Goal: Task Accomplishment & Management: Manage account settings

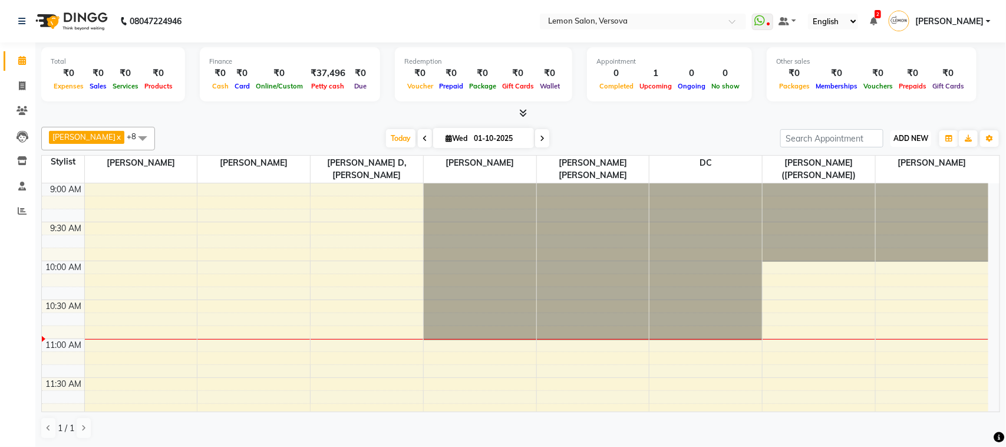
click at [903, 145] on button "ADD NEW Toggle Dropdown" at bounding box center [910, 138] width 41 height 16
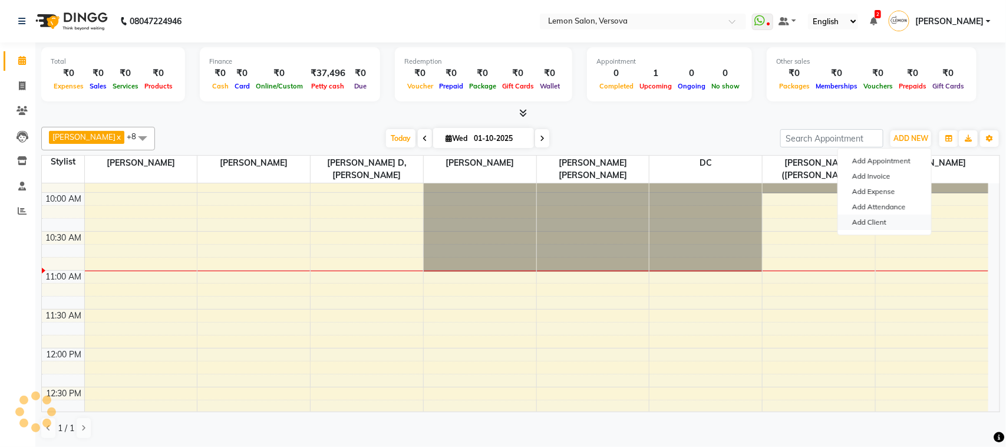
click at [900, 220] on link "Add Client" at bounding box center [884, 221] width 93 height 15
select select "22"
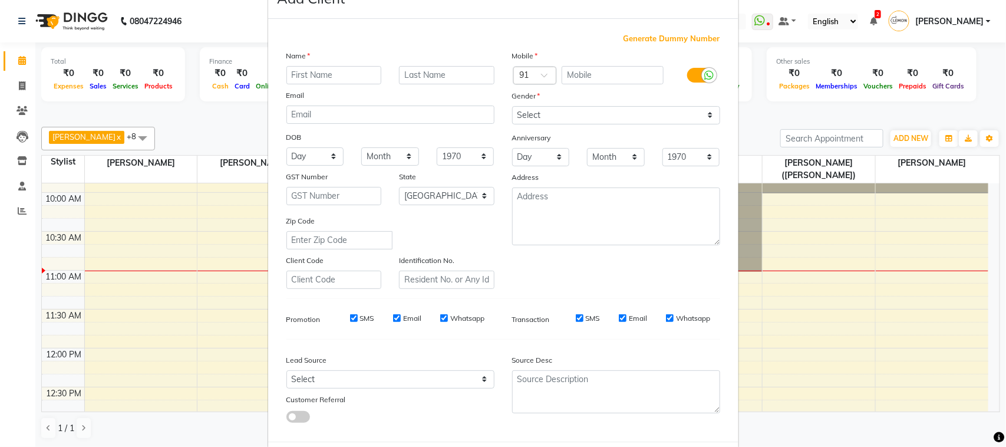
scroll to position [93, 0]
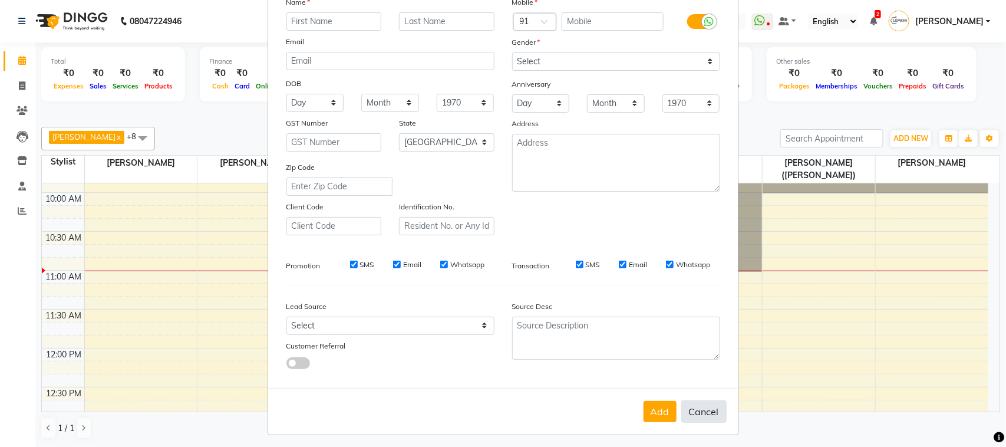
click at [702, 400] on button "Cancel" at bounding box center [703, 411] width 45 height 22
select select
select select "null"
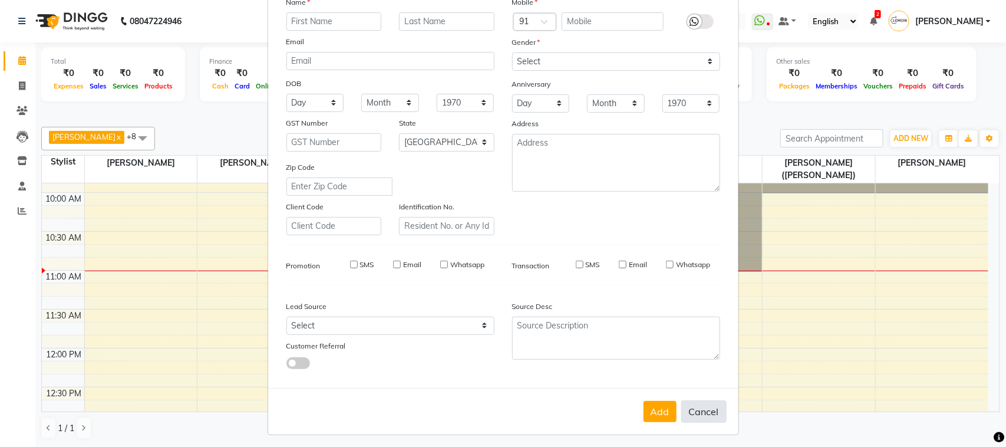
select select
checkbox input "false"
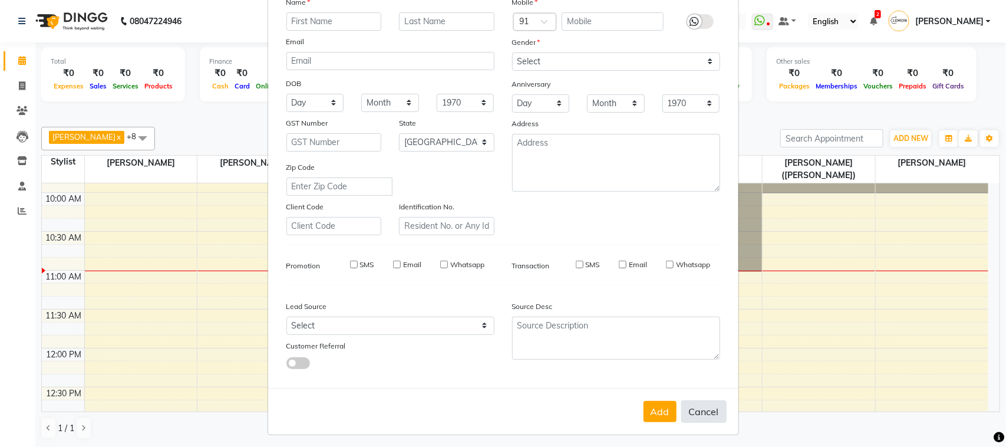
checkbox input "false"
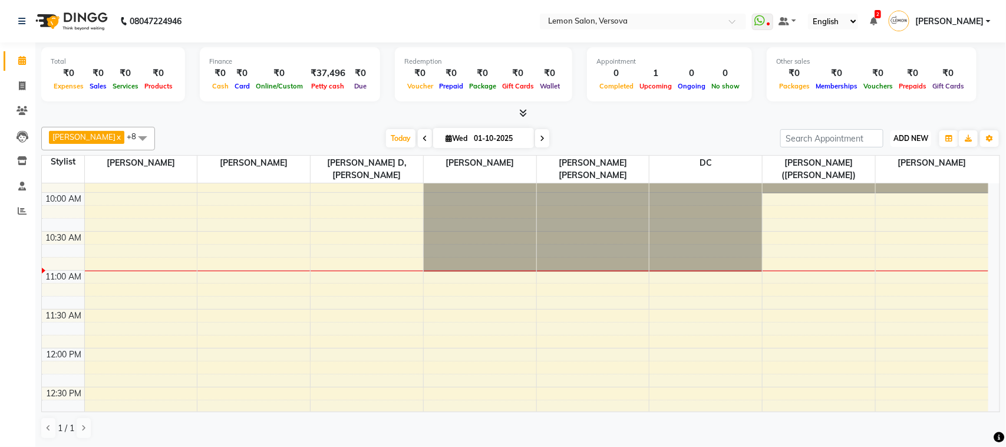
click at [914, 142] on span "ADD NEW" at bounding box center [910, 138] width 35 height 9
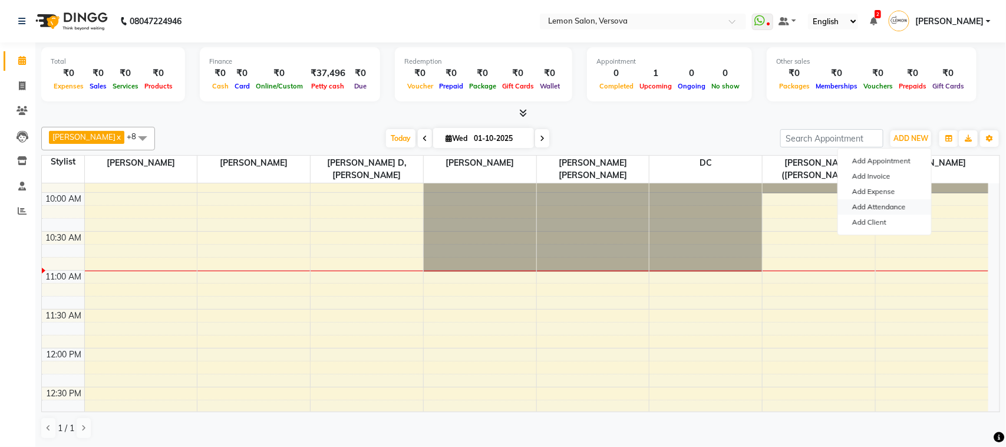
click at [896, 199] on link "Add Attendance" at bounding box center [884, 206] width 93 height 15
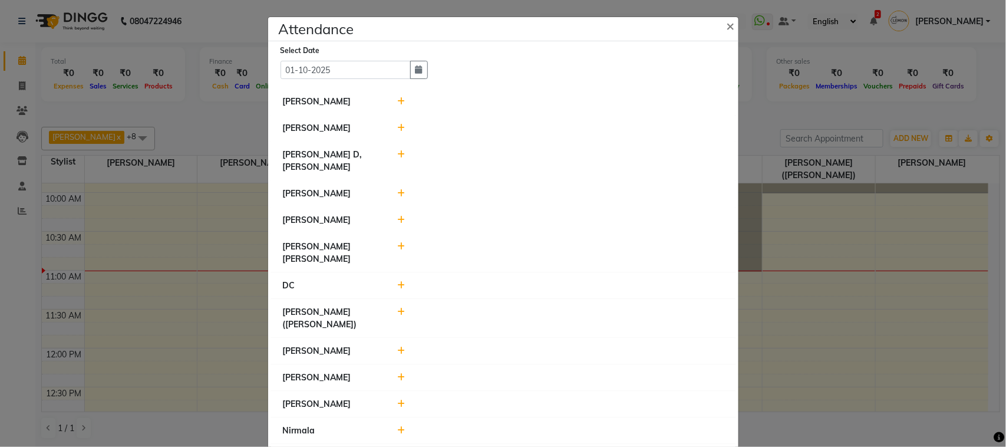
scroll to position [32, 0]
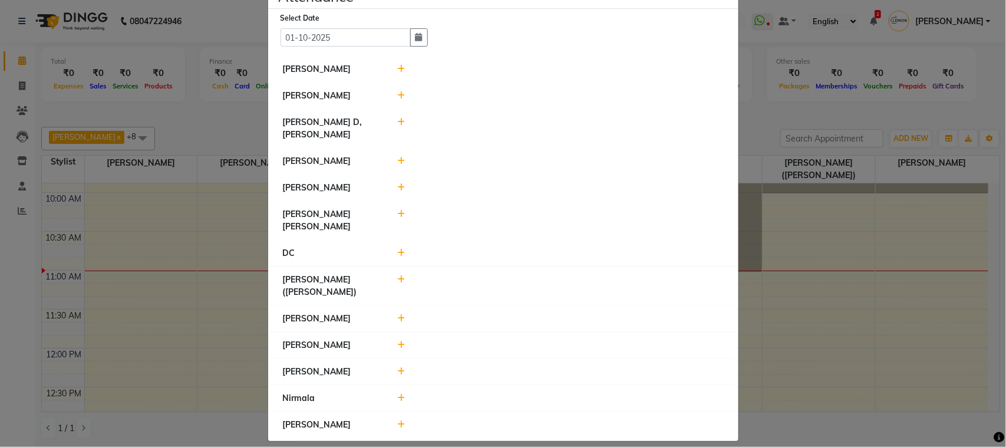
click at [397, 394] on icon at bounding box center [401, 398] width 8 height 8
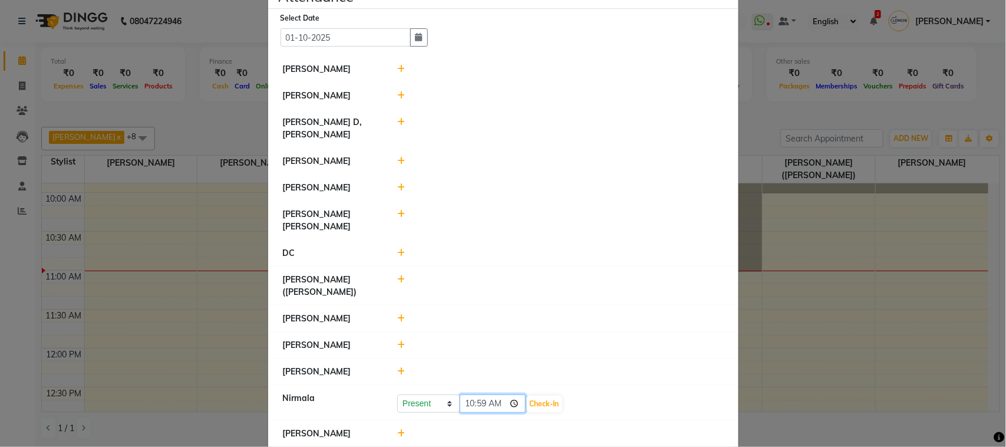
click at [466, 395] on input "10:59" at bounding box center [493, 403] width 66 height 18
type input "09:58"
click at [546, 395] on button "Check-In" at bounding box center [544, 403] width 35 height 16
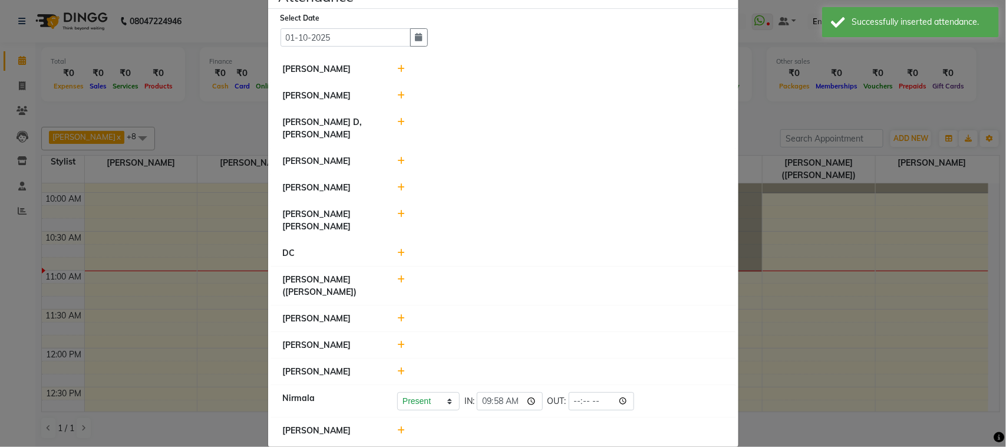
click at [395, 90] on div at bounding box center [560, 96] width 344 height 12
click at [397, 94] on icon at bounding box center [401, 95] width 8 height 8
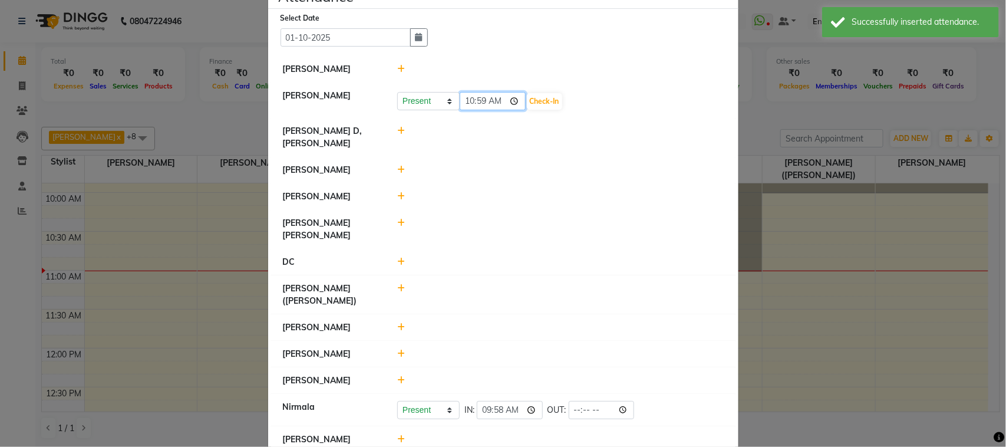
click at [472, 101] on input "10:59" at bounding box center [493, 101] width 66 height 18
type input "10:08"
click at [552, 98] on button "Check-In" at bounding box center [544, 101] width 35 height 16
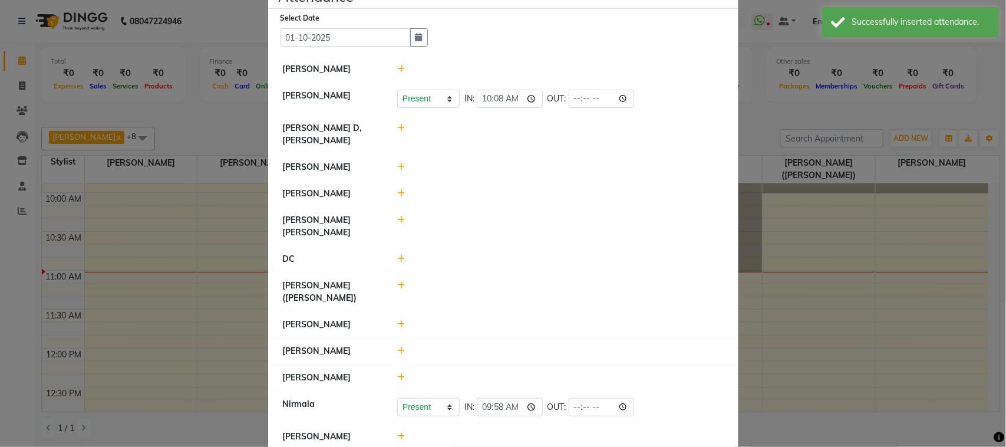
click at [397, 169] on icon at bounding box center [401, 167] width 8 height 8
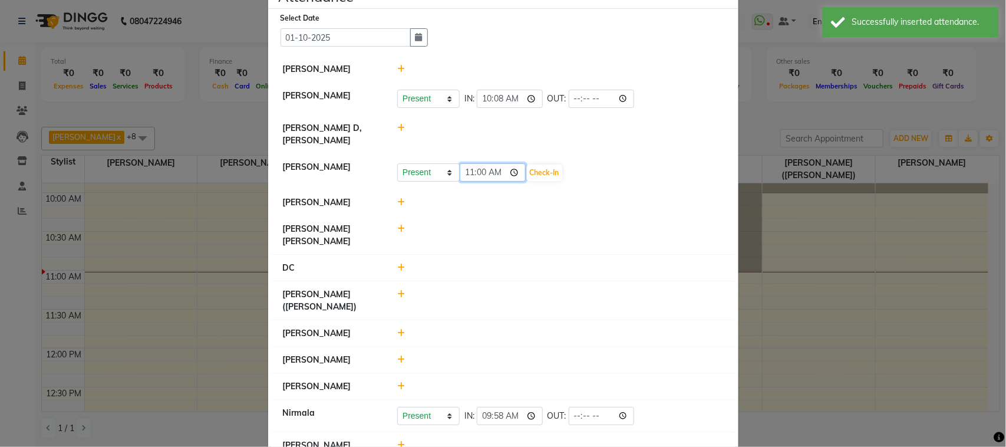
click at [465, 174] on input "11:00" at bounding box center [493, 172] width 66 height 18
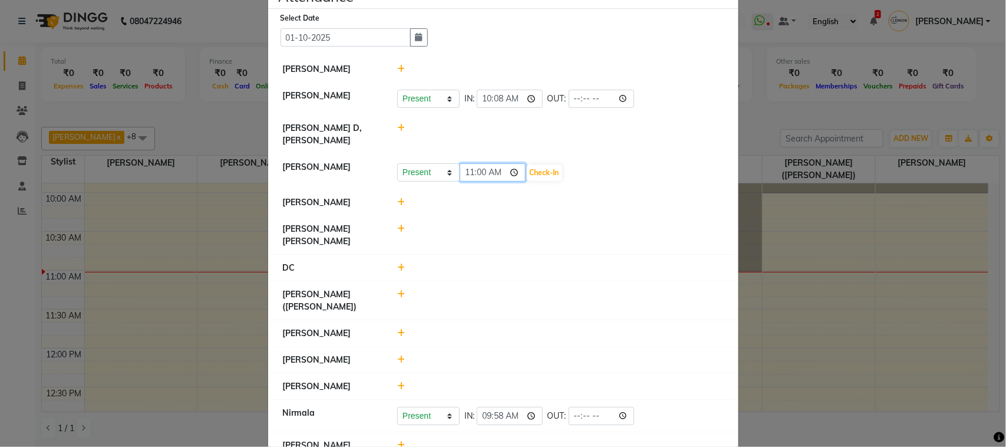
click at [465, 174] on input "11:00" at bounding box center [493, 172] width 66 height 18
type input "10:10"
click at [537, 167] on button "Check-In" at bounding box center [544, 172] width 35 height 16
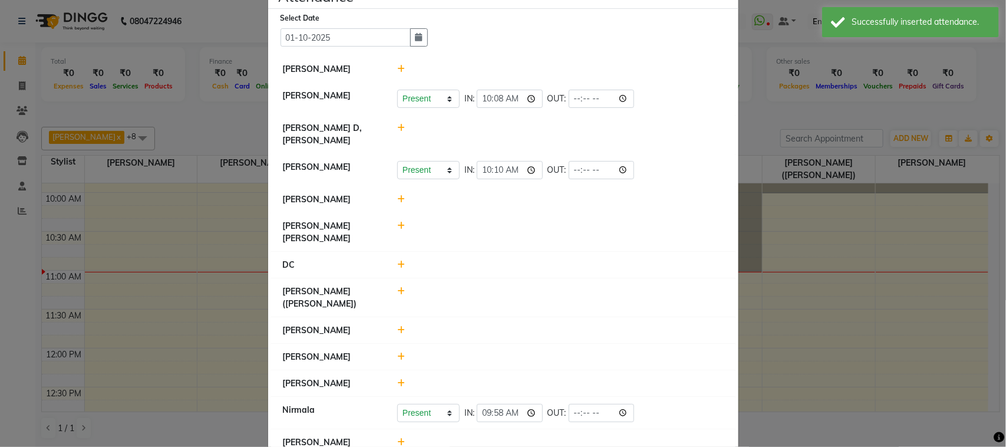
click at [397, 287] on icon at bounding box center [401, 291] width 8 height 8
click at [464, 288] on input "11:00" at bounding box center [493, 297] width 66 height 18
type input "10:10"
click at [554, 289] on button "Check-In" at bounding box center [544, 297] width 35 height 16
click at [398, 438] on icon at bounding box center [401, 442] width 8 height 8
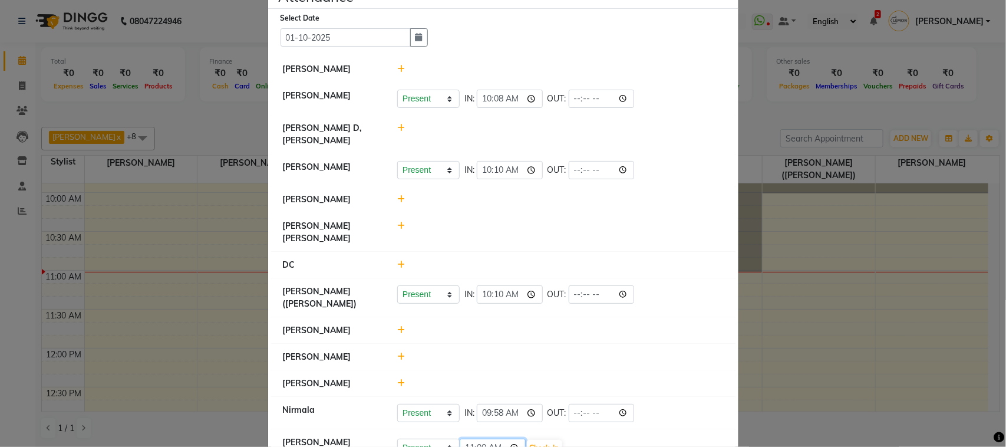
click at [470, 438] on input "11:00" at bounding box center [493, 447] width 66 height 18
type input "10:09"
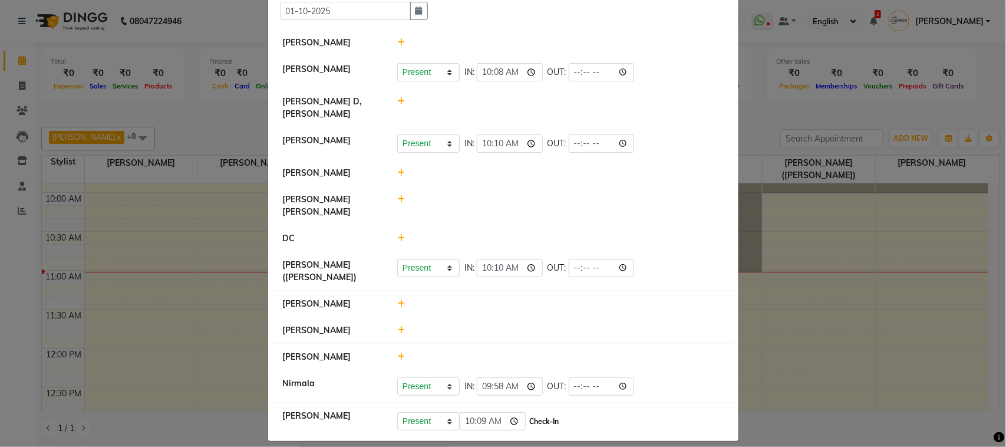
click at [537, 413] on button "Check-In" at bounding box center [544, 421] width 35 height 16
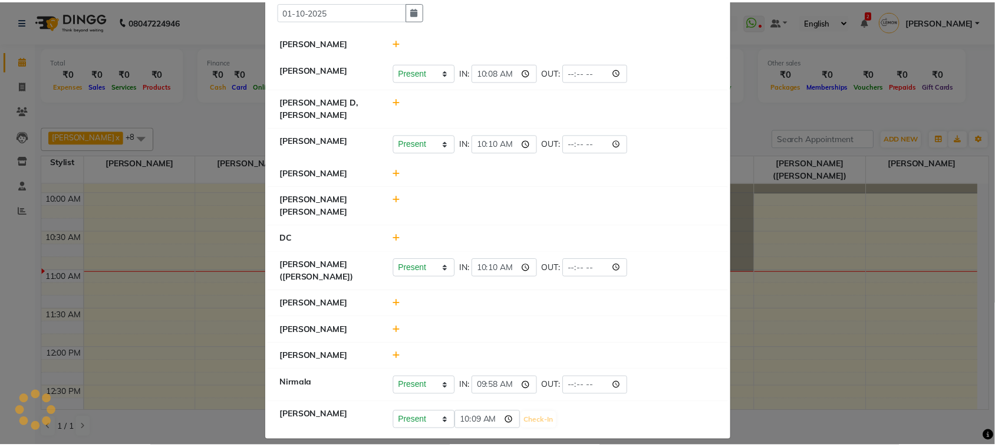
scroll to position [56, 0]
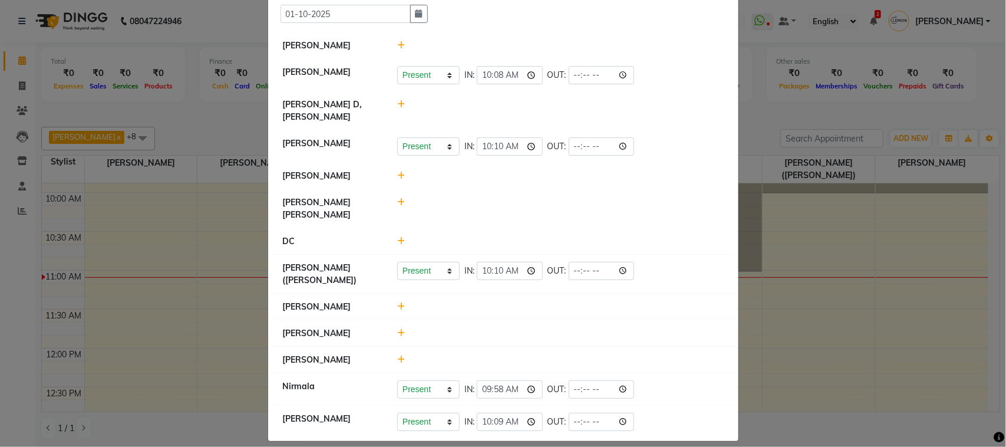
click at [0, 74] on ngb-modal-window "Attendance × Select Date 01-10-2025 Asif Salmani Tejal Solanki Present Absent L…" at bounding box center [503, 223] width 1006 height 447
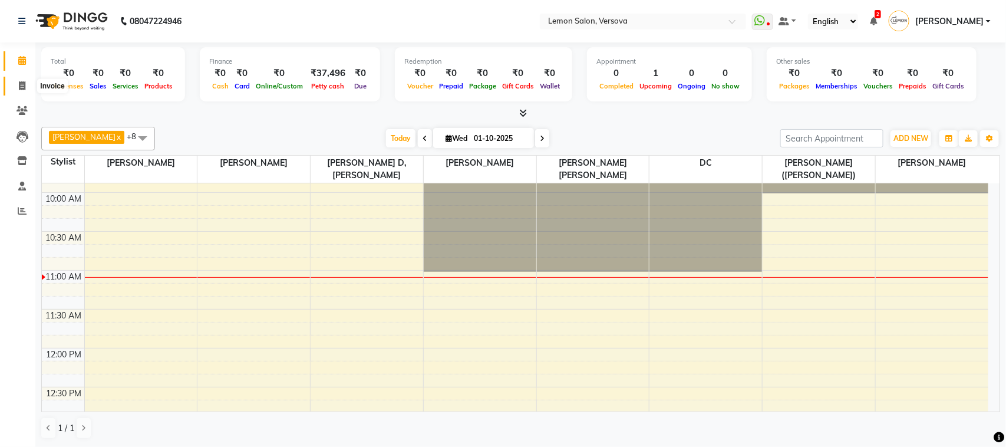
click at [31, 83] on span at bounding box center [22, 87] width 21 height 14
select select "service"
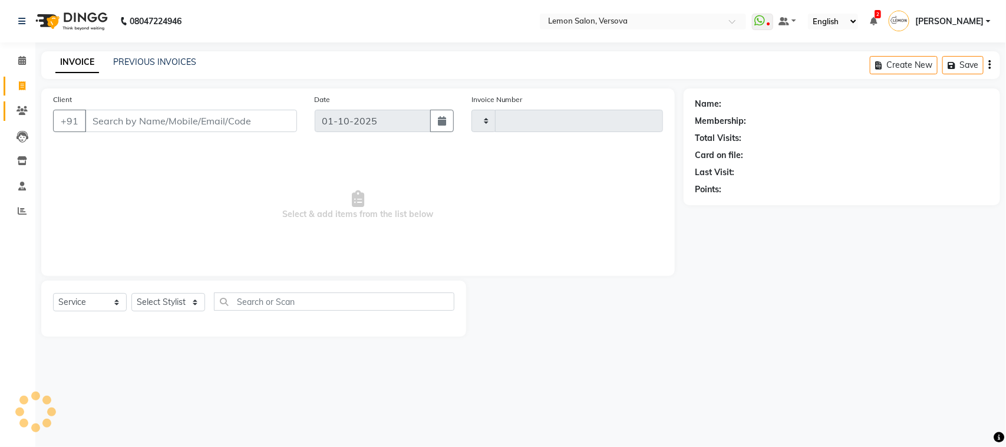
type input "2785"
select select "564"
click at [9, 107] on link "Clients" at bounding box center [18, 110] width 28 height 19
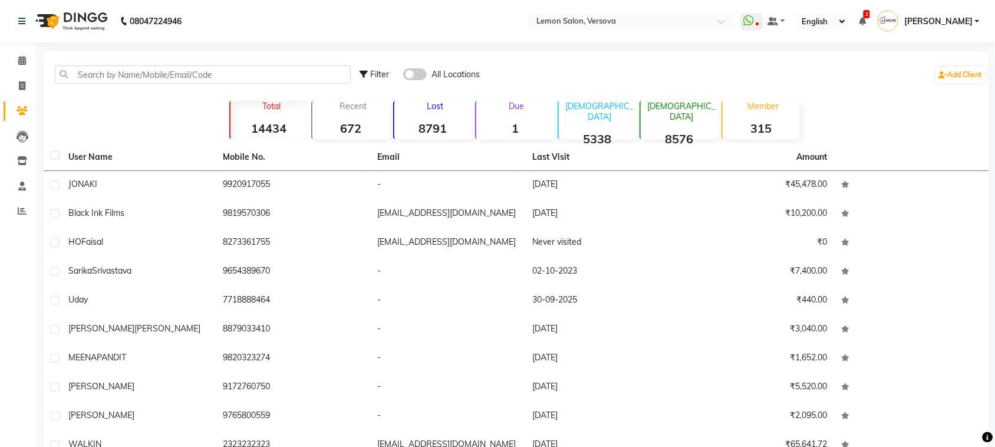
click at [520, 109] on p "Due" at bounding box center [515, 106] width 75 height 11
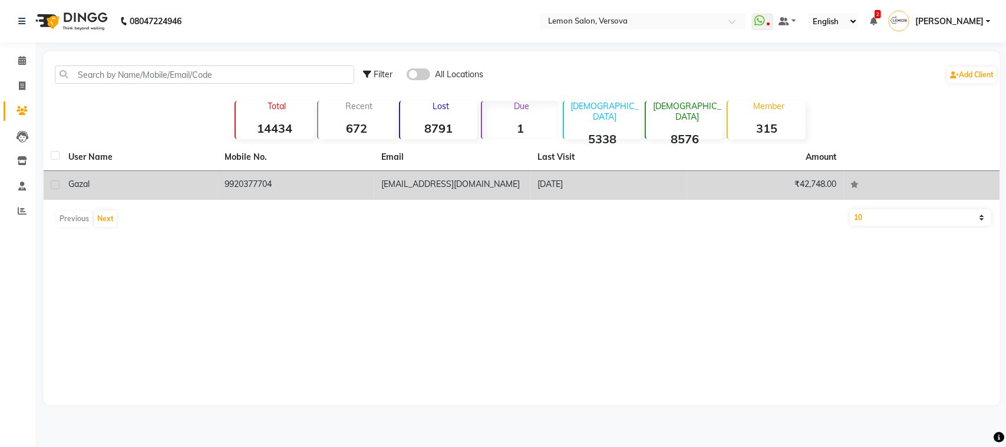
click at [267, 175] on td "9920377704" at bounding box center [296, 185] width 157 height 29
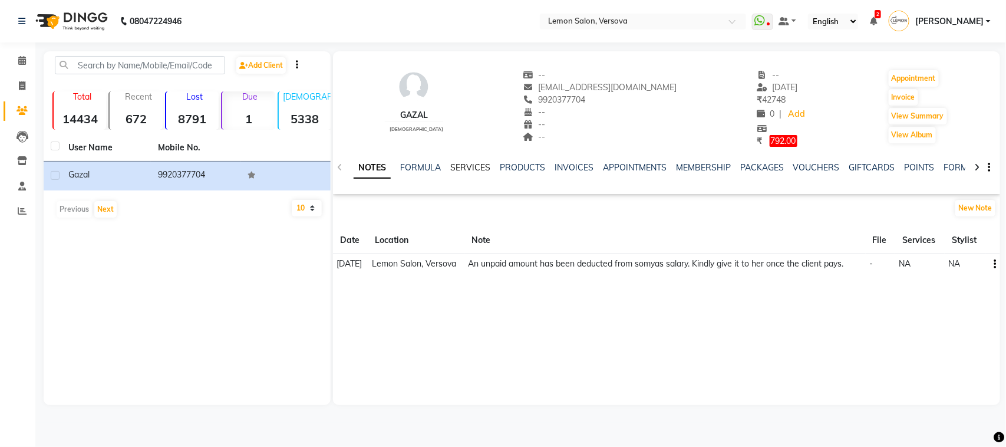
click at [484, 169] on link "SERVICES" at bounding box center [470, 167] width 40 height 11
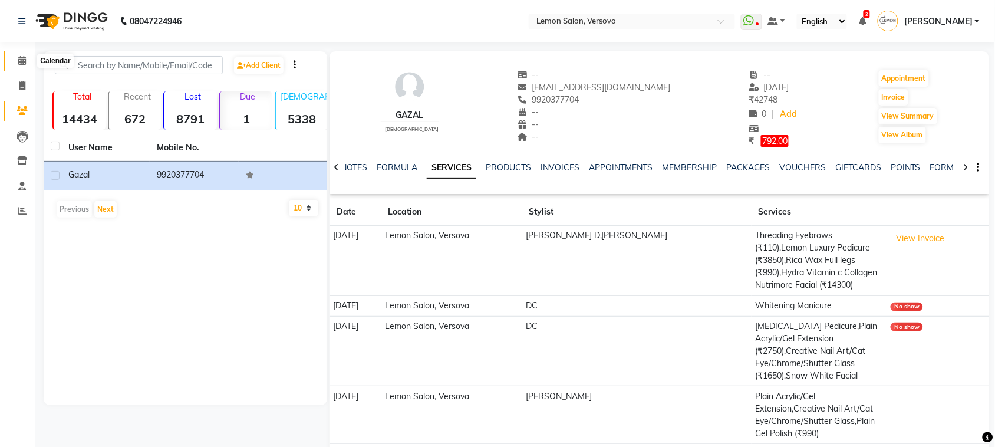
click at [22, 57] on icon at bounding box center [22, 60] width 8 height 9
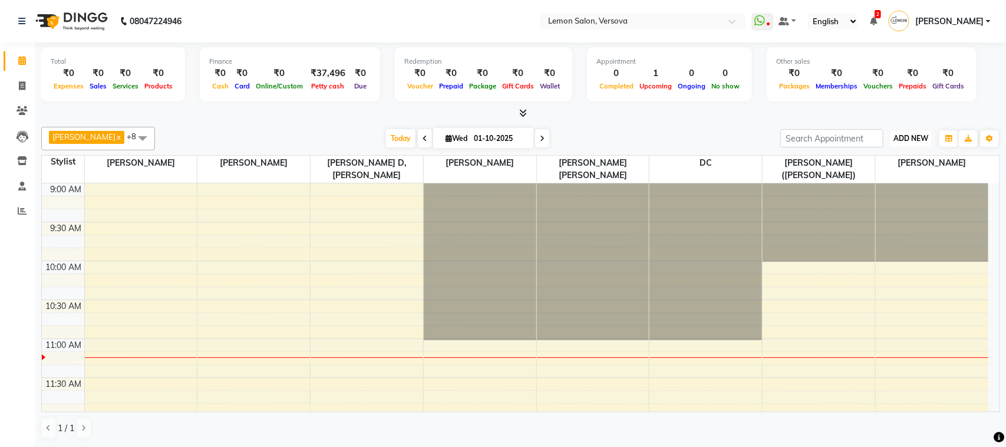
click at [897, 133] on button "ADD NEW Toggle Dropdown" at bounding box center [910, 138] width 41 height 16
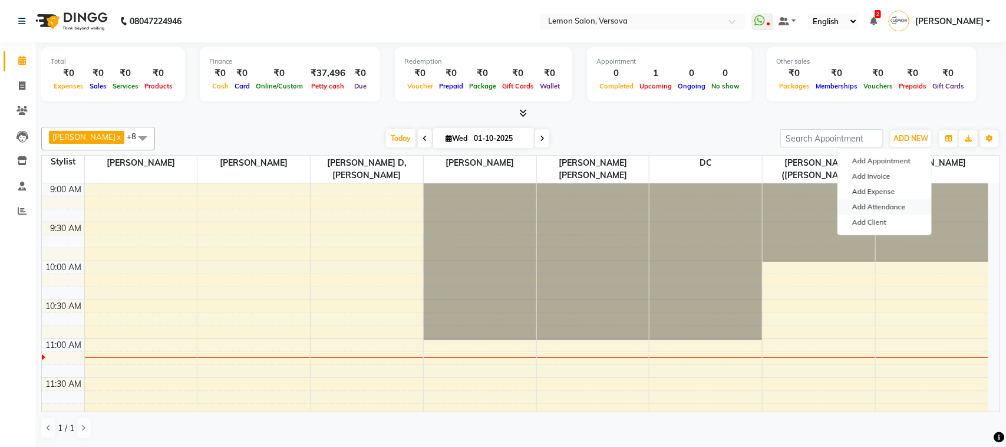
click at [899, 210] on link "Add Attendance" at bounding box center [884, 206] width 93 height 15
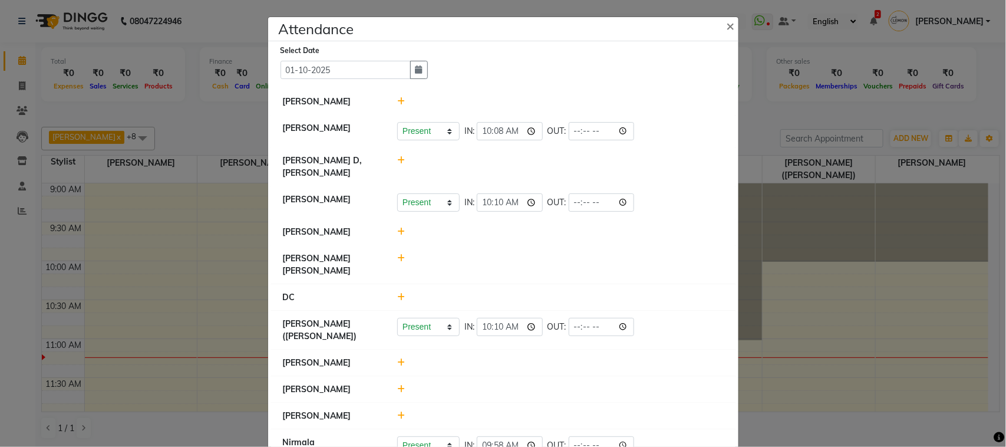
click at [823, 72] on ngb-modal-window "Attendance × Select Date 01-10-2025 Asif Salmani Tejal Solanki Present Absent L…" at bounding box center [503, 223] width 1006 height 447
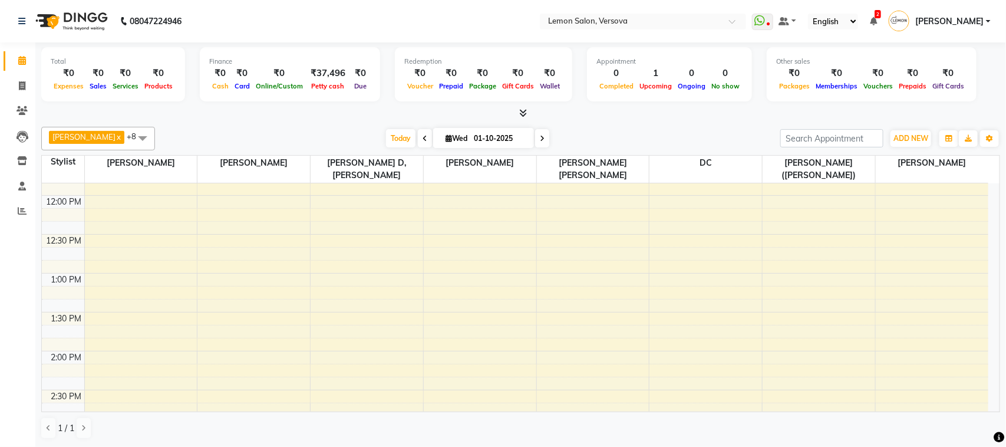
scroll to position [147, 0]
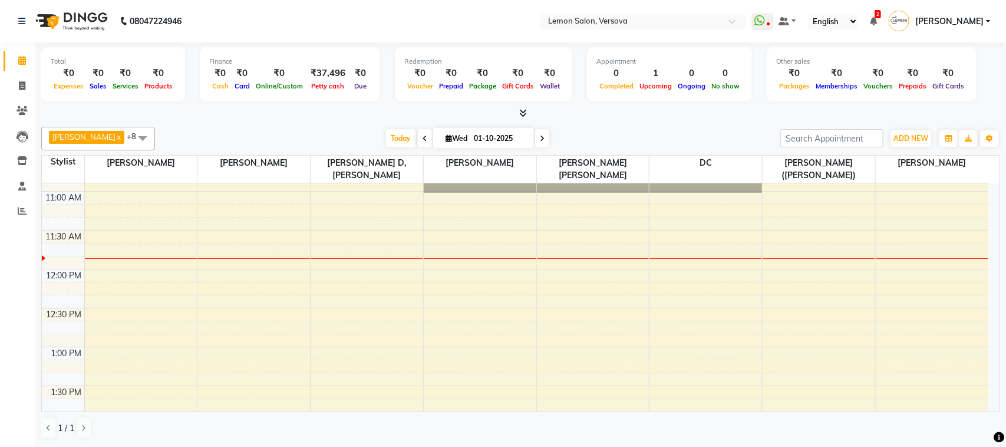
click at [891, 120] on div "Total ₹0 Expenses ₹0 Sales ₹0 Services ₹0 Products Finance ₹0 Cash ₹0 Card ₹0 O…" at bounding box center [520, 244] width 970 height 404
click at [893, 142] on span "ADD NEW" at bounding box center [910, 138] width 35 height 9
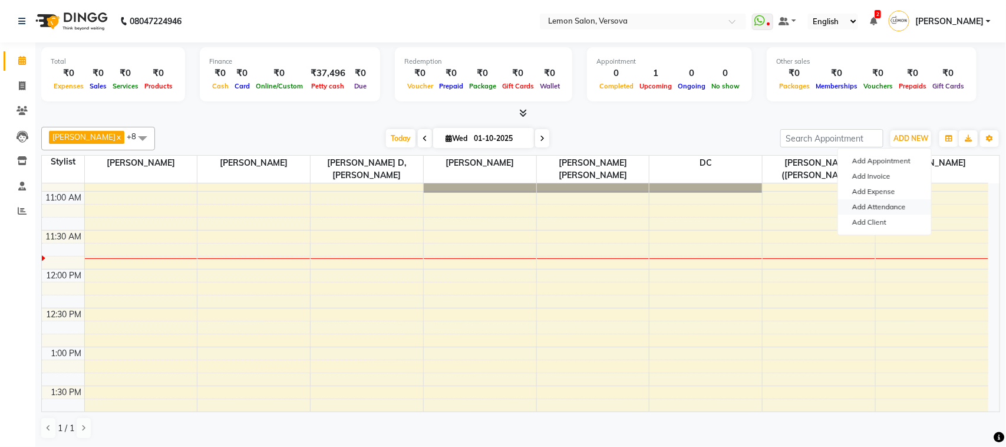
click at [891, 207] on link "Add Attendance" at bounding box center [884, 206] width 93 height 15
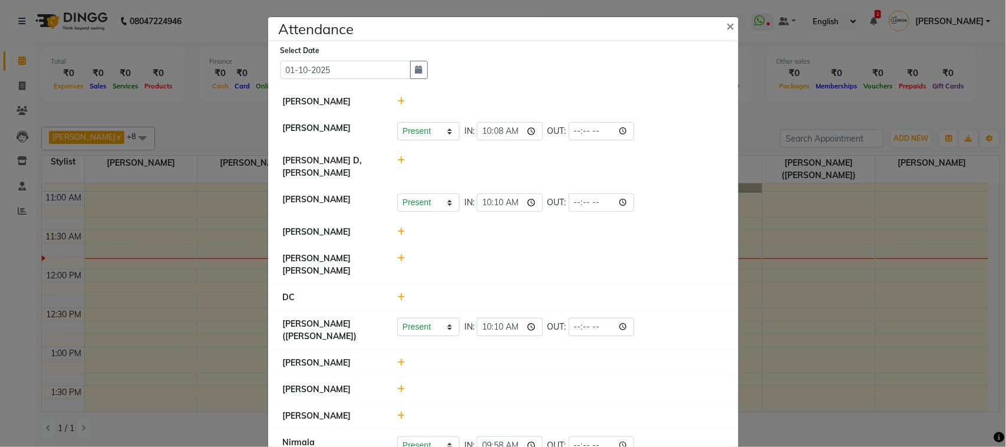
click at [397, 101] on icon at bounding box center [401, 101] width 8 height 8
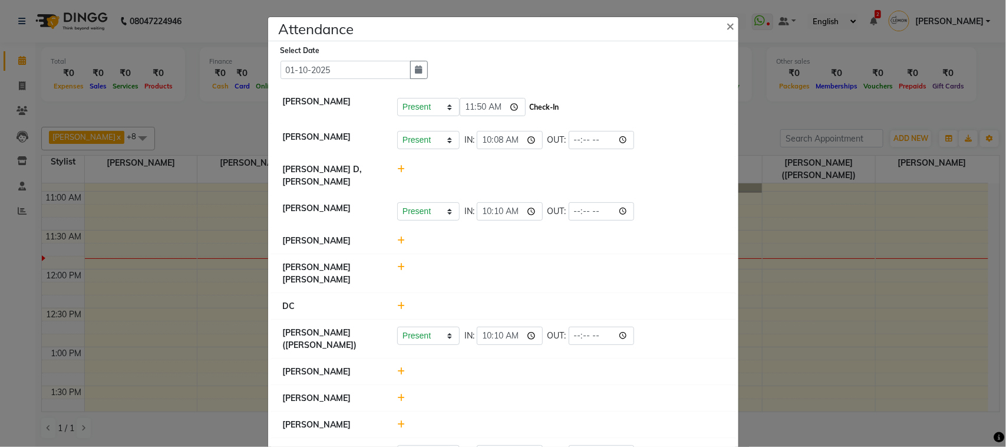
click at [540, 102] on button "Check-In" at bounding box center [544, 107] width 35 height 16
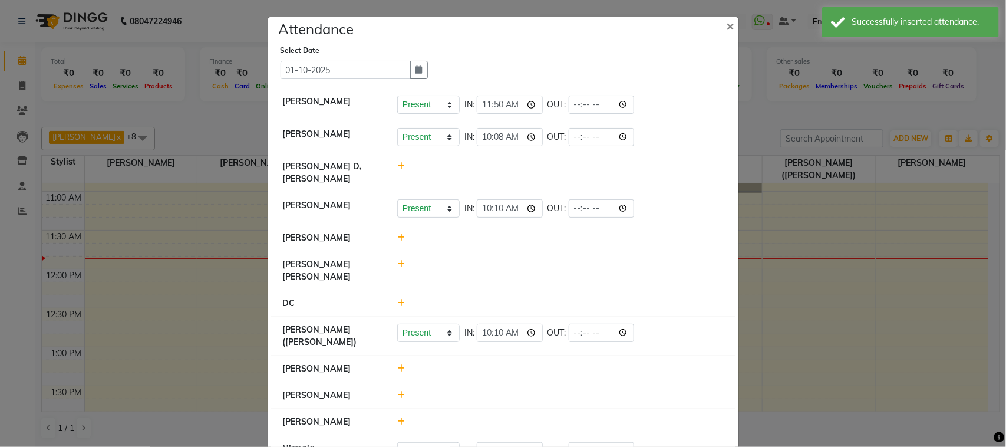
click at [154, 74] on ngb-modal-window "Attendance × Select Date 01-10-2025 Asif Salmani Present Absent Late Half Day W…" at bounding box center [503, 223] width 1006 height 447
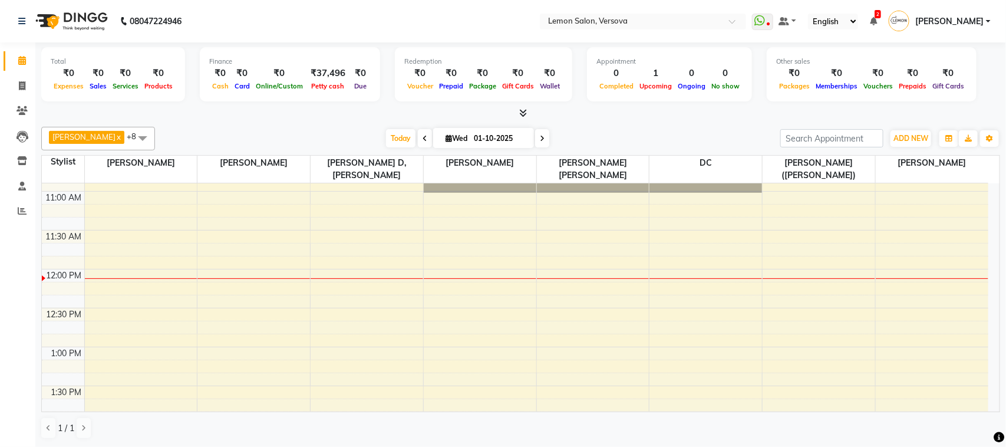
click at [422, 142] on icon at bounding box center [424, 138] width 5 height 7
type input "30-09-2025"
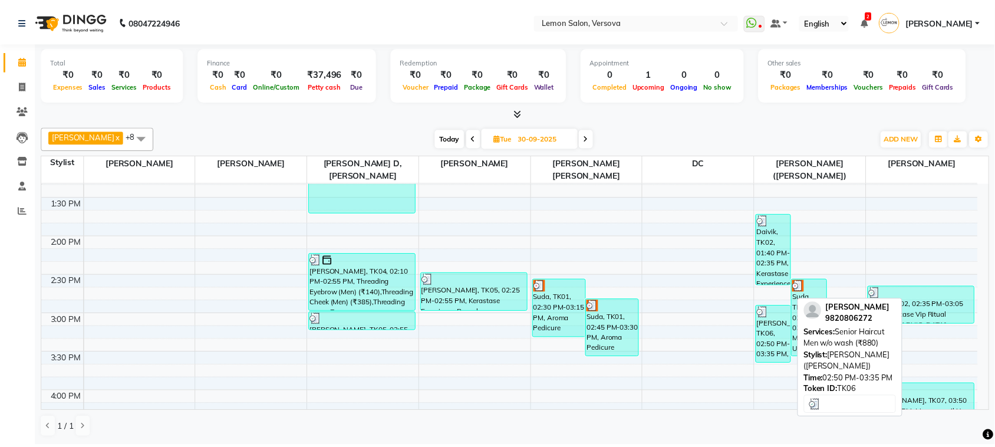
scroll to position [310, 0]
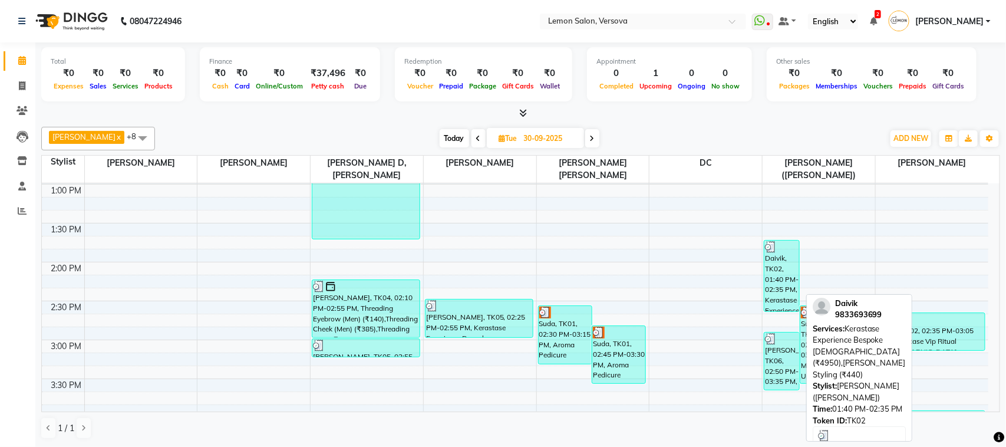
click at [778, 280] on div "Daivik, TK02, 01:40 PM-02:35 PM, Kerastase Experience Bespoke [DEMOGRAPHIC_DATA…" at bounding box center [781, 275] width 35 height 71
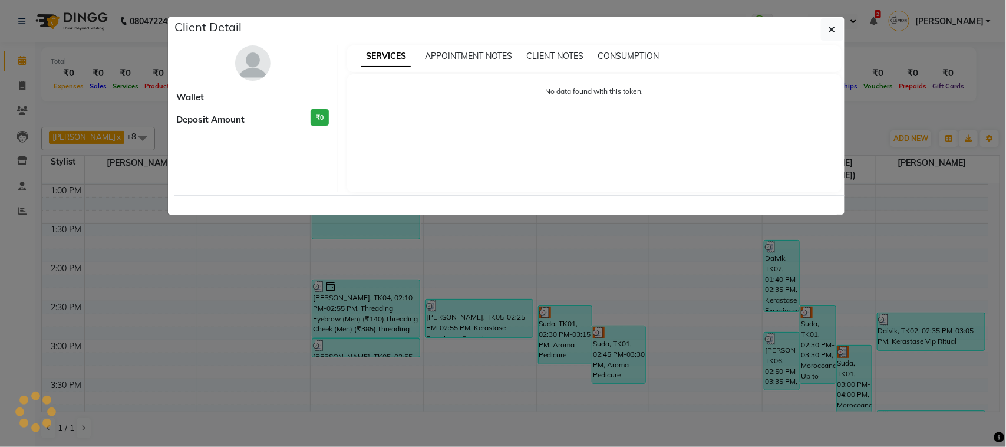
select select "3"
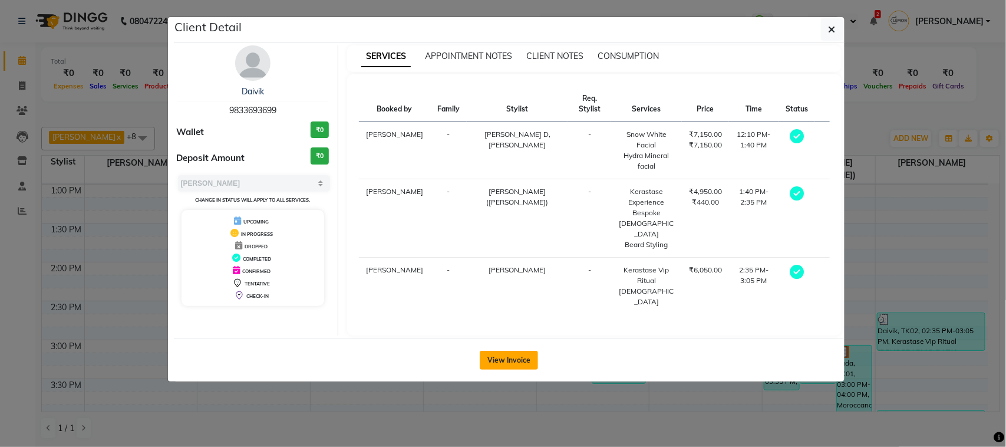
click at [517, 351] on button "View Invoice" at bounding box center [509, 360] width 58 height 19
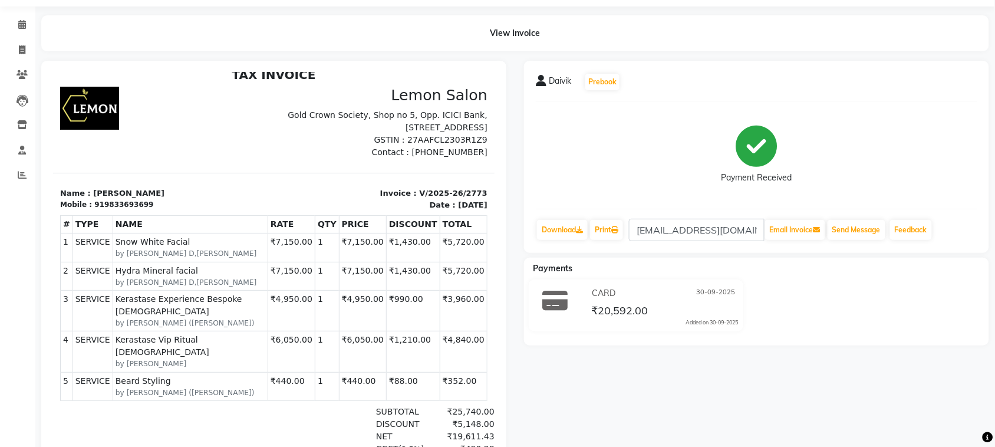
scroll to position [110, 0]
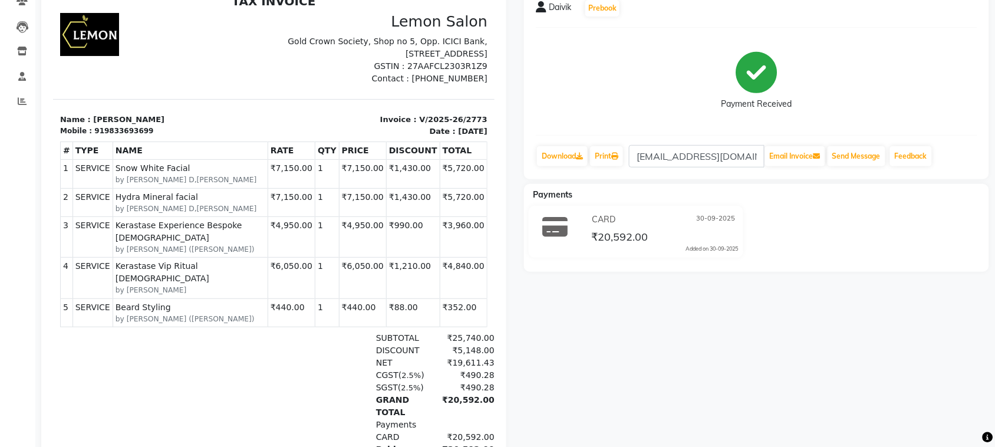
click at [127, 133] on div "919833693699" at bounding box center [123, 130] width 59 height 11
copy div "919833693699"
click at [22, 9] on link "Clients" at bounding box center [18, 1] width 28 height 19
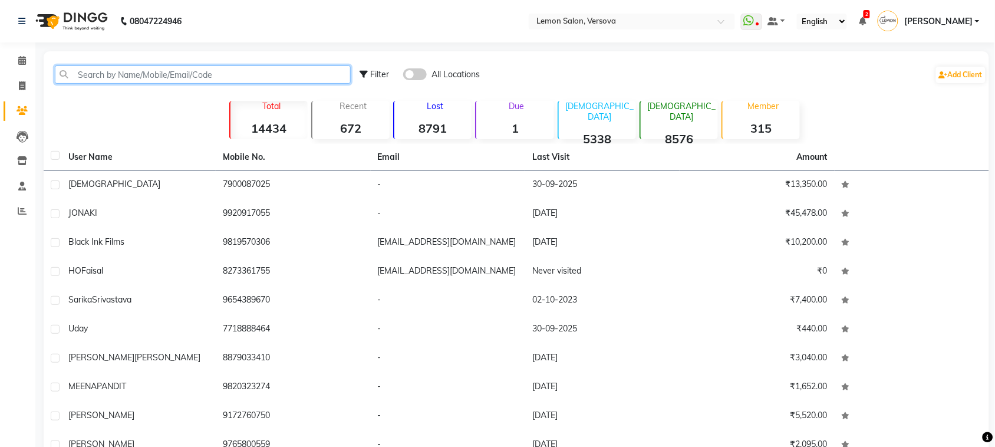
click at [154, 68] on input "text" at bounding box center [203, 74] width 296 height 18
paste input "919833693699"
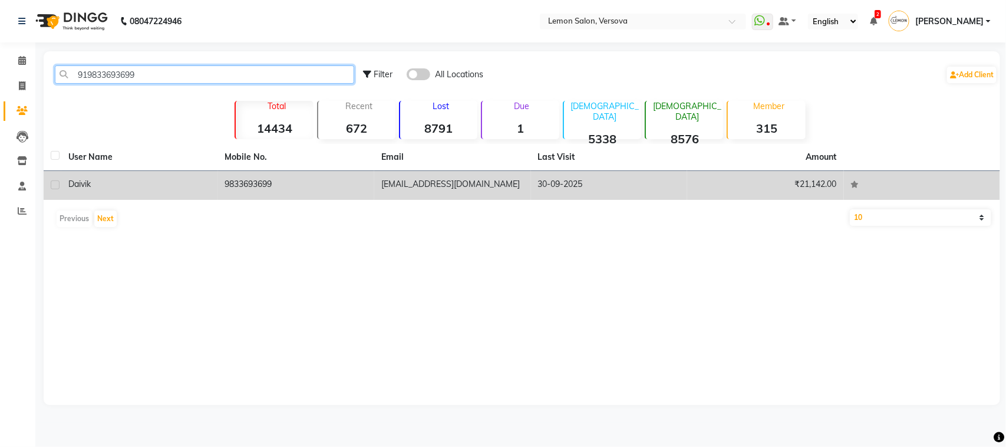
type input "919833693699"
click at [200, 177] on td "Daivik" at bounding box center [139, 185] width 157 height 29
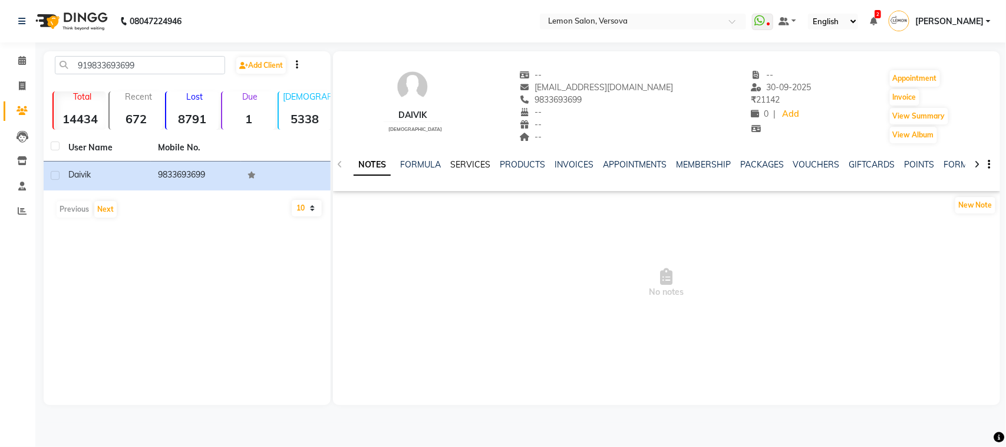
click at [460, 163] on link "SERVICES" at bounding box center [470, 164] width 40 height 11
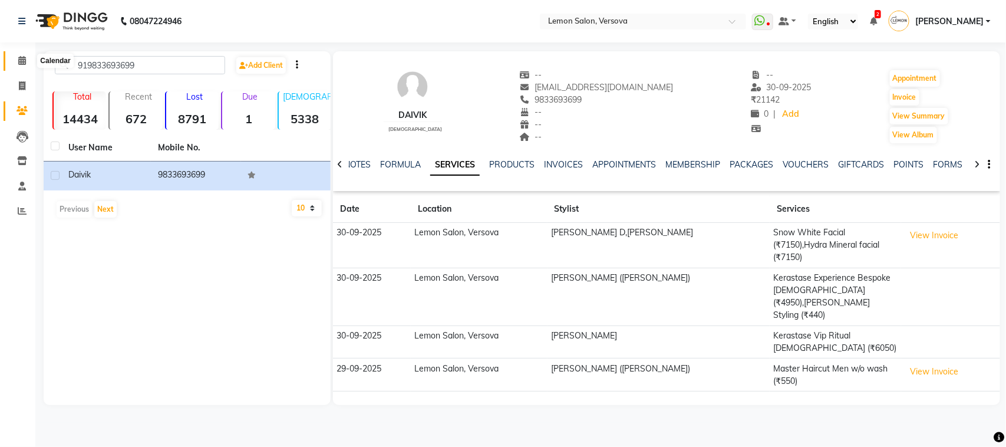
click at [13, 59] on span at bounding box center [22, 61] width 21 height 14
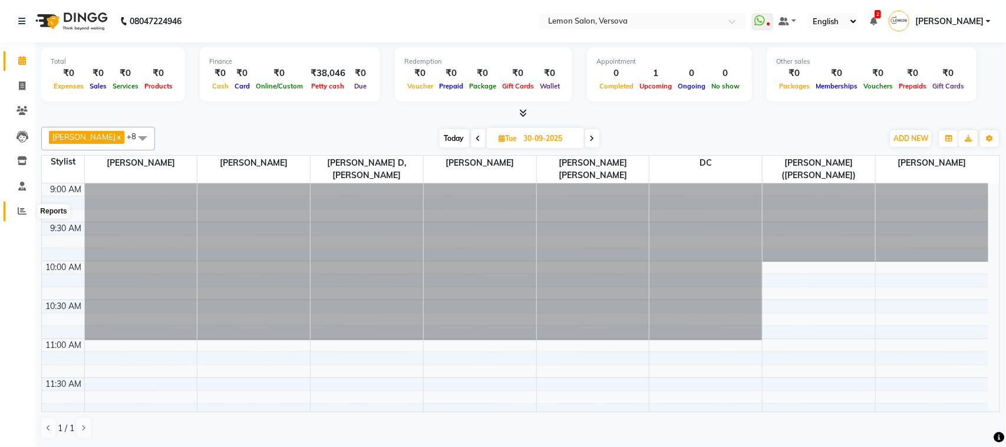
click at [22, 217] on span at bounding box center [22, 211] width 21 height 14
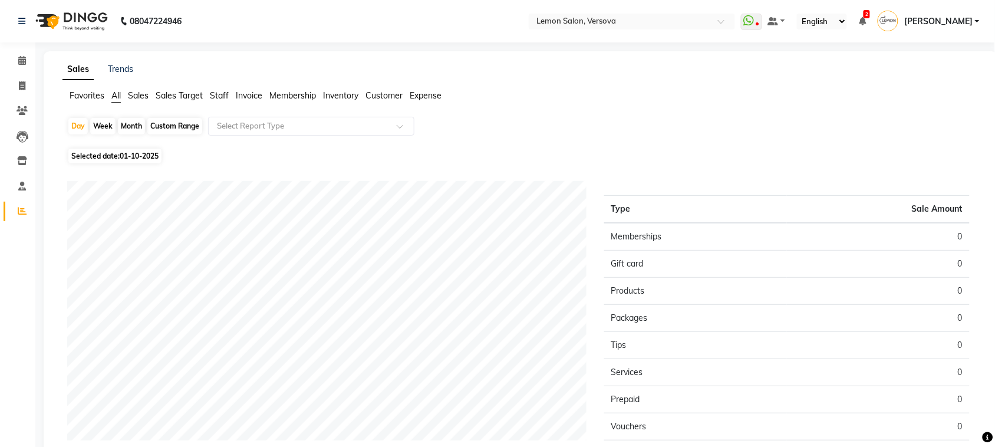
click at [130, 120] on div "Month" at bounding box center [131, 126] width 27 height 16
select select "10"
select select "2025"
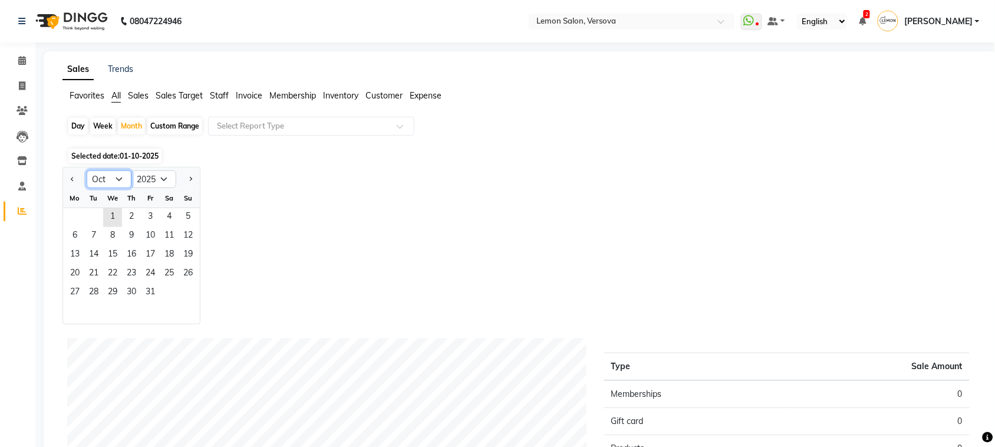
click at [106, 177] on select "Jan Feb Mar Apr May Jun Jul Aug Sep Oct Nov Dec" at bounding box center [109, 179] width 45 height 18
select select "9"
click at [87, 171] on select "Jan Feb Mar Apr May Jun Jul Aug Sep Oct Nov Dec" at bounding box center [109, 179] width 45 height 18
click at [216, 94] on span "Staff" at bounding box center [219, 95] width 19 height 11
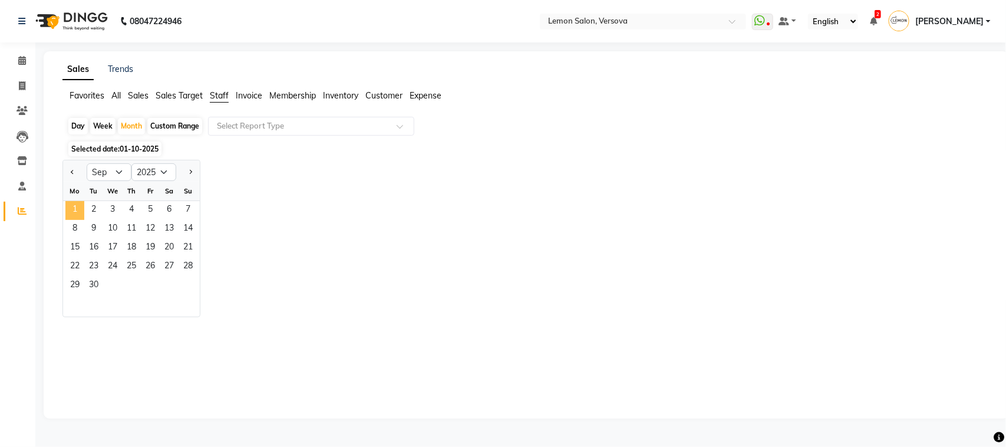
click at [82, 203] on span "1" at bounding box center [74, 210] width 19 height 19
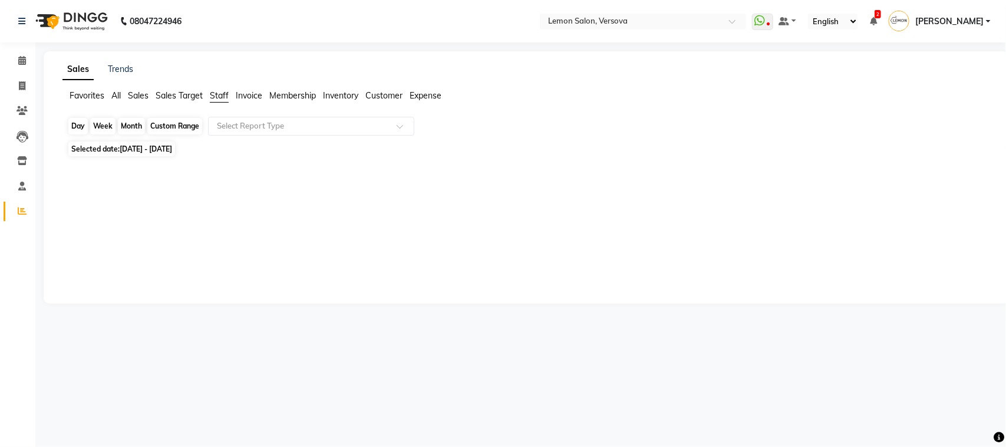
click at [127, 130] on div "Month" at bounding box center [131, 126] width 27 height 16
select select "9"
select select "2025"
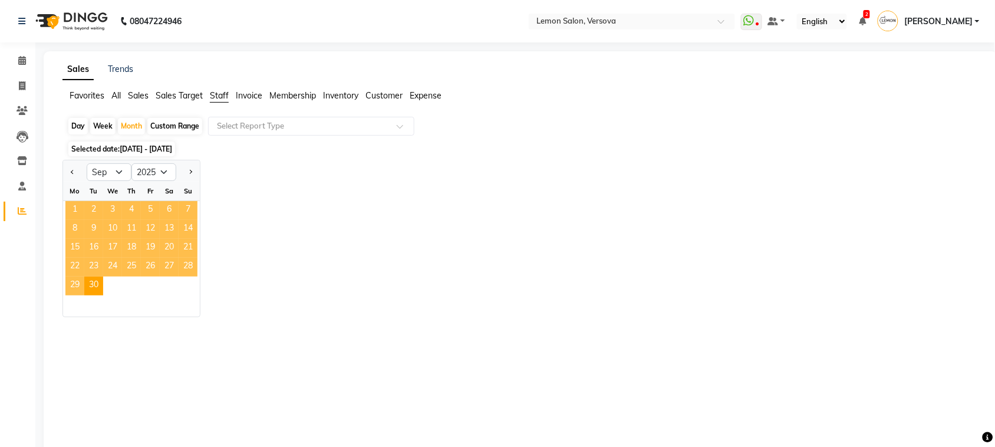
click at [67, 208] on span "1" at bounding box center [74, 210] width 19 height 19
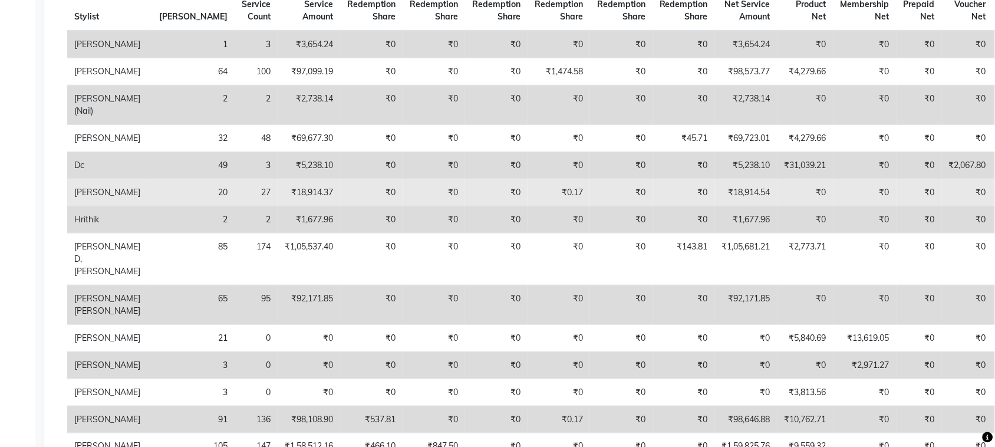
scroll to position [368, 0]
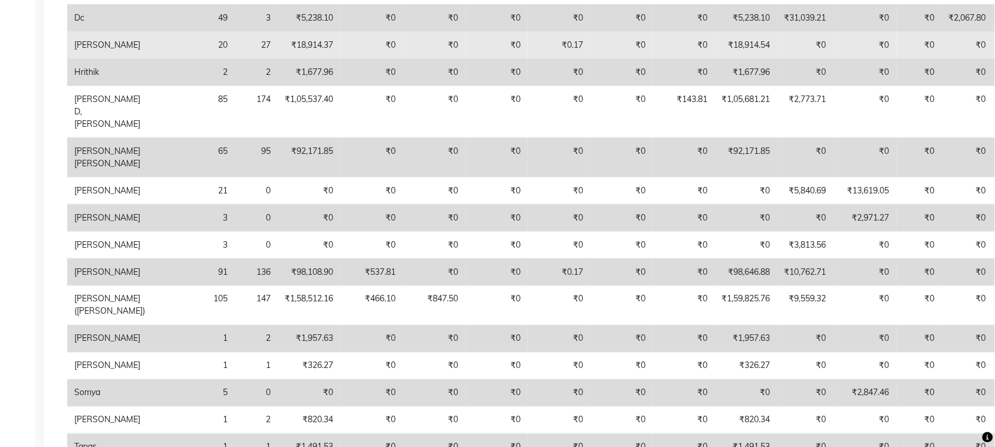
click at [715, 59] on td "₹18,914.54" at bounding box center [746, 45] width 62 height 27
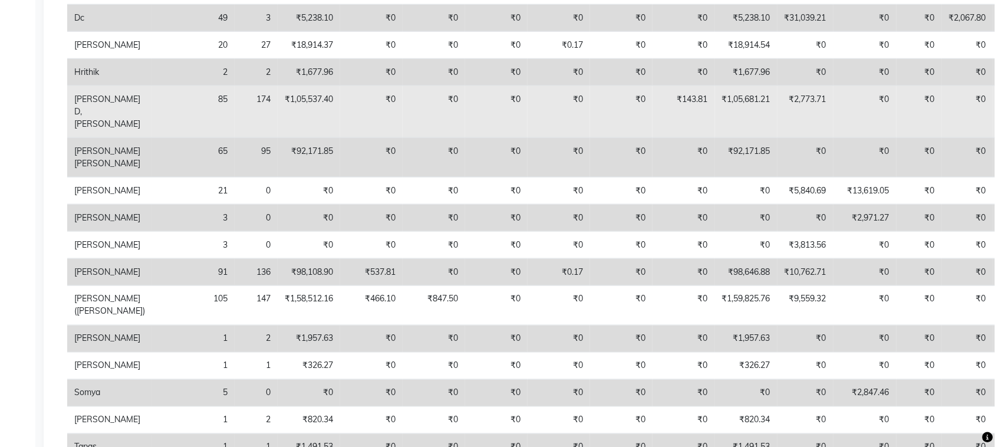
click at [715, 138] on td "₹1,05,681.21" at bounding box center [746, 112] width 62 height 52
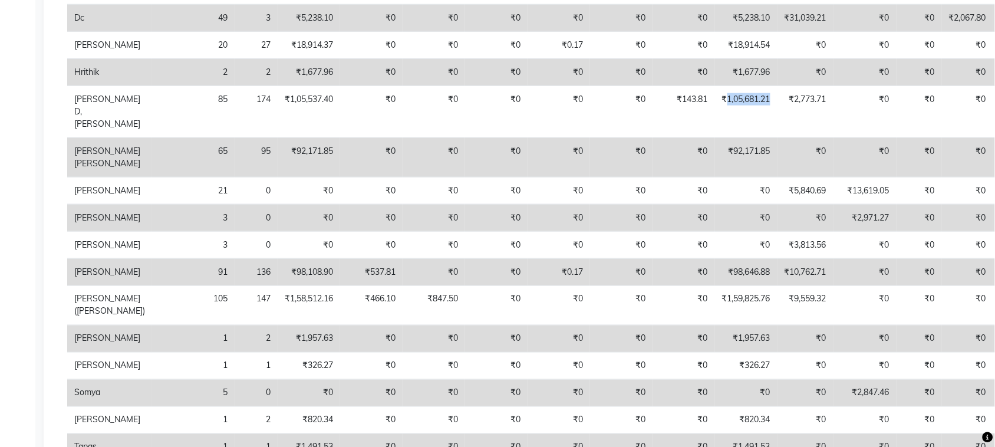
scroll to position [442, 0]
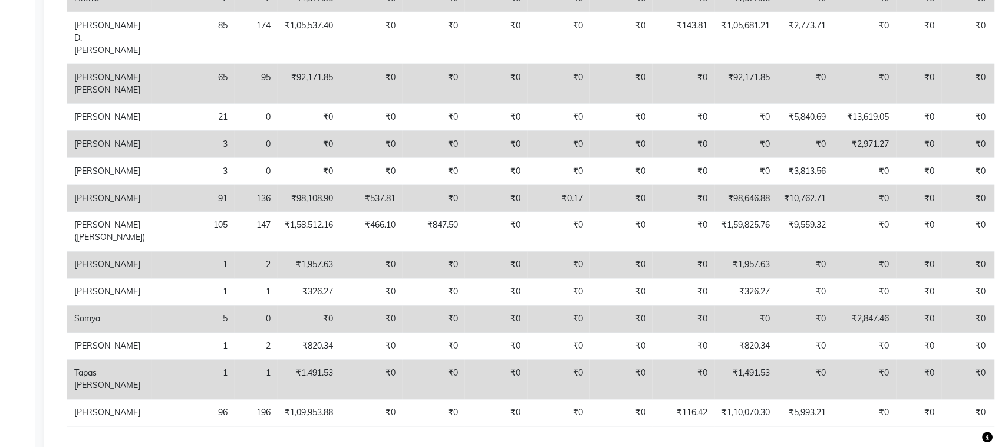
click at [715, 104] on td "₹92,171.85" at bounding box center [746, 83] width 62 height 39
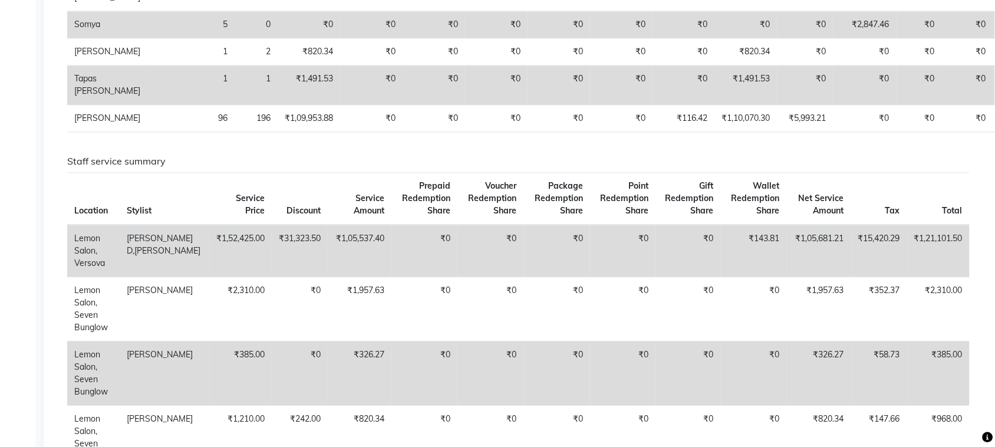
scroll to position [0, 0]
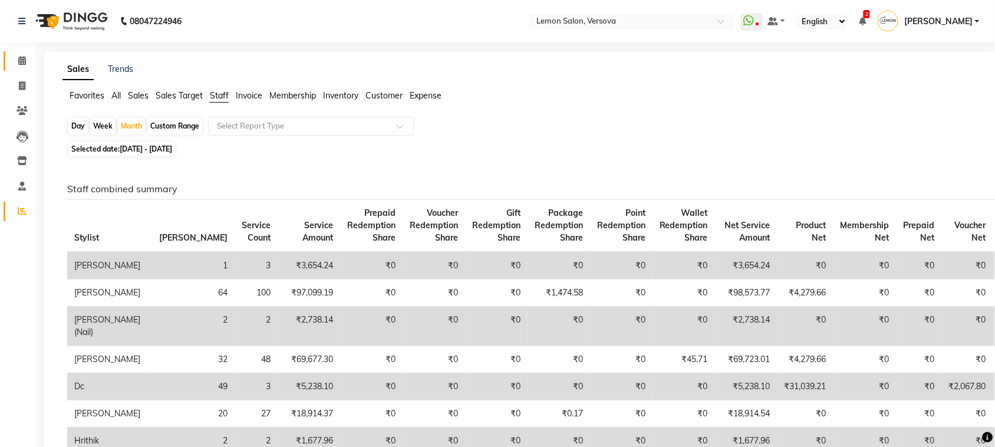
click at [15, 51] on link "Calendar" at bounding box center [18, 60] width 28 height 19
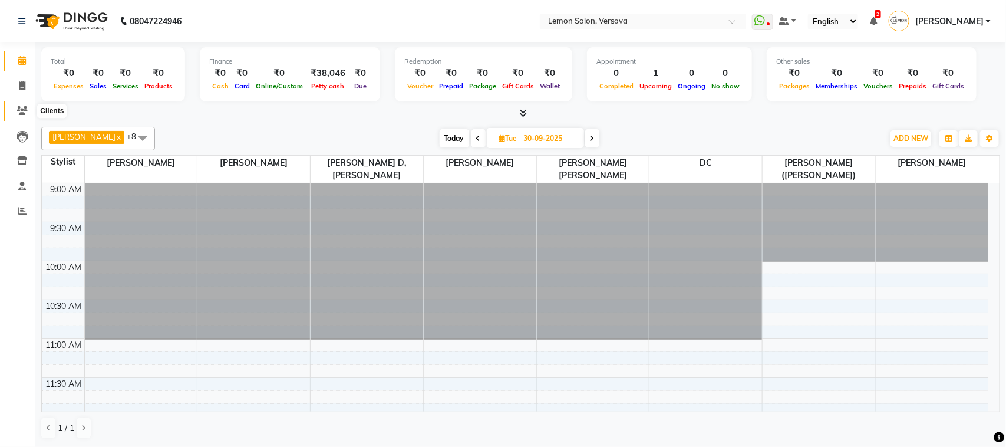
click at [15, 110] on span at bounding box center [22, 111] width 21 height 14
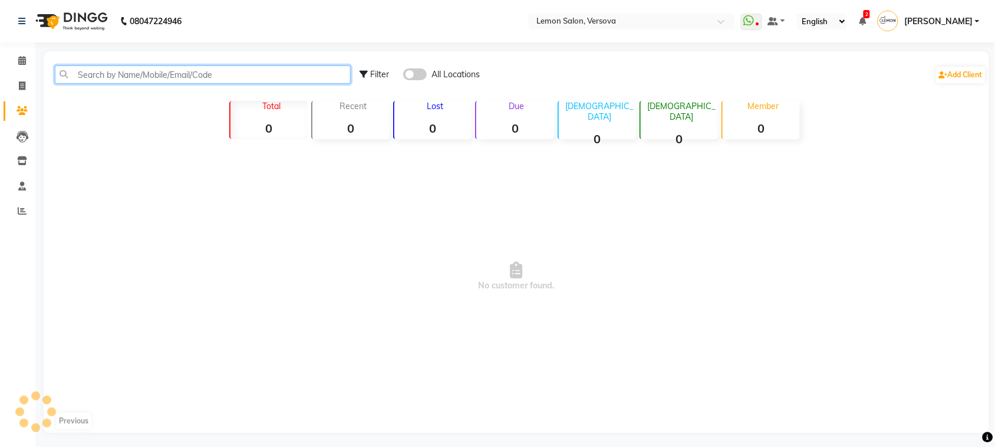
click at [86, 72] on input "text" at bounding box center [203, 74] width 296 height 18
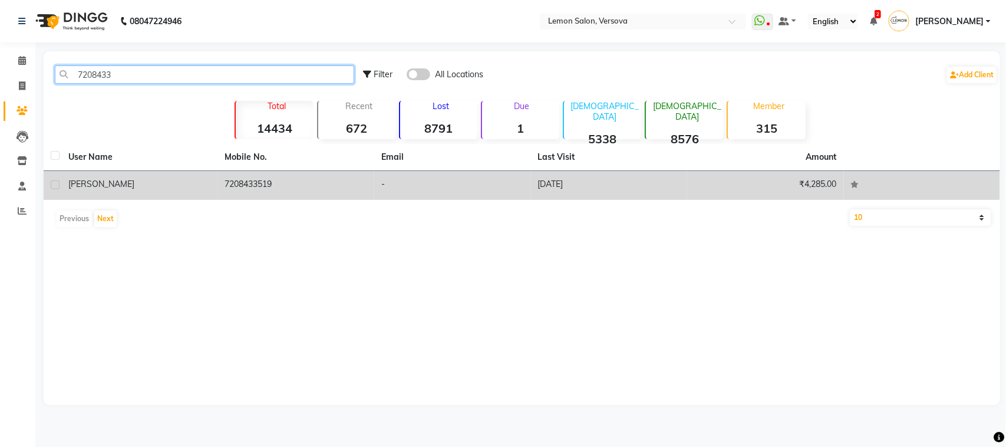
type input "7208433"
click at [210, 186] on div "[PERSON_NAME]" at bounding box center [139, 184] width 143 height 12
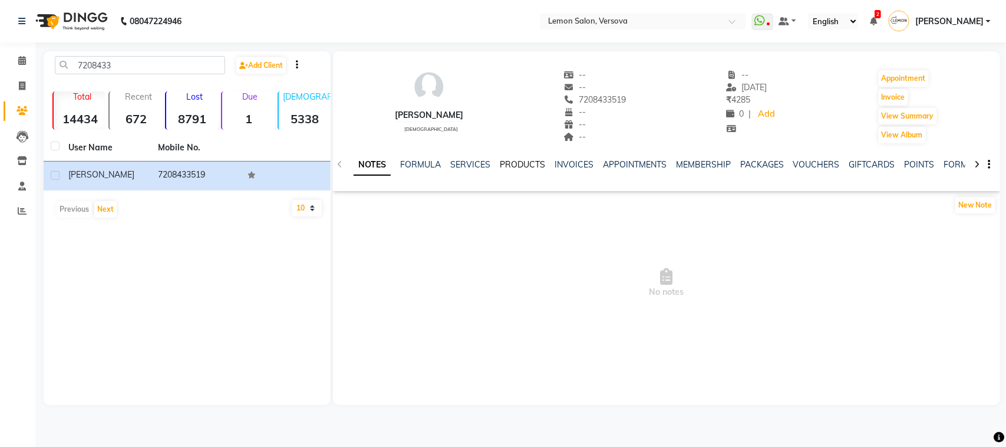
click at [504, 167] on link "PRODUCTS" at bounding box center [522, 164] width 45 height 11
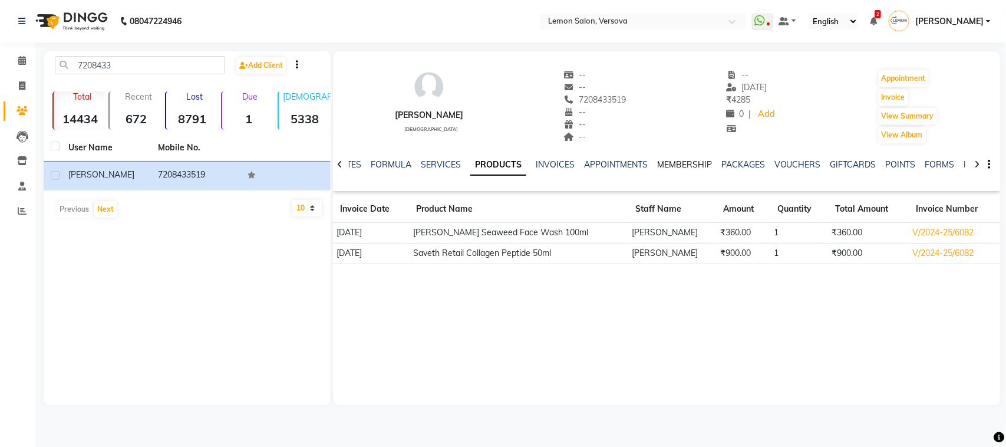
click at [661, 160] on link "MEMBERSHIP" at bounding box center [684, 164] width 55 height 11
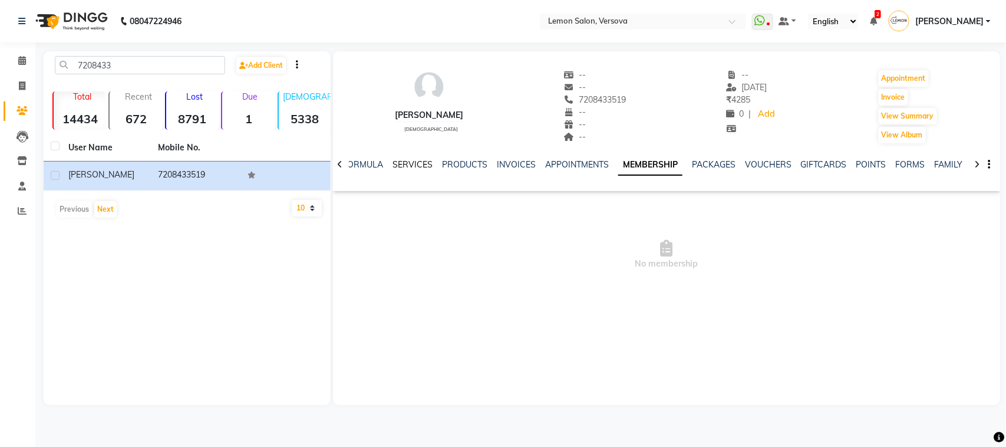
click at [405, 163] on link "SERVICES" at bounding box center [412, 164] width 40 height 11
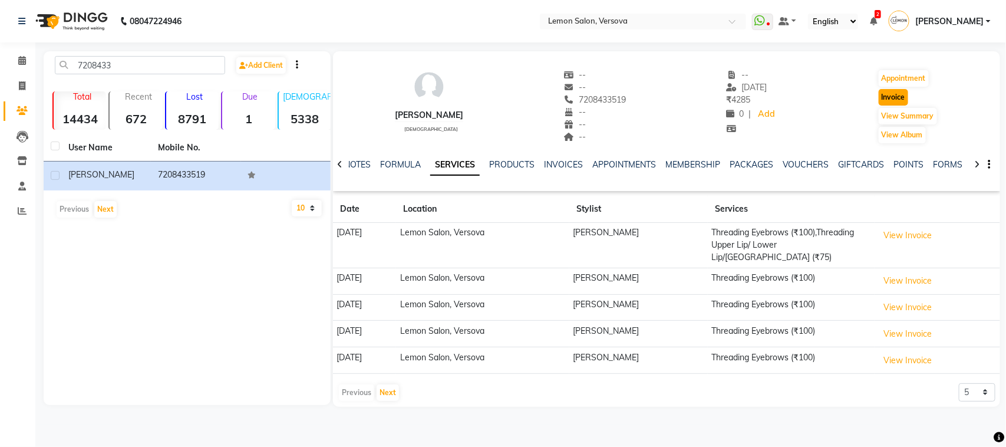
click at [894, 102] on button "Invoice" at bounding box center [892, 97] width 29 height 16
select select "564"
select select "service"
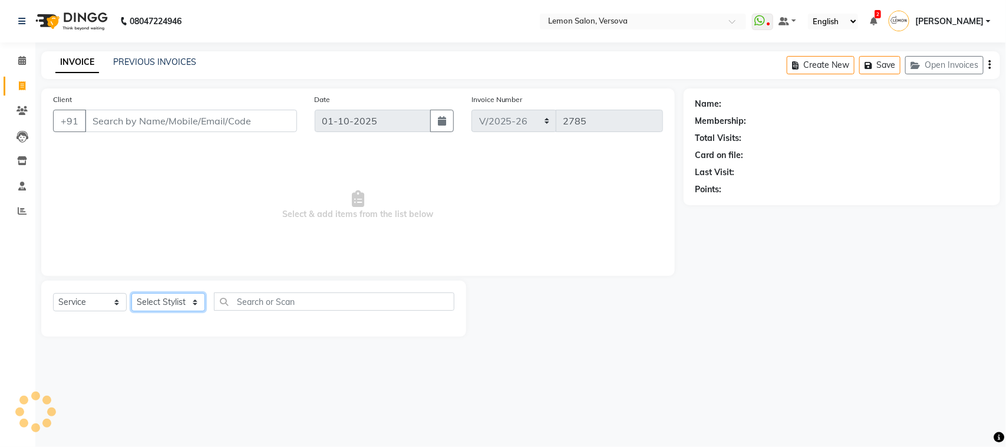
click at [163, 299] on select "Select Stylist" at bounding box center [168, 302] width 74 height 18
type input "7208433519"
click at [180, 293] on select "Select Stylist Alim Shah Asif Salmani DC Kassar Sahil Margaret Marshak D,souza …" at bounding box center [176, 302] width 91 height 18
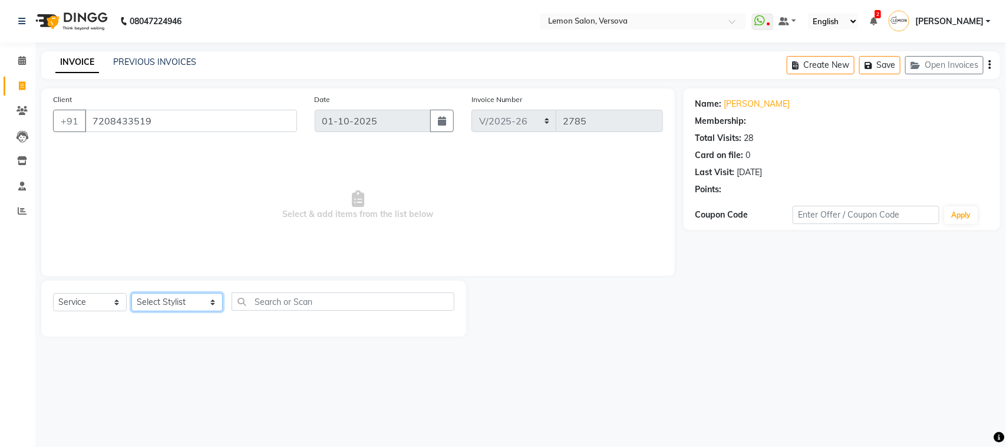
click at [180, 293] on select "Select Stylist Alim Shah Asif Salmani DC Kassar Sahil Margaret Marshak D,souza …" at bounding box center [176, 302] width 91 height 18
click at [131, 293] on select "Select Stylist Alim Shah Asif Salmani DC Kassar Sahil Margaret Marshak D,souza …" at bounding box center [176, 302] width 91 height 18
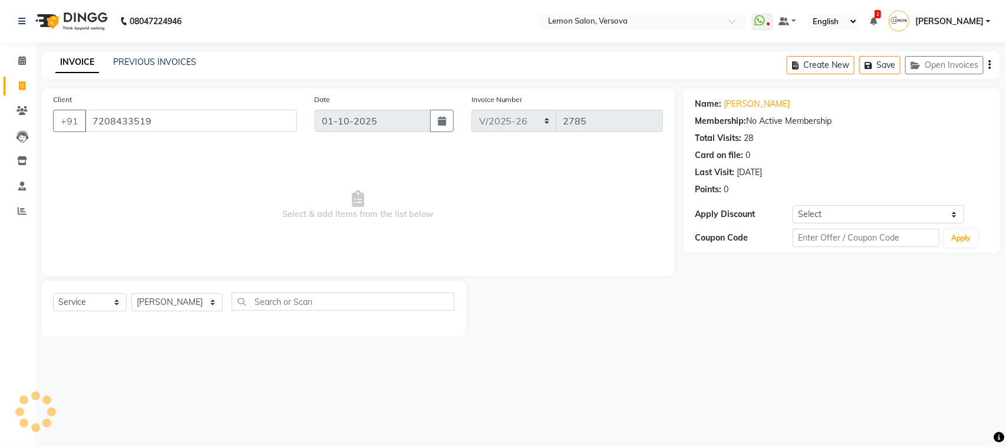
click at [199, 278] on div "Client +91 7208433519 Date 01-10-2025 Invoice Number VER/2025-26 V/2025 V/2025-…" at bounding box center [357, 212] width 651 height 248
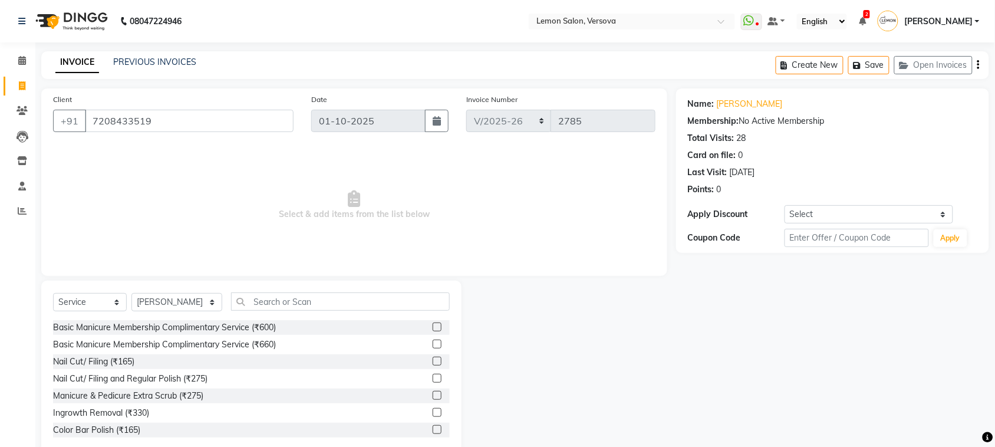
drag, startPoint x: 200, startPoint y: 289, endPoint x: 196, endPoint y: 305, distance: 16.4
click at [199, 300] on div "Select Service Product Membership Package Voucher Prepaid Gift Card Select Styl…" at bounding box center [251, 367] width 420 height 174
drag, startPoint x: 196, startPoint y: 305, endPoint x: 200, endPoint y: 296, distance: 10.3
click at [196, 305] on select "Select Stylist Alim Shah Asif Salmani DC Kassar Sahil Margaret Marshak D,souza …" at bounding box center [176, 302] width 91 height 18
select select "7408"
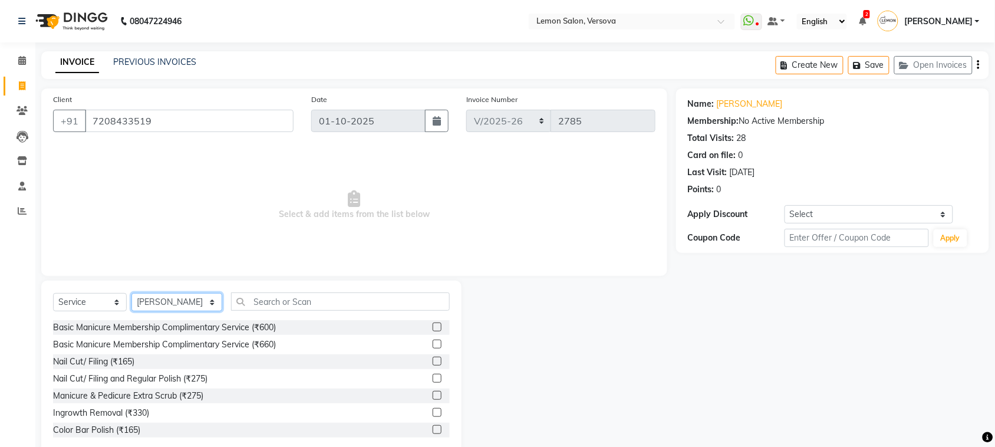
click at [131, 293] on select "Select Stylist Alim Shah Asif Salmani DC Kassar Sahil Margaret Marshak D,souza …" at bounding box center [176, 302] width 91 height 18
click at [289, 301] on input "text" at bounding box center [340, 301] width 219 height 18
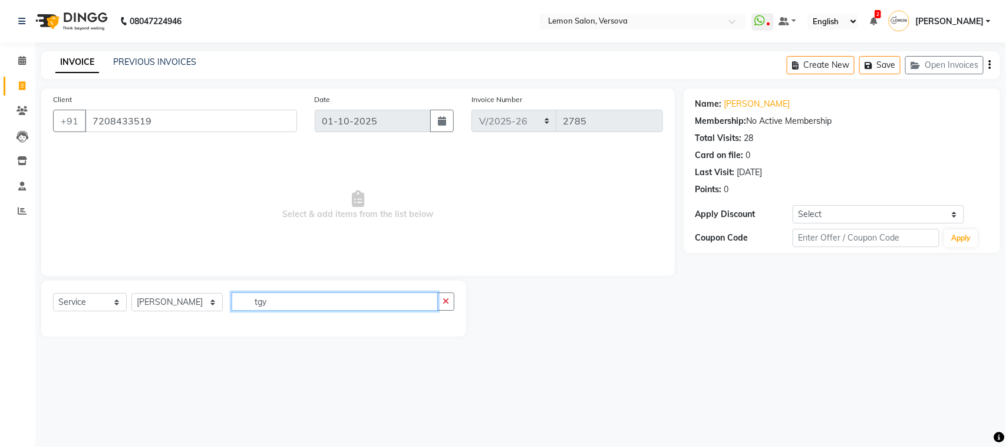
click at [289, 301] on input "tgy" at bounding box center [335, 301] width 207 height 18
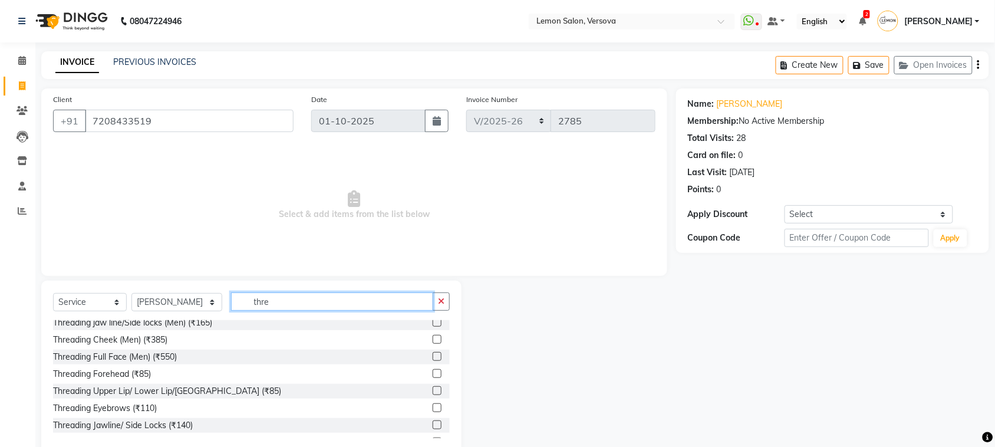
scroll to position [74, 0]
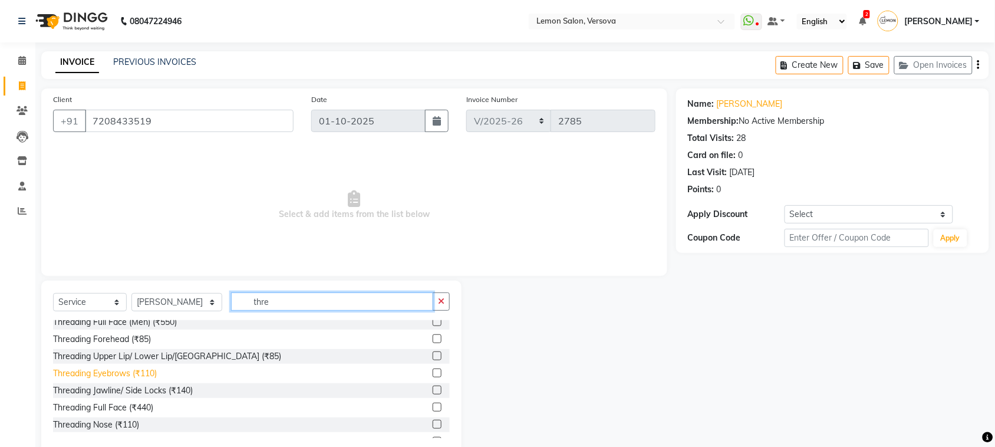
type input "thre"
click at [148, 371] on div "Threading Eyebrows (₹110)" at bounding box center [105, 373] width 104 height 12
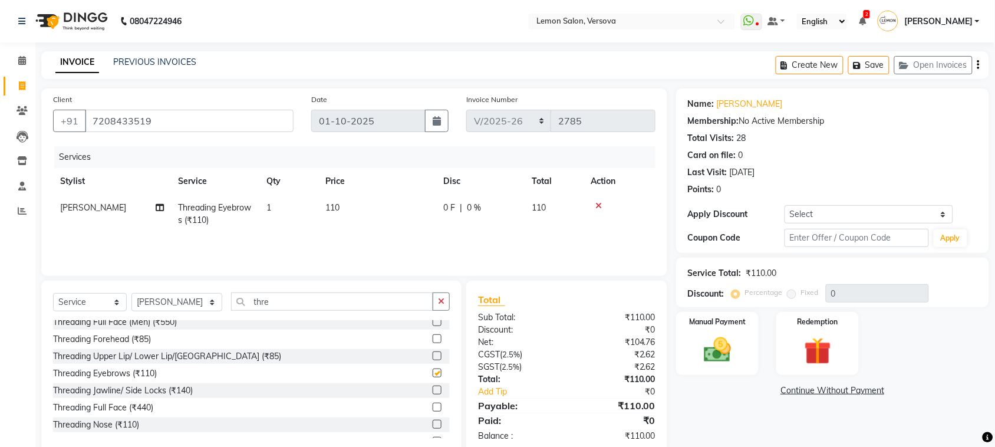
checkbox input "false"
click at [239, 361] on div "Threading Upper Lip/ Lower Lip/[GEOGRAPHIC_DATA] (₹85)" at bounding box center [251, 356] width 397 height 15
click at [211, 361] on div "Threading Upper Lip/ Lower Lip/[GEOGRAPHIC_DATA] (₹85)" at bounding box center [167, 356] width 228 height 12
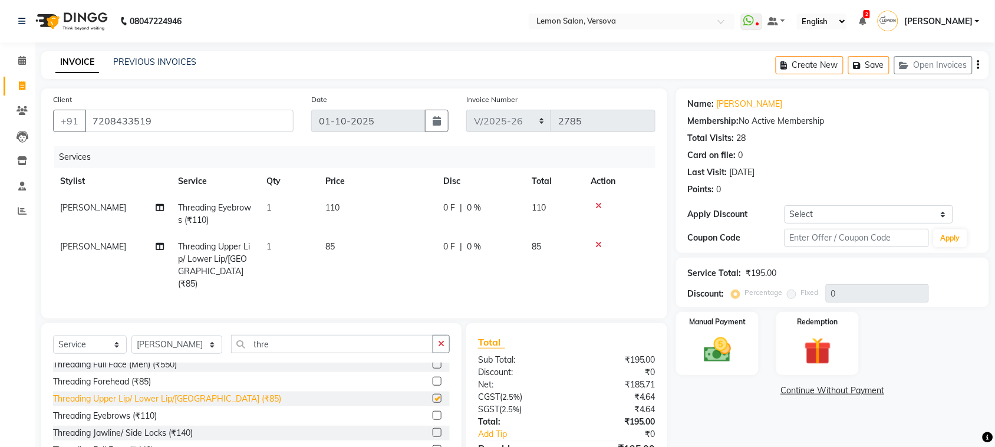
checkbox input "false"
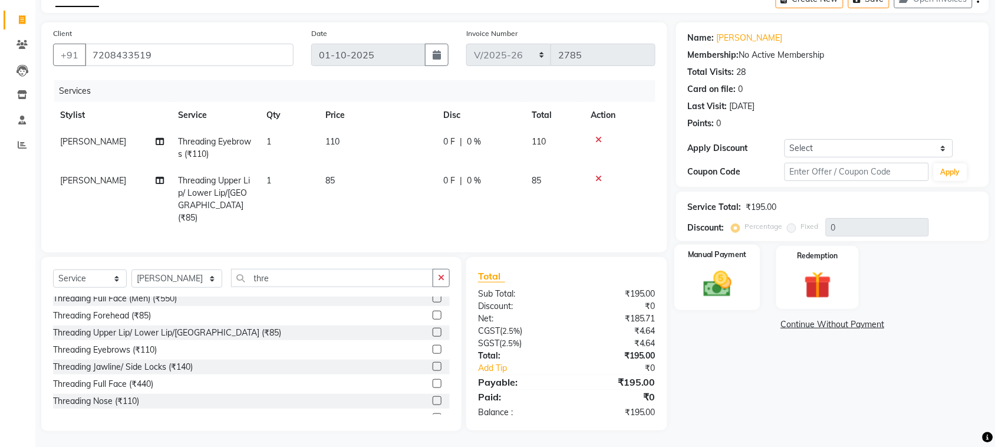
drag, startPoint x: 711, startPoint y: 257, endPoint x: 757, endPoint y: 305, distance: 66.3
click at [710, 257] on label "Manual Payment" at bounding box center [717, 254] width 59 height 11
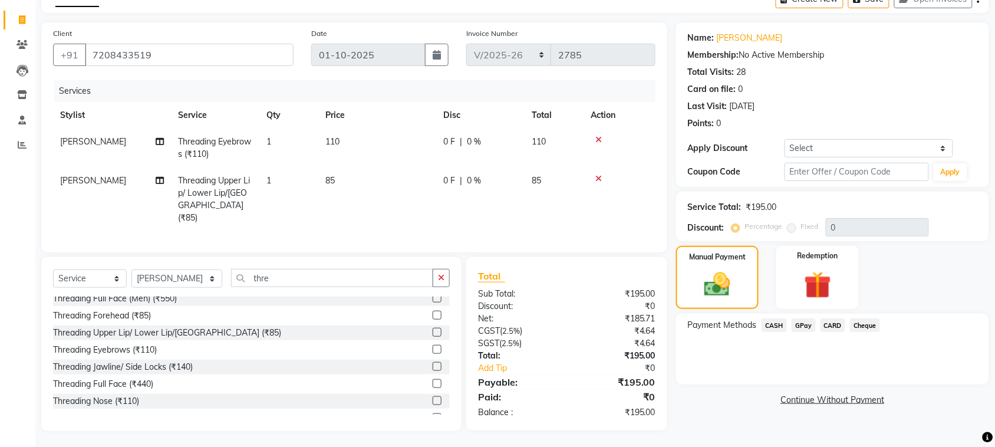
click at [805, 325] on span "GPay" at bounding box center [803, 325] width 24 height 14
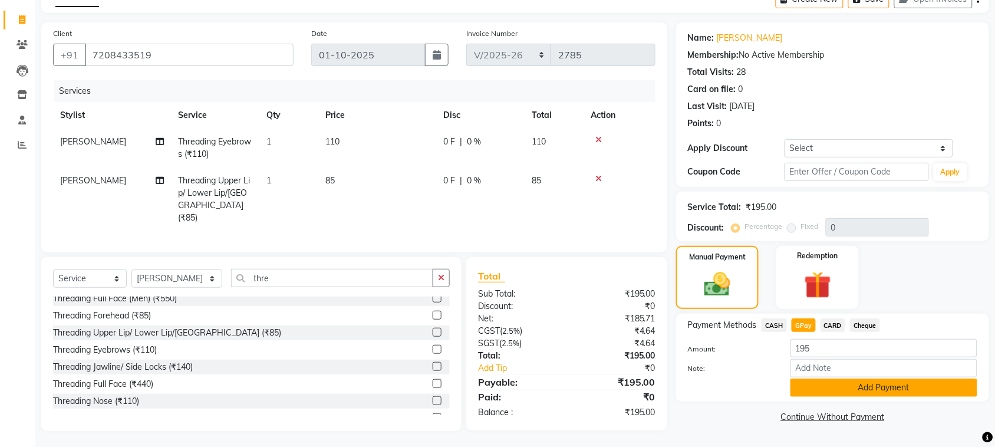
click at [838, 381] on button "Add Payment" at bounding box center [883, 387] width 187 height 18
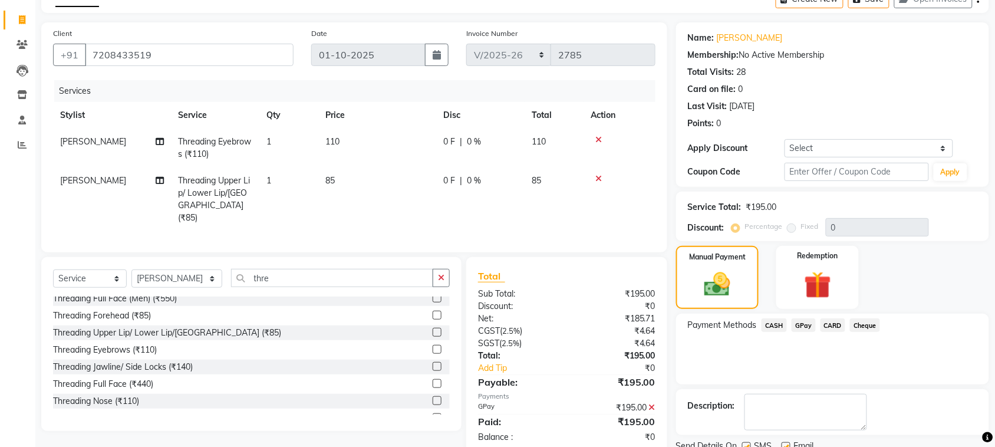
scroll to position [113, 0]
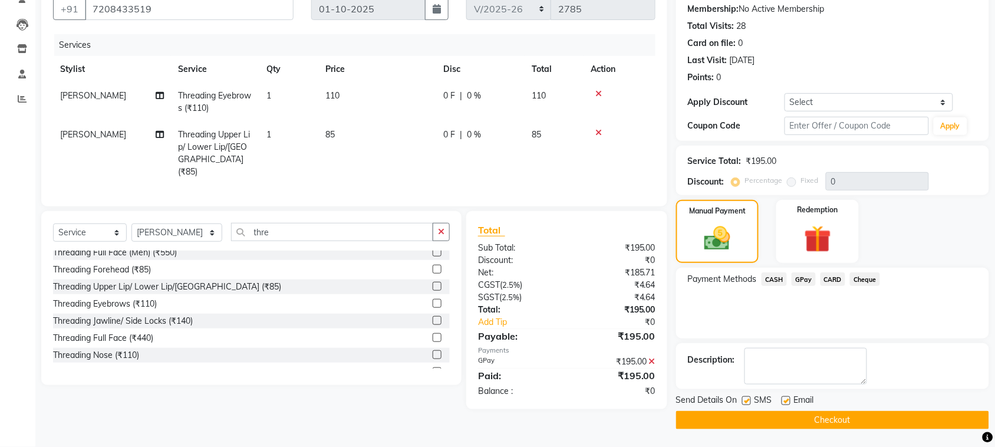
click at [742, 399] on label at bounding box center [746, 400] width 9 height 9
click at [742, 399] on input "checkbox" at bounding box center [746, 401] width 8 height 8
checkbox input "false"
click at [785, 401] on label at bounding box center [785, 400] width 9 height 9
click at [785, 401] on input "checkbox" at bounding box center [785, 401] width 8 height 8
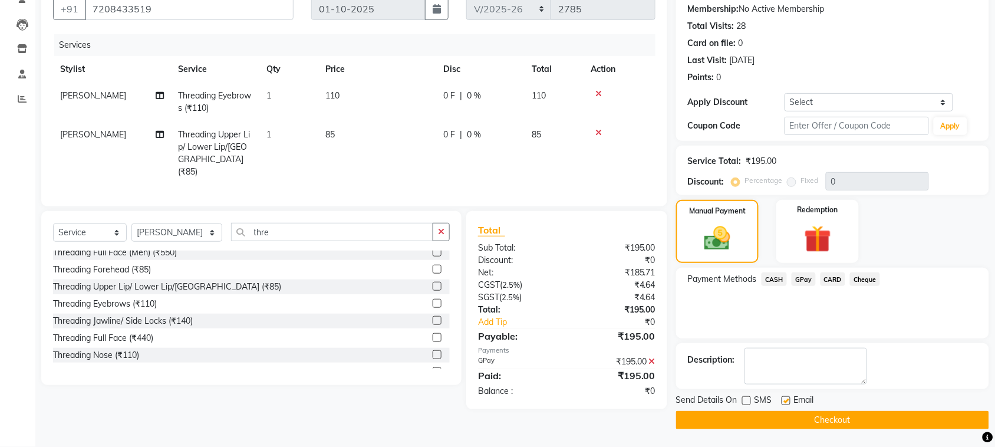
checkbox input "false"
click at [867, 421] on button "Checkout" at bounding box center [832, 420] width 313 height 18
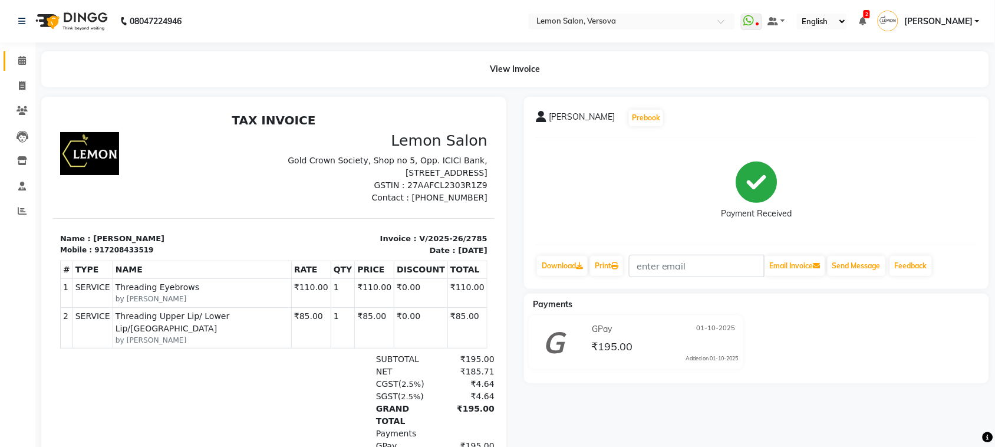
click at [10, 64] on link "Calendar" at bounding box center [18, 60] width 28 height 19
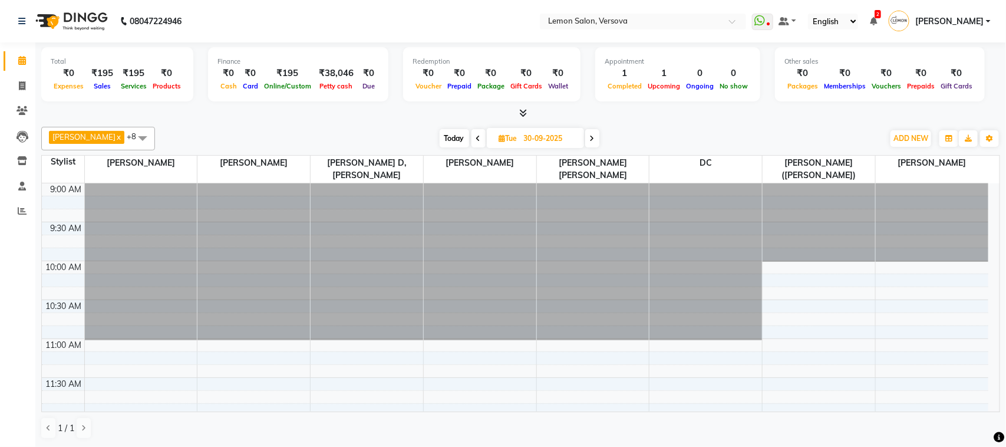
click at [440, 140] on span "Today" at bounding box center [454, 138] width 29 height 18
type input "01-10-2025"
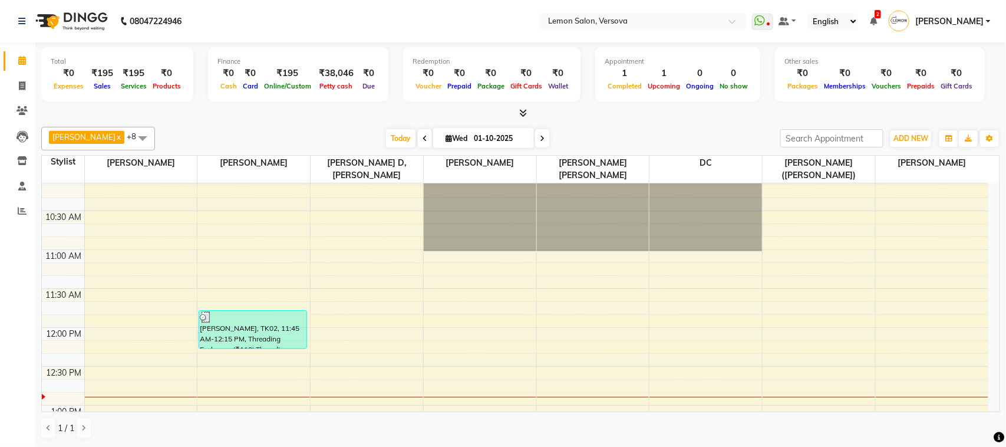
scroll to position [163, 0]
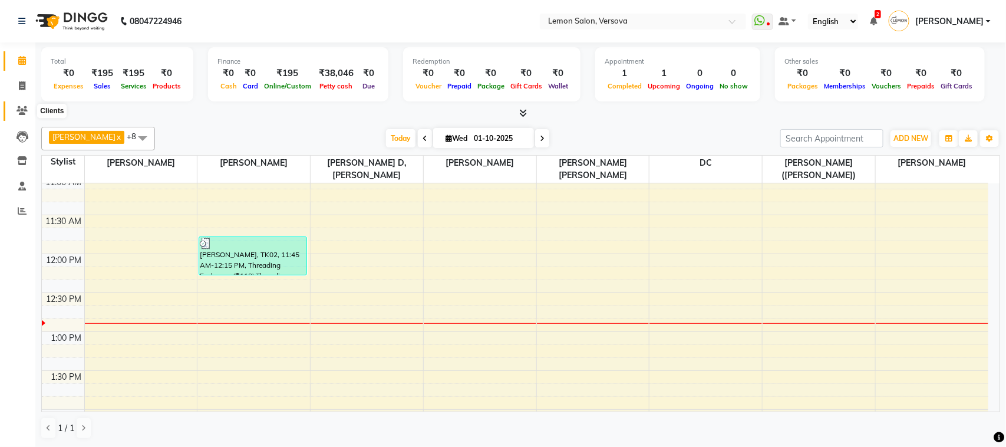
click at [21, 107] on icon at bounding box center [21, 110] width 11 height 9
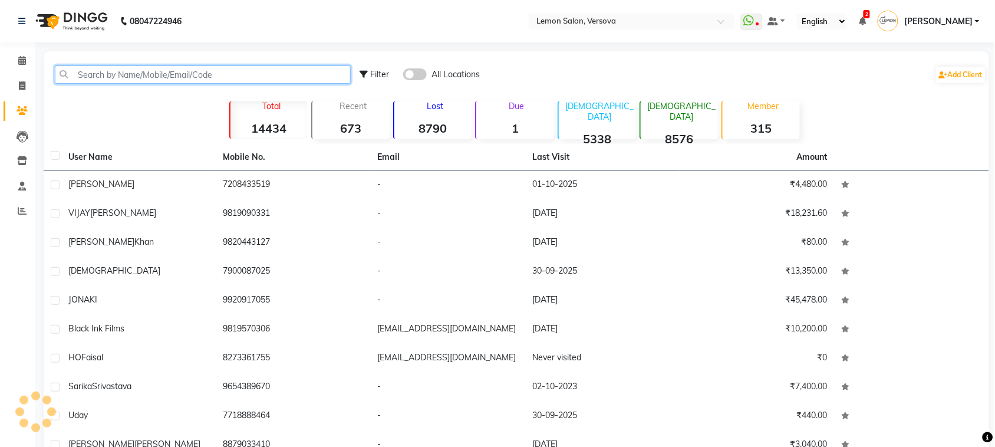
click at [150, 70] on input "text" at bounding box center [203, 74] width 296 height 18
type input "8"
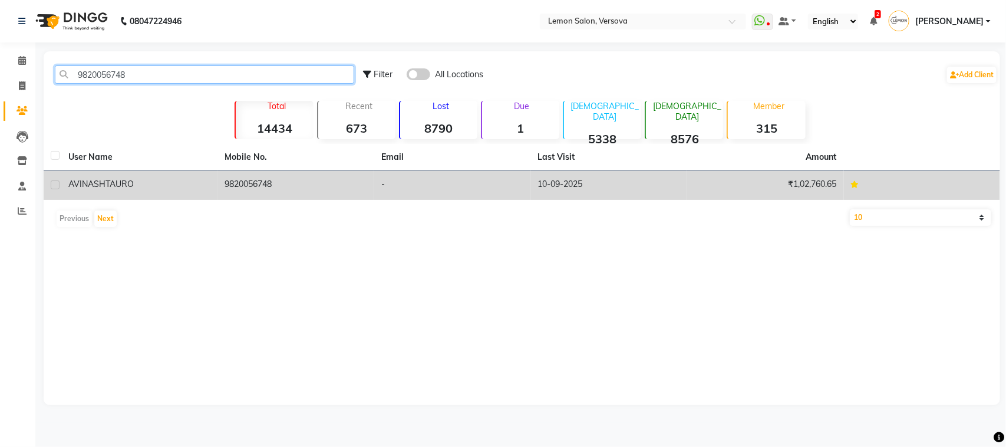
type input "9820056748"
click at [81, 193] on td "AVINASH TAURO" at bounding box center [139, 185] width 157 height 29
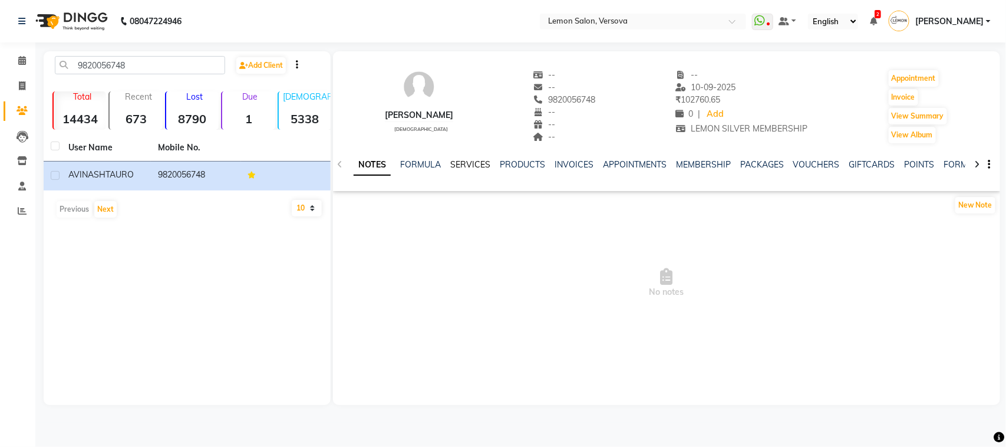
click at [484, 160] on link "SERVICES" at bounding box center [470, 164] width 40 height 11
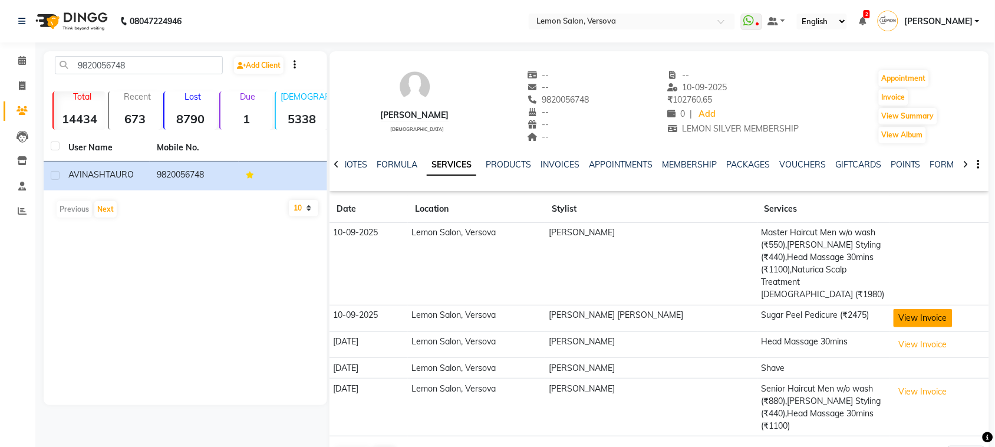
click at [928, 309] on button "View Invoice" at bounding box center [922, 318] width 59 height 18
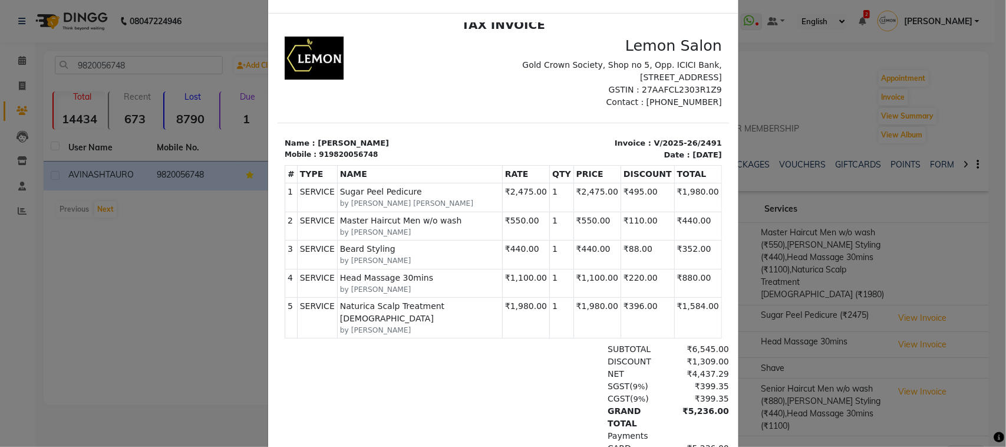
scroll to position [74, 0]
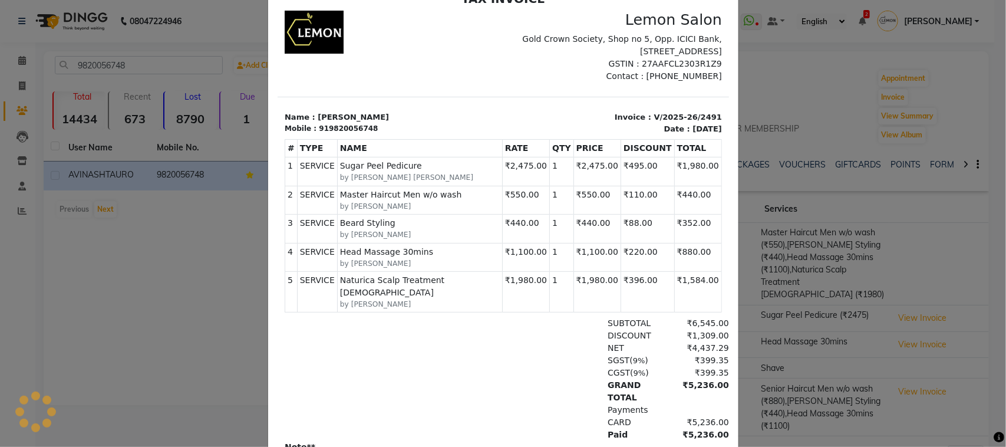
click at [113, 288] on ngb-modal-window "INVOICE View Invoice Close" at bounding box center [503, 223] width 1006 height 447
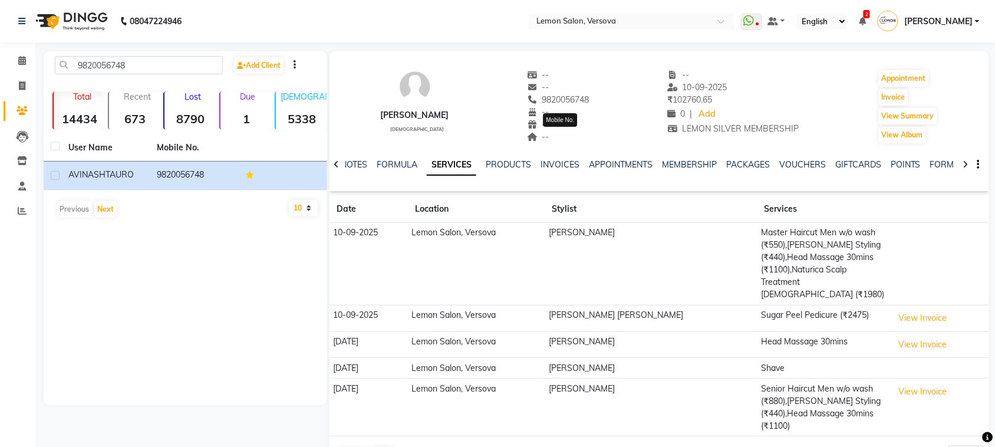
click at [578, 104] on span "9820056748" at bounding box center [558, 99] width 62 height 11
copy span "9820056748"
click at [24, 55] on span at bounding box center [22, 61] width 21 height 14
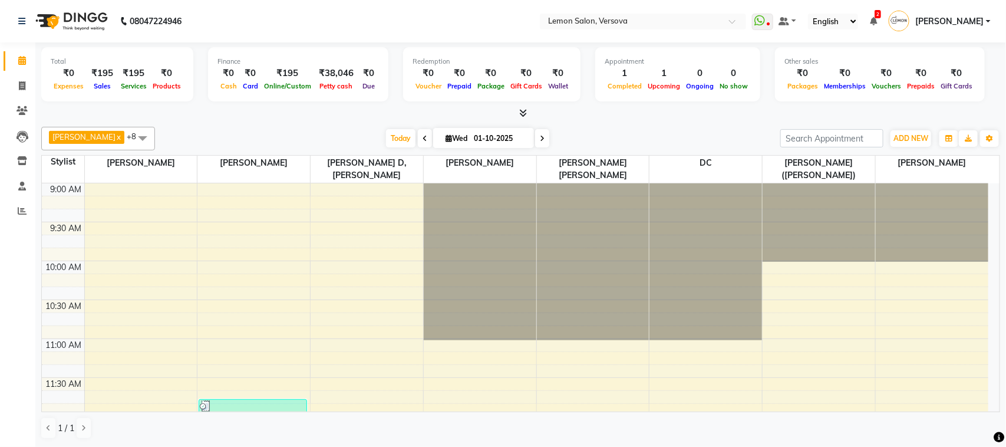
click at [540, 137] on icon at bounding box center [542, 138] width 5 height 7
type input "02-10-2025"
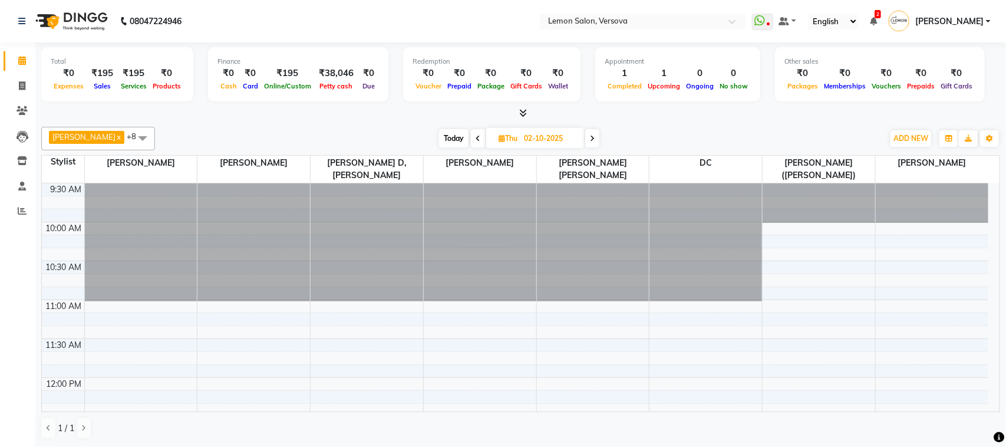
scroll to position [74, 0]
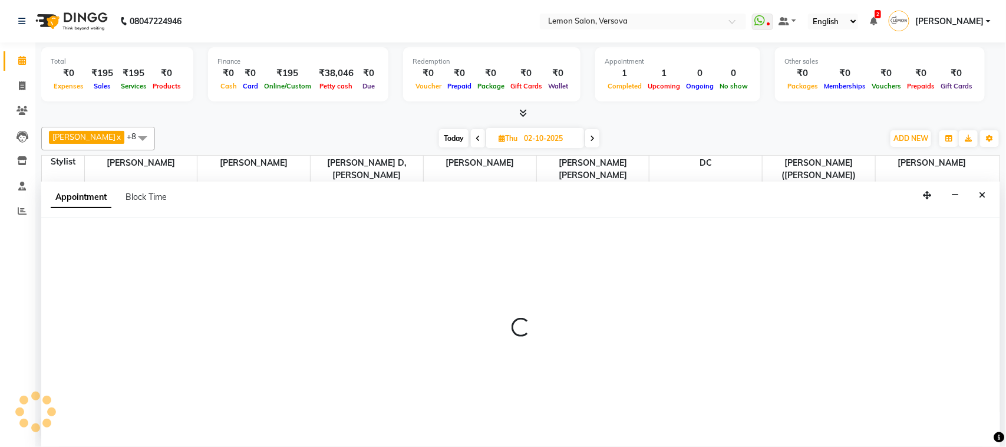
select select "7474"
select select "750"
select select "tentative"
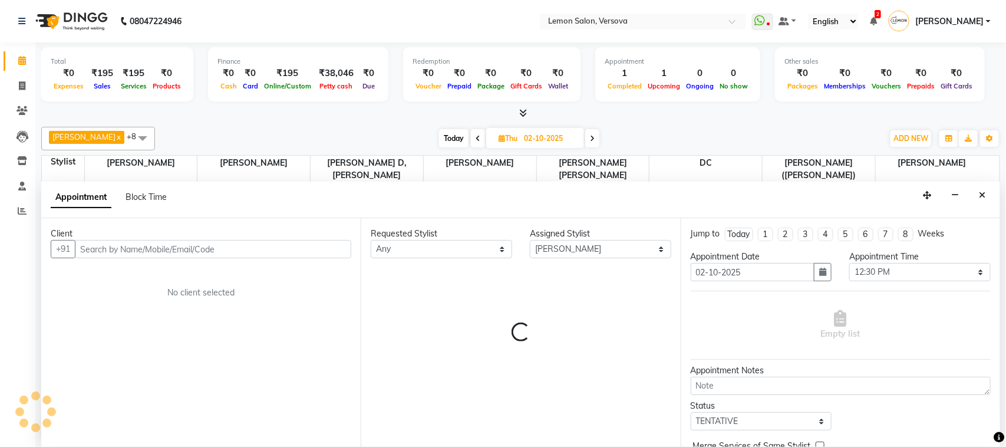
click at [183, 251] on input "text" at bounding box center [213, 249] width 276 height 18
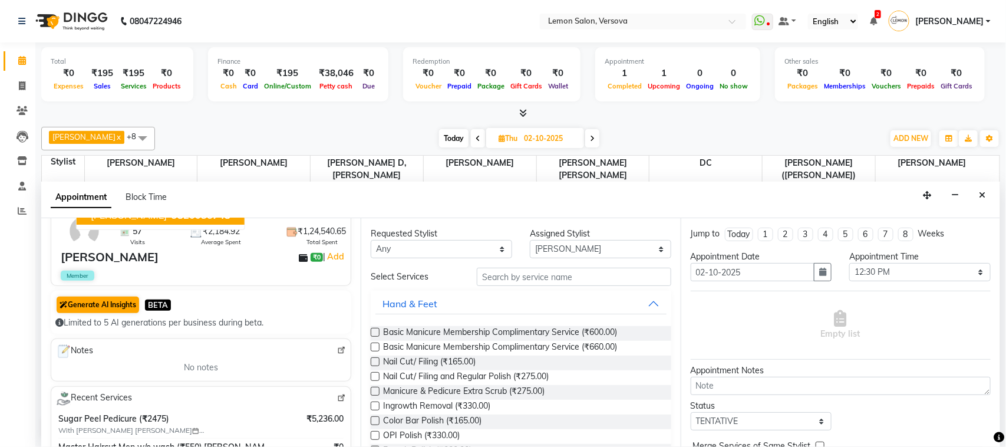
scroll to position [147, 0]
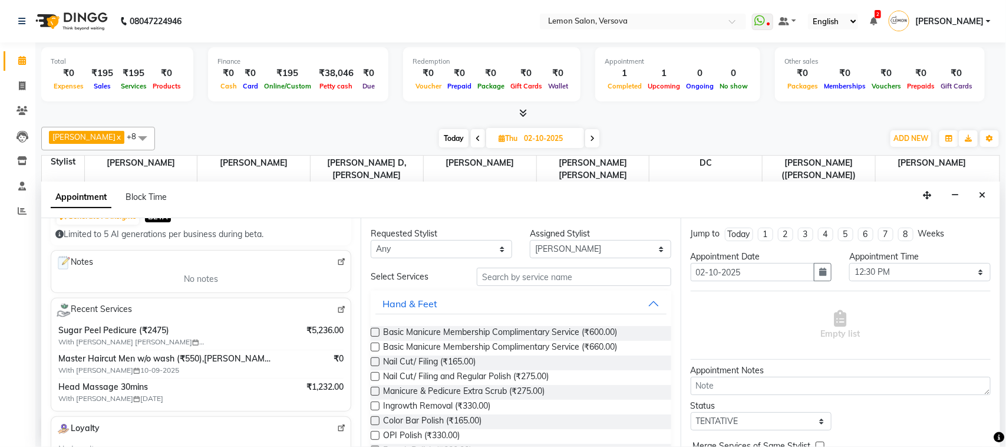
type input "9820056748"
click at [508, 277] on input "text" at bounding box center [574, 276] width 194 height 18
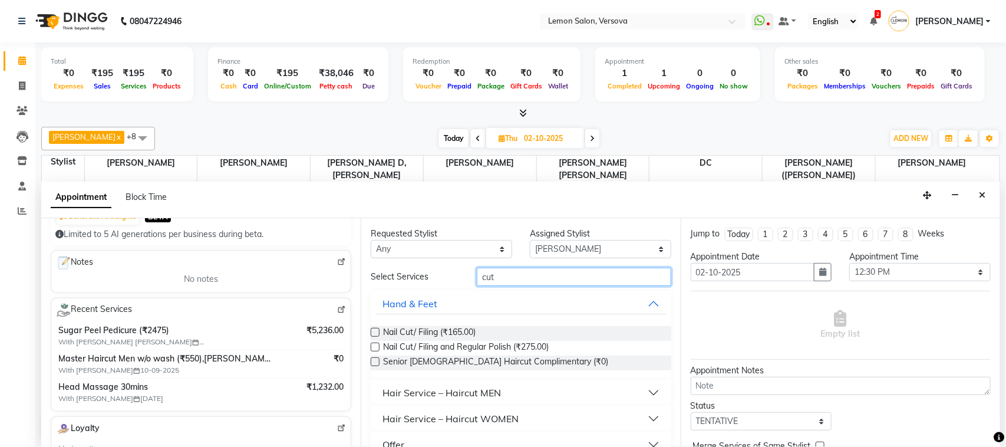
type input "cut"
click at [484, 396] on div "Hair Service – Haircut MEN" at bounding box center [441, 392] width 118 height 14
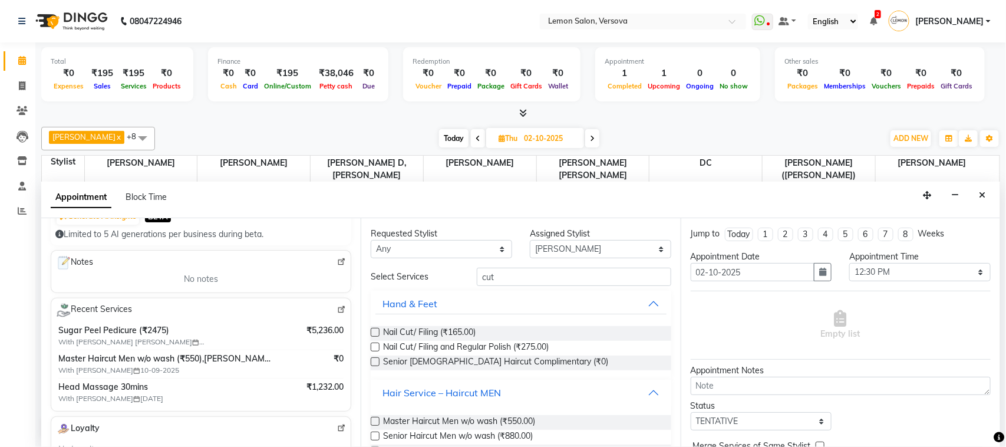
scroll to position [74, 0]
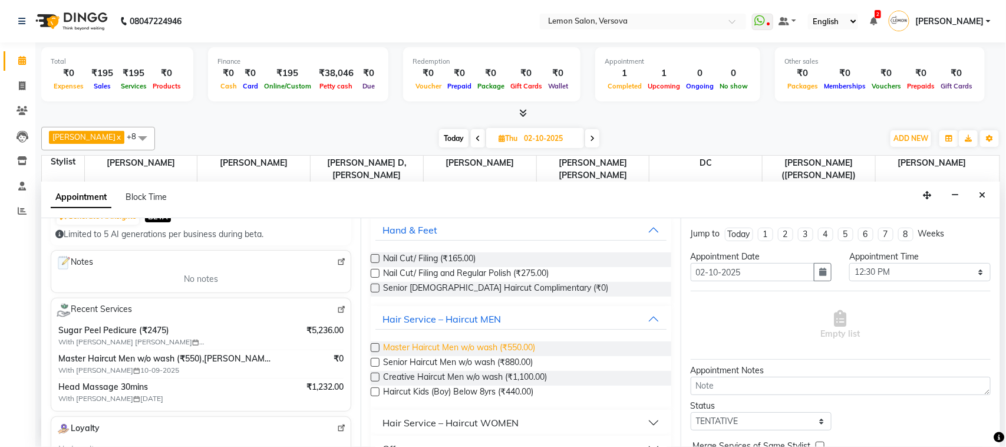
click at [527, 348] on span "Master Haircut Men w/o wash (₹550.00)" at bounding box center [459, 348] width 152 height 15
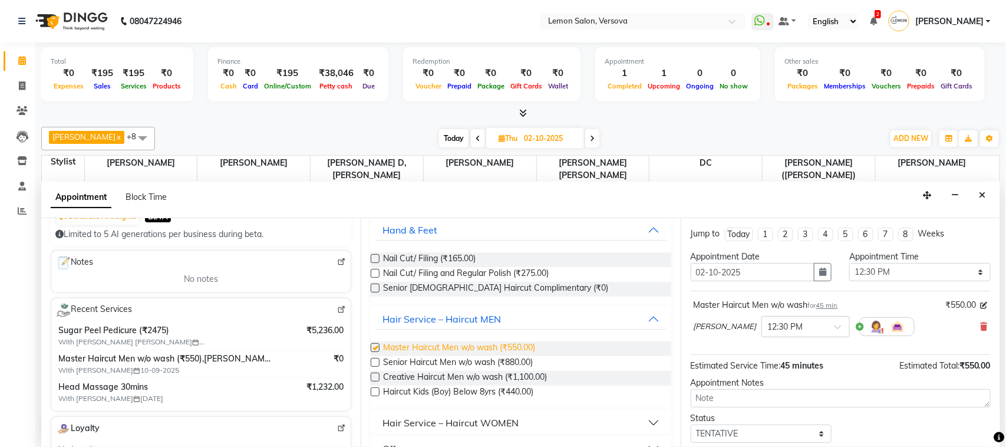
checkbox input "false"
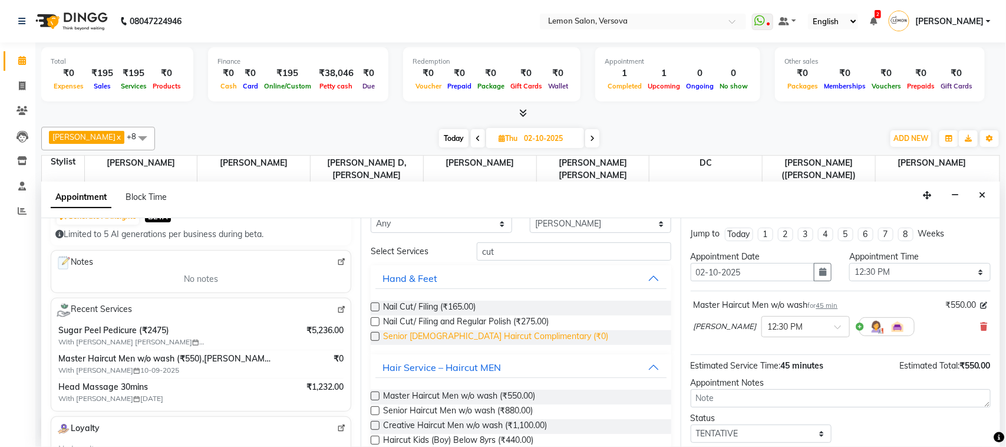
scroll to position [0, 0]
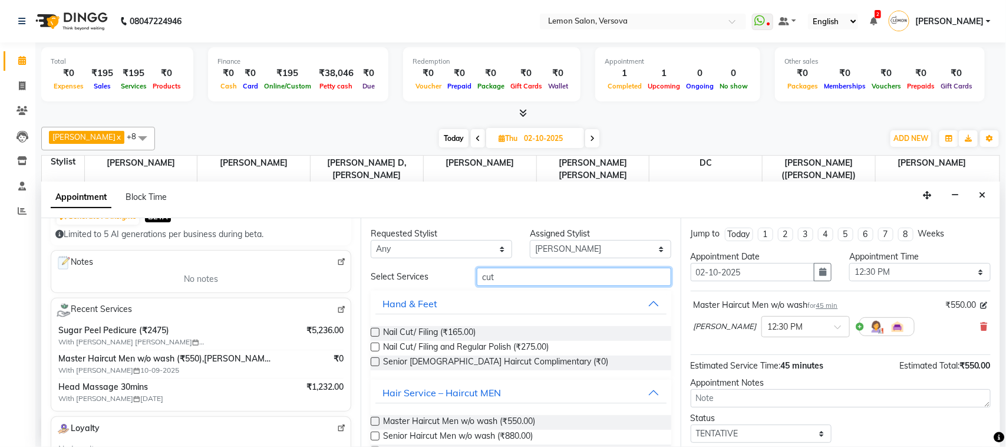
click at [540, 283] on input "cut" at bounding box center [574, 276] width 194 height 18
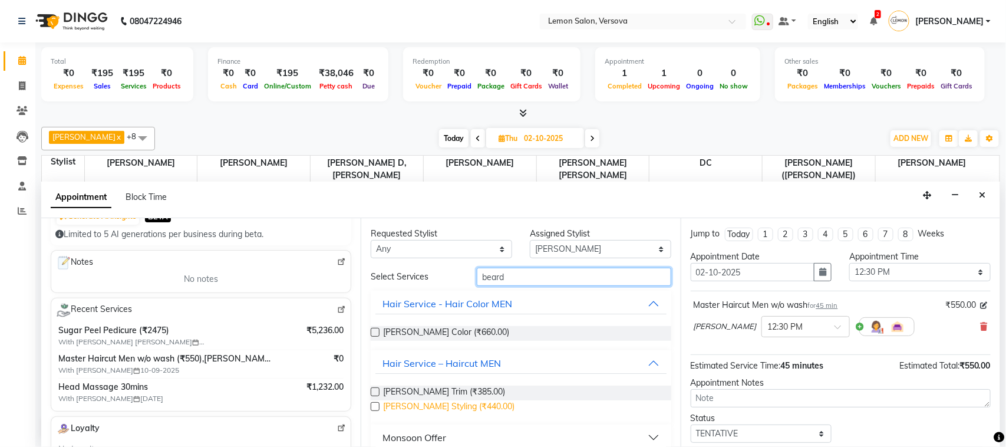
scroll to position [13, 0]
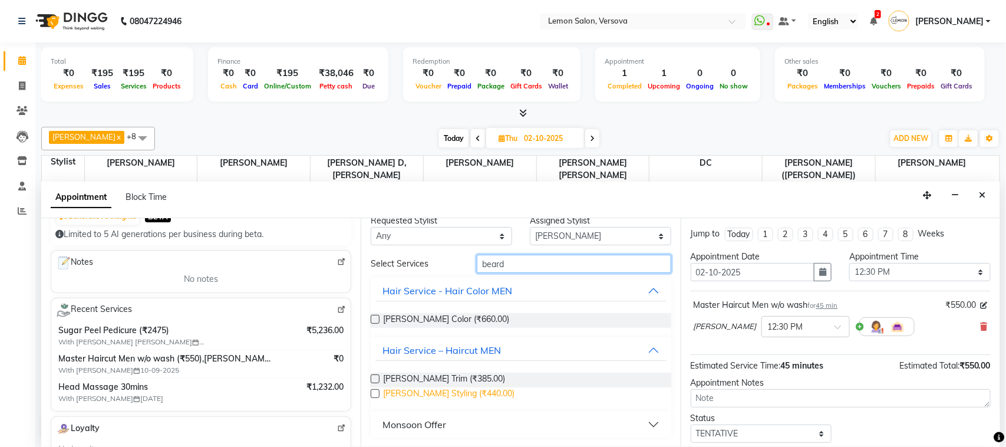
type input "beard"
click at [457, 394] on span "Beard Styling (₹440.00)" at bounding box center [448, 394] width 131 height 15
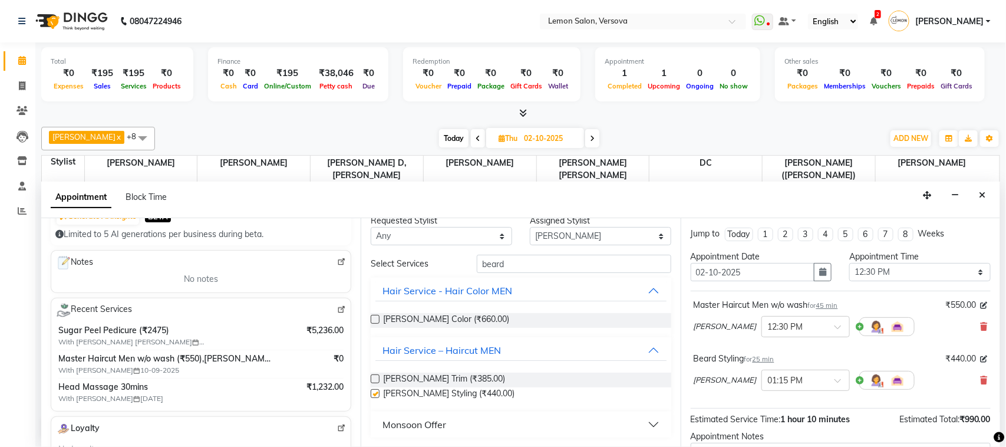
checkbox input "false"
click at [576, 266] on input "beard" at bounding box center [574, 264] width 194 height 18
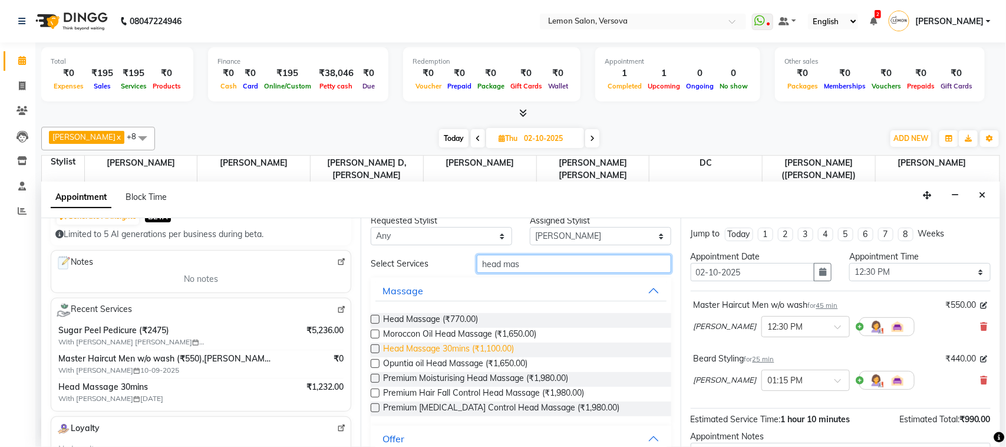
type input "head mas"
click at [473, 348] on span "Head Massage 30mins (₹1,100.00)" at bounding box center [448, 349] width 131 height 15
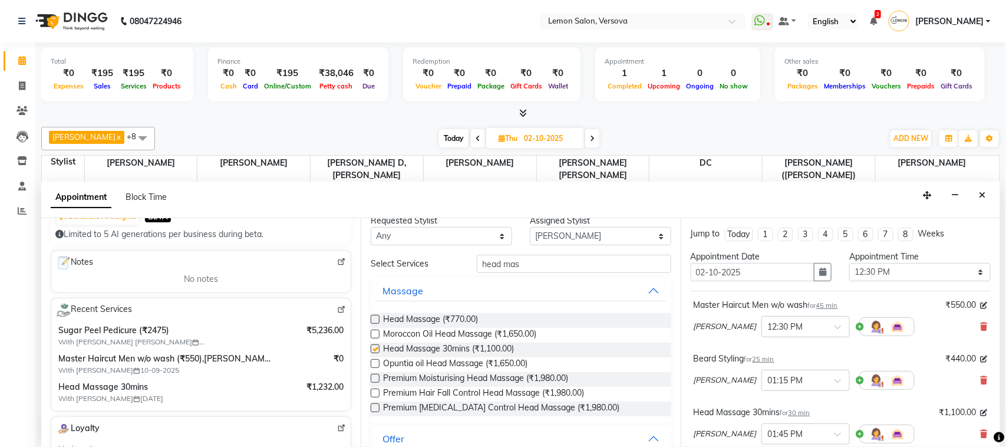
checkbox input "false"
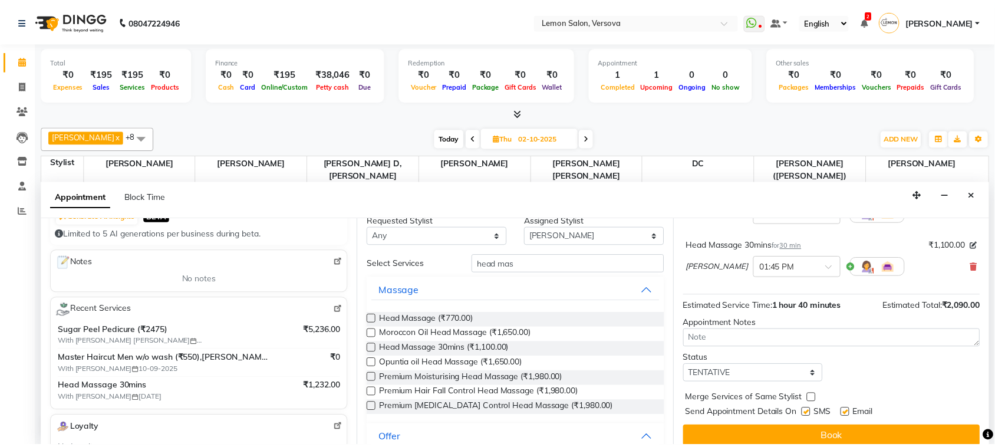
scroll to position [178, 0]
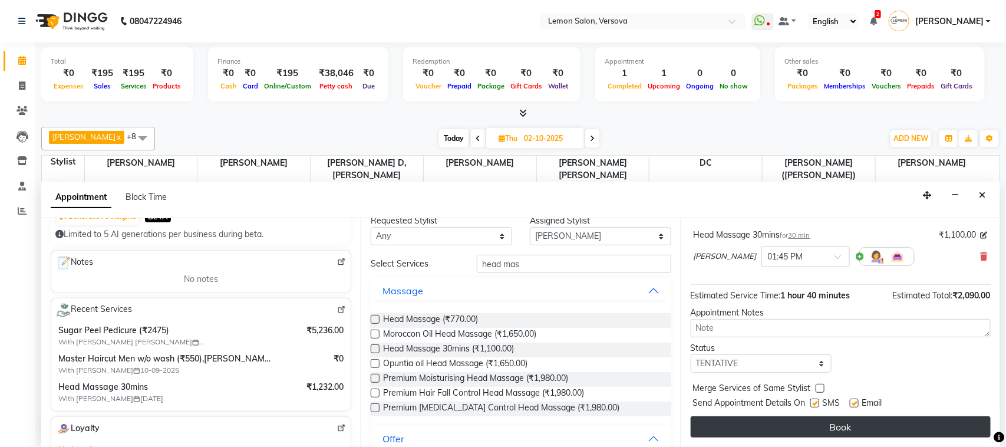
click at [818, 426] on button "Book" at bounding box center [841, 426] width 300 height 21
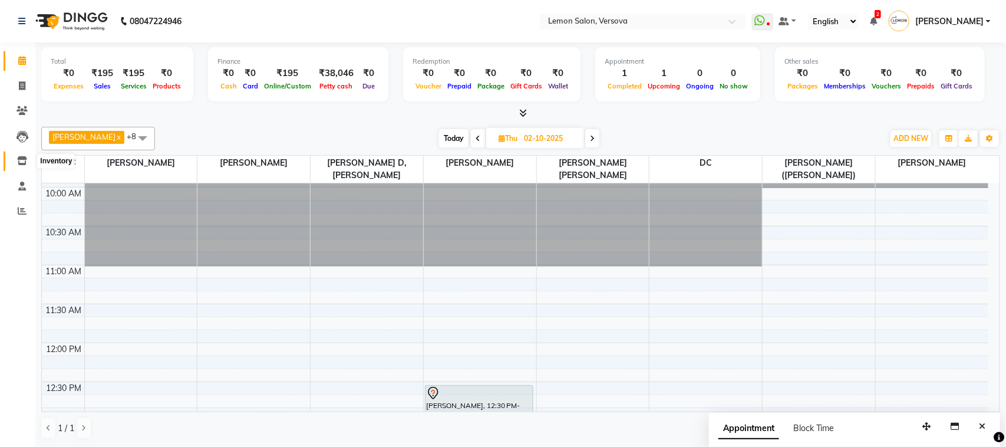
click at [19, 163] on icon at bounding box center [22, 160] width 10 height 9
select select
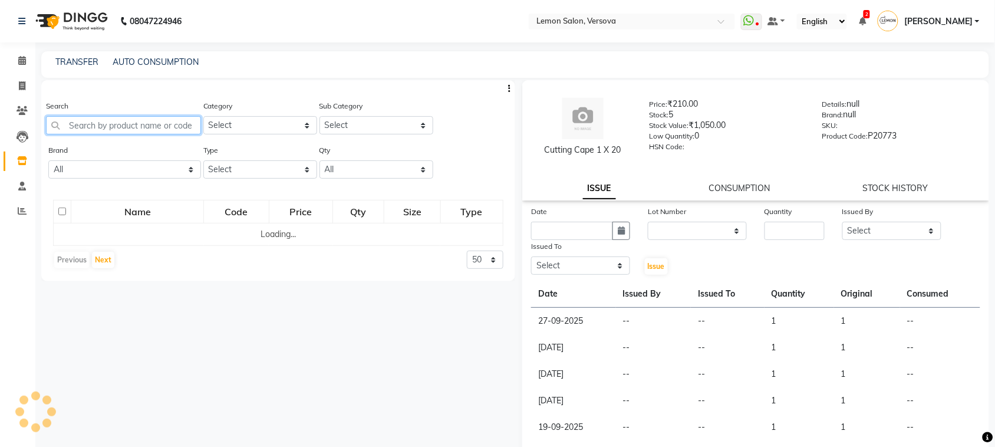
click at [138, 133] on input "text" at bounding box center [123, 125] width 155 height 18
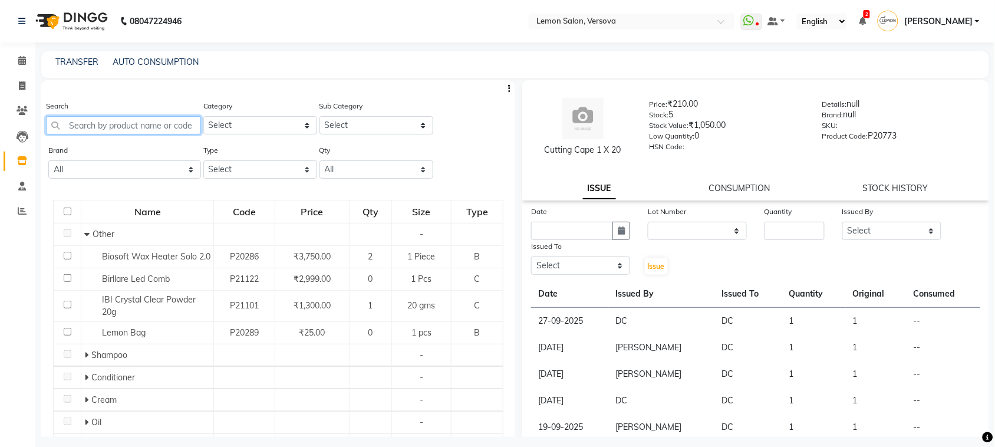
click at [170, 130] on input "text" at bounding box center [123, 125] width 155 height 18
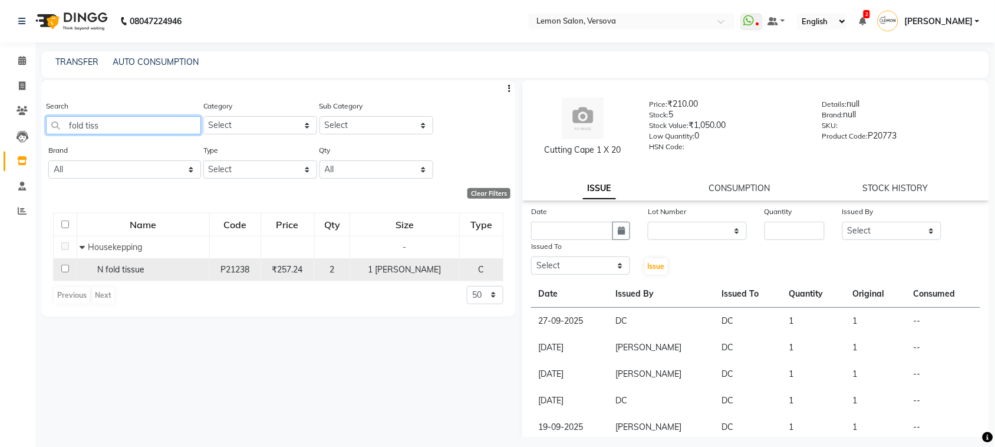
type input "fold tiss"
click at [110, 273] on span "N fold tissue" at bounding box center [120, 269] width 47 height 11
select select
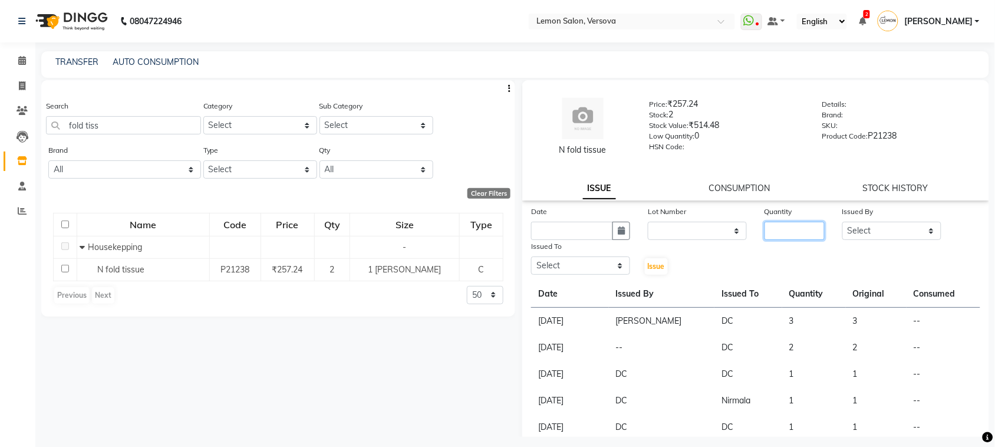
click at [778, 226] on input "number" at bounding box center [794, 231] width 60 height 18
type input "2"
click at [612, 224] on button "button" at bounding box center [621, 231] width 18 height 18
select select "10"
select select "2025"
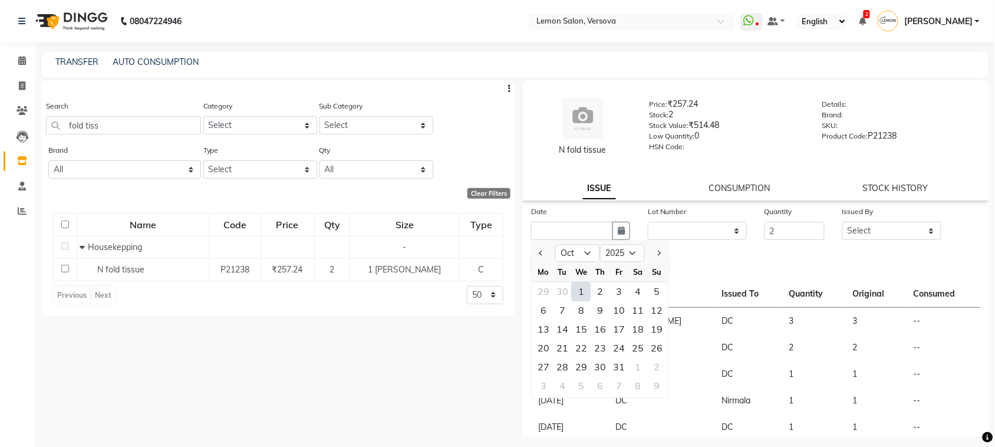
click at [576, 286] on div "1" at bounding box center [581, 291] width 19 height 19
type input "01-10-2025"
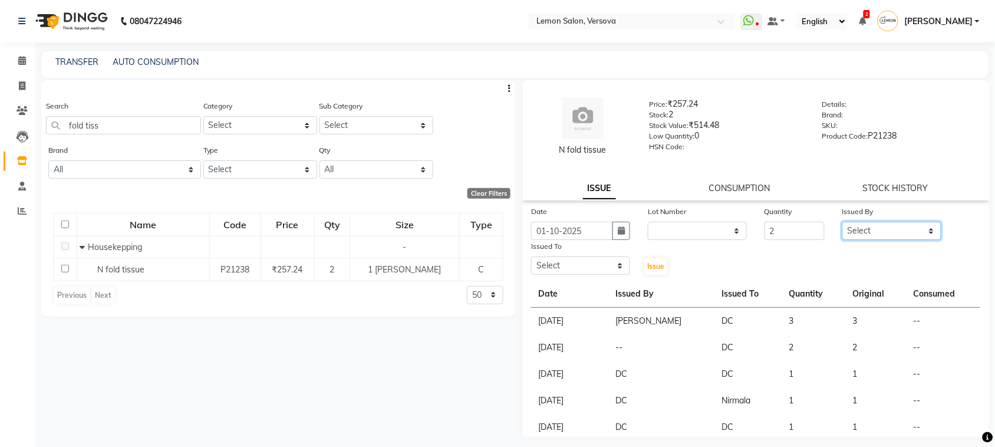
click at [864, 224] on select "Select Alim Shah Asif Salmani DC Kassar Sahil Margaret Marshak D,souza Milind K…" at bounding box center [891, 231] width 99 height 18
select select "27665"
click at [842, 222] on select "Select Alim Shah Asif Salmani DC Kassar Sahil Margaret Marshak D,souza Milind K…" at bounding box center [891, 231] width 99 height 18
click at [615, 267] on select "Select Alim Shah Asif Salmani DC Kassar Sahil Margaret Marshak D,souza Milind K…" at bounding box center [580, 265] width 99 height 18
select select "7886"
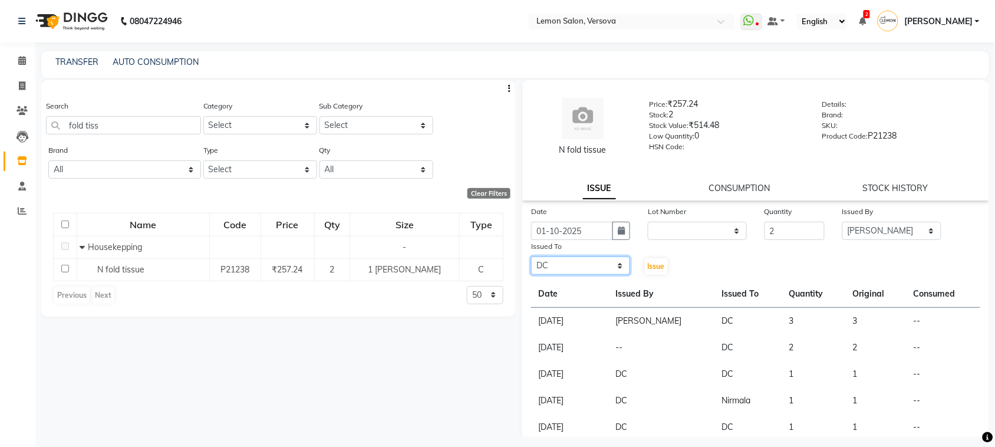
click at [531, 256] on select "Select Alim Shah Asif Salmani DC Kassar Sahil Margaret Marshak D,souza Milind K…" at bounding box center [580, 265] width 99 height 18
click at [649, 263] on span "Issue" at bounding box center [656, 266] width 17 height 9
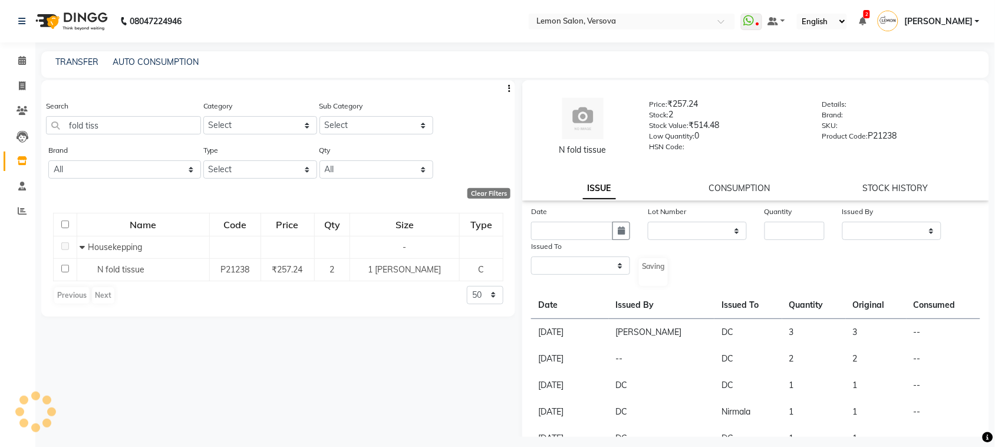
select select
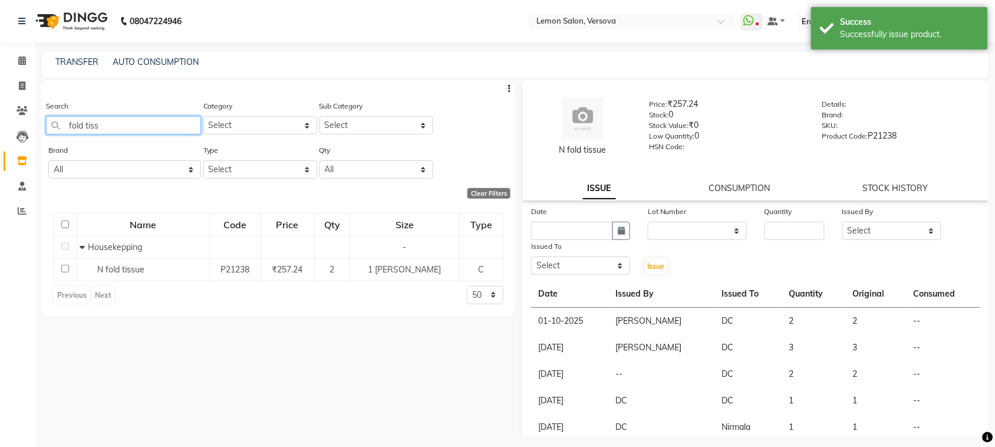
click at [81, 130] on input "fold tiss" at bounding box center [123, 125] width 155 height 18
type input "tiss"
click at [96, 113] on div "Search tiss" at bounding box center [123, 117] width 155 height 35
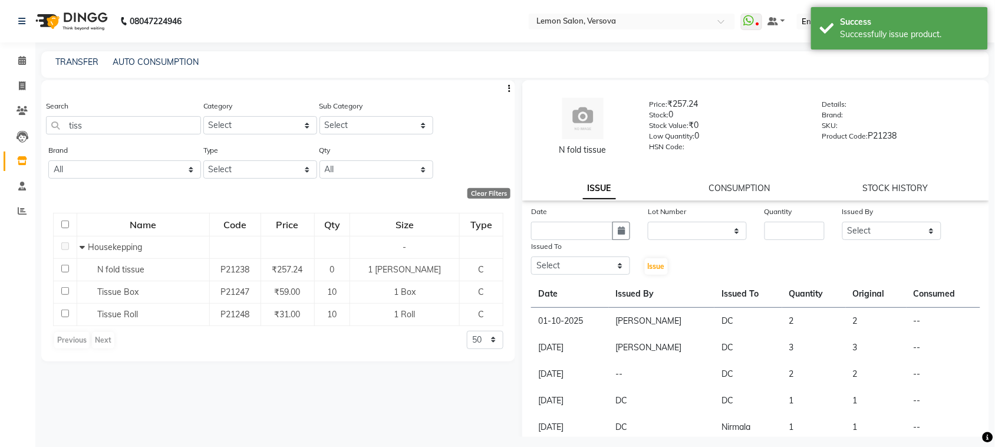
click at [112, 134] on div "Search tiss" at bounding box center [123, 122] width 155 height 44
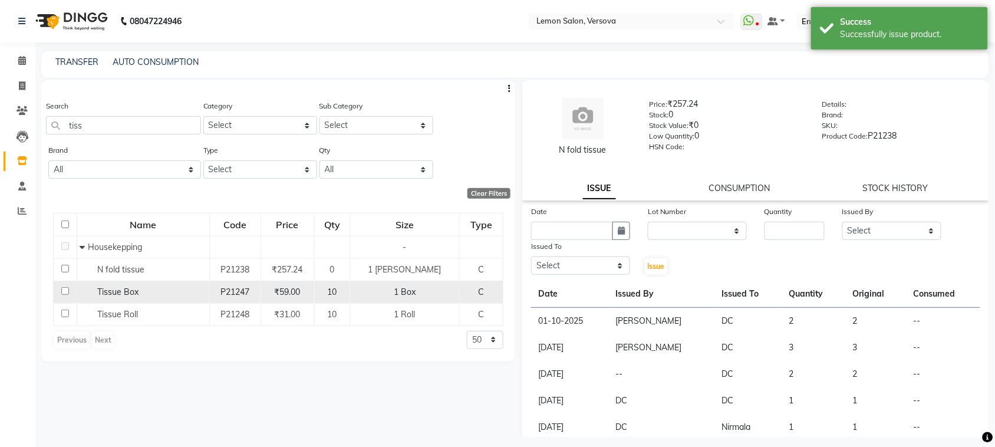
click at [128, 292] on span "Tissue Box" at bounding box center [117, 291] width 41 height 11
select select
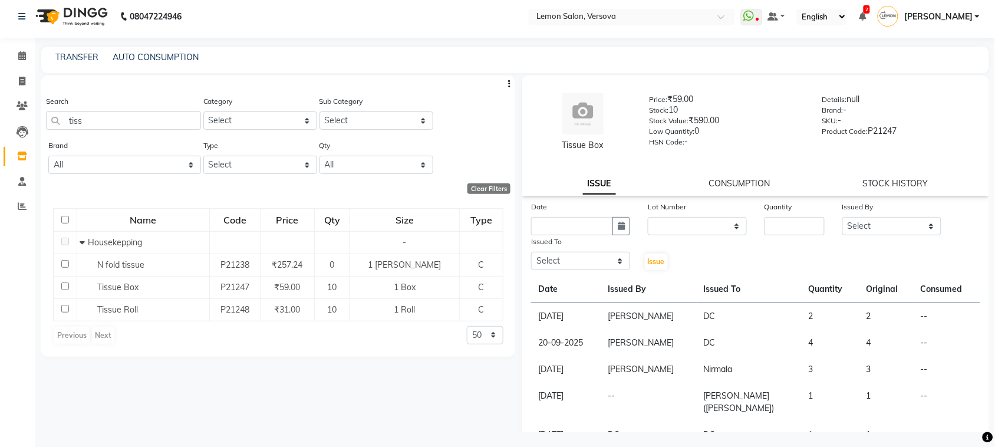
scroll to position [7, 0]
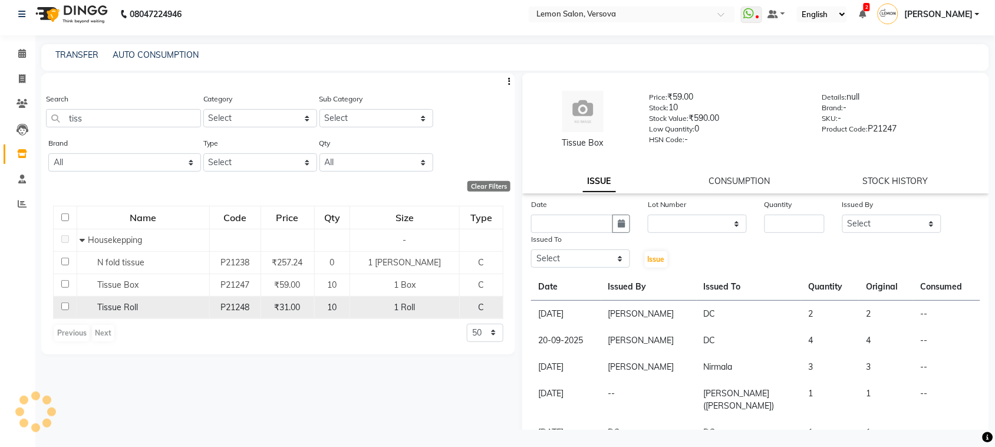
click at [131, 299] on td "Tissue Roll" at bounding box center [143, 307] width 133 height 22
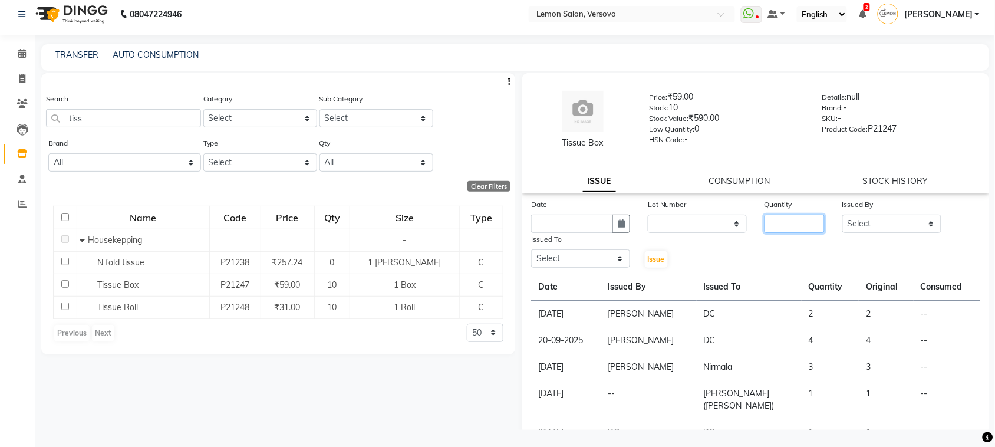
click at [779, 225] on input "number" at bounding box center [794, 223] width 60 height 18
type input "4"
click at [927, 216] on select "Select Alim Shah Asif Salmani DC Kassar Sahil Margaret Marshak D,souza Milind K…" at bounding box center [891, 223] width 99 height 18
select select "27665"
click at [842, 214] on select "Select Alim Shah Asif Salmani DC Kassar Sahil Margaret Marshak D,souza Milind K…" at bounding box center [891, 223] width 99 height 18
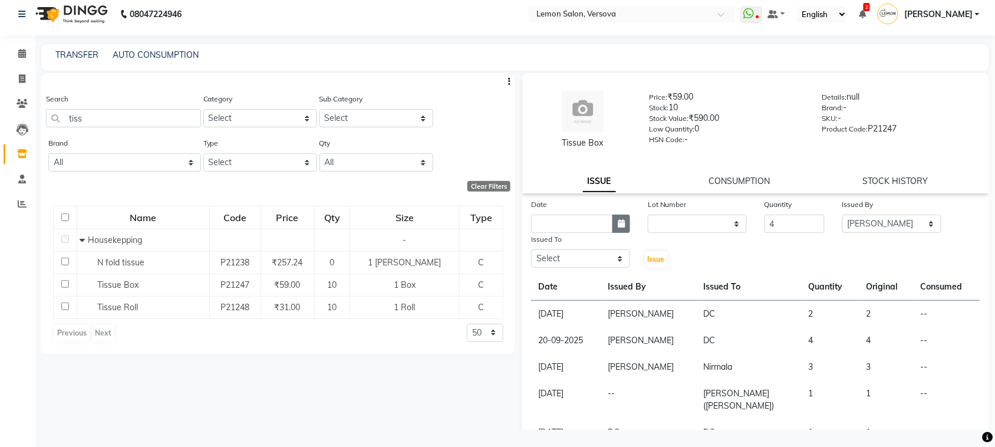
click at [619, 227] on button "button" at bounding box center [621, 223] width 18 height 18
select select "10"
select select "2025"
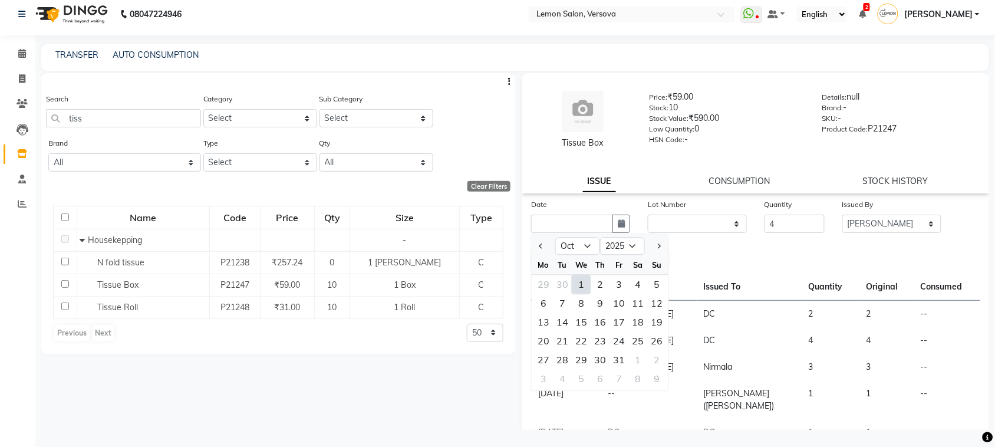
click at [580, 283] on div "1" at bounding box center [581, 284] width 19 height 19
type input "01-10-2025"
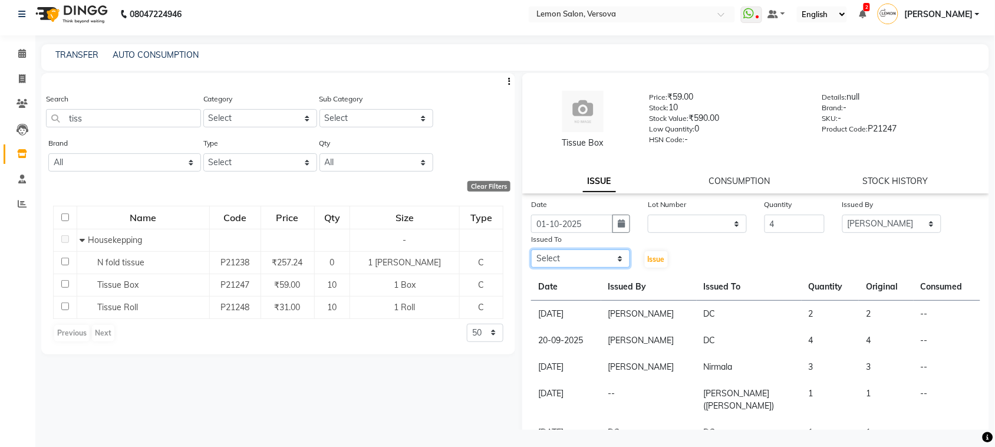
click at [590, 262] on select "Select Alim Shah Asif Salmani DC Kassar Sahil Margaret Marshak D,souza Milind K…" at bounding box center [580, 258] width 99 height 18
select select "7886"
click at [531, 249] on select "Select Alim Shah Asif Salmani DC Kassar Sahil Margaret Marshak D,souza Milind K…" at bounding box center [580, 258] width 99 height 18
click at [663, 258] on button "Issue" at bounding box center [656, 259] width 23 height 16
select select
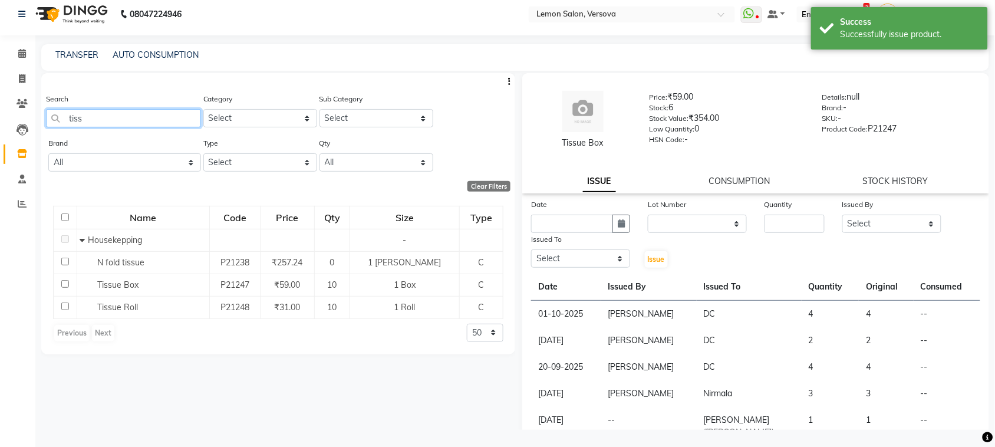
click at [113, 114] on input "tiss" at bounding box center [123, 118] width 155 height 18
click at [114, 115] on input "tiss" at bounding box center [123, 118] width 155 height 18
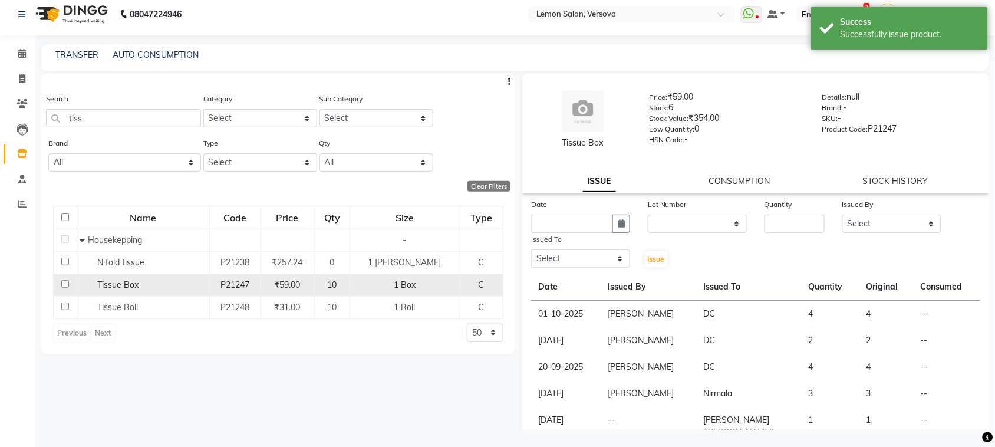
click at [101, 279] on div "Tissue Box" at bounding box center [143, 285] width 126 height 12
click at [113, 285] on span "Tissue Box" at bounding box center [117, 284] width 41 height 11
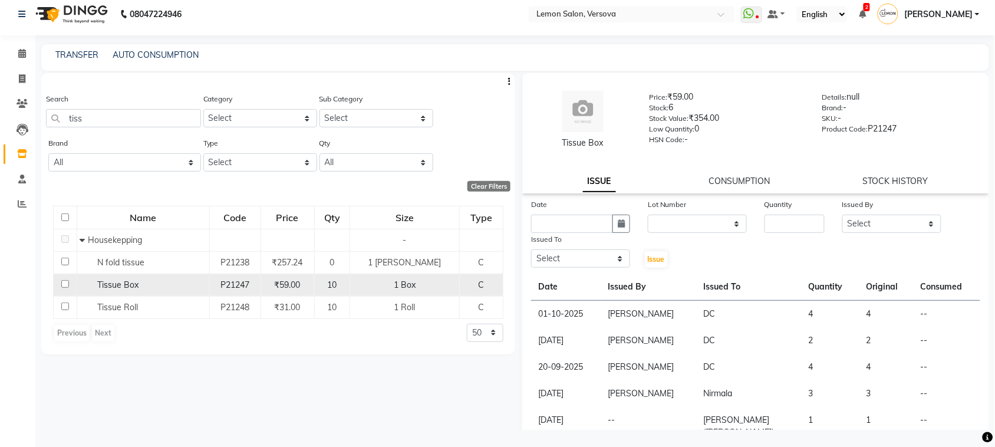
click at [133, 287] on span "Tissue Box" at bounding box center [117, 284] width 41 height 11
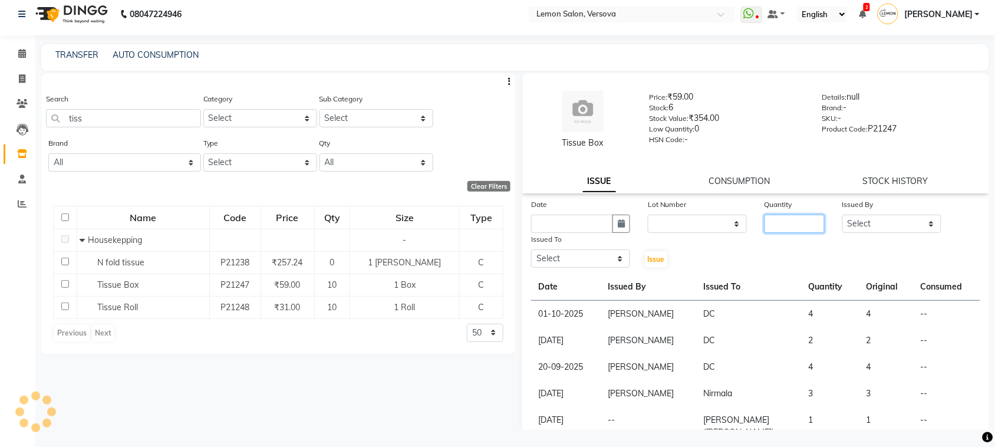
click at [790, 221] on input "number" at bounding box center [794, 223] width 60 height 18
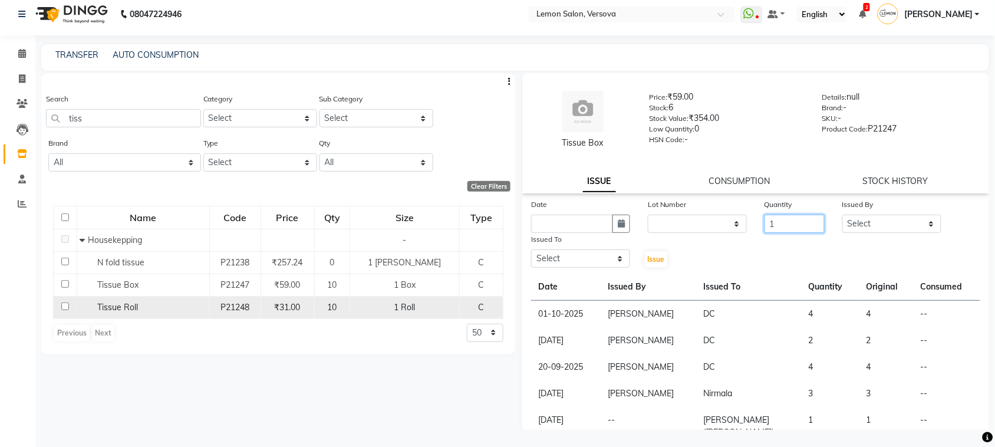
type input "1"
click at [124, 303] on span "Tissue Roll" at bounding box center [117, 307] width 41 height 11
select select
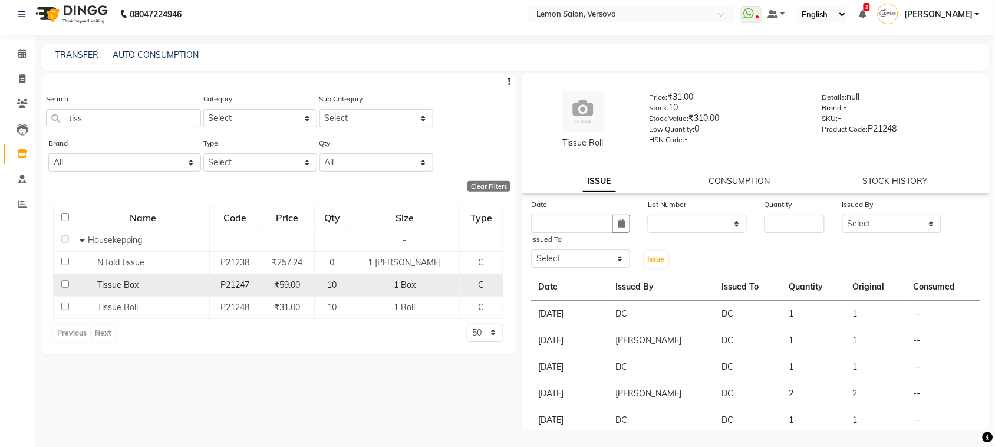
click at [130, 282] on span "Tissue Box" at bounding box center [117, 284] width 41 height 11
select select
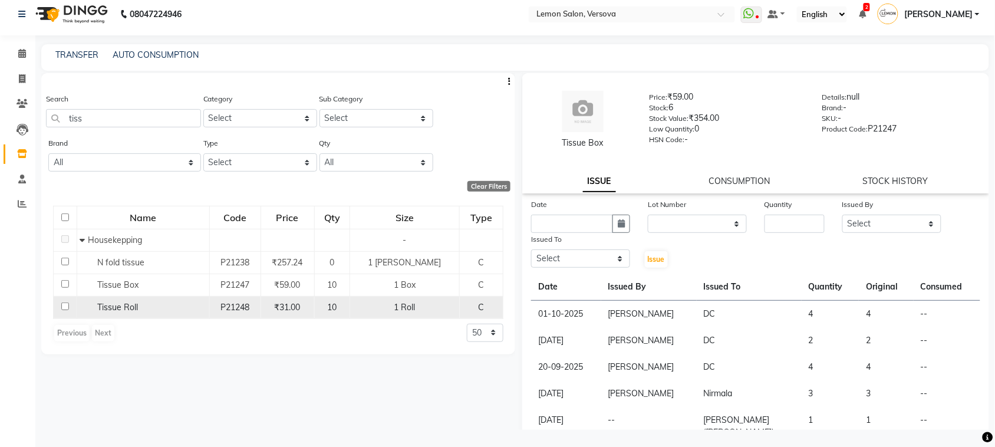
click at [133, 299] on td "Tissue Roll" at bounding box center [143, 307] width 133 height 22
click at [128, 310] on span "Tissue Roll" at bounding box center [117, 307] width 41 height 11
select select
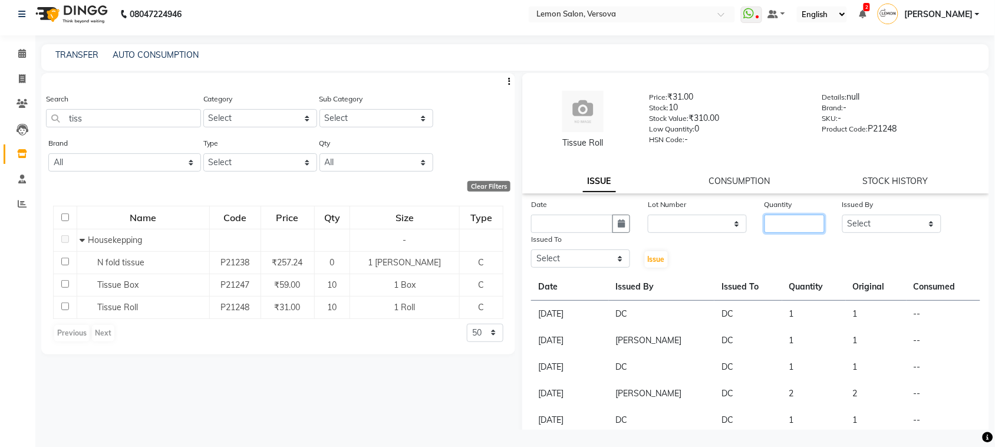
click at [785, 224] on input "number" at bounding box center [794, 223] width 60 height 18
click at [622, 222] on button "button" at bounding box center [621, 223] width 18 height 18
select select "10"
select select "2025"
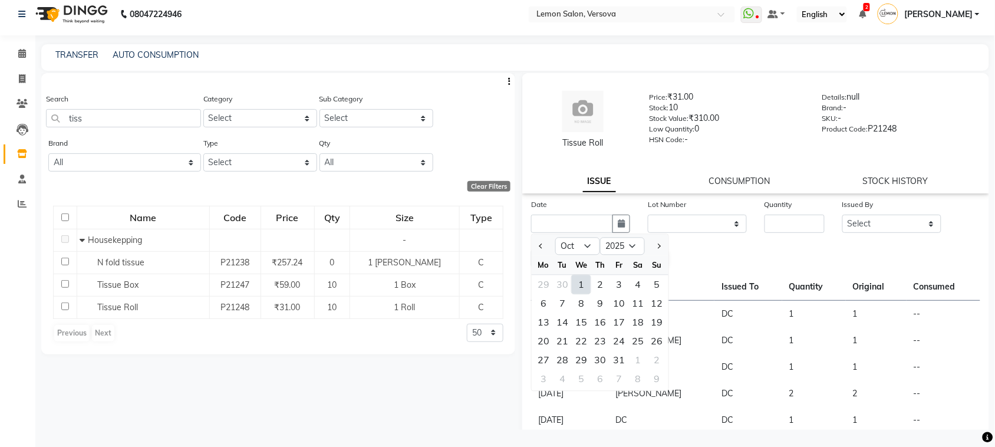
click at [579, 280] on div "1" at bounding box center [581, 284] width 19 height 19
type input "01-10-2025"
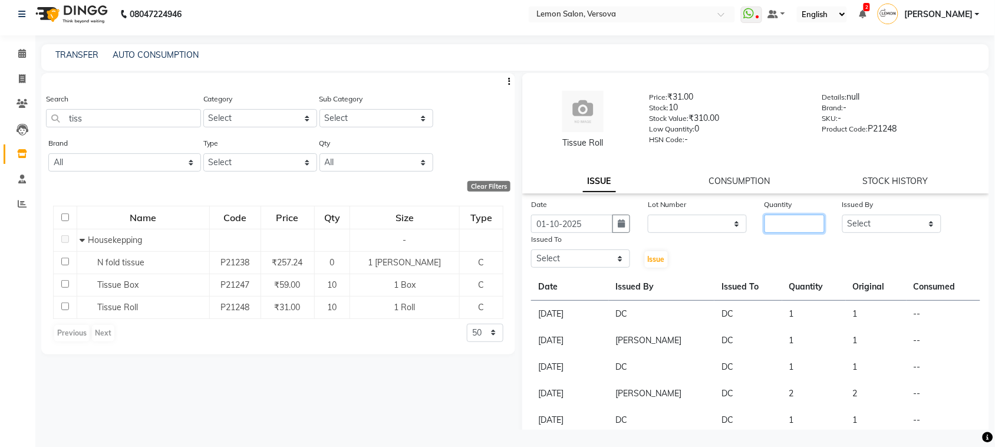
click at [791, 222] on input "number" at bounding box center [794, 223] width 60 height 18
type input "4"
click at [858, 224] on select "Select Alim Shah Asif Salmani DC Kassar Sahil Margaret Marshak D,souza Milind K…" at bounding box center [891, 223] width 99 height 18
select select "27665"
click at [842, 214] on select "Select Alim Shah Asif Salmani DC Kassar Sahil Margaret Marshak D,souza Milind K…" at bounding box center [891, 223] width 99 height 18
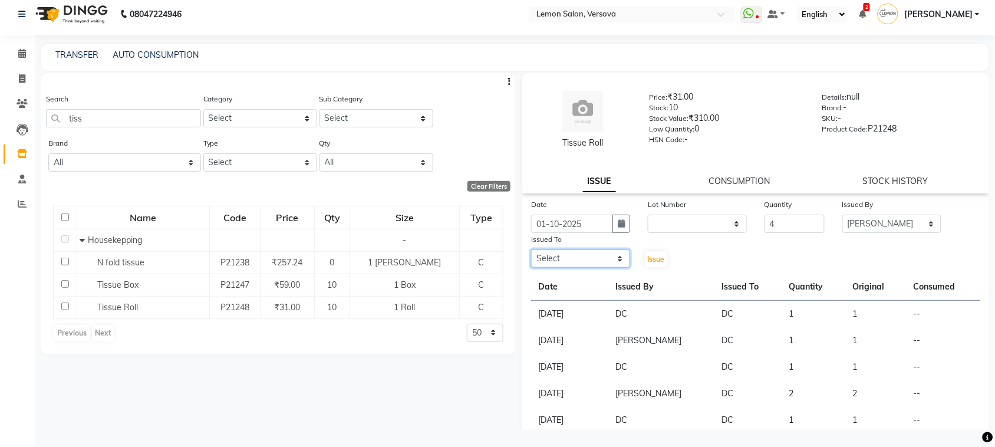
click at [595, 249] on select "Select Alim Shah Asif Salmani DC Kassar Sahil Margaret Marshak D,souza Milind K…" at bounding box center [580, 258] width 99 height 18
select select "7886"
click at [531, 249] on select "Select Alim Shah Asif Salmani DC Kassar Sahil Margaret Marshak D,souza Milind K…" at bounding box center [580, 258] width 99 height 18
click at [656, 260] on span "Issue" at bounding box center [656, 259] width 17 height 9
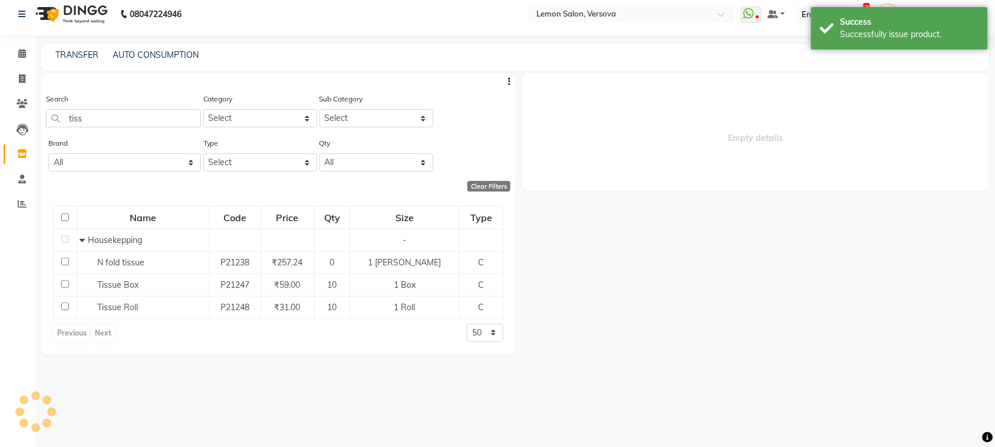
select select
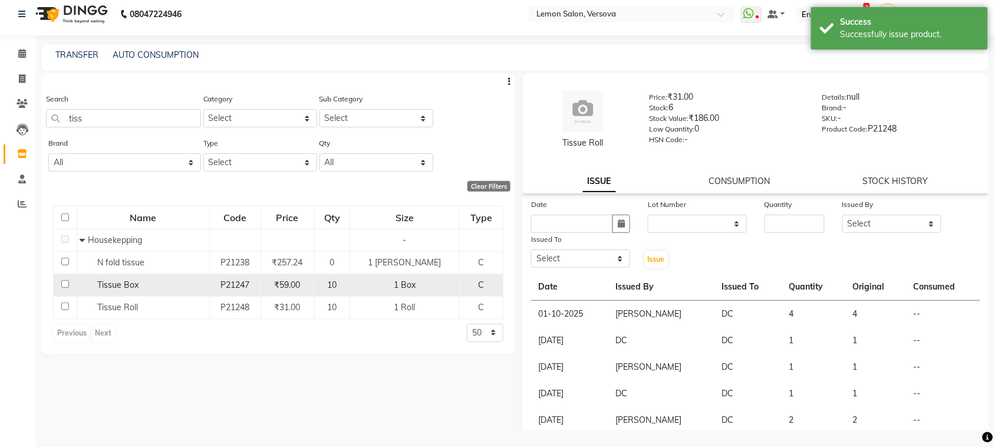
click at [121, 285] on span "Tissue Box" at bounding box center [117, 284] width 41 height 11
select select
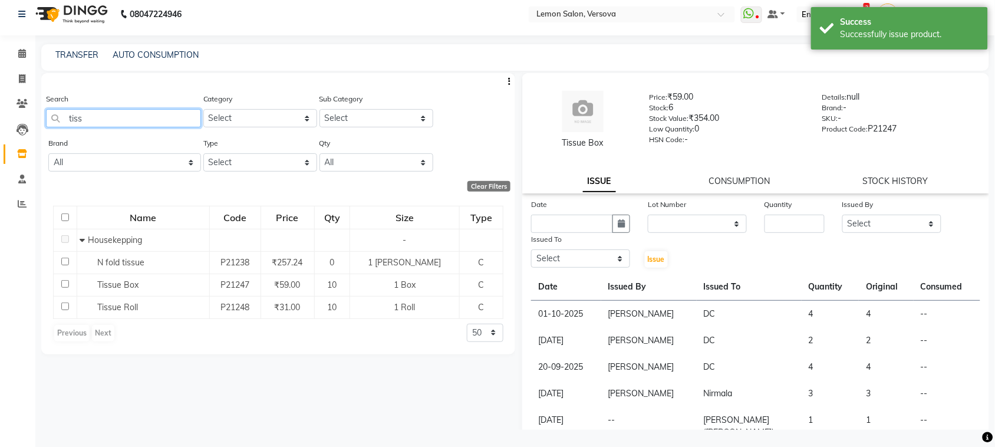
click at [111, 118] on input "tiss" at bounding box center [123, 118] width 155 height 18
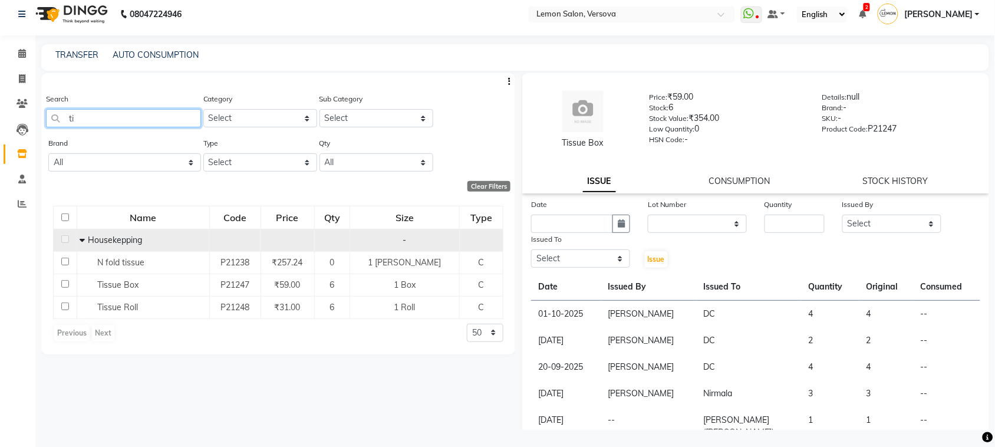
type input "t"
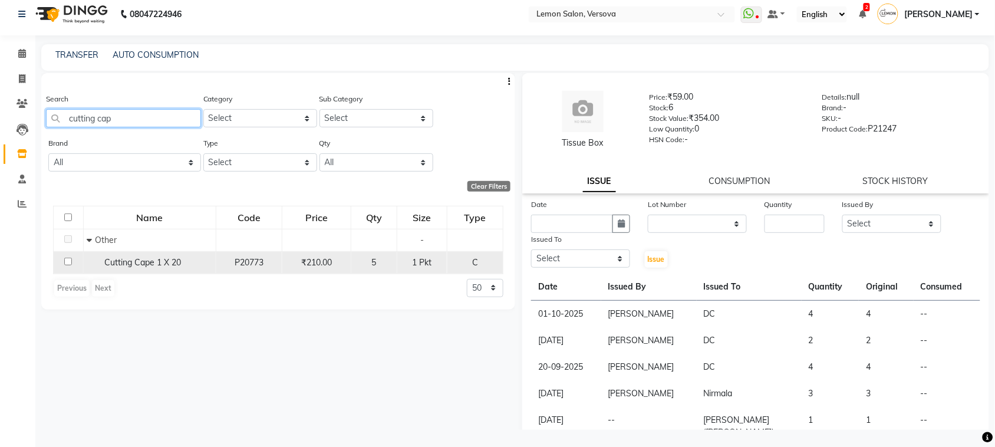
type input "cutting cap"
click at [157, 260] on span "Cutting Cape 1 X 20" at bounding box center [142, 262] width 77 height 11
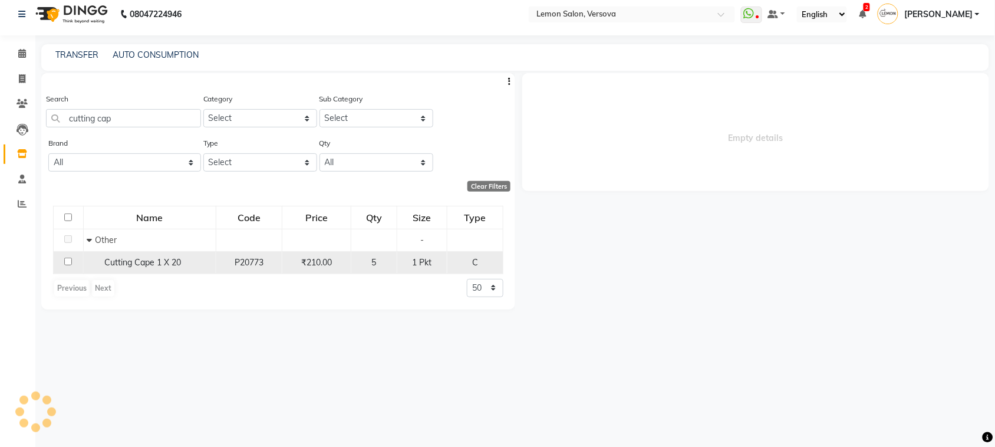
select select
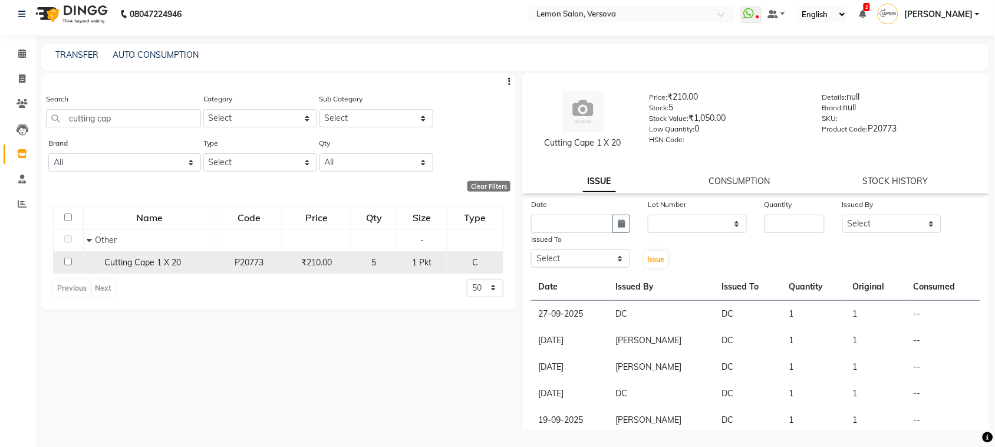
click at [169, 258] on span "Cutting Cape 1 X 20" at bounding box center [142, 262] width 77 height 11
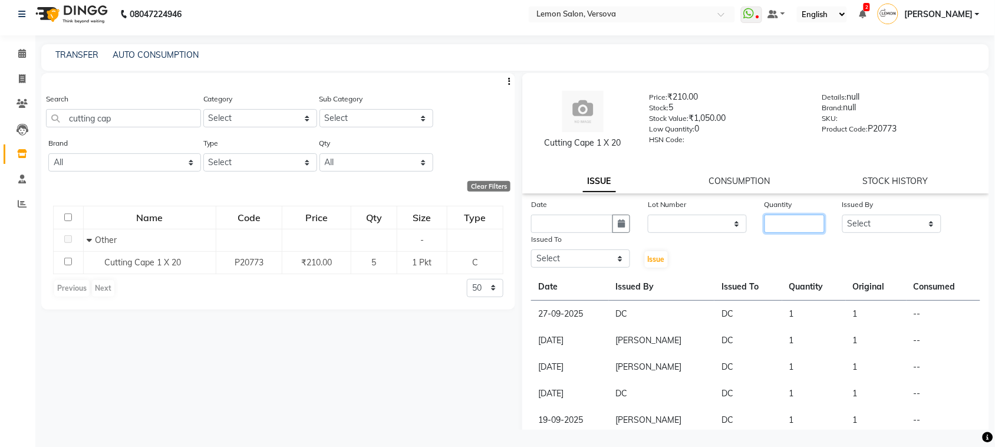
click at [779, 224] on input "number" at bounding box center [794, 223] width 60 height 18
type input "2"
click at [613, 221] on button "button" at bounding box center [621, 223] width 18 height 18
select select "10"
select select "2025"
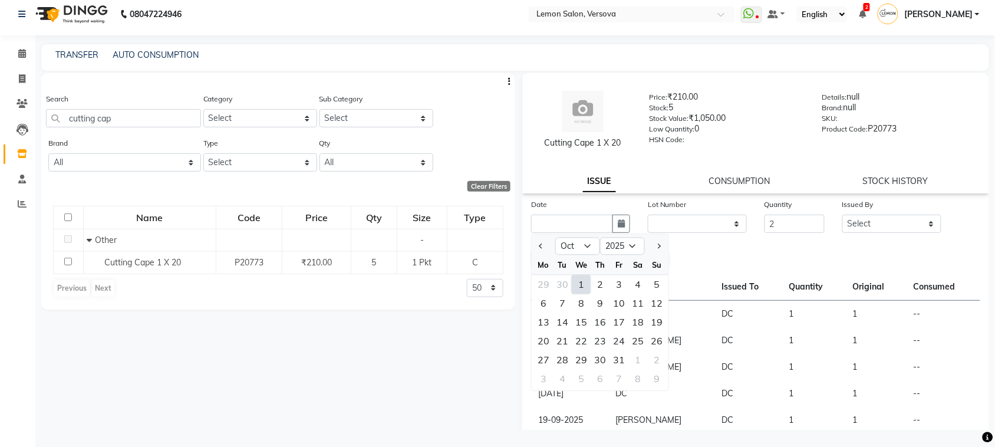
click at [586, 281] on div "1" at bounding box center [581, 284] width 19 height 19
type input "01-10-2025"
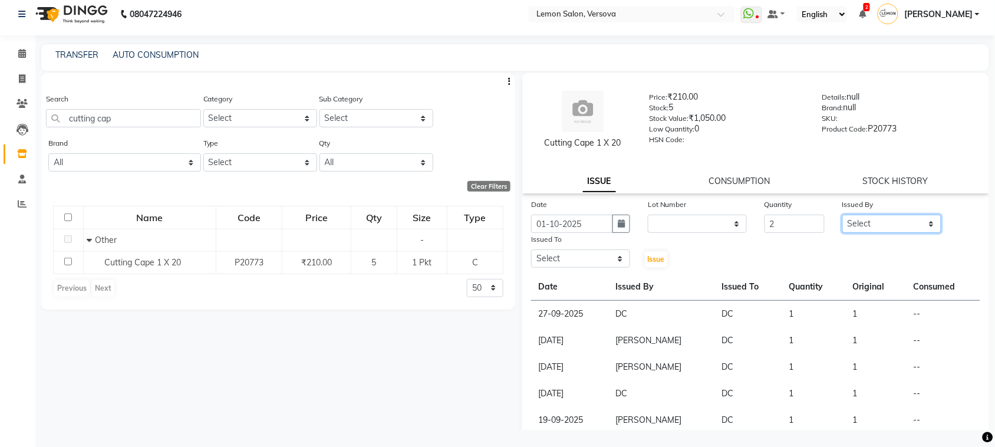
click at [902, 222] on select "Select Alim Shah Asif Salmani DC Kassar Sahil Margaret Marshak D,souza Milind K…" at bounding box center [891, 223] width 99 height 18
select select "27665"
click at [842, 214] on select "Select Alim Shah Asif Salmani DC Kassar Sahil Margaret Marshak D,souza Milind K…" at bounding box center [891, 223] width 99 height 18
click at [602, 263] on select "Select Alim Shah Asif Salmani DC Kassar Sahil Margaret Marshak D,souza Milind K…" at bounding box center [580, 258] width 99 height 18
select select "7886"
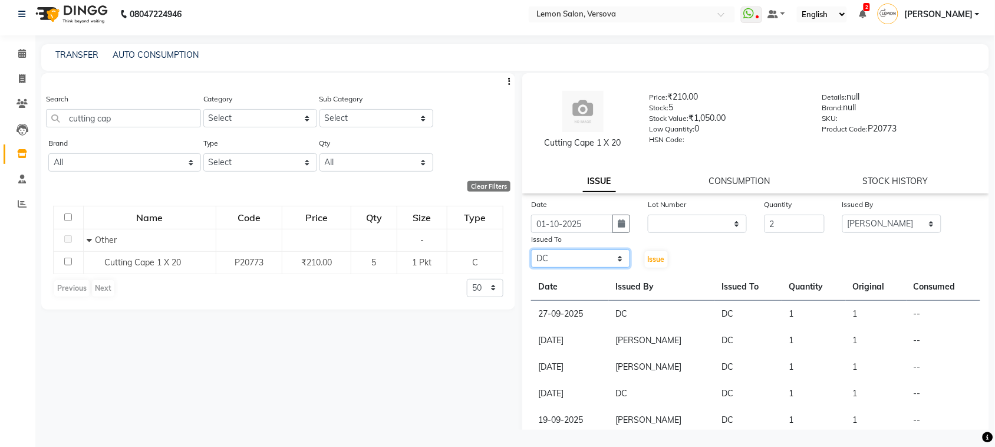
click at [531, 249] on select "Select Alim Shah Asif Salmani DC Kassar Sahil Margaret Marshak D,souza Milind K…" at bounding box center [580, 258] width 99 height 18
click at [660, 256] on span "Issue" at bounding box center [656, 259] width 17 height 9
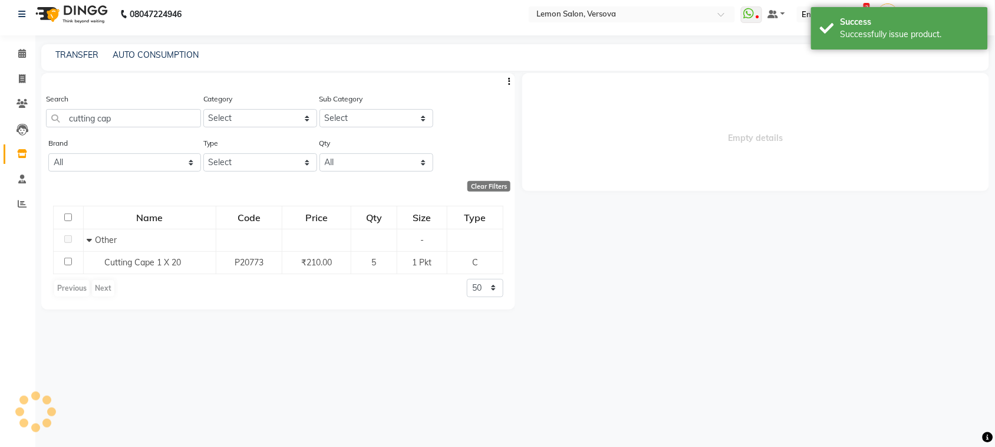
select select
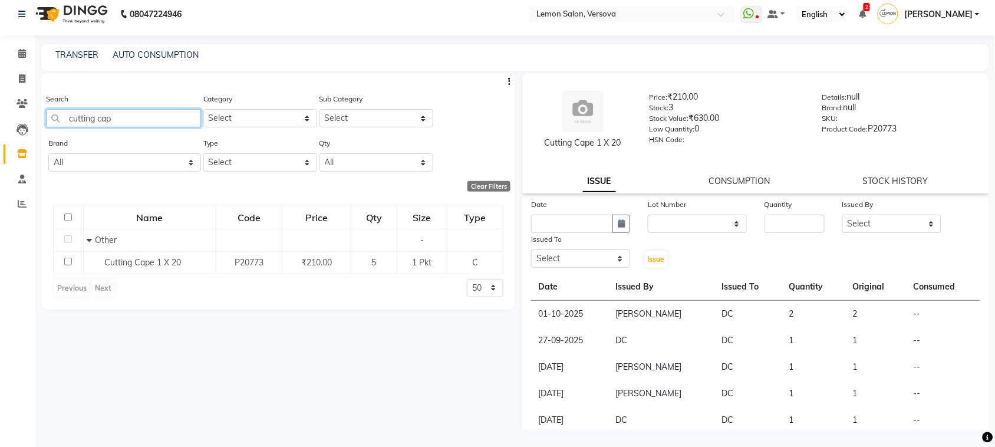
click at [121, 111] on input "cutting cap" at bounding box center [123, 118] width 155 height 18
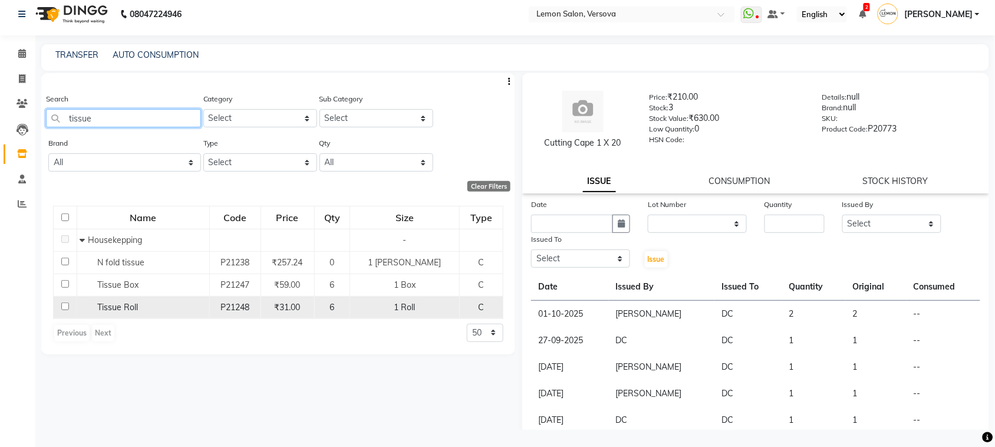
type input "tissue"
drag, startPoint x: 125, startPoint y: 308, endPoint x: 110, endPoint y: 301, distance: 16.6
click at [125, 308] on span "Tissue Roll" at bounding box center [117, 307] width 41 height 11
select select
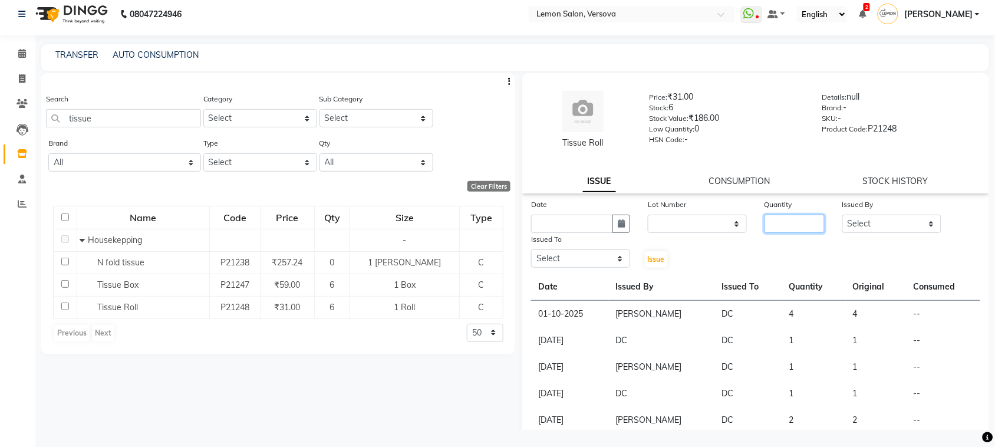
drag, startPoint x: 813, startPoint y: 226, endPoint x: 812, endPoint y: 220, distance: 6.0
click at [812, 223] on input "number" at bounding box center [794, 223] width 60 height 18
type input "1"
click at [607, 224] on input "text" at bounding box center [572, 223] width 82 height 18
select select "10"
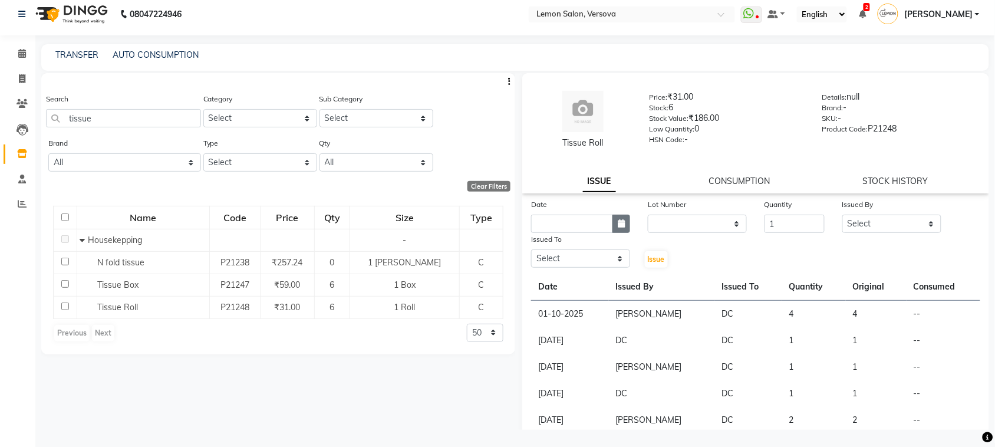
select select "2025"
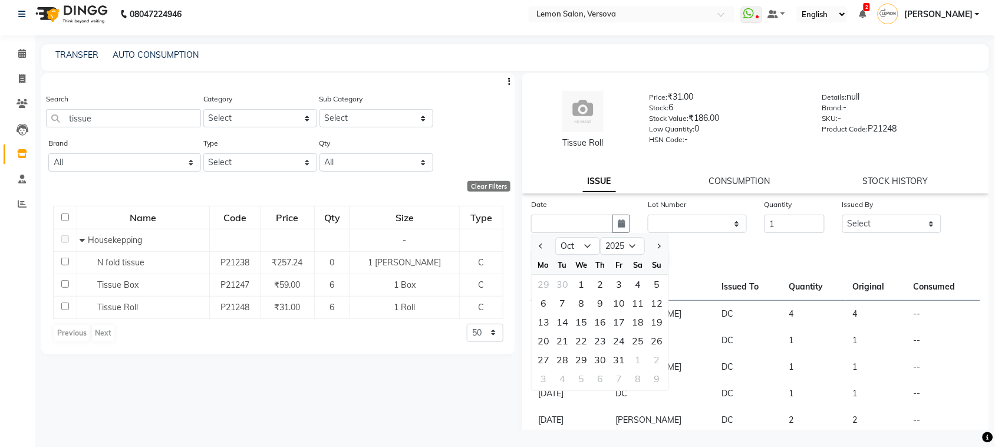
drag, startPoint x: 616, startPoint y: 219, endPoint x: 623, endPoint y: 237, distance: 19.0
click at [617, 219] on icon "button" at bounding box center [620, 223] width 7 height 8
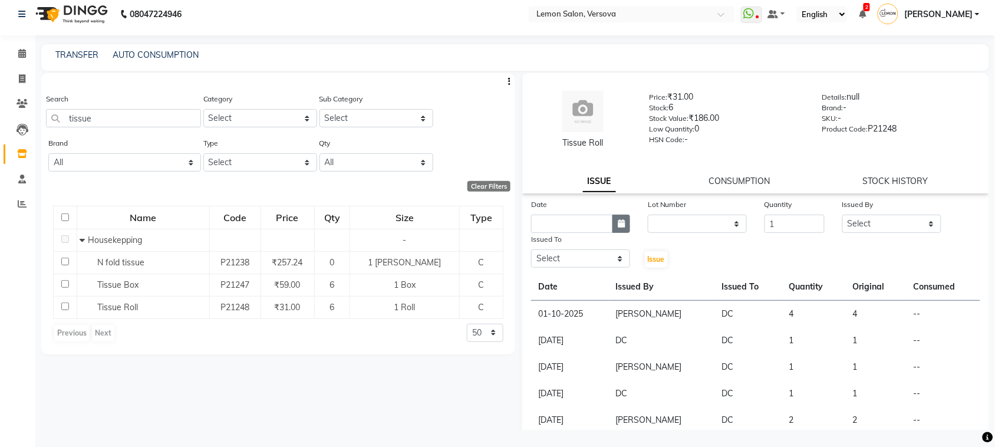
click at [623, 222] on button "button" at bounding box center [621, 223] width 18 height 18
select select "10"
select select "2025"
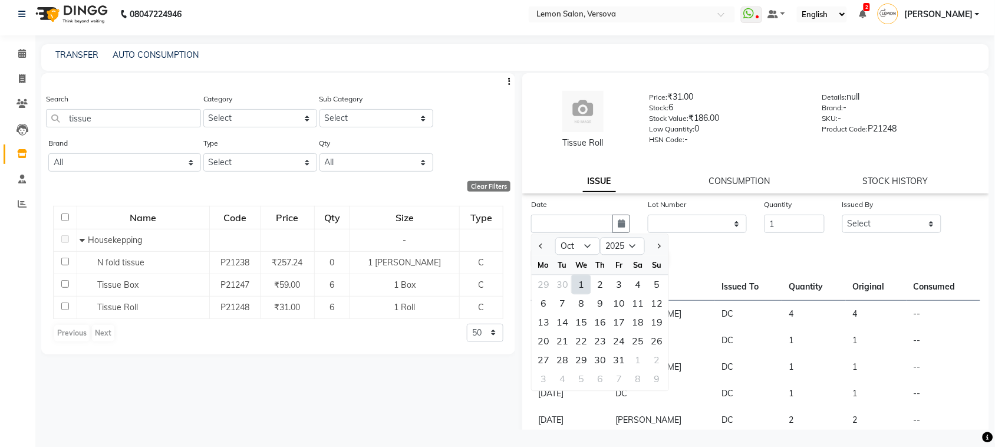
click at [581, 284] on div "1" at bounding box center [581, 284] width 19 height 19
type input "01-10-2025"
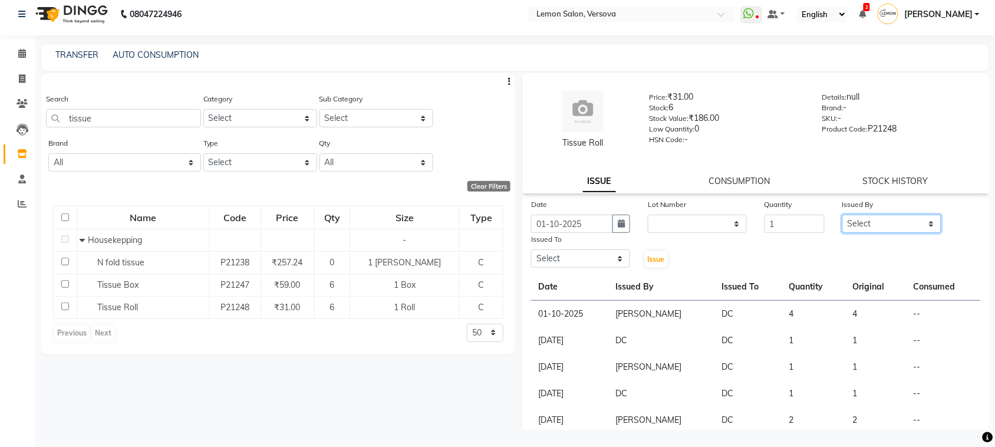
click at [915, 221] on select "Select Alim Shah Asif Salmani DC Kassar Sahil Margaret Marshak D,souza Milind K…" at bounding box center [891, 223] width 99 height 18
select select "27665"
click at [842, 214] on select "Select Alim Shah Asif Salmani DC Kassar Sahil Margaret Marshak D,souza Milind K…" at bounding box center [891, 223] width 99 height 18
click at [569, 251] on select "Select Alim Shah Asif Salmani DC Kassar Sahil Margaret Marshak D,souza Milind K…" at bounding box center [580, 258] width 99 height 18
select select "7886"
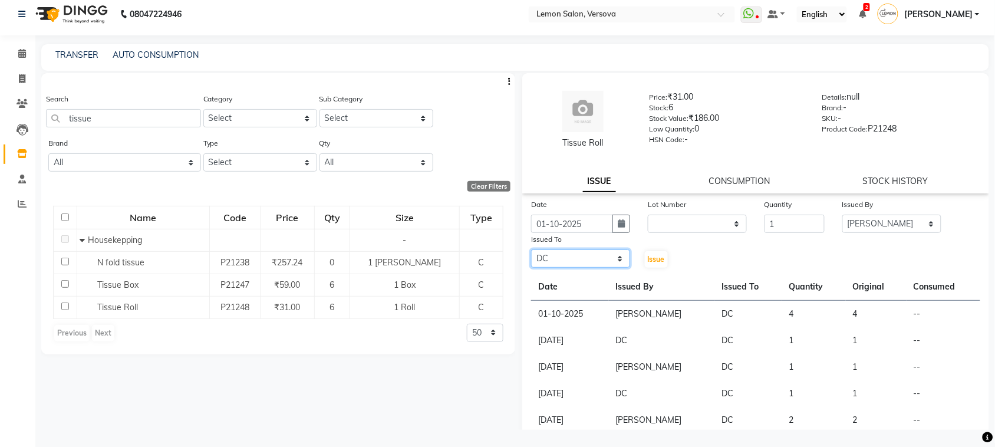
click at [531, 249] on select "Select Alim Shah Asif Salmani DC Kassar Sahil Margaret Marshak D,souza Milind K…" at bounding box center [580, 258] width 99 height 18
click at [661, 255] on button "Issue" at bounding box center [656, 259] width 23 height 16
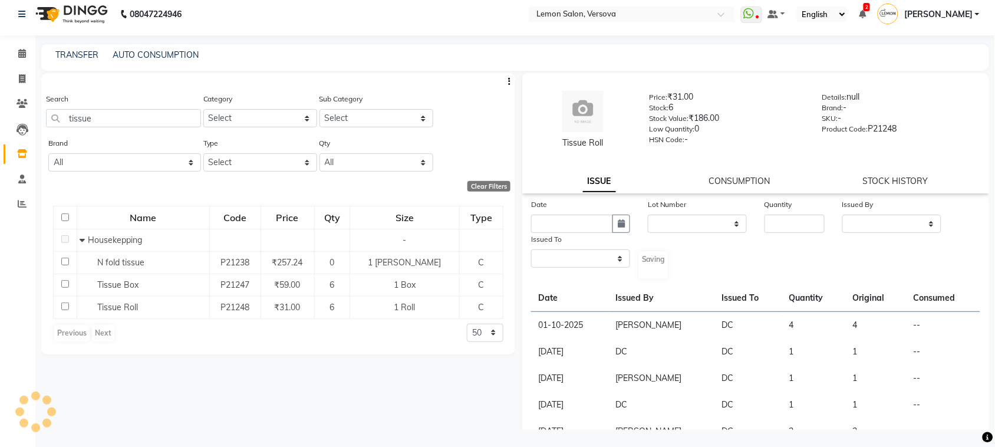
select select
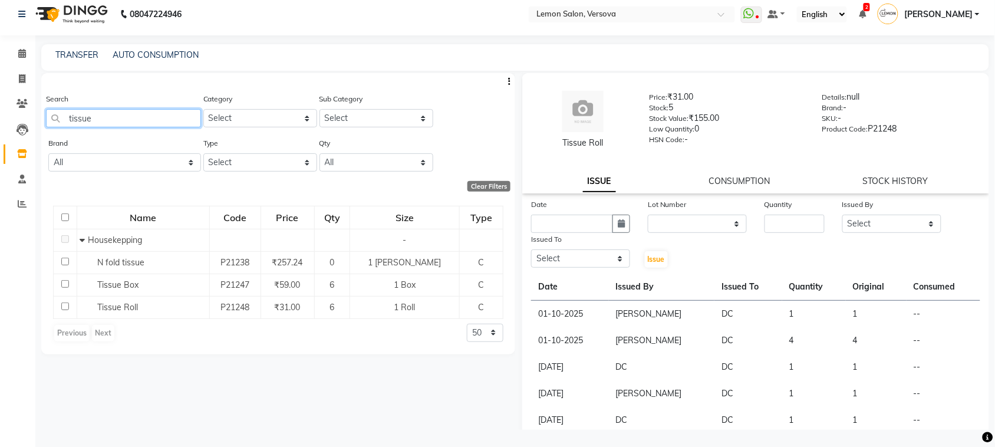
click at [104, 115] on input "tissue" at bounding box center [123, 118] width 155 height 18
click at [137, 118] on input "tissue" at bounding box center [123, 118] width 155 height 18
type input "t"
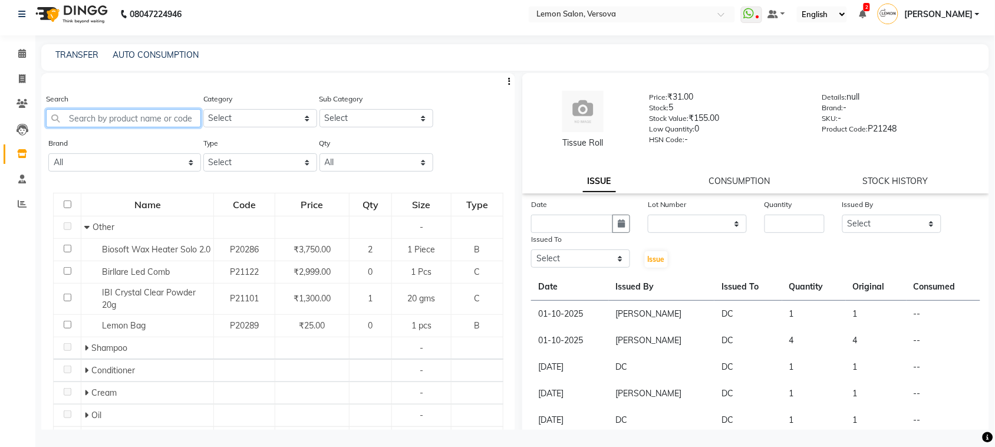
click at [151, 109] on input "text" at bounding box center [123, 118] width 155 height 18
click at [124, 115] on input "text" at bounding box center [123, 118] width 155 height 18
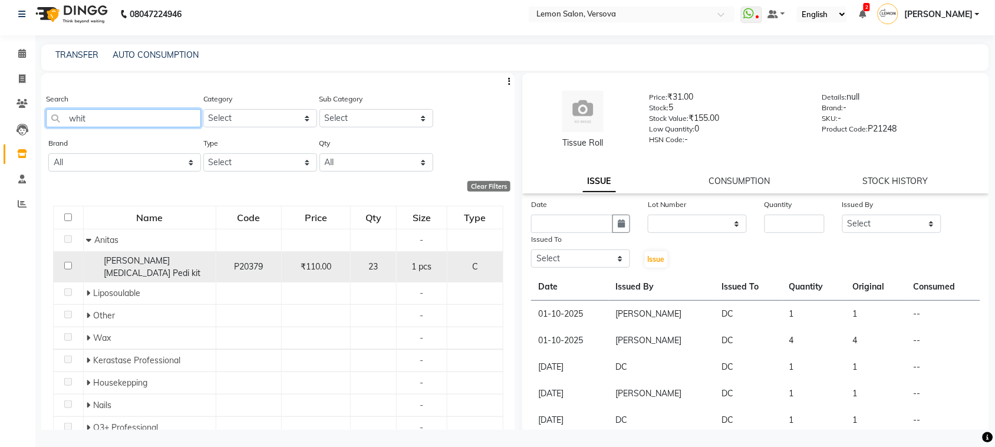
type input "whit"
click at [133, 253] on td "Anitas Whitening Pedi kit" at bounding box center [149, 266] width 133 height 31
click at [168, 257] on span "Anitas Whitening Pedi kit" at bounding box center [152, 266] width 97 height 23
select select
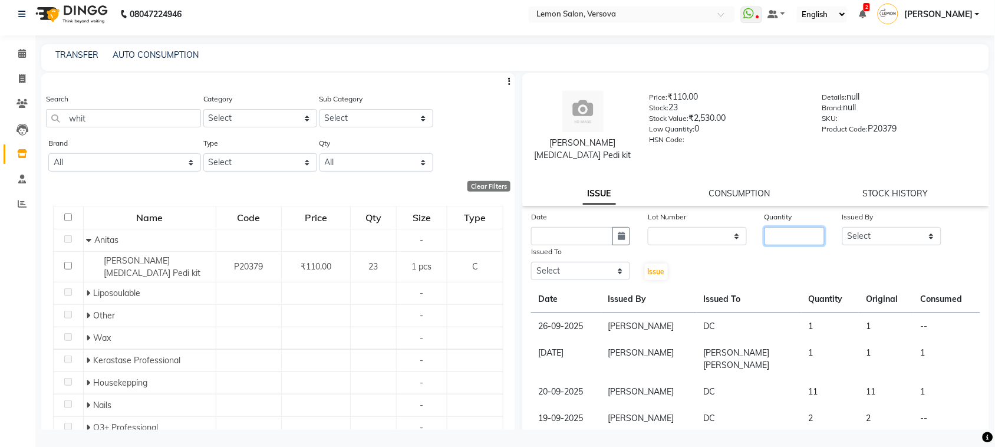
click at [778, 227] on input "number" at bounding box center [794, 236] width 60 height 18
type input "4"
click at [872, 235] on select "Select Alim Shah Asif Salmani DC Kassar Sahil Margaret Marshak D,souza Milind K…" at bounding box center [891, 236] width 99 height 18
select select "27665"
click at [842, 227] on select "Select Alim Shah Asif Salmani DC Kassar Sahil Margaret Marshak D,souza Milind K…" at bounding box center [891, 236] width 99 height 18
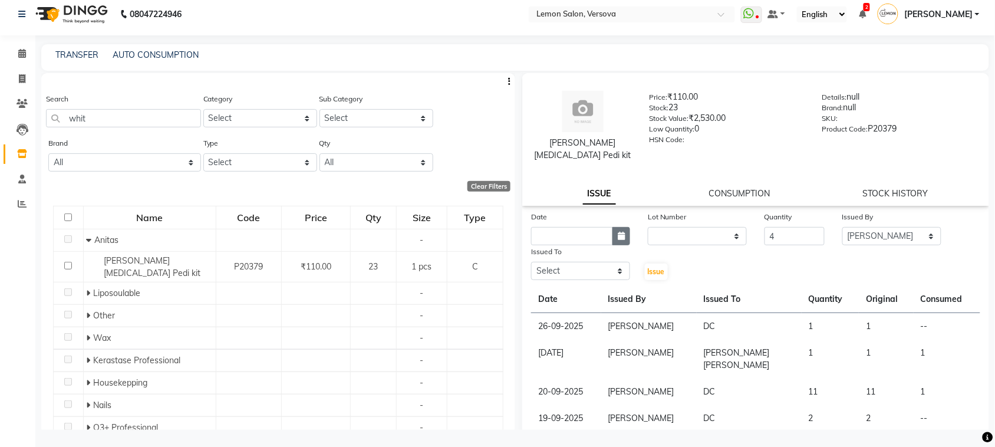
click at [617, 237] on icon "button" at bounding box center [620, 236] width 7 height 8
select select "10"
select select "2025"
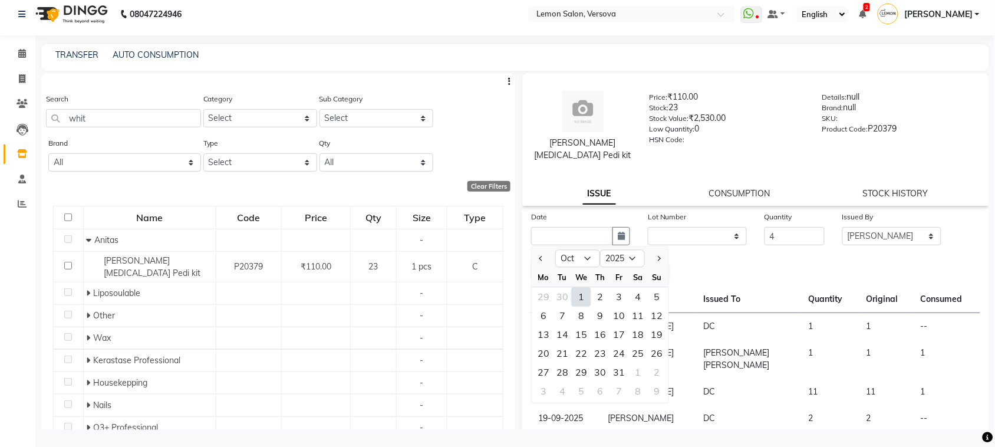
click at [577, 295] on div "1" at bounding box center [581, 297] width 19 height 19
type input "01-10-2025"
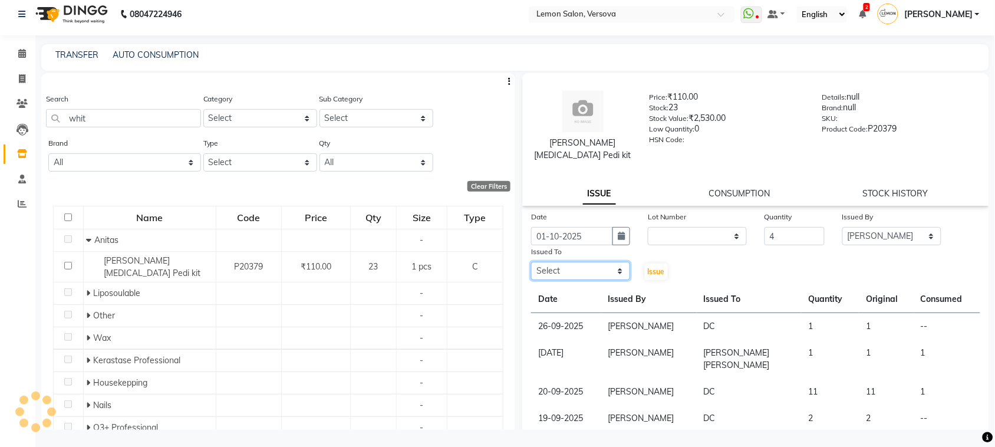
drag, startPoint x: 597, startPoint y: 272, endPoint x: 596, endPoint y: 263, distance: 9.4
click at [597, 272] on select "Select Alim Shah Asif Salmani DC Kassar Sahil Margaret Marshak D,souza Milind K…" at bounding box center [580, 271] width 99 height 18
click at [531, 262] on select "Select Alim Shah Asif Salmani DC Kassar Sahil Margaret Marshak D,souza Milind K…" at bounding box center [580, 271] width 99 height 18
drag, startPoint x: 582, startPoint y: 272, endPoint x: 582, endPoint y: 262, distance: 10.0
click at [582, 272] on select "Select Alim Shah Asif Salmani DC Kassar Sahil Margaret Marshak D,souza Milind K…" at bounding box center [580, 271] width 99 height 18
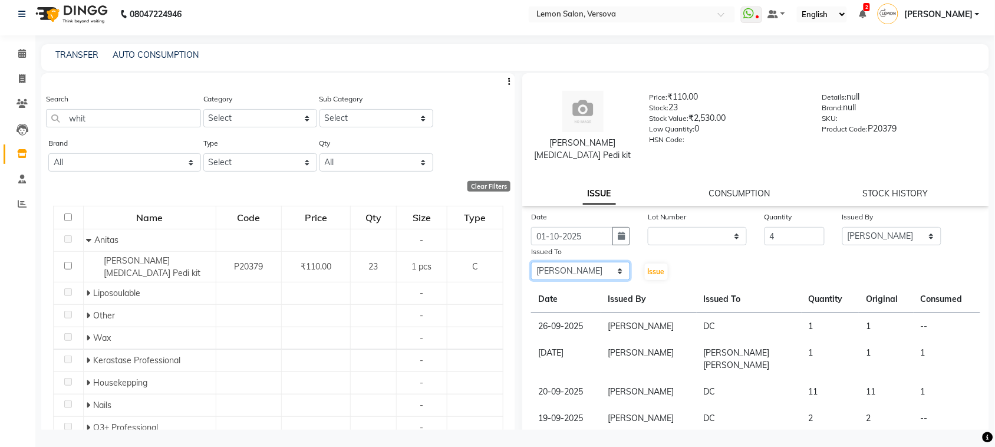
select select "7886"
click at [531, 262] on select "Select Alim Shah Asif Salmani DC Kassar Sahil Margaret Marshak D,souza Milind K…" at bounding box center [580, 271] width 99 height 18
click at [651, 272] on span "Issue" at bounding box center [656, 271] width 17 height 9
select select
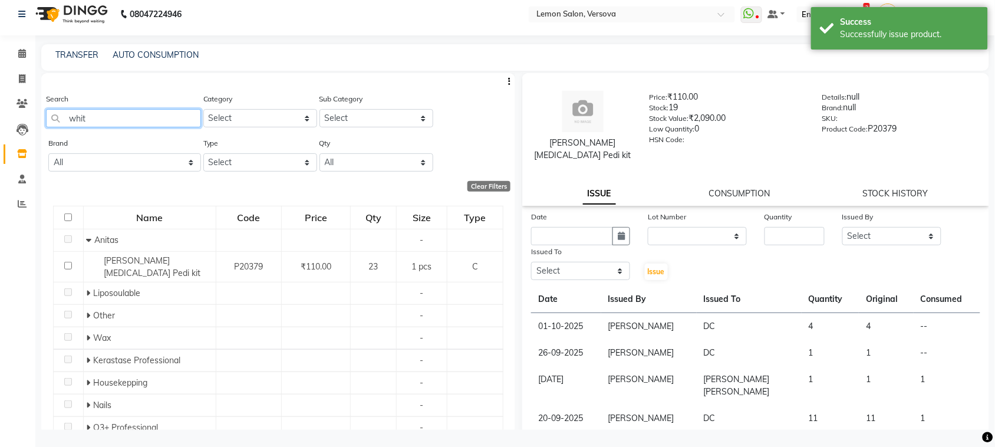
click at [186, 113] on input "whit" at bounding box center [123, 118] width 155 height 18
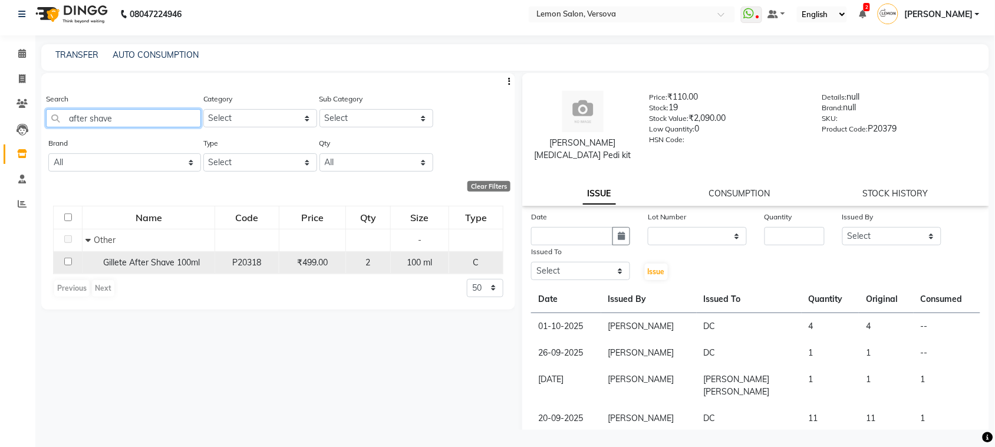
type input "after shave"
click at [171, 258] on span "Gillete After Shave 100ml" at bounding box center [151, 262] width 97 height 11
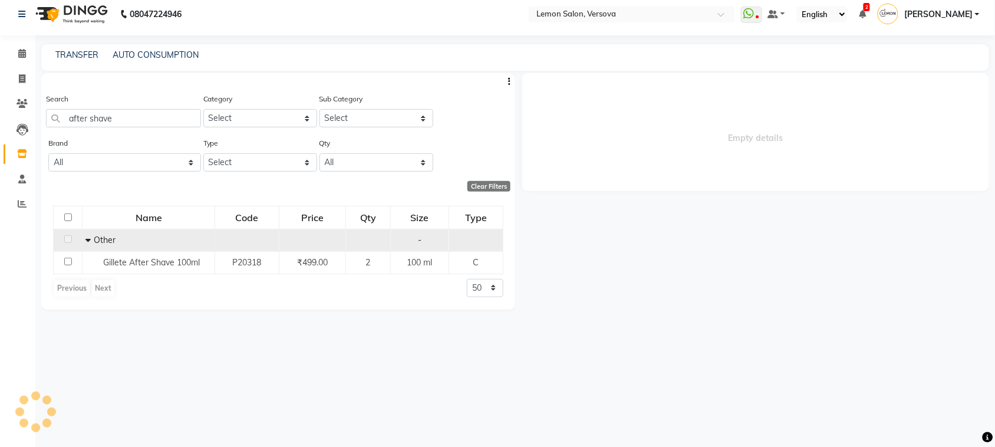
select select
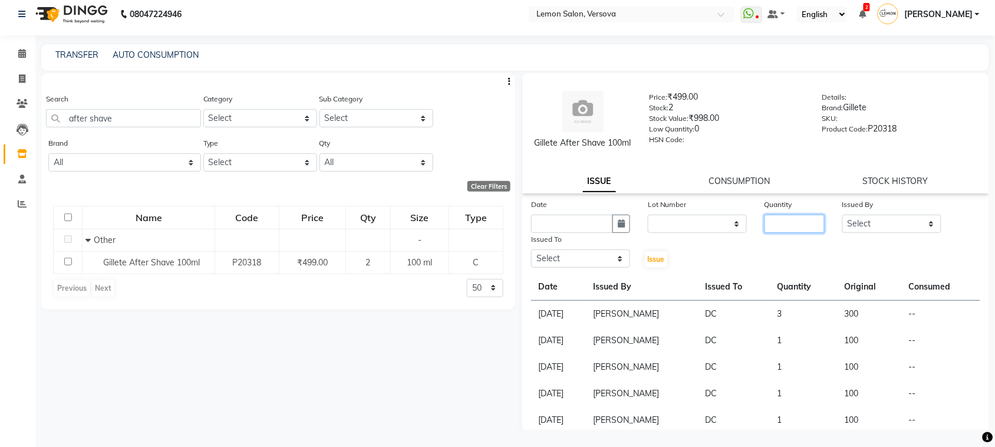
click at [781, 229] on input "number" at bounding box center [794, 223] width 60 height 18
type input "1"
click at [625, 233] on button "button" at bounding box center [621, 223] width 18 height 18
select select "10"
select select "2025"
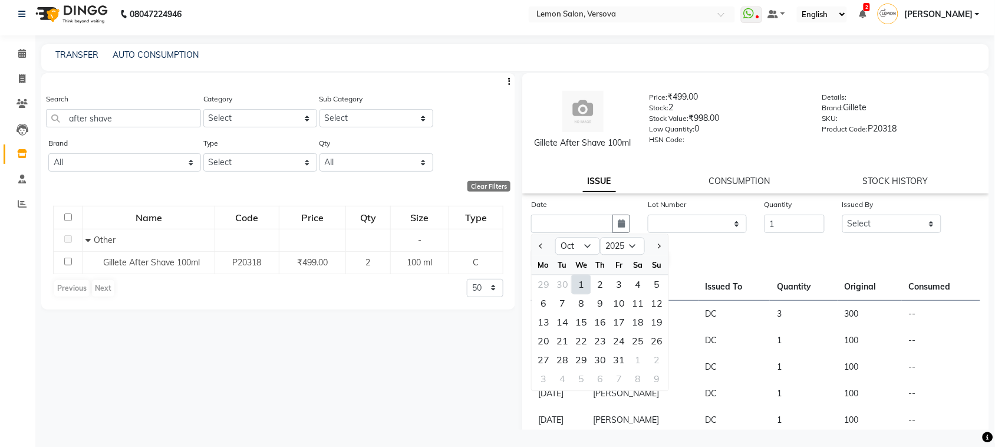
click at [584, 294] on div "1" at bounding box center [581, 284] width 19 height 19
type input "01-10-2025"
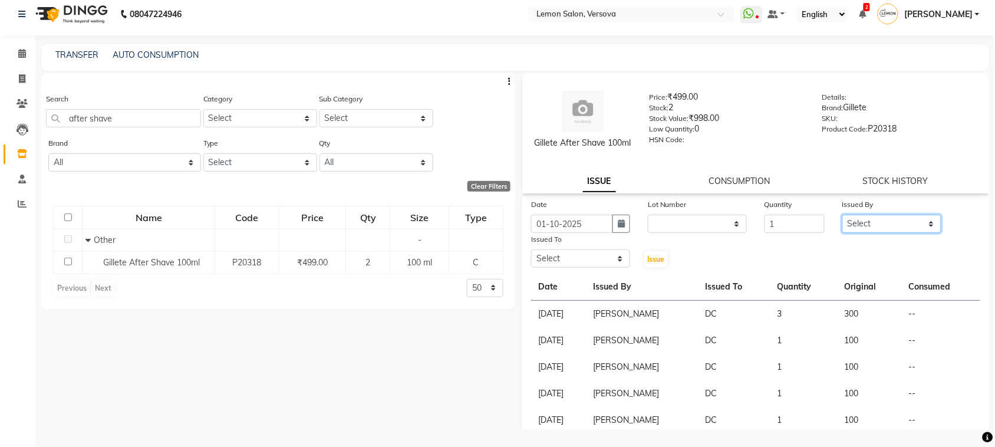
click at [872, 233] on select "Select Alim Shah Asif Salmani DC Kassar Sahil Margaret Marshak D,souza Milind K…" at bounding box center [891, 223] width 99 height 18
select select "27665"
click at [842, 226] on select "Select Alim Shah Asif Salmani DC Kassar Sahil Margaret Marshak D,souza Milind K…" at bounding box center [891, 223] width 99 height 18
click at [612, 259] on div "Issued To Select Alim Shah Asif Salmani DC Kassar Sahil Margaret Marshak D,souz…" at bounding box center [580, 251] width 117 height 36
select select "7886"
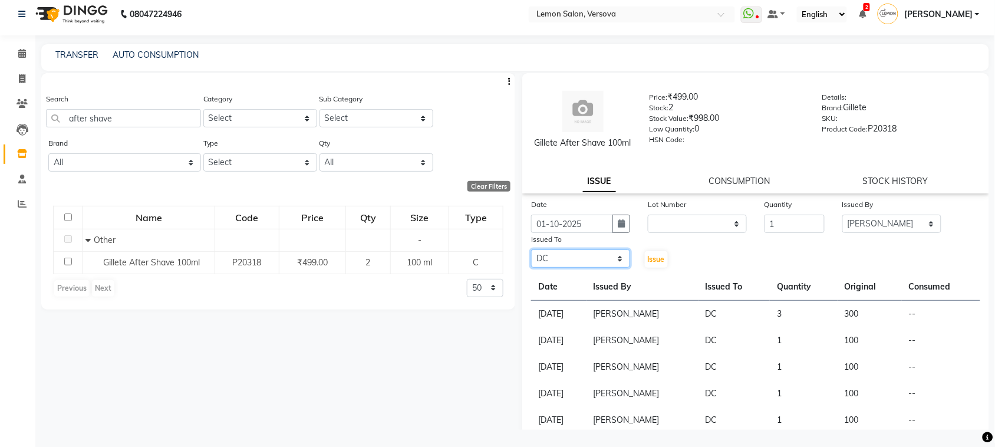
click at [531, 260] on select "Select Alim Shah Asif Salmani DC Kassar Sahil Margaret Marshak D,souza Milind K…" at bounding box center [580, 258] width 99 height 18
click at [660, 263] on span "Issue" at bounding box center [656, 259] width 17 height 9
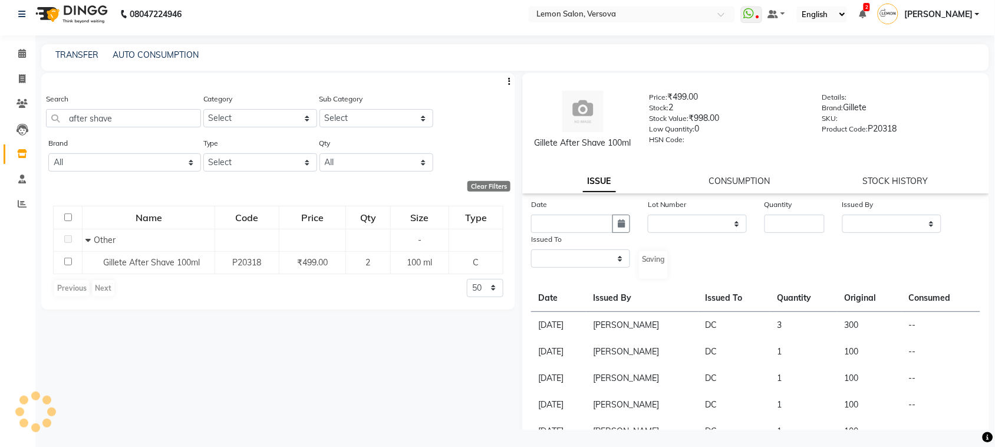
select select
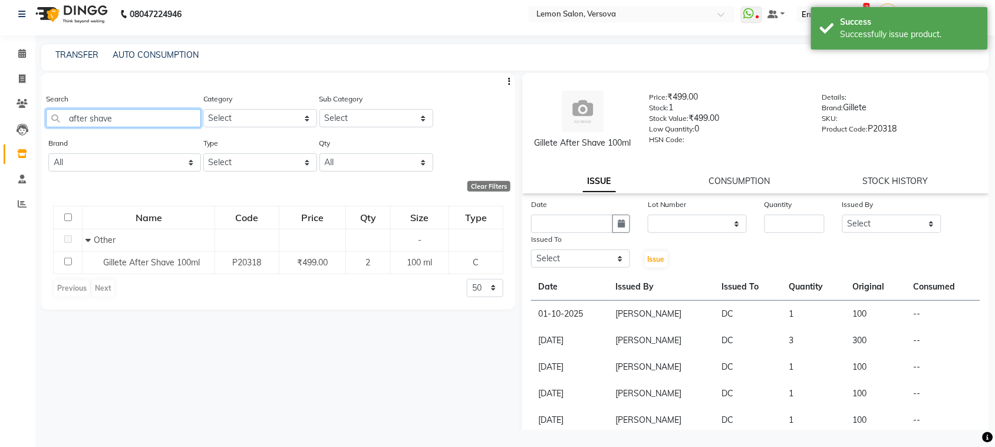
click at [167, 117] on input "after shave" at bounding box center [123, 118] width 155 height 18
drag, startPoint x: 167, startPoint y: 117, endPoint x: 148, endPoint y: 77, distance: 44.3
click at [158, 109] on input "after shave" at bounding box center [123, 118] width 155 height 18
type input "a"
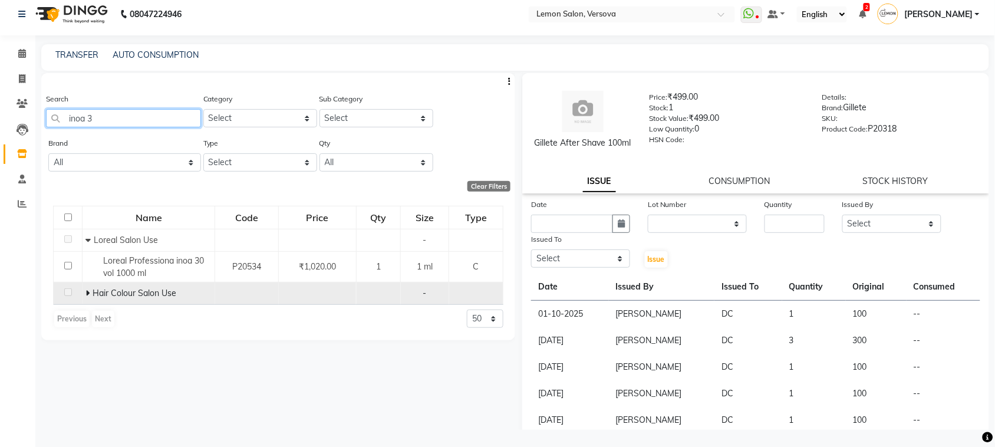
type input "inoa 3"
click at [87, 289] on icon at bounding box center [87, 293] width 4 height 8
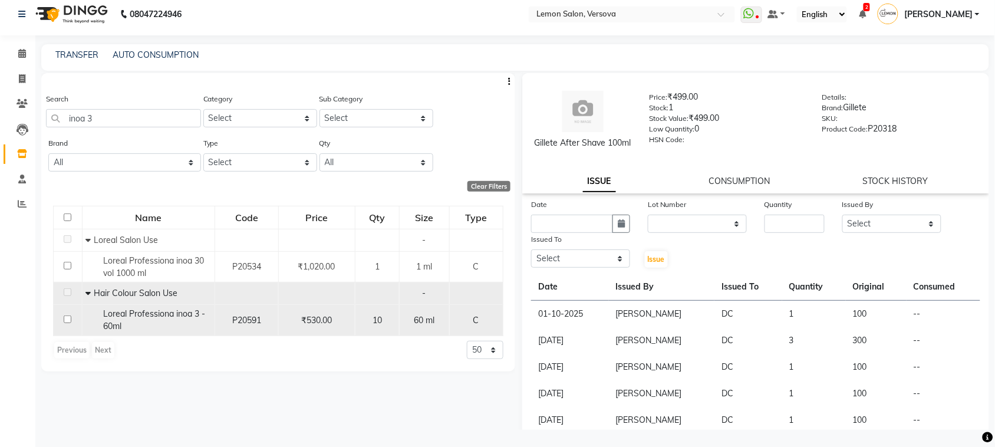
click at [140, 314] on span "Loreal Professiona inoa 3 - 60ml" at bounding box center [154, 319] width 102 height 23
select select
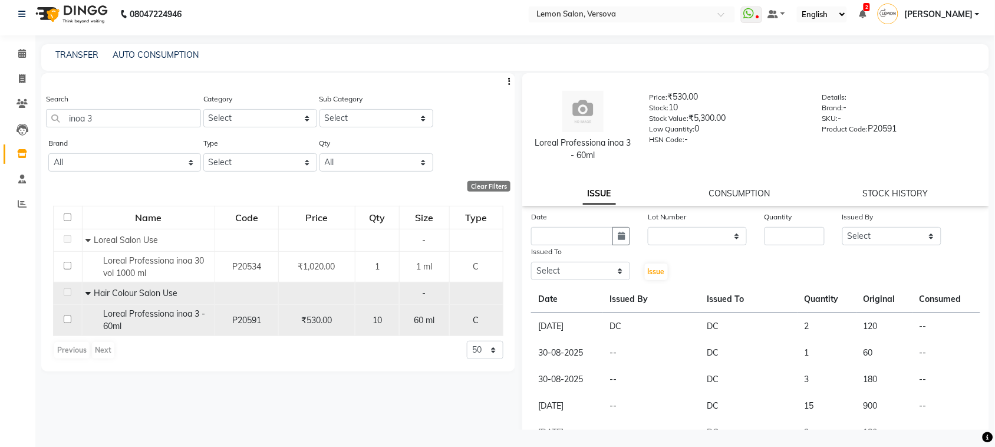
click at [153, 313] on span "Loreal Professiona inoa 3 - 60ml" at bounding box center [154, 319] width 102 height 23
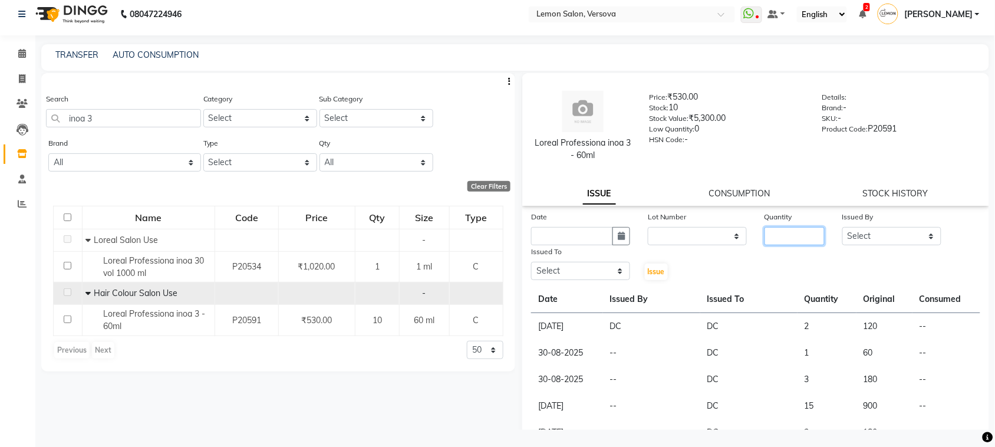
click at [790, 236] on input "number" at bounding box center [794, 236] width 60 height 18
type input "3"
drag, startPoint x: 914, startPoint y: 234, endPoint x: 913, endPoint y: 221, distance: 13.0
click at [913, 221] on div "Issued By Select Alim Shah Asif Salmani DC Kassar Sahil Margaret Marshak D,souz…" at bounding box center [891, 227] width 117 height 35
select select "27665"
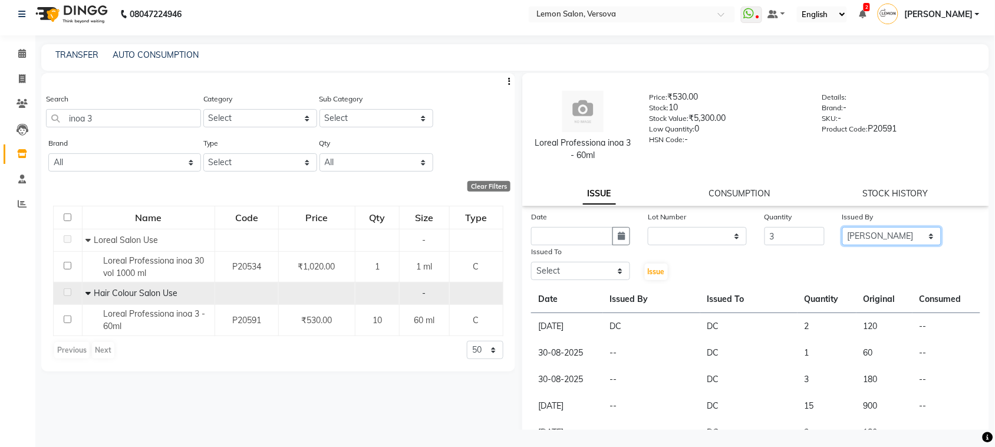
click at [842, 227] on select "Select Alim Shah Asif Salmani DC Kassar Sahil Margaret Marshak D,souza Milind K…" at bounding box center [891, 236] width 99 height 18
click at [617, 232] on icon "button" at bounding box center [620, 236] width 7 height 8
select select "10"
select select "2025"
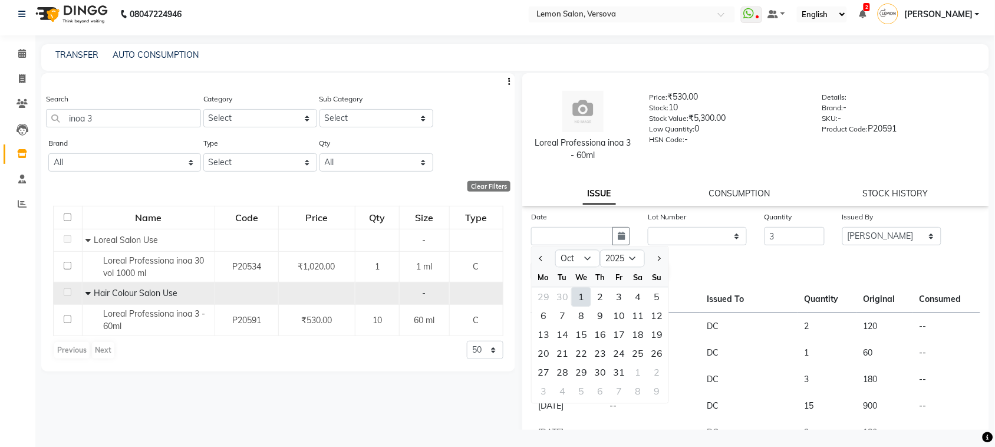
click at [587, 293] on div "1" at bounding box center [581, 297] width 19 height 19
type input "01-10-2025"
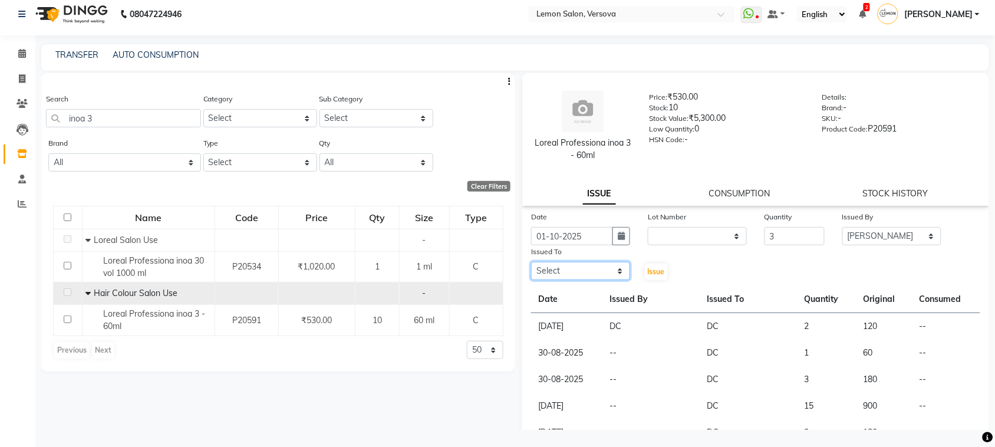
drag, startPoint x: 607, startPoint y: 269, endPoint x: 607, endPoint y: 260, distance: 8.2
click at [607, 263] on select "Select Alim Shah Asif Salmani DC Kassar Sahil Margaret Marshak D,souza Milind K…" at bounding box center [580, 271] width 99 height 18
select select "7886"
click at [531, 262] on select "Select Alim Shah Asif Salmani DC Kassar Sahil Margaret Marshak D,souza Milind K…" at bounding box center [580, 271] width 99 height 18
click at [659, 269] on span "Issue" at bounding box center [656, 271] width 17 height 9
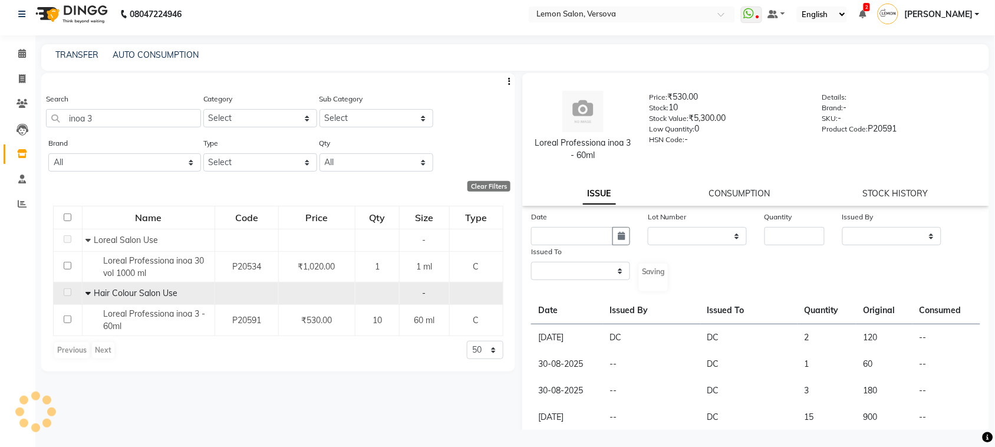
select select
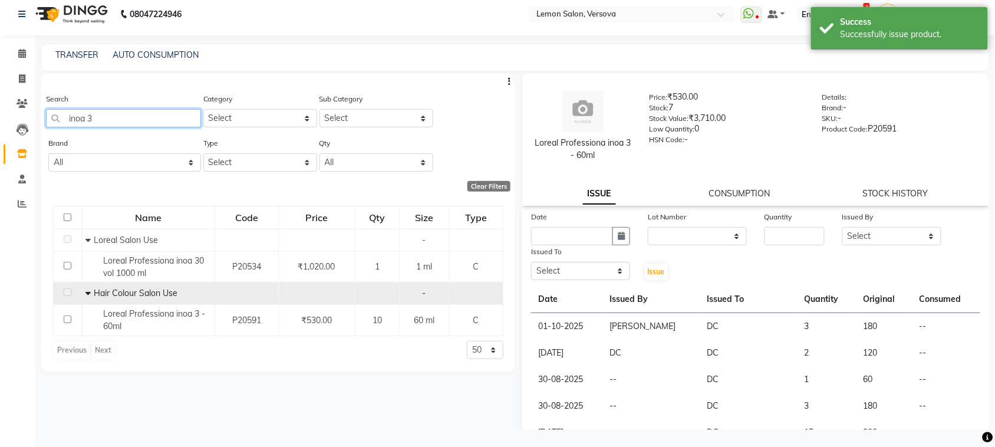
click at [136, 118] on input "inoa 3" at bounding box center [123, 118] width 155 height 18
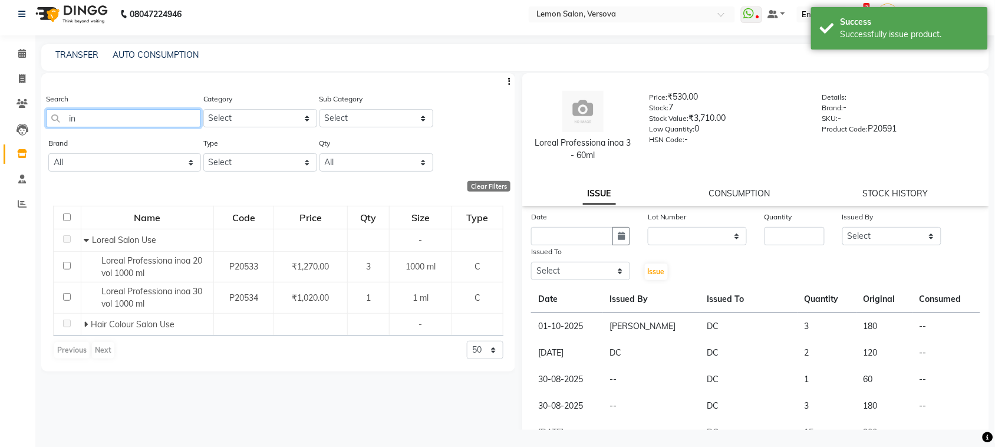
type input "i"
type input "g"
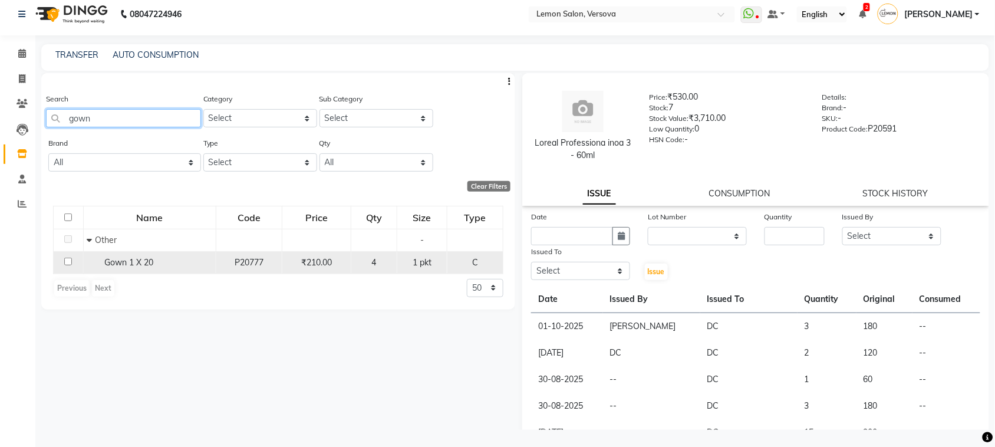
type input "gown"
click at [133, 257] on span "Gown 1 X 20" at bounding box center [128, 262] width 49 height 11
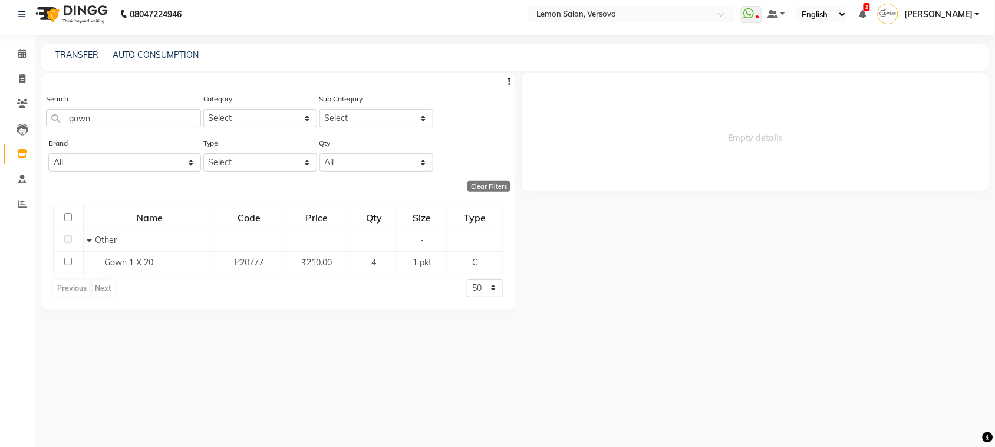
select select
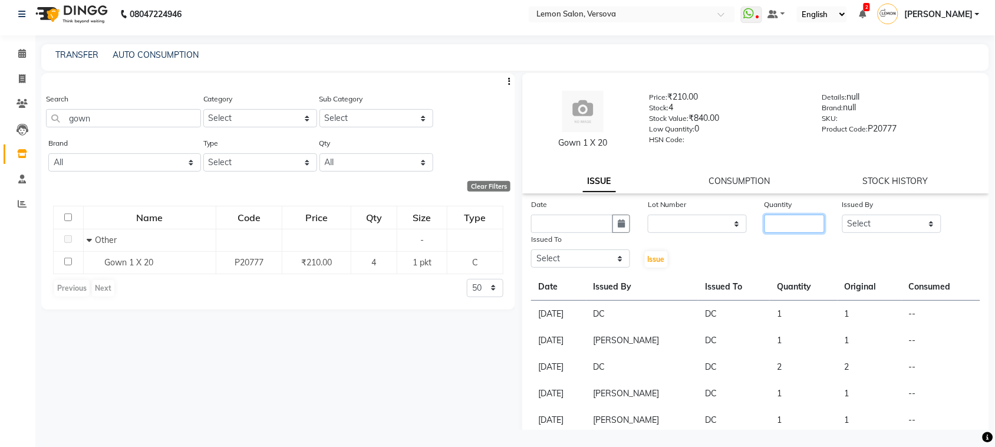
drag, startPoint x: 792, startPoint y: 223, endPoint x: 788, endPoint y: 199, distance: 24.6
click at [792, 221] on input "number" at bounding box center [794, 223] width 60 height 18
type input "2"
click at [622, 230] on button "button" at bounding box center [621, 223] width 18 height 18
select select "10"
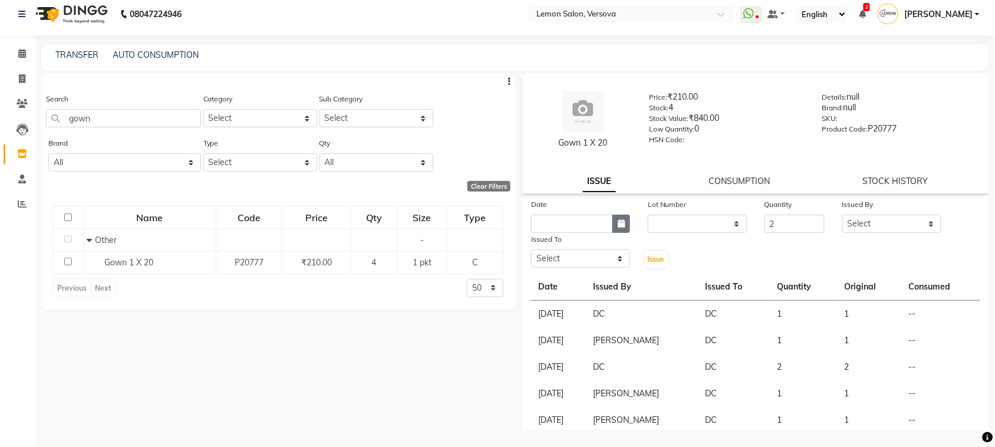
select select "2025"
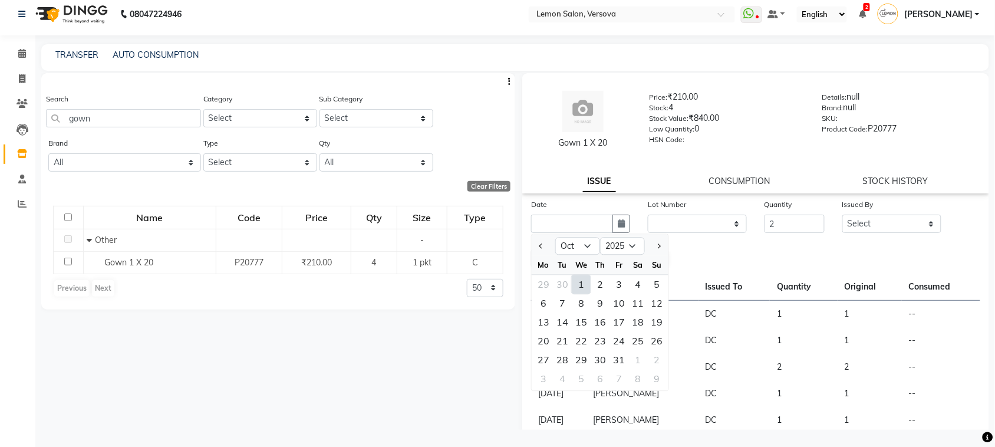
click at [582, 287] on div "1" at bounding box center [581, 284] width 19 height 19
type input "01-10-2025"
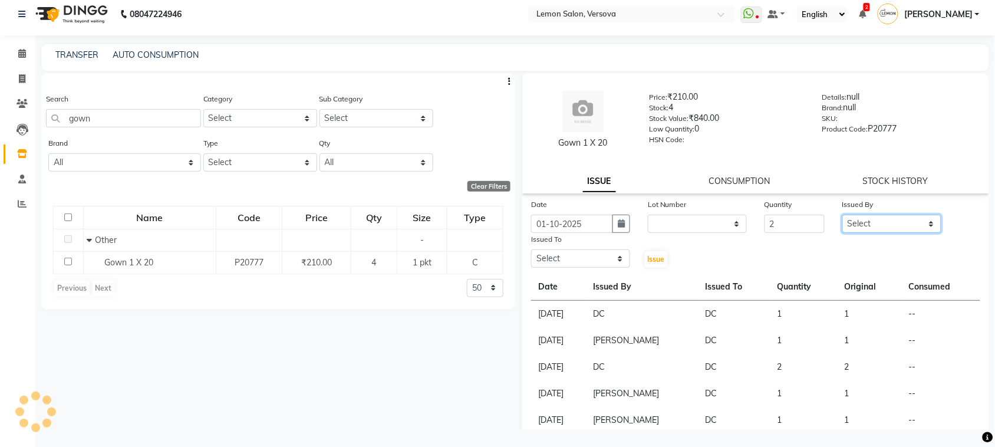
click at [926, 226] on select "Select Alim Shah Asif Salmani DC Kassar Sahil Margaret Marshak D,souza Milind K…" at bounding box center [891, 223] width 99 height 18
select select "27665"
click at [842, 214] on select "Select Alim Shah Asif Salmani DC Kassar Sahil Margaret Marshak D,souza Milind K…" at bounding box center [891, 223] width 99 height 18
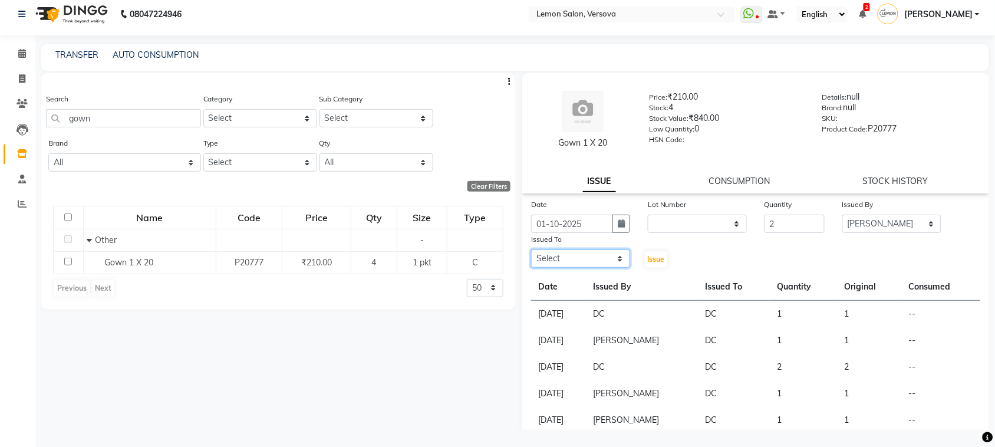
drag, startPoint x: 557, startPoint y: 259, endPoint x: 557, endPoint y: 252, distance: 7.7
click at [557, 259] on select "Select Alim Shah Asif Salmani DC Kassar Sahil Margaret Marshak D,souza Milind K…" at bounding box center [580, 258] width 99 height 18
select select "7886"
click at [531, 249] on select "Select Alim Shah Asif Salmani DC Kassar Sahil Margaret Marshak D,souza Milind K…" at bounding box center [580, 258] width 99 height 18
click at [658, 260] on span "Issue" at bounding box center [656, 259] width 17 height 9
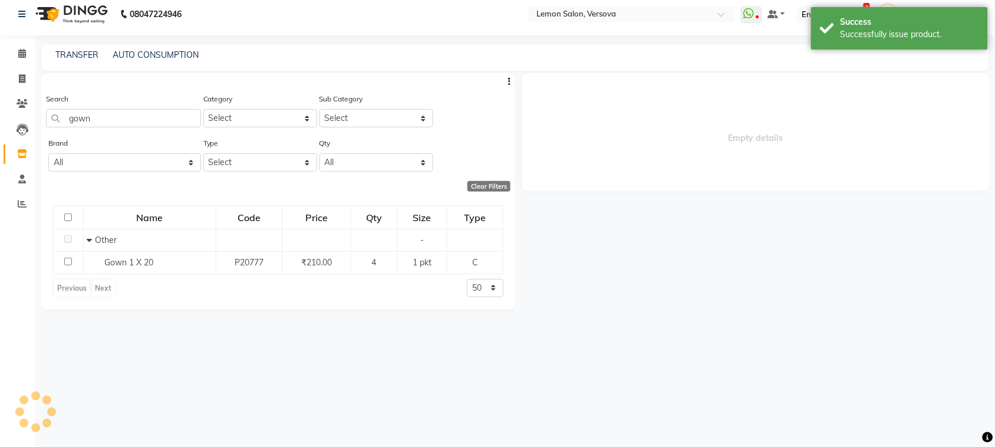
select select
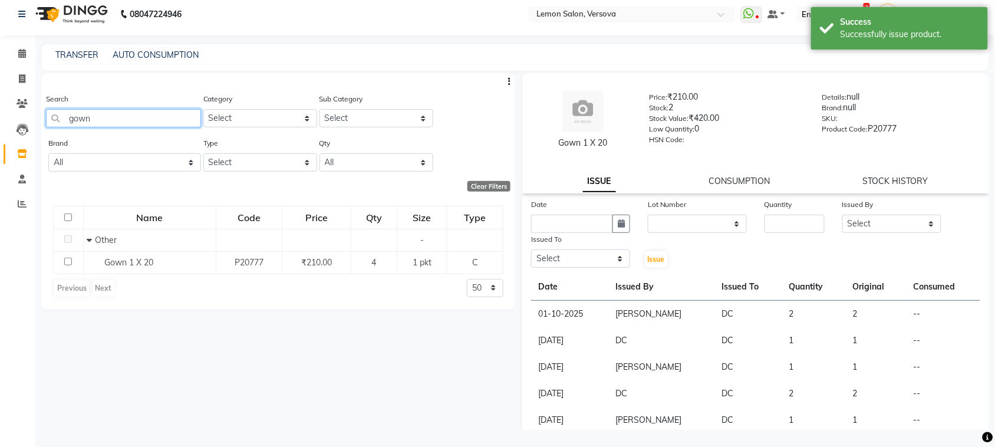
click at [160, 123] on input "gown" at bounding box center [123, 118] width 155 height 18
click at [160, 122] on input "gown" at bounding box center [123, 118] width 155 height 18
type input "g"
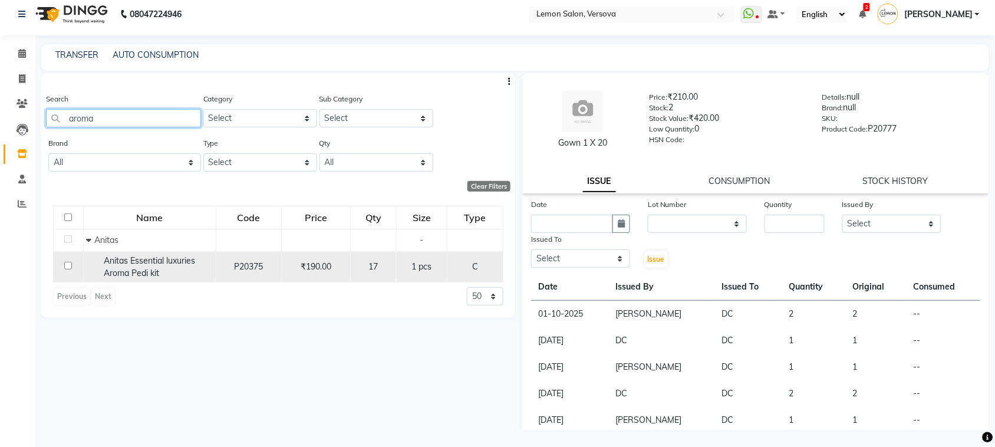
type input "aroma"
click at [157, 262] on span "Anitas Essential luxuries Aroma Pedi kit" at bounding box center [149, 266] width 91 height 23
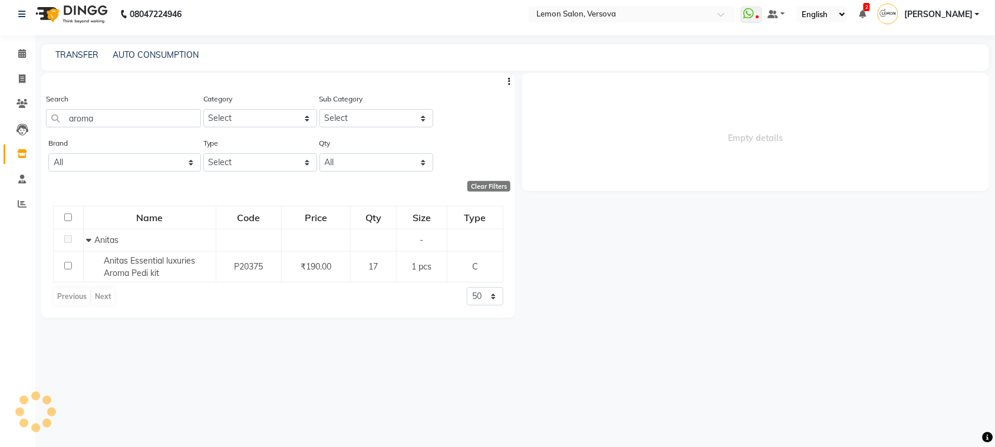
select select
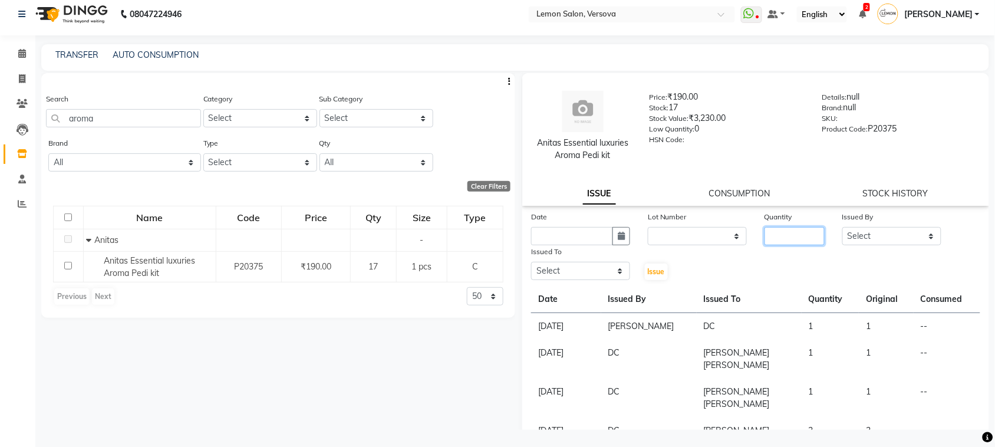
click at [779, 237] on input "number" at bounding box center [794, 236] width 60 height 18
type input "4"
click at [622, 239] on button "button" at bounding box center [621, 236] width 18 height 18
select select "10"
select select "2025"
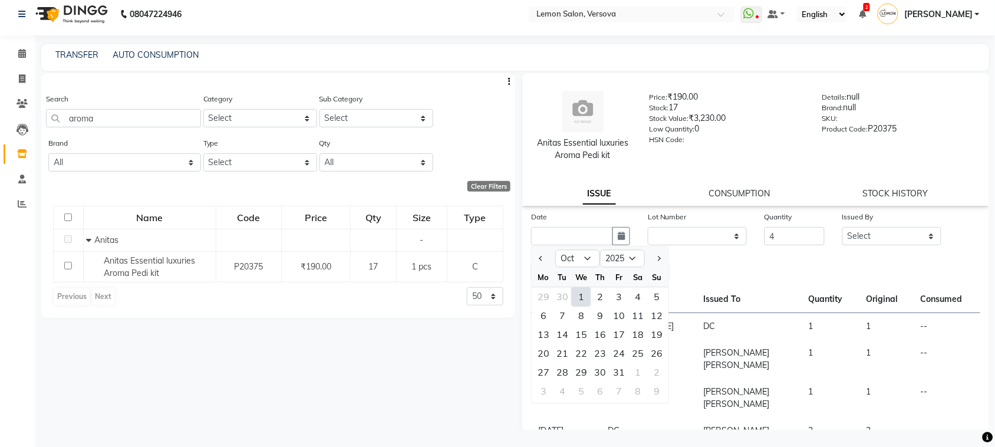
click at [582, 296] on div "1" at bounding box center [581, 297] width 19 height 19
type input "01-10-2025"
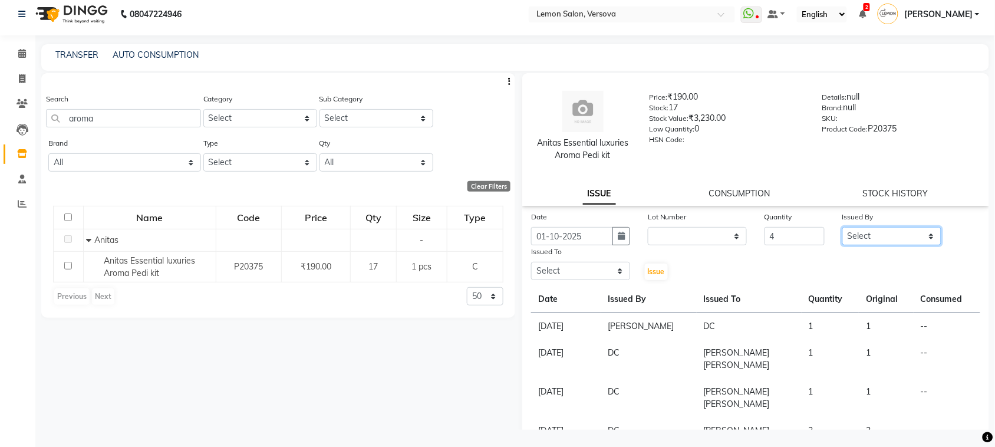
drag, startPoint x: 891, startPoint y: 236, endPoint x: 885, endPoint y: 226, distance: 12.1
click at [889, 233] on select "Select Alim Shah Asif Salmani DC Kassar Sahil Margaret Marshak D,souza Milind K…" at bounding box center [891, 236] width 99 height 18
select select "27665"
click at [842, 227] on select "Select Alim Shah Asif Salmani DC Kassar Sahil Margaret Marshak D,souza Milind K…" at bounding box center [891, 236] width 99 height 18
click at [543, 269] on select "Select Alim Shah Asif Salmani DC Kassar Sahil Margaret Marshak D,souza Milind K…" at bounding box center [580, 271] width 99 height 18
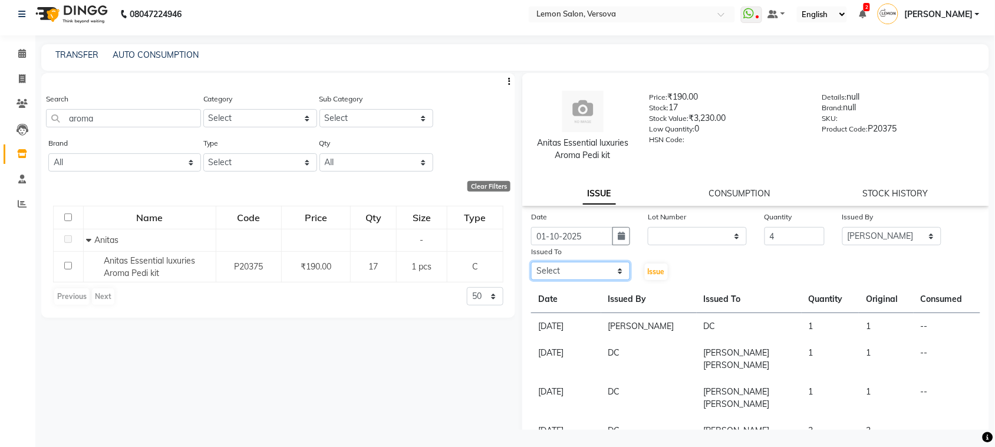
select select "7886"
click at [531, 262] on select "Select Alim Shah Asif Salmani DC Kassar Sahil Margaret Marshak D,souza Milind K…" at bounding box center [580, 271] width 99 height 18
click at [652, 274] on span "Issue" at bounding box center [656, 271] width 17 height 9
select select
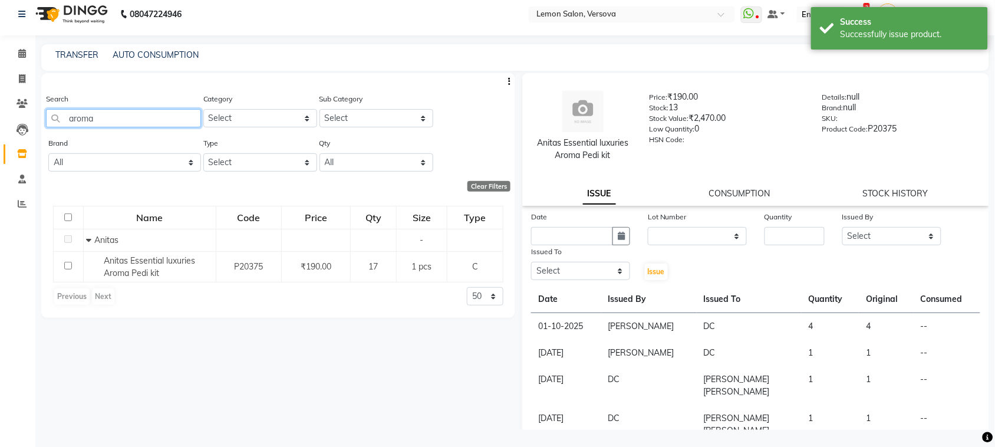
click at [102, 110] on input "aroma" at bounding box center [123, 118] width 155 height 18
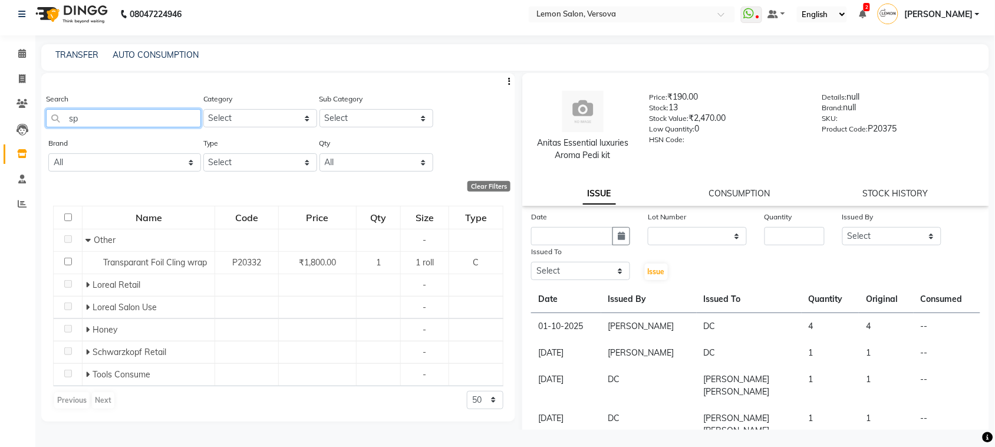
type input "s"
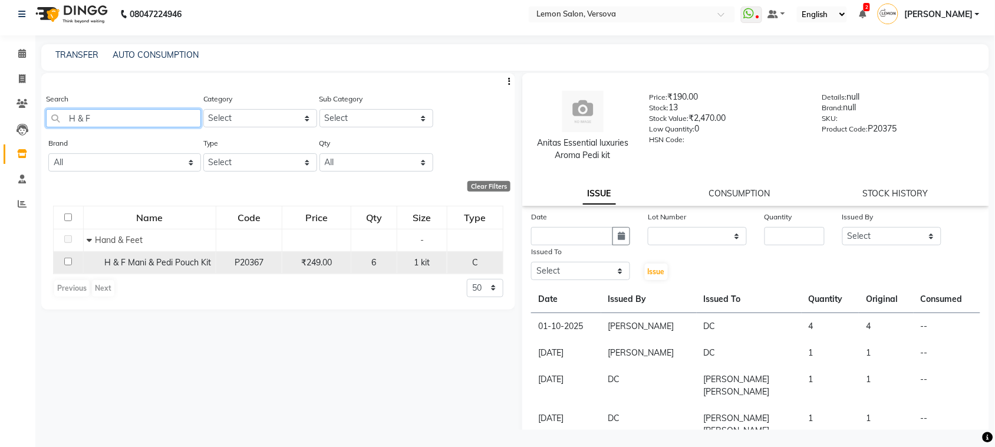
scroll to position [0, 0]
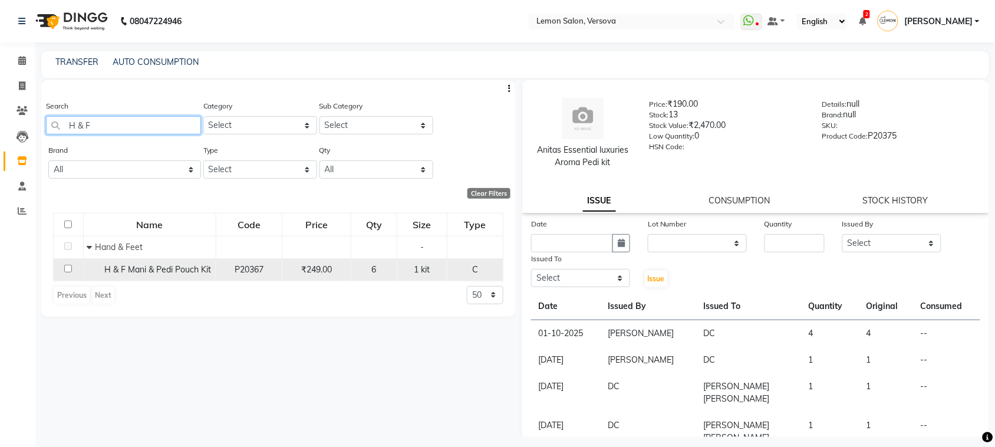
type input "H & F"
click at [166, 274] on div "H & F Mani & Pedi Pouch Kit" at bounding box center [150, 269] width 126 height 12
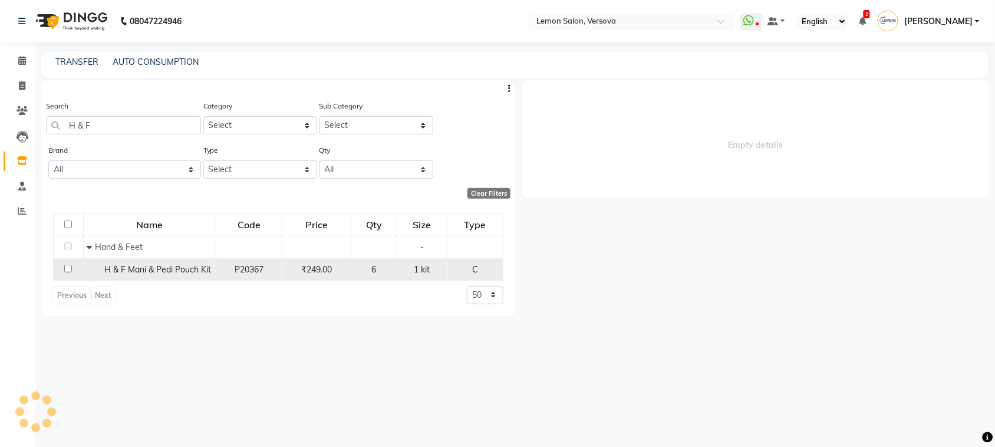
select select
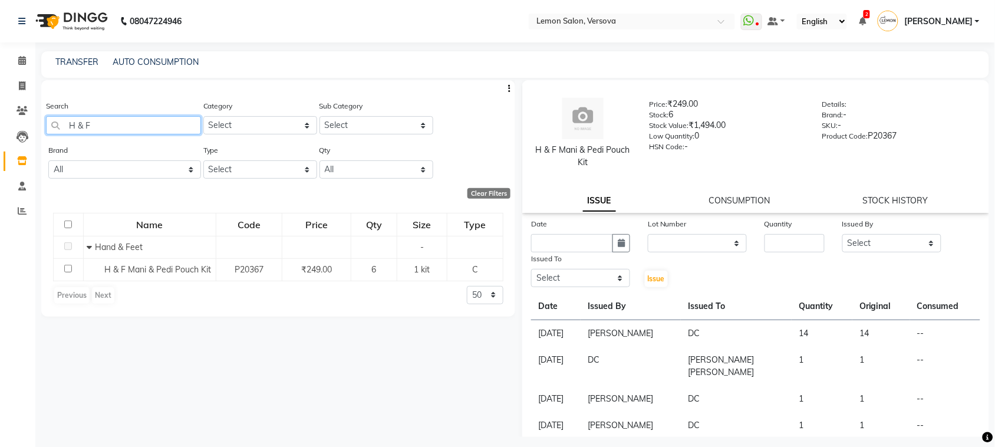
click at [110, 116] on input "H & F" at bounding box center [123, 125] width 155 height 18
type input "H"
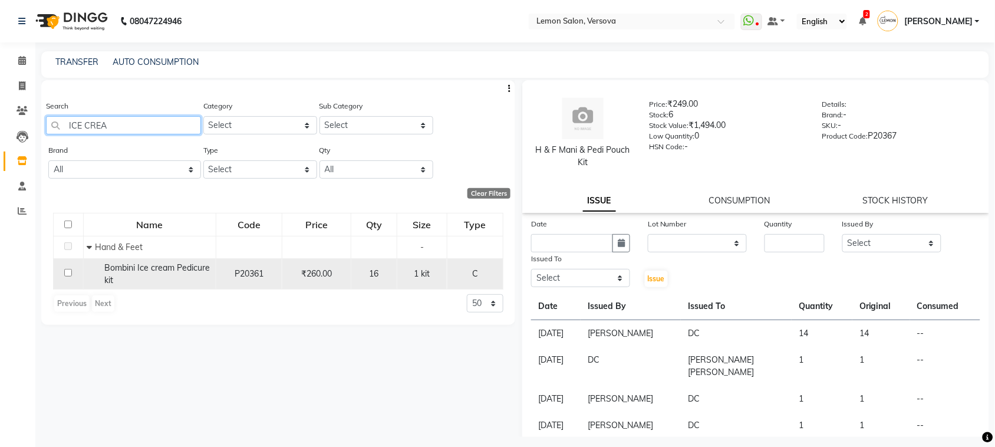
type input "ICE CREA"
click at [149, 264] on span "Bombini Ice cream Pedicure kit" at bounding box center [156, 273] width 105 height 23
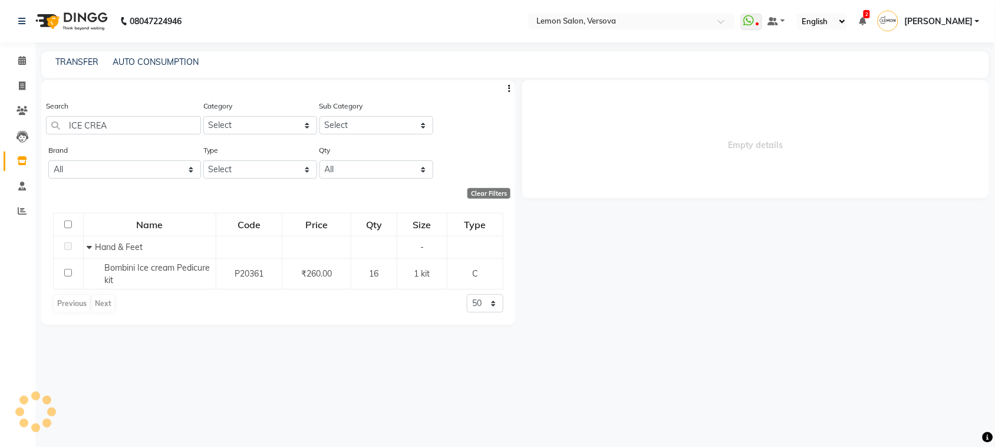
select select
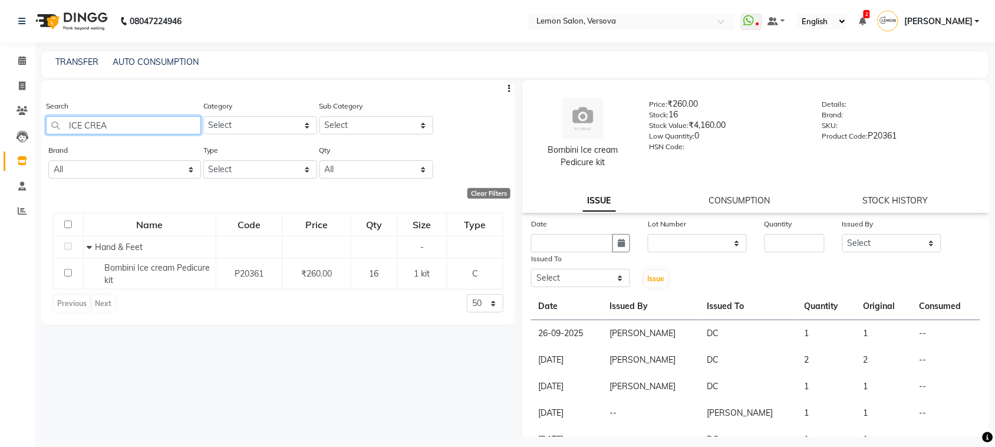
click at [163, 116] on input "ICE CREA" at bounding box center [123, 125] width 155 height 18
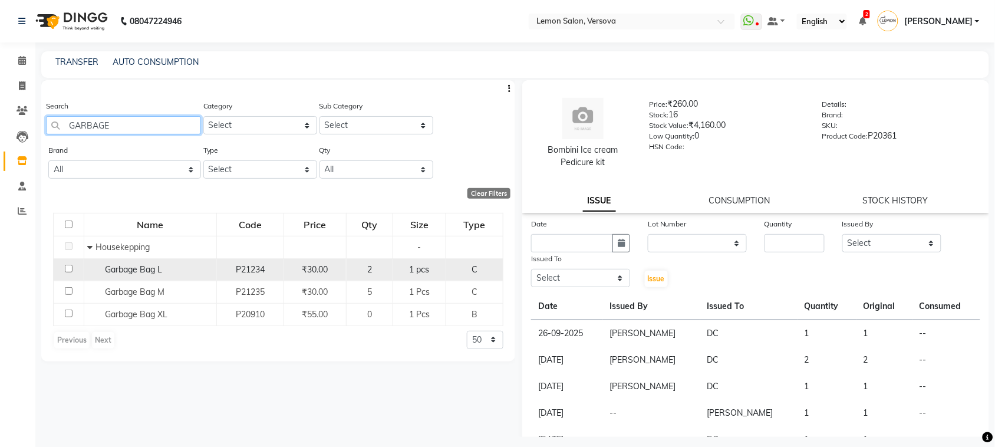
type input "GARBAGE"
click at [127, 271] on span "Garbage Bag L" at bounding box center [133, 269] width 57 height 11
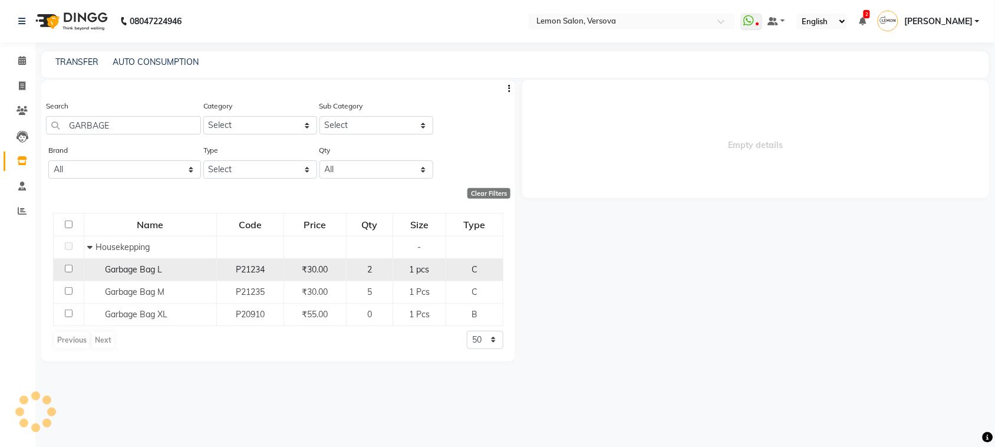
select select
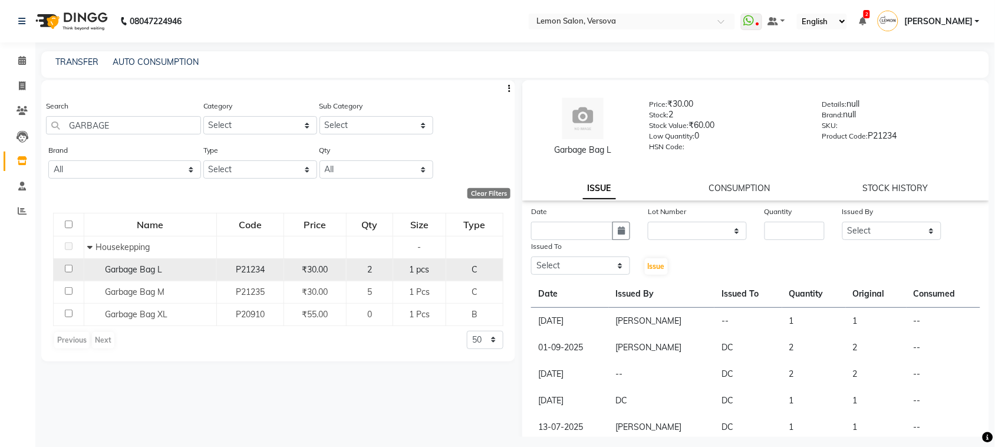
click at [151, 264] on span "Garbage Bag L" at bounding box center [133, 269] width 57 height 11
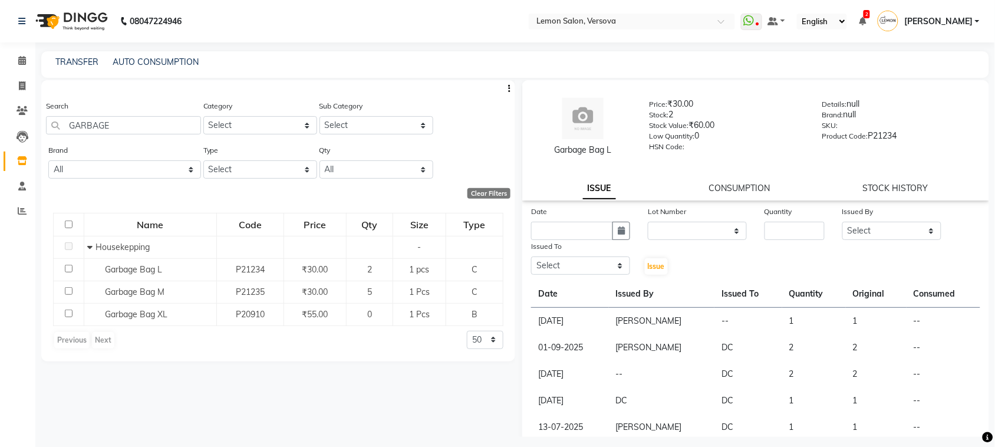
click at [793, 226] on input "number" at bounding box center [794, 231] width 60 height 18
type input "1"
click at [882, 228] on select "Select Alim Shah Asif Salmani DC Kassar Sahil Margaret Marshak D,souza Milind K…" at bounding box center [891, 231] width 99 height 18
select select "27665"
click at [842, 222] on select "Select Alim Shah Asif Salmani DC Kassar Sahil Margaret Marshak D,souza Milind K…" at bounding box center [891, 231] width 99 height 18
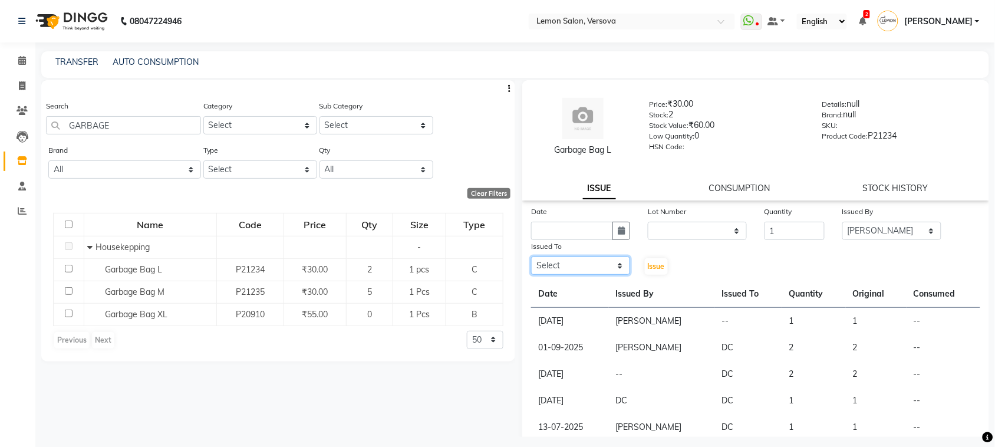
drag, startPoint x: 574, startPoint y: 266, endPoint x: 570, endPoint y: 247, distance: 18.9
click at [570, 247] on div "Issued To Select Alim Shah Asif Salmani DC Kassar Sahil Margaret Marshak D,souz…" at bounding box center [580, 258] width 117 height 36
select select "7886"
click at [531, 256] on select "Select Alim Shah Asif Salmani DC Kassar Sahil Margaret Marshak D,souza Milind K…" at bounding box center [580, 265] width 99 height 18
click at [622, 231] on button "button" at bounding box center [621, 231] width 18 height 18
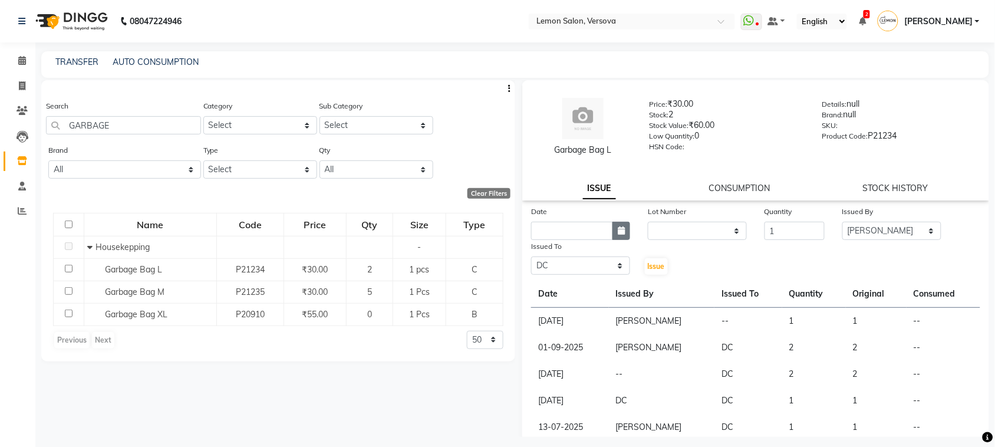
select select "10"
select select "2025"
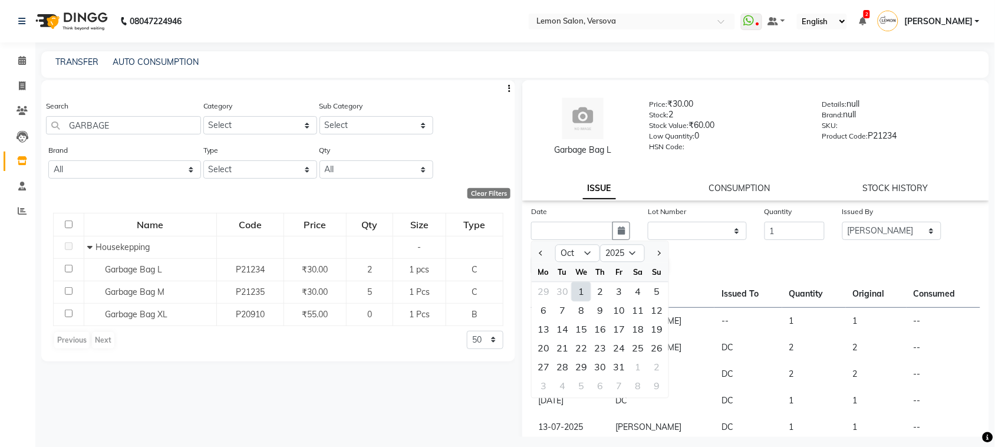
click at [576, 287] on div "1" at bounding box center [581, 291] width 19 height 19
type input "01-10-2025"
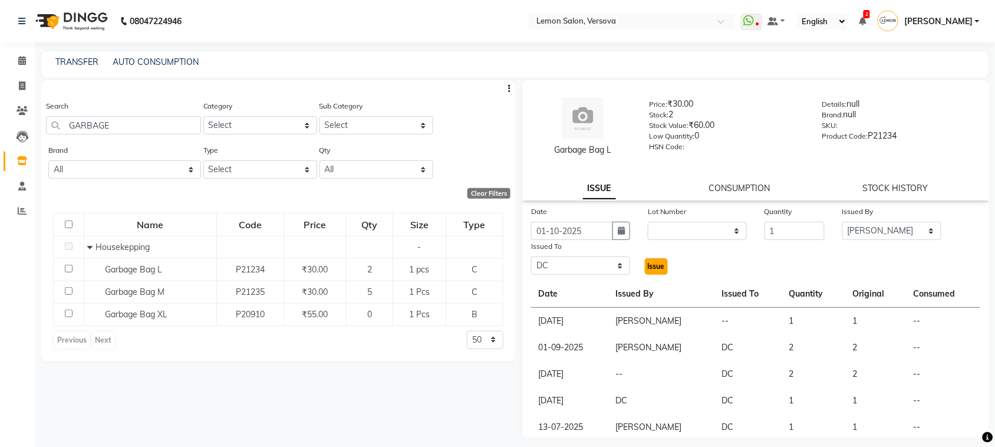
click at [652, 269] on span "Issue" at bounding box center [656, 266] width 17 height 9
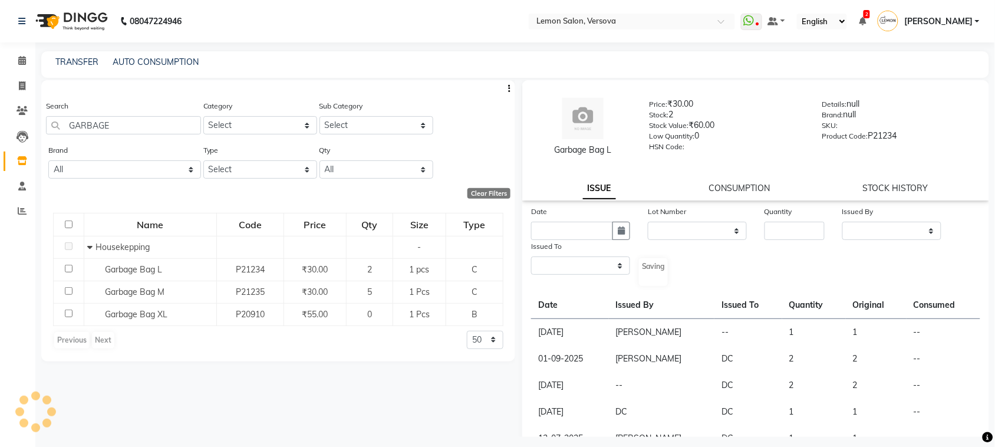
select select
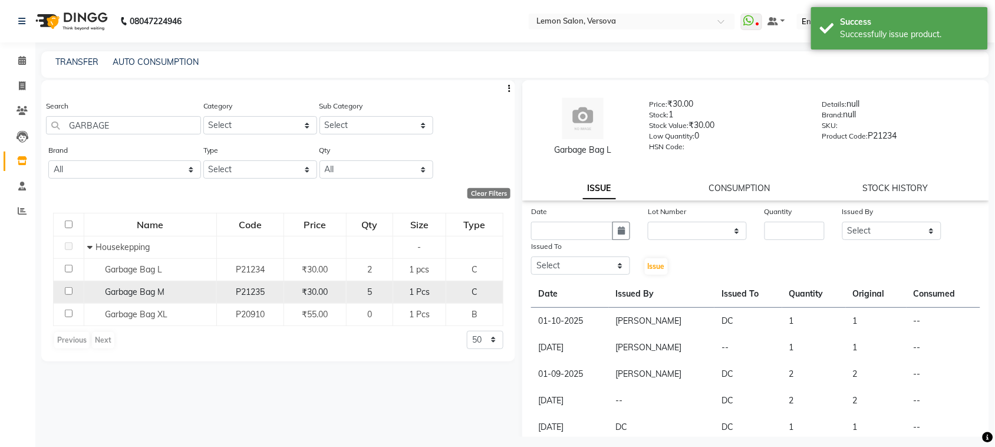
click at [140, 290] on span "Garbage Bag M" at bounding box center [135, 291] width 60 height 11
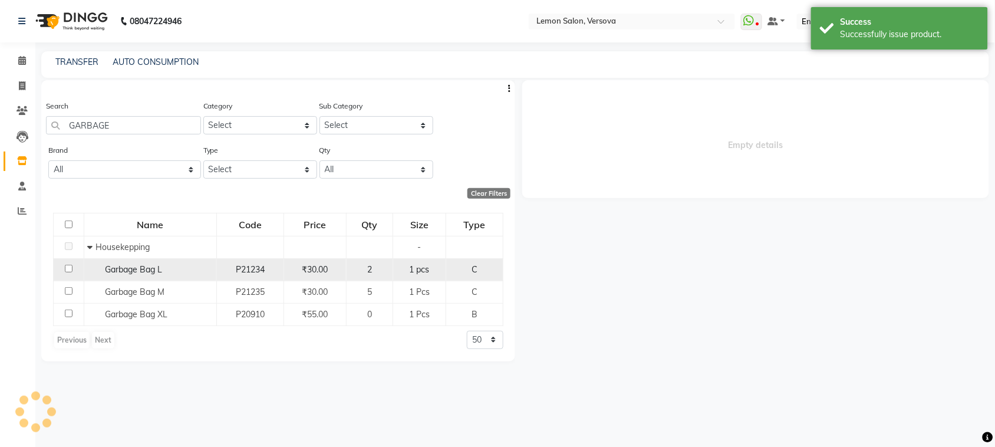
select select
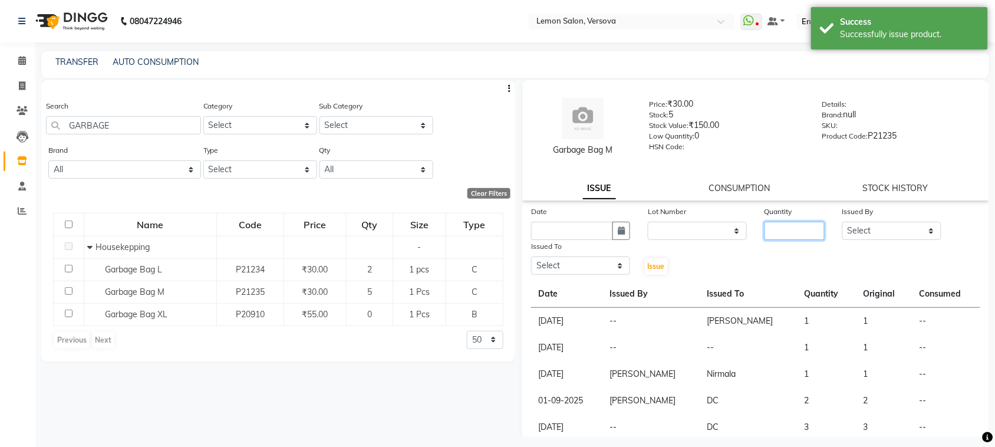
click at [794, 228] on input "number" at bounding box center [794, 231] width 60 height 18
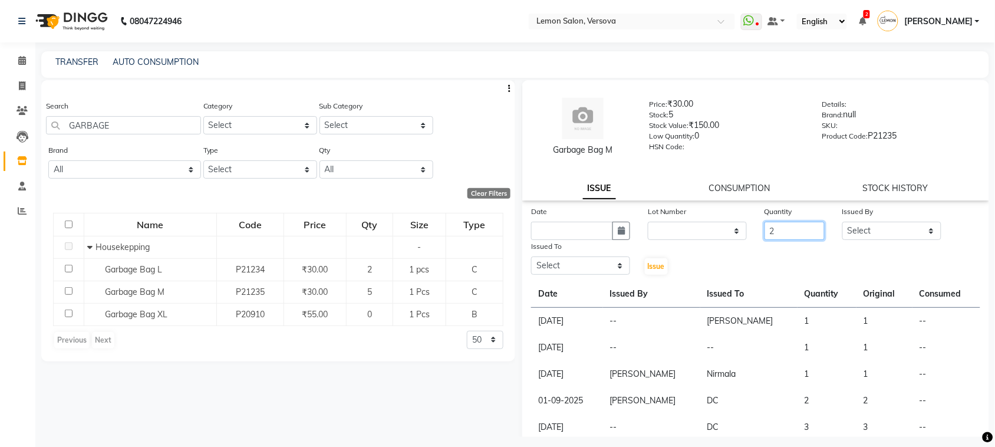
type input "2"
click at [881, 229] on select "Select Alim Shah Asif Salmani DC Kassar Sahil Margaret Marshak D,souza Milind K…" at bounding box center [891, 231] width 99 height 18
select select "27665"
click at [842, 222] on select "Select Alim Shah Asif Salmani DC Kassar Sahil Margaret Marshak D,souza Milind K…" at bounding box center [891, 231] width 99 height 18
click at [617, 233] on icon "button" at bounding box center [620, 230] width 7 height 8
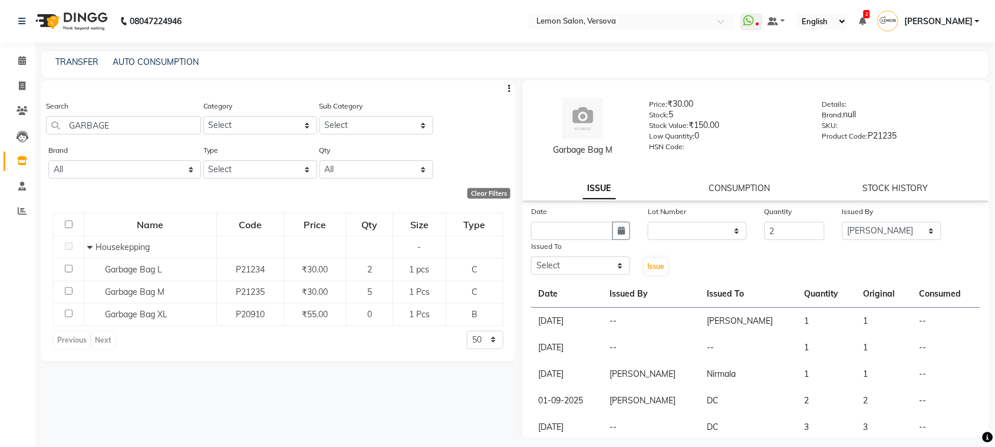
select select "10"
select select "2025"
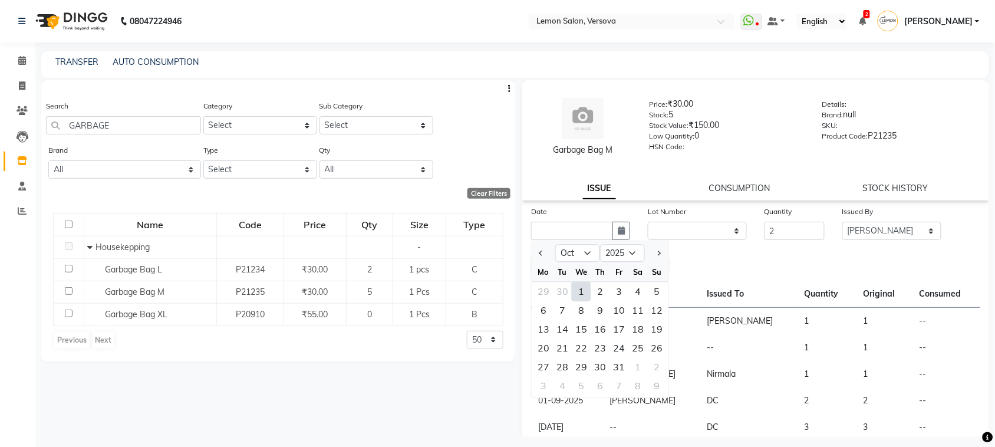
click at [574, 289] on div "1" at bounding box center [581, 291] width 19 height 19
type input "01-10-2025"
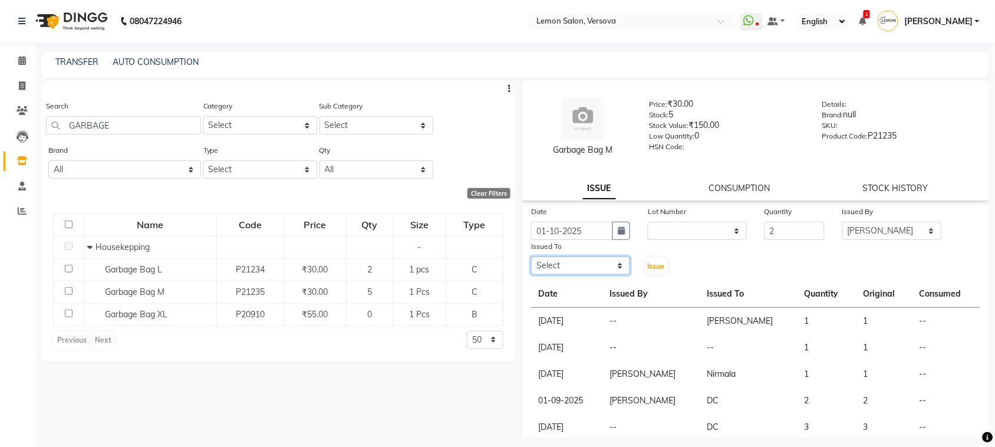
click at [590, 257] on select "Select Alim Shah Asif Salmani DC Kassar Sahil Margaret Marshak D,souza Milind K…" at bounding box center [580, 265] width 99 height 18
select select "7886"
click at [531, 256] on select "Select Alim Shah Asif Salmani DC Kassar Sahil Margaret Marshak D,souza Milind K…" at bounding box center [580, 265] width 99 height 18
click at [648, 264] on span "Issue" at bounding box center [656, 266] width 17 height 9
select select
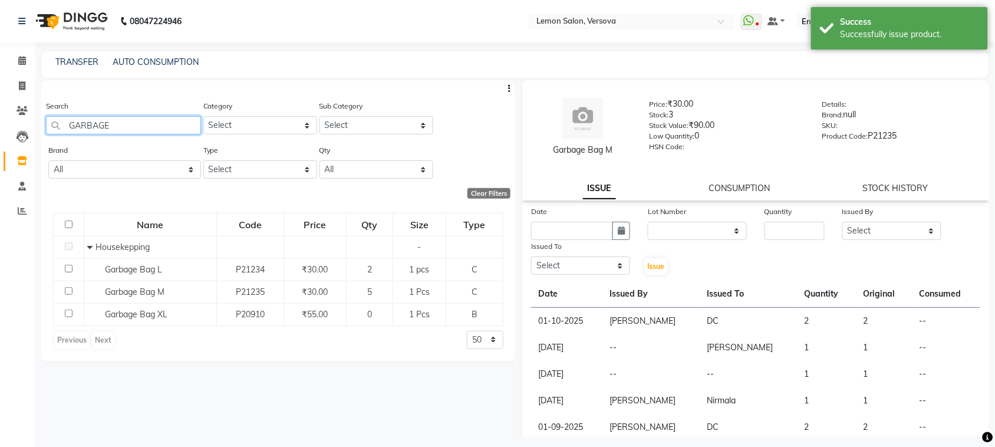
click at [170, 118] on input "GARBAGE" at bounding box center [123, 125] width 155 height 18
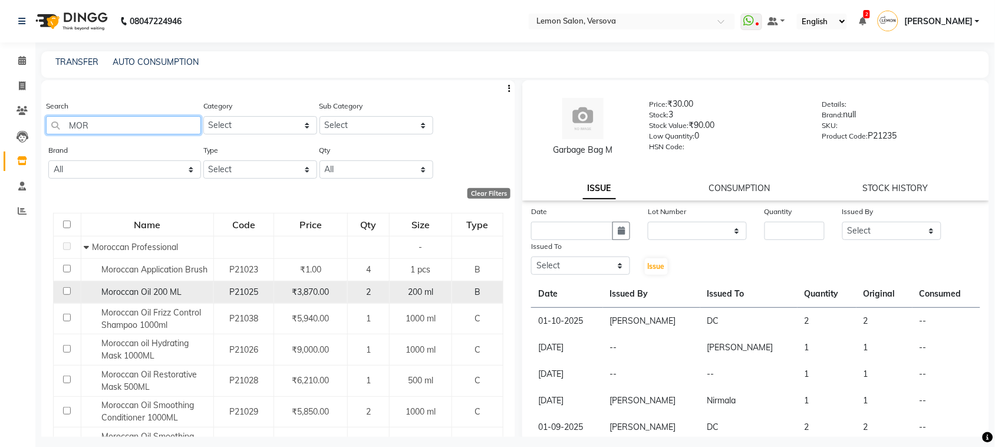
type input "MOR"
click at [160, 290] on span "Moroccan Oil 200 ML" at bounding box center [141, 291] width 80 height 11
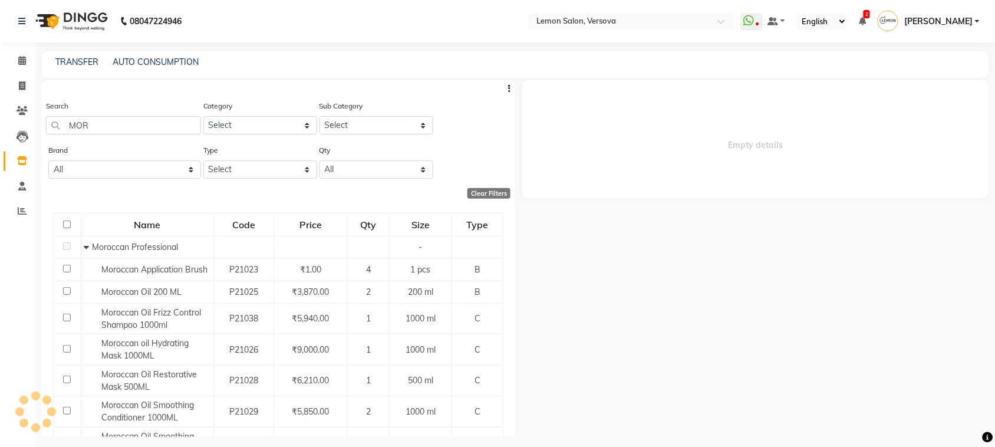
select select
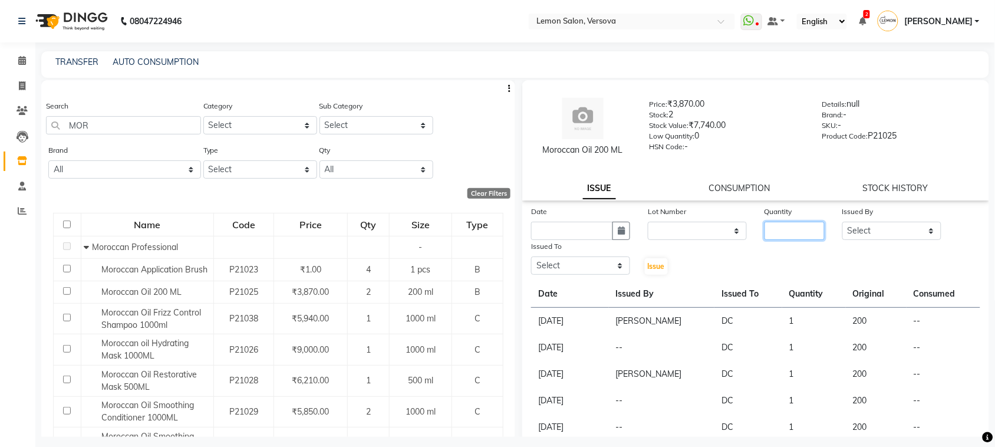
click at [767, 230] on input "number" at bounding box center [794, 231] width 60 height 18
type input "1"
click at [625, 236] on button "button" at bounding box center [621, 231] width 18 height 18
select select "10"
select select "2025"
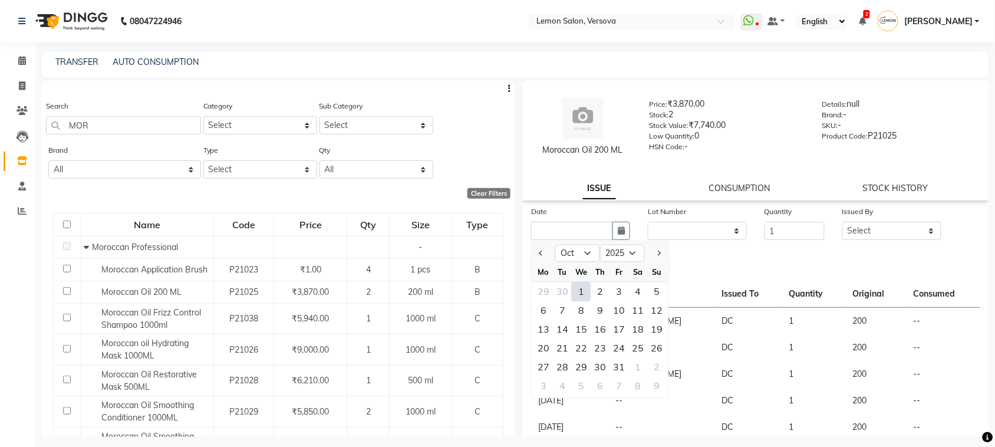
click at [580, 289] on div "1" at bounding box center [581, 291] width 19 height 19
type input "01-10-2025"
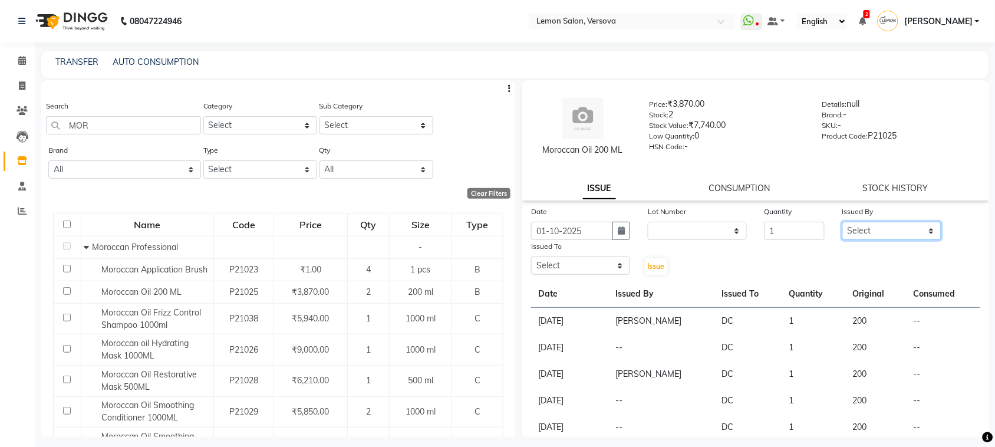
drag, startPoint x: 896, startPoint y: 237, endPoint x: 897, endPoint y: 223, distance: 14.8
click at [897, 233] on select "Select Alim Shah Asif Salmani DC Kassar Sahil Margaret Marshak D,souza Milind K…" at bounding box center [891, 231] width 99 height 18
select select "27665"
click at [842, 222] on select "Select Alim Shah Asif Salmani DC Kassar Sahil Margaret Marshak D,souza Milind K…" at bounding box center [891, 231] width 99 height 18
drag, startPoint x: 607, startPoint y: 265, endPoint x: 607, endPoint y: 255, distance: 10.0
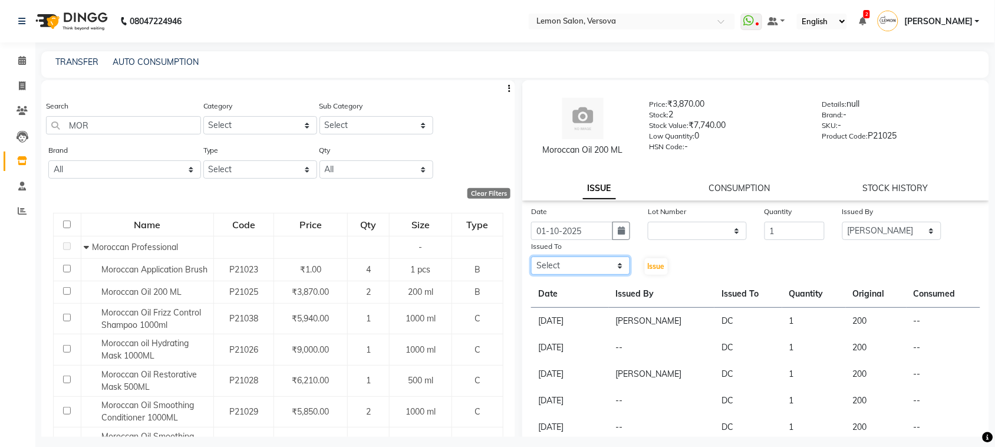
click at [607, 259] on select "Select Alim Shah Asif Salmani DC Kassar Sahil Margaret Marshak D,souza Milind K…" at bounding box center [580, 265] width 99 height 18
select select "7886"
click at [531, 256] on select "Select Alim Shah Asif Salmani DC Kassar Sahil Margaret Marshak D,souza Milind K…" at bounding box center [580, 265] width 99 height 18
click at [646, 259] on button "Issue" at bounding box center [656, 266] width 23 height 16
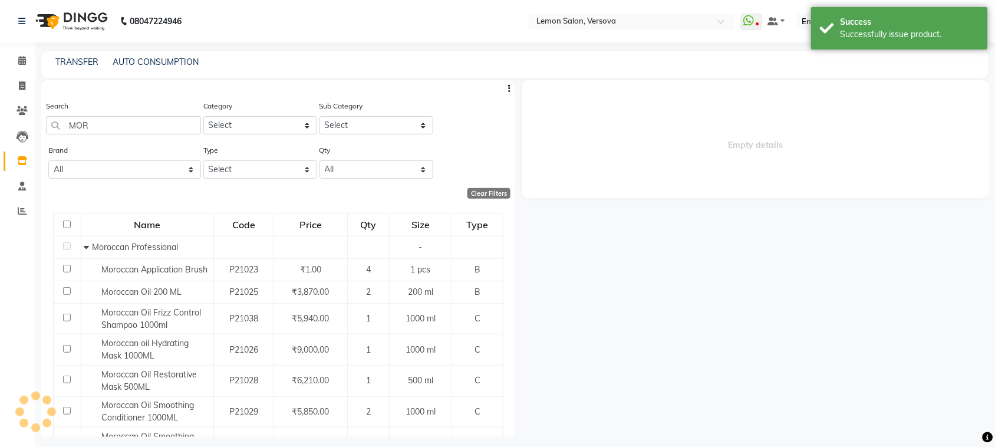
select select
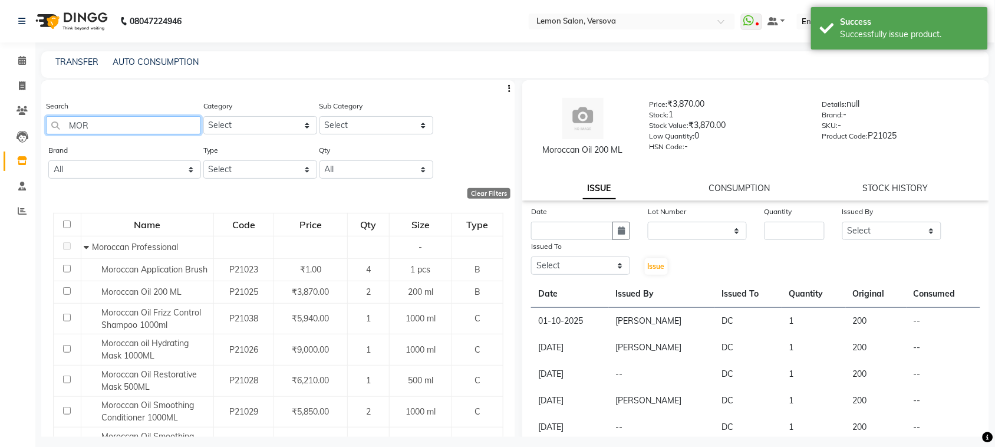
click at [184, 131] on input "MOR" at bounding box center [123, 125] width 155 height 18
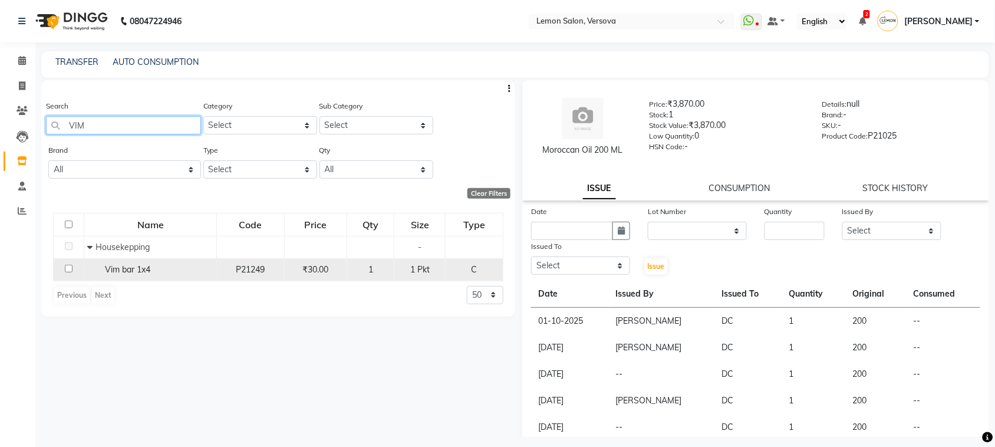
type input "VIM"
click at [148, 269] on span "Vim bar 1x4" at bounding box center [127, 269] width 45 height 11
select select
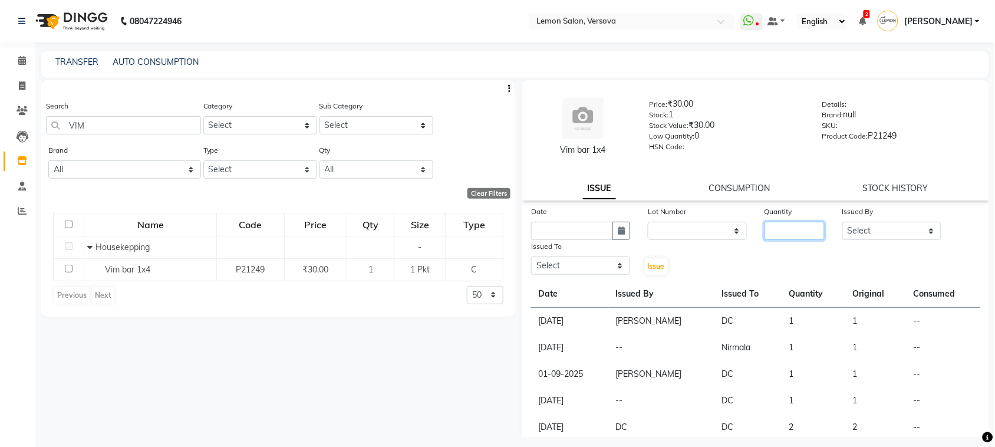
click at [778, 230] on input "number" at bounding box center [794, 231] width 60 height 18
type input "1"
drag, startPoint x: 625, startPoint y: 229, endPoint x: 626, endPoint y: 177, distance: 51.9
click at [625, 227] on button "button" at bounding box center [621, 231] width 18 height 18
select select "10"
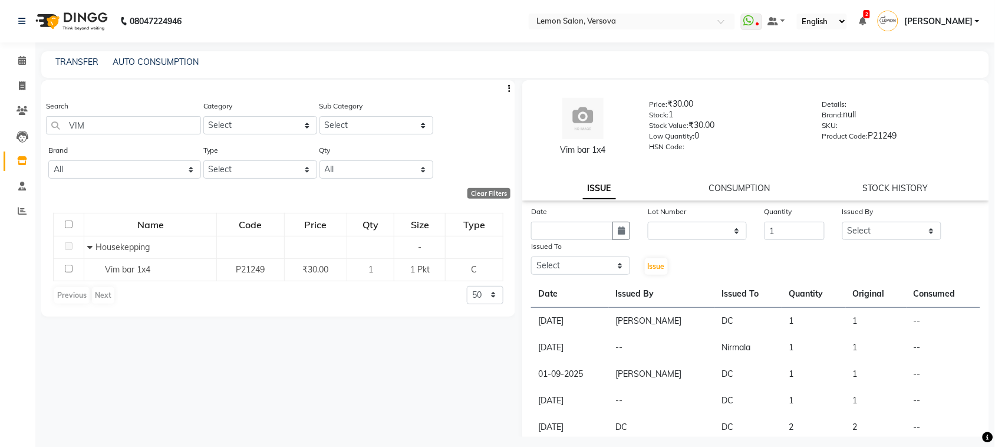
select select "2025"
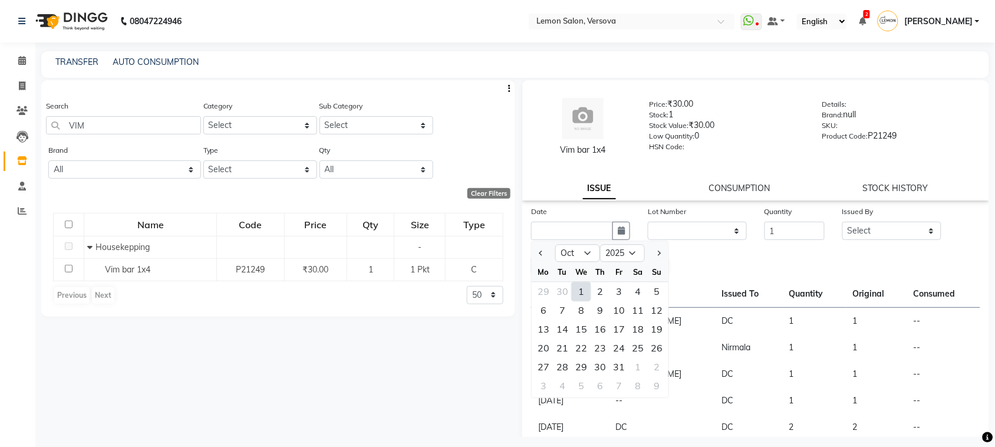
drag, startPoint x: 576, startPoint y: 287, endPoint x: 581, endPoint y: 278, distance: 10.3
click at [576, 286] on div "1" at bounding box center [581, 291] width 19 height 19
type input "01-10-2025"
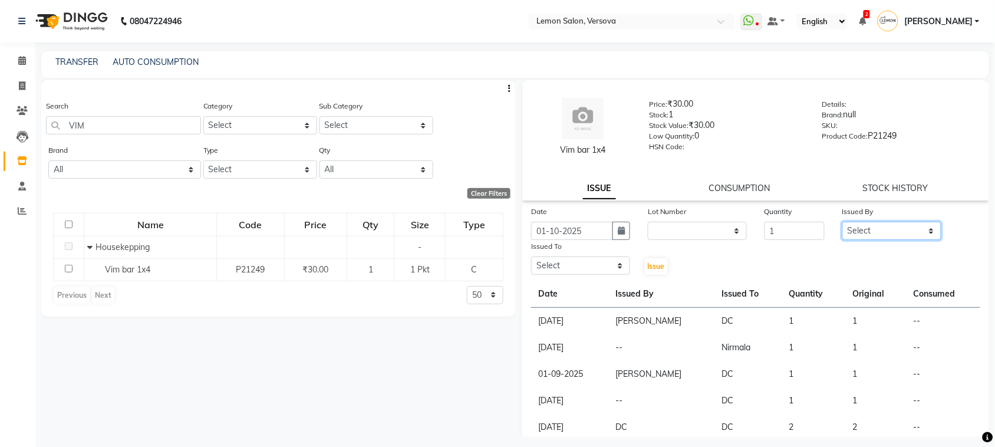
click at [856, 235] on select "Select Alim Shah Asif Salmani DC Kassar Sahil Margaret Marshak D,souza Milind K…" at bounding box center [891, 231] width 99 height 18
select select "27665"
click at [842, 222] on select "Select Alim Shah Asif Salmani DC Kassar Sahil Margaret Marshak D,souza Milind K…" at bounding box center [891, 231] width 99 height 18
drag, startPoint x: 586, startPoint y: 261, endPoint x: 587, endPoint y: 249, distance: 12.4
click at [587, 249] on div "Issued To Select Alim Shah Asif Salmani DC Kassar Sahil Margaret Marshak D,souz…" at bounding box center [580, 258] width 117 height 36
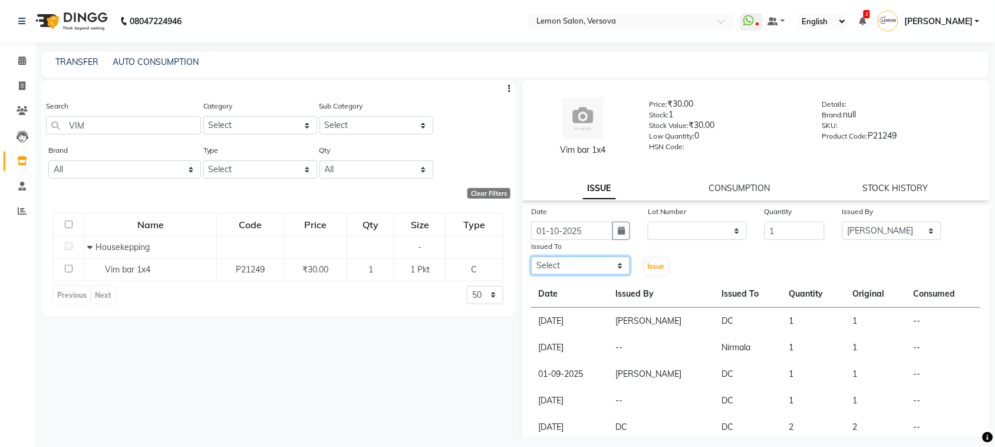
select select "7886"
click at [531, 256] on select "Select Alim Shah Asif Salmani DC Kassar Sahil Margaret Marshak D,souza Milind K…" at bounding box center [580, 265] width 99 height 18
drag, startPoint x: 645, startPoint y: 263, endPoint x: 629, endPoint y: 249, distance: 21.3
click at [648, 262] on span "Issue" at bounding box center [656, 266] width 17 height 9
select select
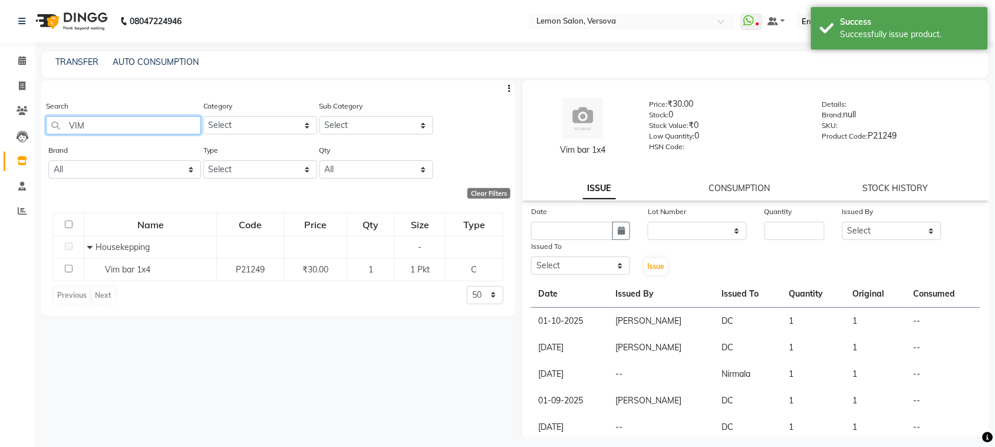
click at [199, 121] on input "VIM" at bounding box center [123, 125] width 155 height 18
type input "V"
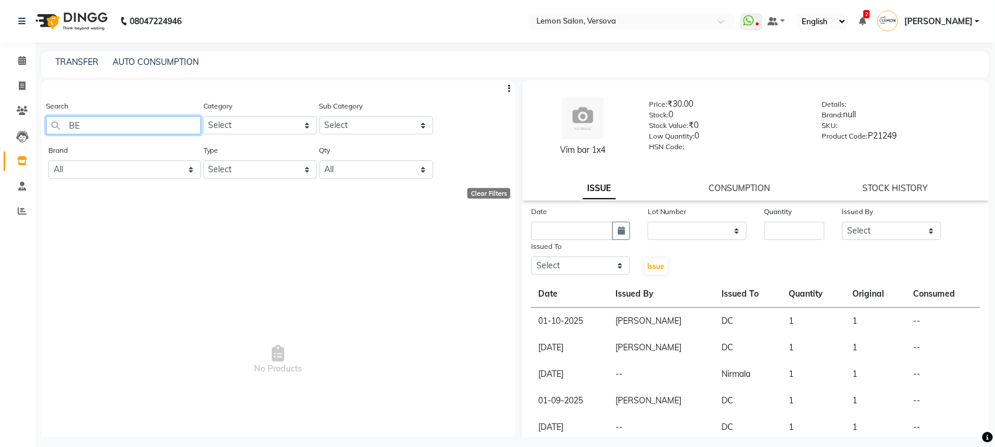
type input "B"
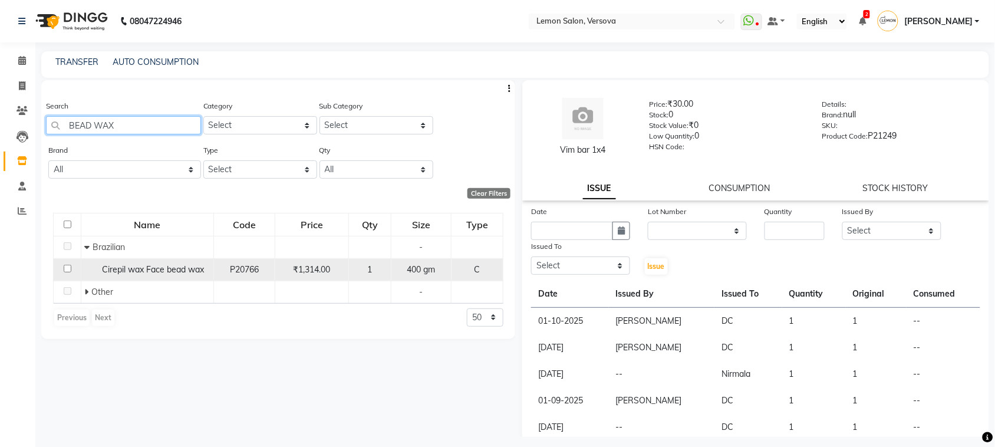
type input "BEAD WAX"
click at [116, 268] on span "Cirepil wax Face bead wax" at bounding box center [153, 269] width 102 height 11
select select
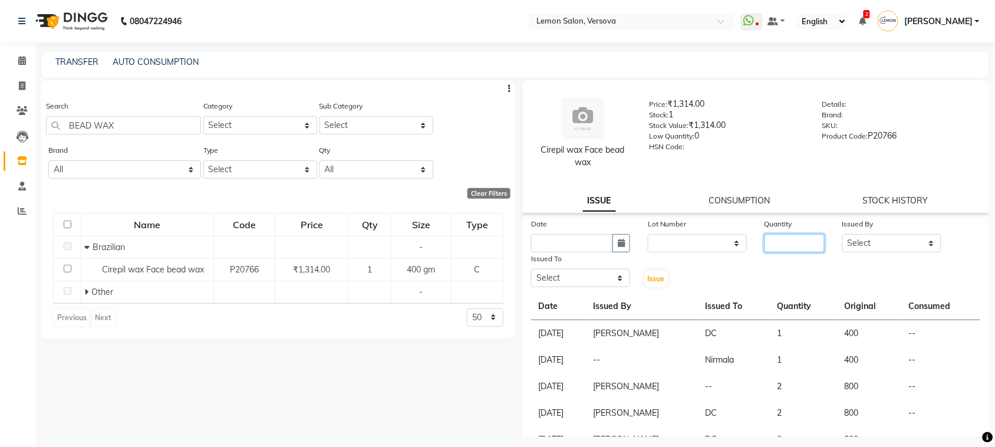
click at [805, 240] on input "number" at bounding box center [794, 243] width 60 height 18
click at [617, 243] on icon "button" at bounding box center [620, 243] width 7 height 8
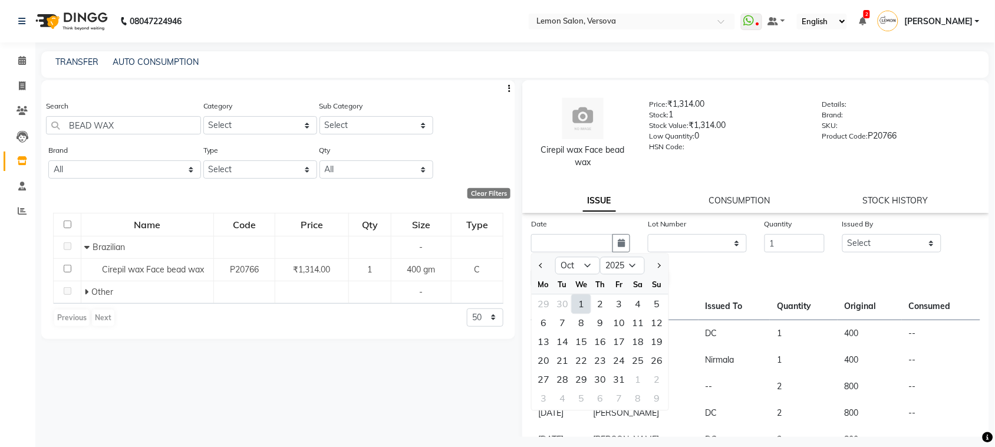
click at [580, 296] on div "1" at bounding box center [581, 304] width 19 height 19
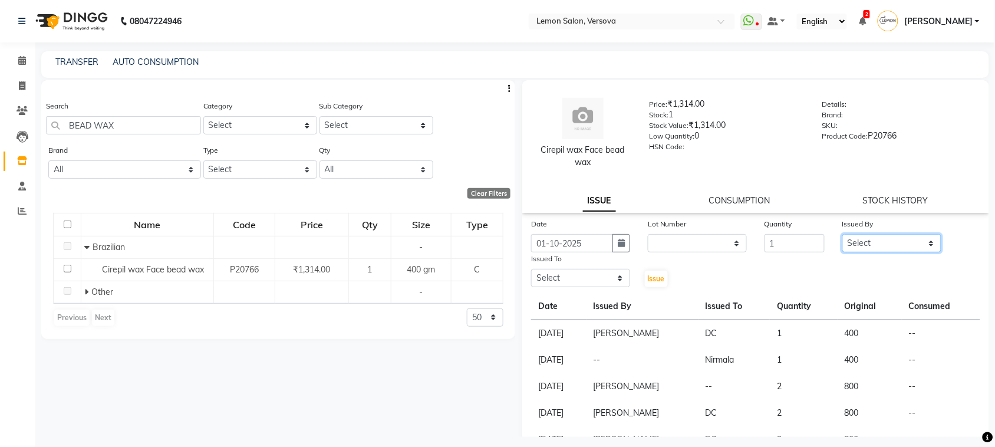
click at [859, 236] on select "Select Alim Shah Asif Salmani DC Kassar Sahil Margaret Marshak D,souza Milind K…" at bounding box center [891, 243] width 99 height 18
click at [842, 234] on select "Select Alim Shah Asif Salmani DC Kassar Sahil Margaret Marshak D,souza Milind K…" at bounding box center [891, 243] width 99 height 18
click at [572, 271] on select "Select Alim Shah Asif Salmani DC Kassar Sahil Margaret Marshak D,souza Milind K…" at bounding box center [580, 278] width 99 height 18
click at [531, 269] on select "Select Alim Shah Asif Salmani DC Kassar Sahil Margaret Marshak D,souza Milind K…" at bounding box center [580, 278] width 99 height 18
click at [654, 277] on span "Issue" at bounding box center [656, 278] width 17 height 9
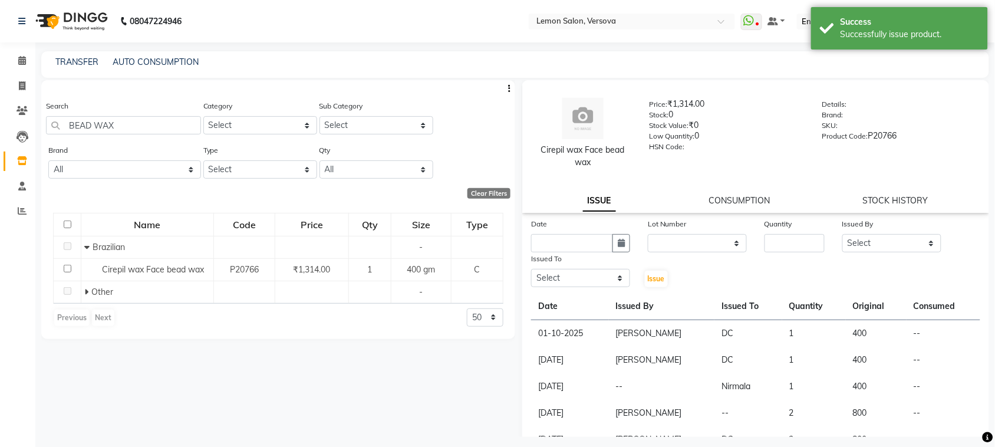
click at [170, 113] on div "Search BEAD WAX" at bounding box center [123, 117] width 155 height 35
click at [170, 115] on div "Search BEAD WAX" at bounding box center [123, 117] width 155 height 35
click at [170, 120] on input "BEAD WAX" at bounding box center [123, 125] width 155 height 18
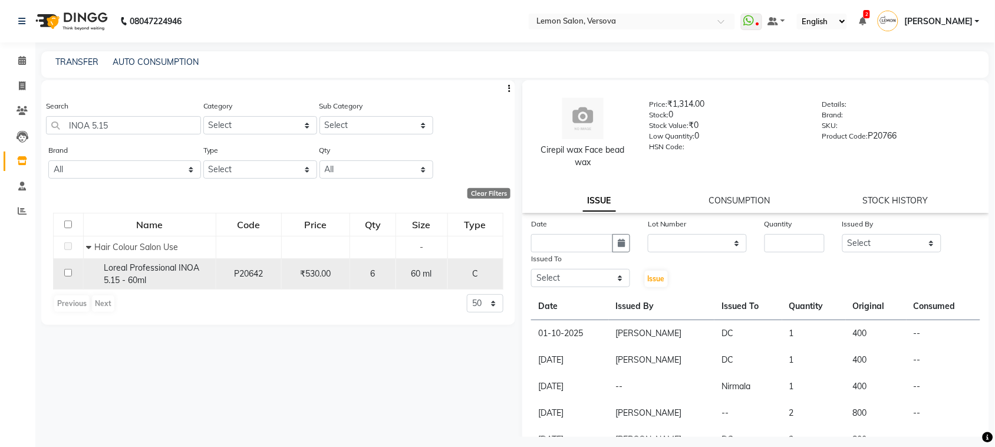
drag, startPoint x: 138, startPoint y: 281, endPoint x: 143, endPoint y: 273, distance: 9.2
click at [139, 280] on span "Loreal Professional INOA 5.15 - 60ml" at bounding box center [151, 273] width 95 height 23
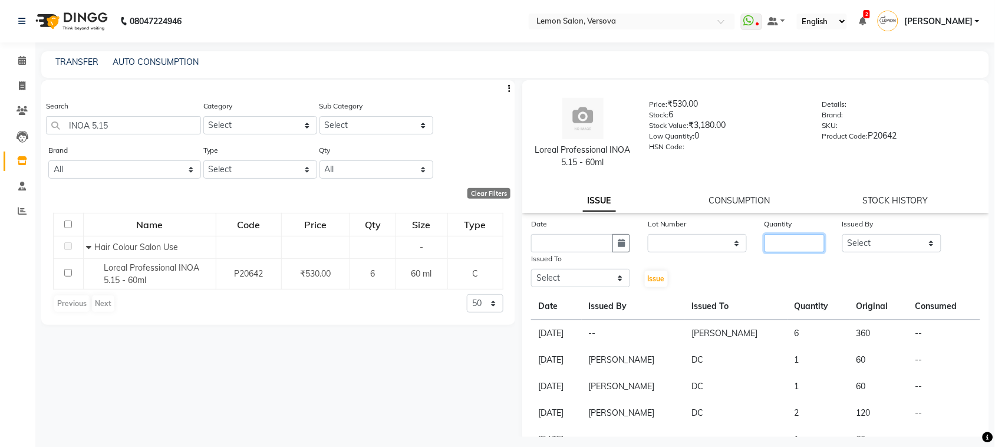
drag, startPoint x: 800, startPoint y: 239, endPoint x: 785, endPoint y: 221, distance: 23.1
click at [796, 237] on input "number" at bounding box center [794, 243] width 60 height 18
click at [613, 239] on button "button" at bounding box center [621, 243] width 18 height 18
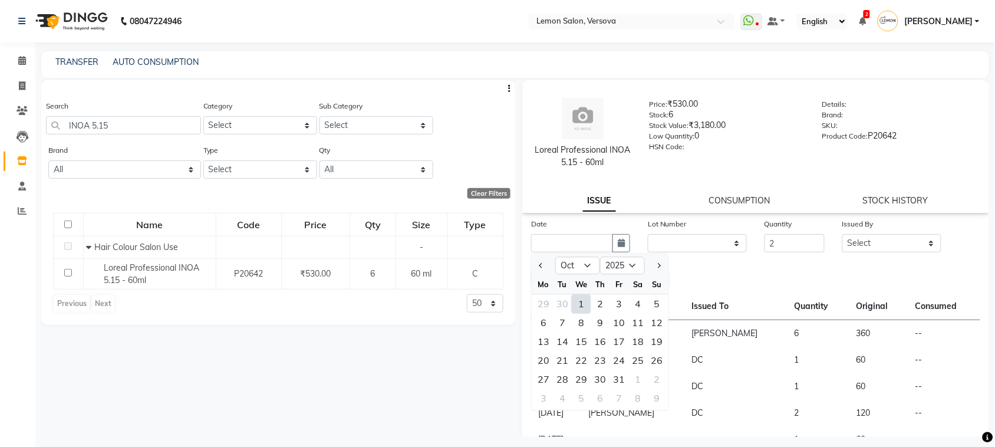
click at [578, 298] on div "1" at bounding box center [581, 304] width 19 height 19
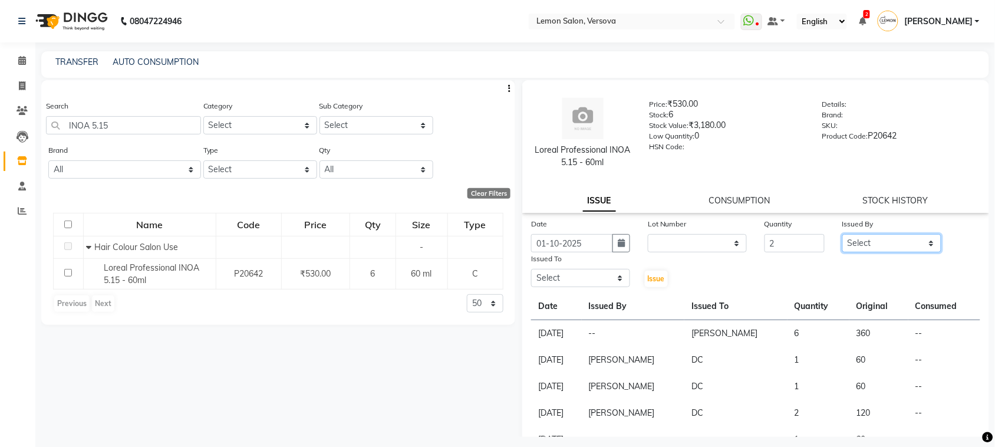
drag, startPoint x: 890, startPoint y: 246, endPoint x: 890, endPoint y: 234, distance: 11.8
click at [890, 240] on select "Select Alim Shah Asif Salmani DC Kassar Sahil Margaret Marshak D,souza Milind K…" at bounding box center [891, 243] width 99 height 18
click at [842, 234] on select "Select Alim Shah Asif Salmani DC Kassar Sahil Margaret Marshak D,souza Milind K…" at bounding box center [891, 243] width 99 height 18
click at [596, 277] on select "Select Alim Shah Asif Salmani DC Kassar Sahil Margaret Marshak D,souza Milind K…" at bounding box center [580, 278] width 99 height 18
click at [531, 269] on select "Select Alim Shah Asif Salmani DC Kassar Sahil Margaret Marshak D,souza Milind K…" at bounding box center [580, 278] width 99 height 18
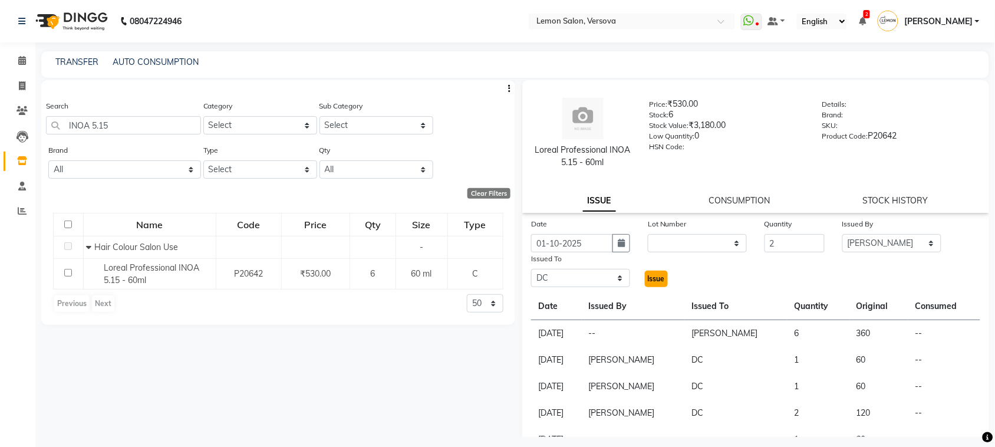
click at [648, 278] on span "Issue" at bounding box center [656, 278] width 17 height 9
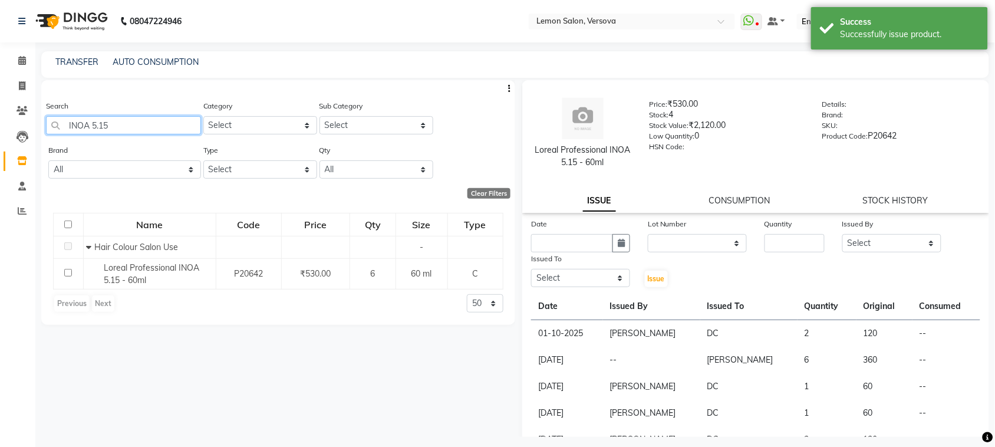
click at [121, 123] on input "INOA 5.15" at bounding box center [123, 125] width 155 height 18
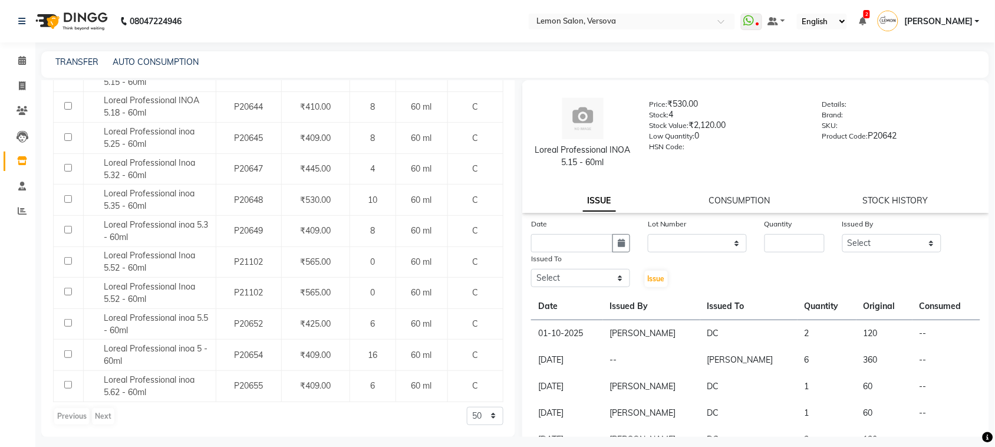
scroll to position [261, 0]
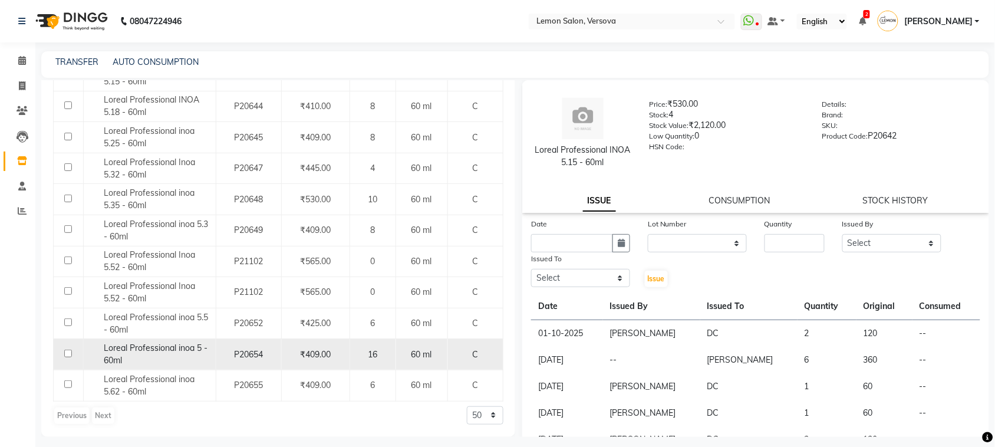
click at [167, 348] on span "Loreal Professional inoa 5 - 60ml" at bounding box center [156, 353] width 104 height 23
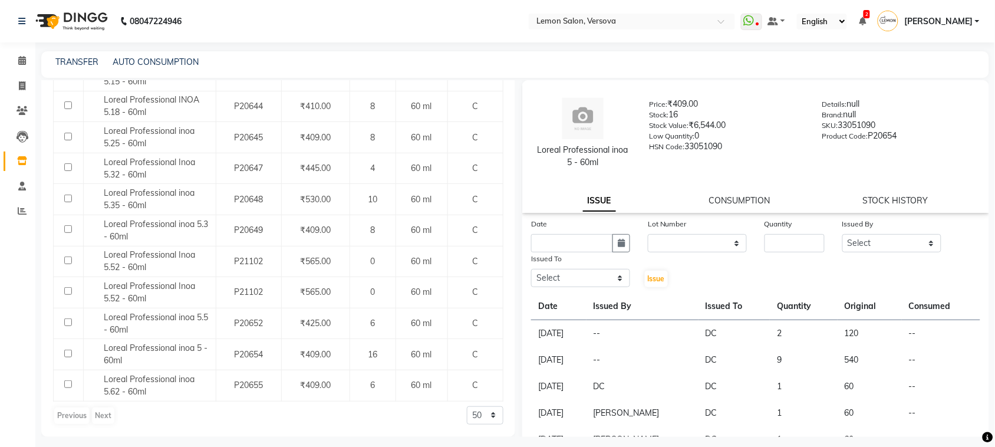
click at [798, 230] on div "Quantity" at bounding box center [794, 225] width 60 height 16
click at [799, 234] on input "number" at bounding box center [794, 243] width 60 height 18
click at [881, 245] on select "Select Alim Shah Asif Salmani DC Kassar Sahil Margaret Marshak D,souza Milind K…" at bounding box center [891, 243] width 99 height 18
click at [842, 234] on select "Select Alim Shah Asif Salmani DC Kassar Sahil Margaret Marshak D,souza Milind K…" at bounding box center [891, 243] width 99 height 18
click at [785, 239] on input "3" at bounding box center [794, 243] width 60 height 18
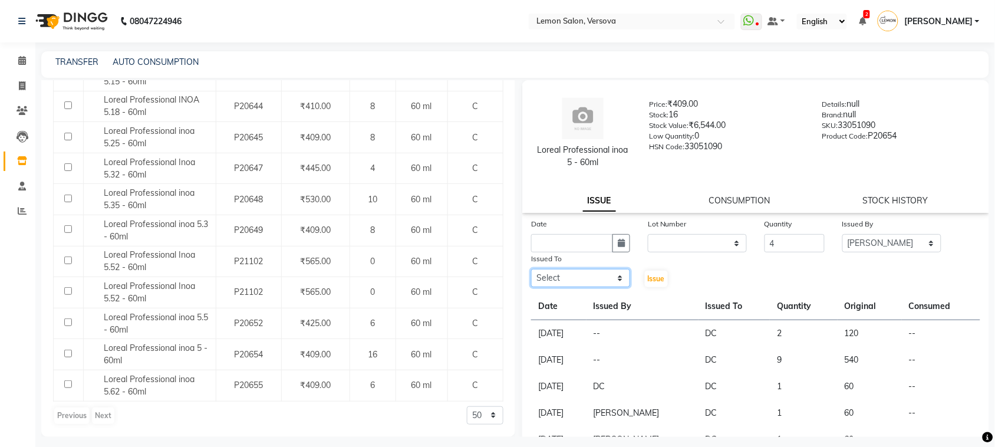
click at [608, 270] on select "Select Alim Shah Asif Salmani DC Kassar Sahil Margaret Marshak D,souza Milind K…" at bounding box center [580, 278] width 99 height 18
click at [531, 269] on select "Select Alim Shah Asif Salmani DC Kassar Sahil Margaret Marshak D,souza Milind K…" at bounding box center [580, 278] width 99 height 18
click at [617, 243] on icon "button" at bounding box center [620, 243] width 7 height 8
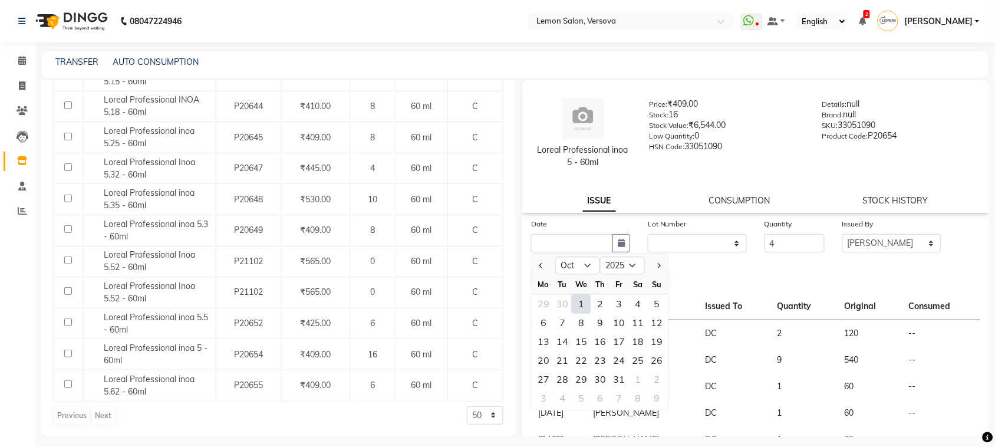
drag, startPoint x: 582, startPoint y: 301, endPoint x: 596, endPoint y: 290, distance: 17.7
click at [582, 301] on div "1" at bounding box center [581, 304] width 19 height 19
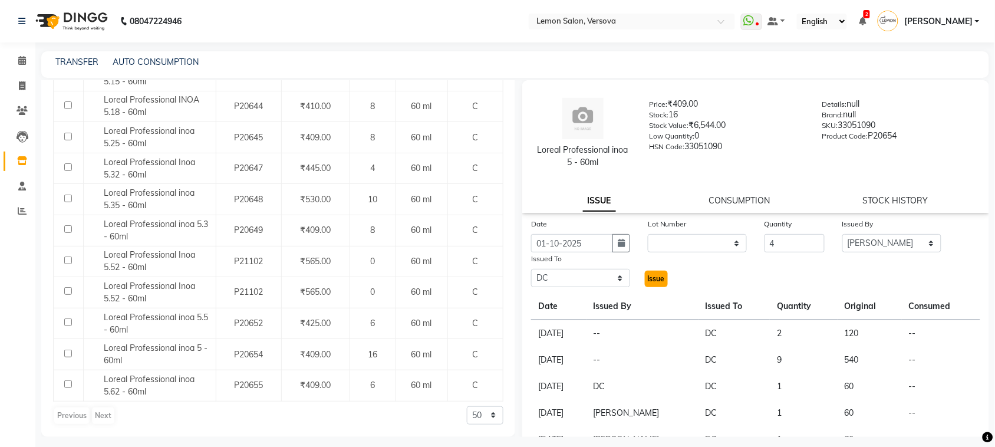
click at [645, 278] on button "Issue" at bounding box center [656, 278] width 23 height 16
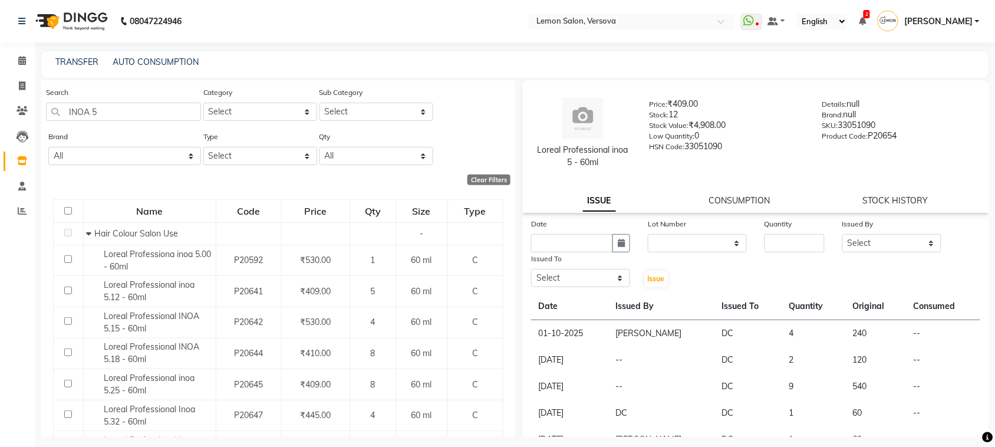
scroll to position [0, 0]
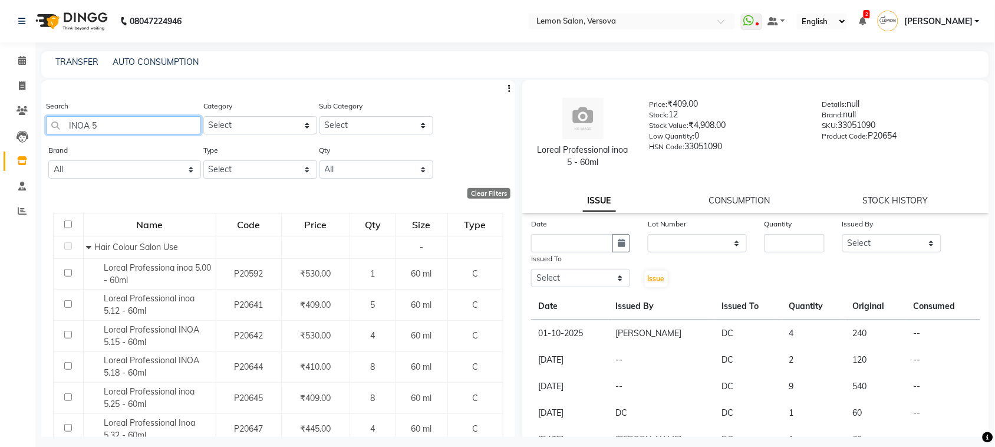
click at [154, 120] on input "INOA 5" at bounding box center [123, 125] width 155 height 18
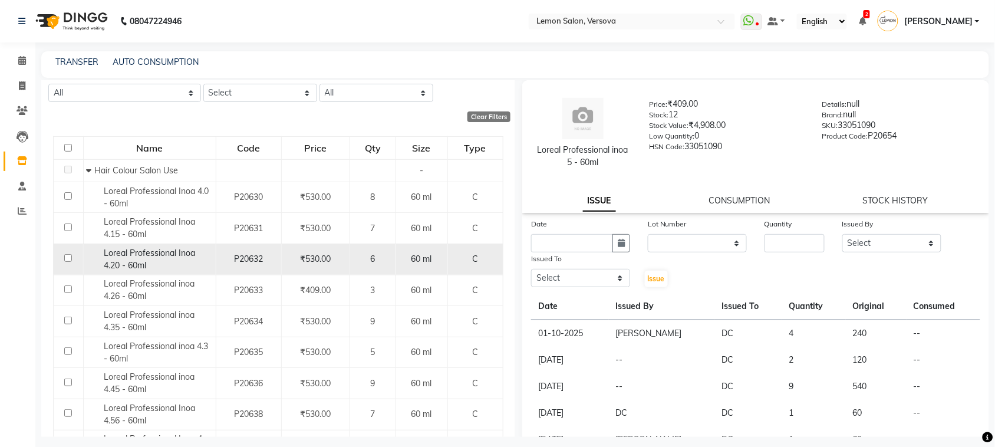
scroll to position [168, 0]
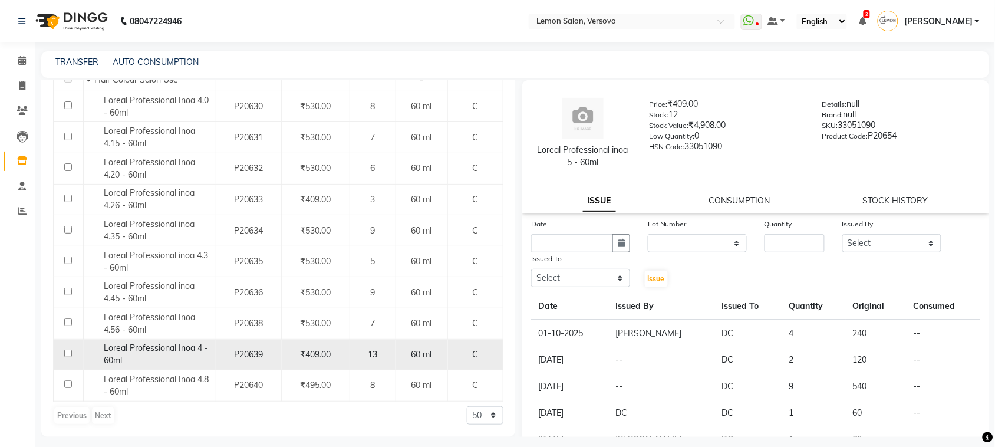
click at [169, 354] on div "Loreal Professional Inoa 4 - 60ml" at bounding box center [149, 354] width 126 height 25
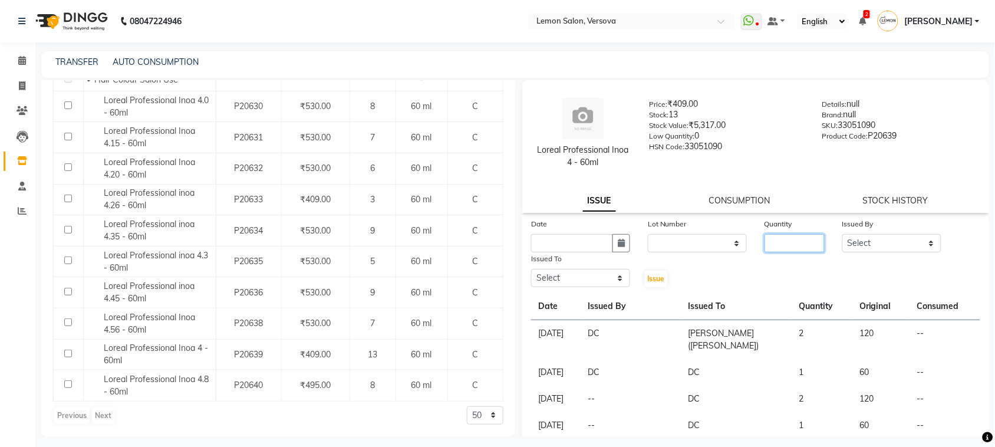
click at [787, 243] on input "number" at bounding box center [794, 243] width 60 height 18
click at [620, 251] on button "button" at bounding box center [621, 243] width 18 height 18
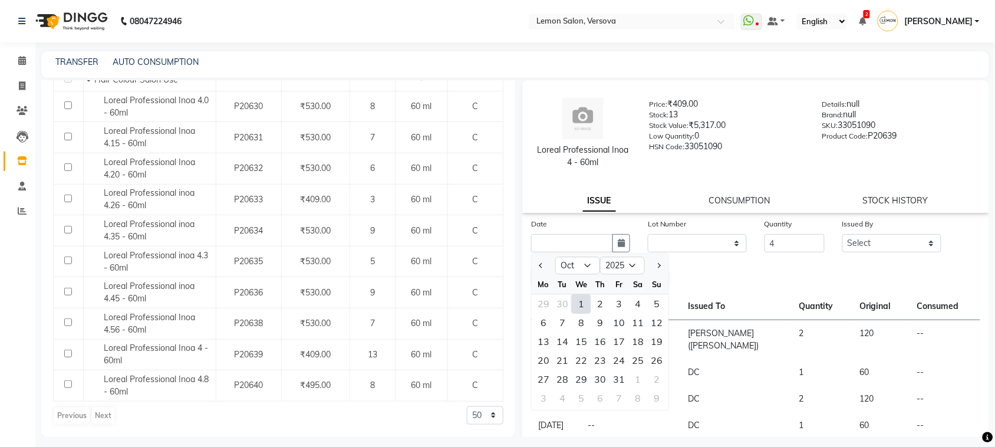
click at [576, 304] on div "1" at bounding box center [581, 304] width 19 height 19
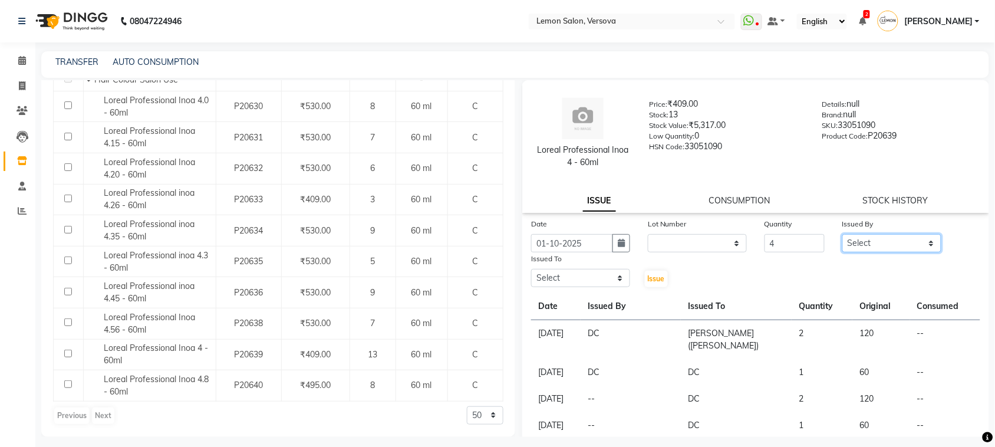
click at [860, 240] on select "Select Alim Shah Asif Salmani DC Kassar Sahil Margaret Marshak D,souza Milind K…" at bounding box center [891, 243] width 99 height 18
click at [842, 234] on select "Select Alim Shah Asif Salmani DC Kassar Sahil Margaret Marshak D,souza Milind K…" at bounding box center [891, 243] width 99 height 18
drag, startPoint x: 570, startPoint y: 275, endPoint x: 570, endPoint y: 269, distance: 6.5
click at [570, 275] on select "Select Alim Shah Asif Salmani DC Kassar Sahil Margaret Marshak D,souza Milind K…" at bounding box center [580, 278] width 99 height 18
click at [531, 269] on select "Select Alim Shah Asif Salmani DC Kassar Sahil Margaret Marshak D,souza Milind K…" at bounding box center [580, 278] width 99 height 18
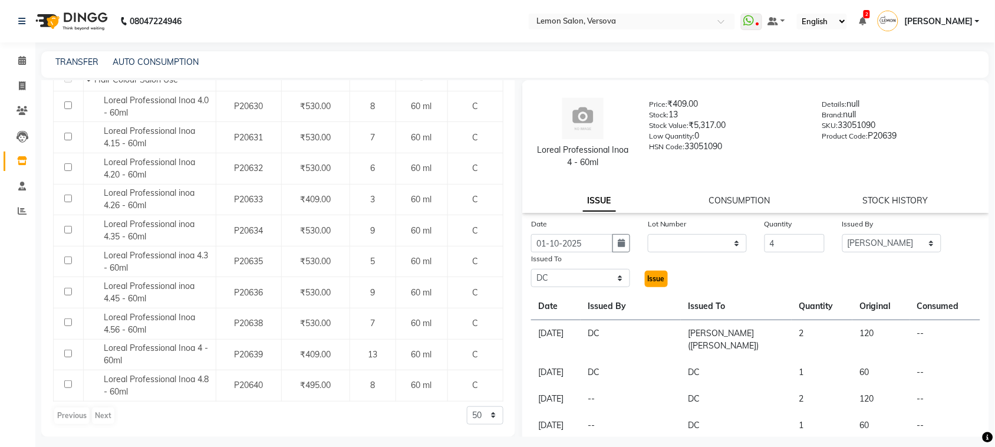
click at [649, 280] on span "Issue" at bounding box center [656, 278] width 17 height 9
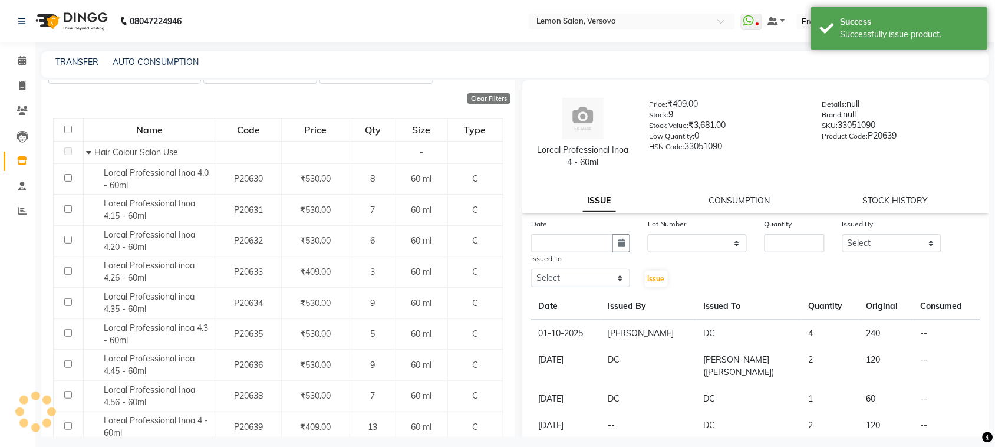
scroll to position [0, 0]
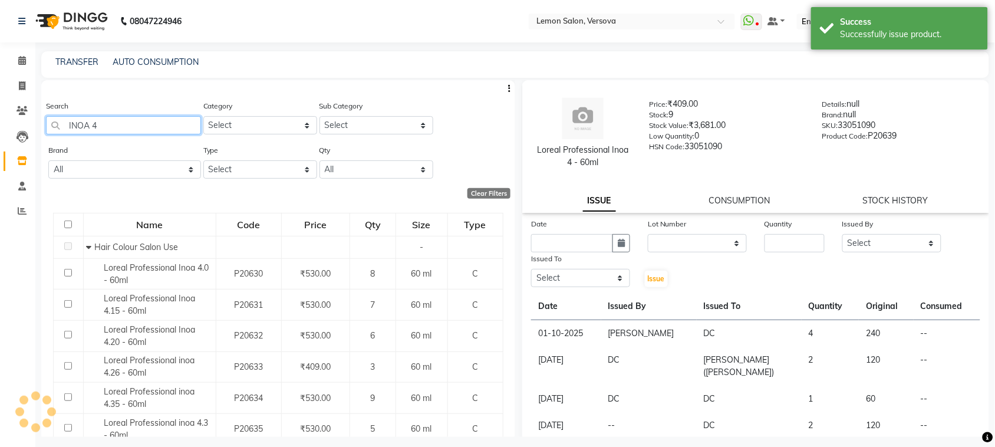
click at [171, 124] on input "INOA 4" at bounding box center [123, 125] width 155 height 18
click at [171, 123] on input "INOA 4" at bounding box center [123, 125] width 155 height 18
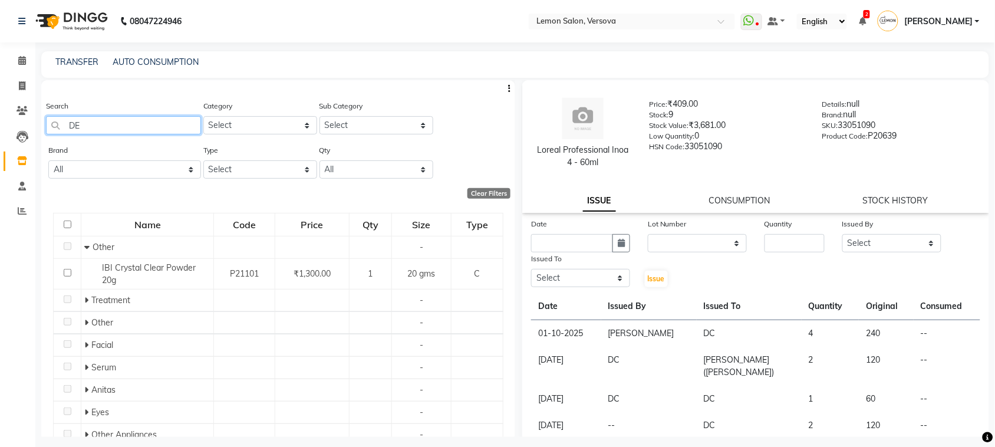
drag, startPoint x: 169, startPoint y: 119, endPoint x: 174, endPoint y: 114, distance: 7.5
click at [172, 116] on input "DE" at bounding box center [123, 125] width 155 height 18
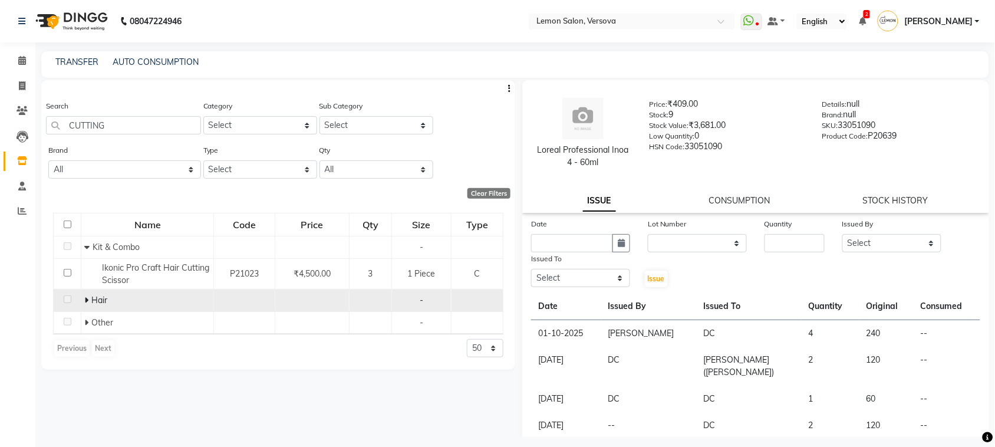
click at [85, 299] on icon at bounding box center [86, 300] width 4 height 8
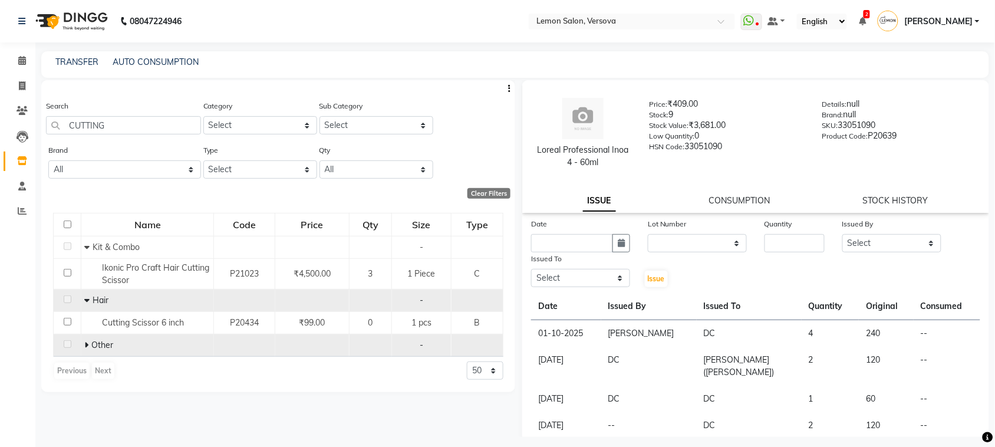
click at [91, 340] on div "Other" at bounding box center [147, 345] width 126 height 12
click at [87, 345] on icon at bounding box center [86, 345] width 4 height 8
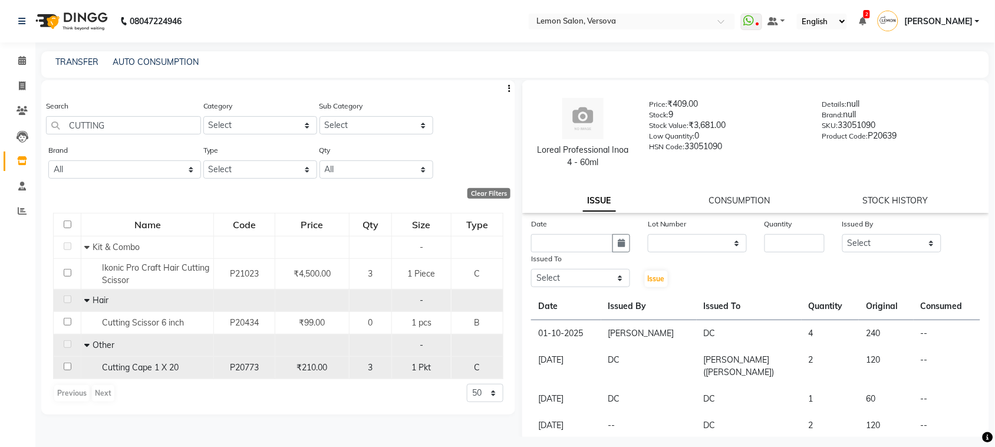
click at [156, 362] on span "Cutting Cape 1 X 20" at bounding box center [140, 367] width 77 height 11
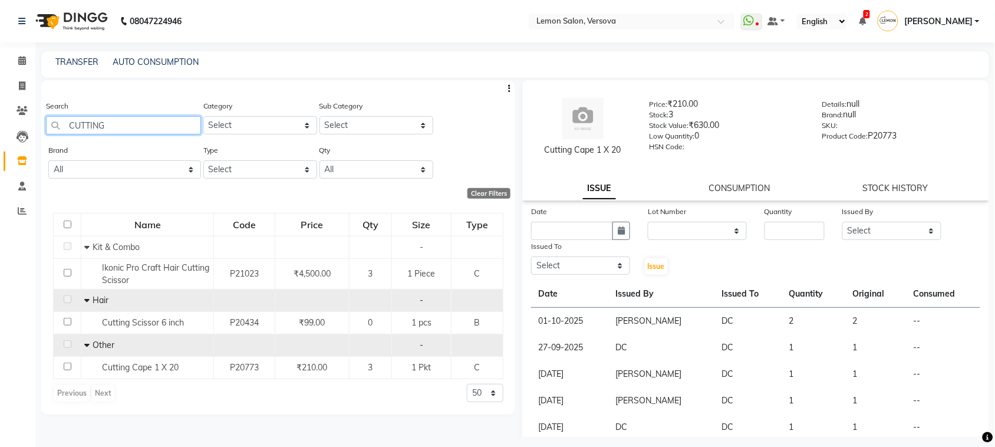
click at [176, 131] on input "CUTTING" at bounding box center [123, 125] width 155 height 18
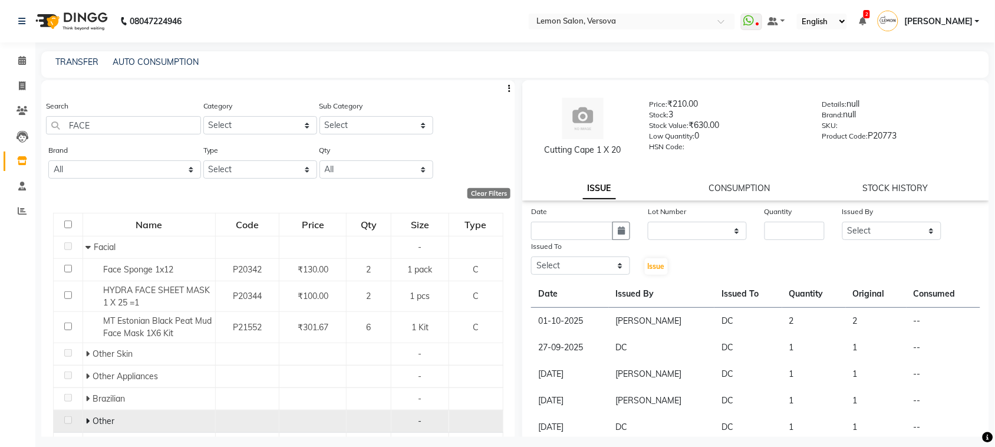
click at [89, 417] on span at bounding box center [88, 420] width 7 height 11
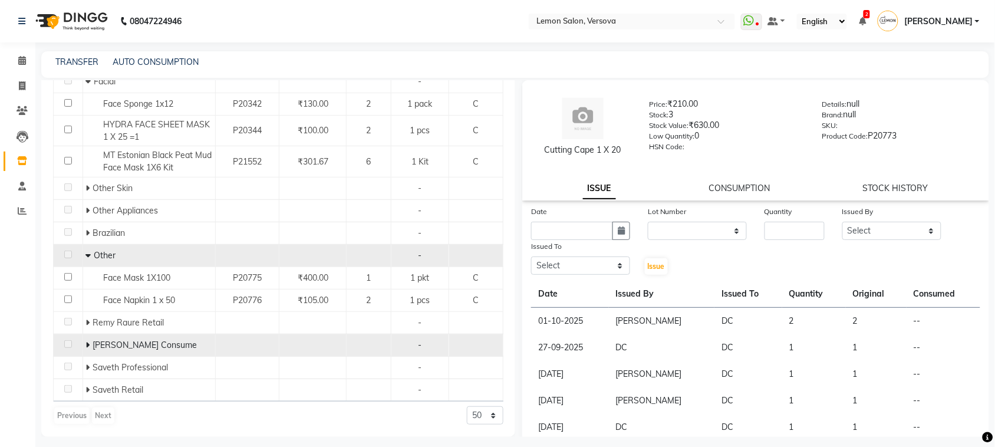
scroll to position [166, 0]
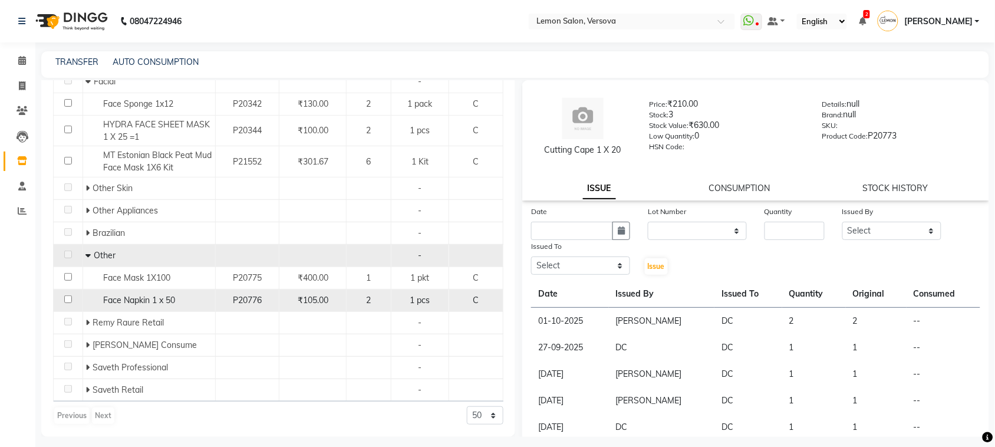
click at [141, 302] on span "Face Napkin 1 x 50" at bounding box center [139, 300] width 72 height 11
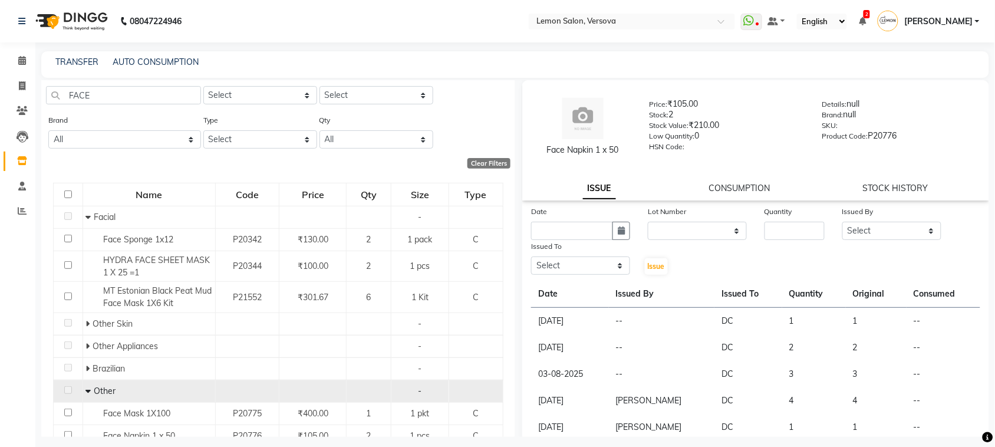
scroll to position [0, 0]
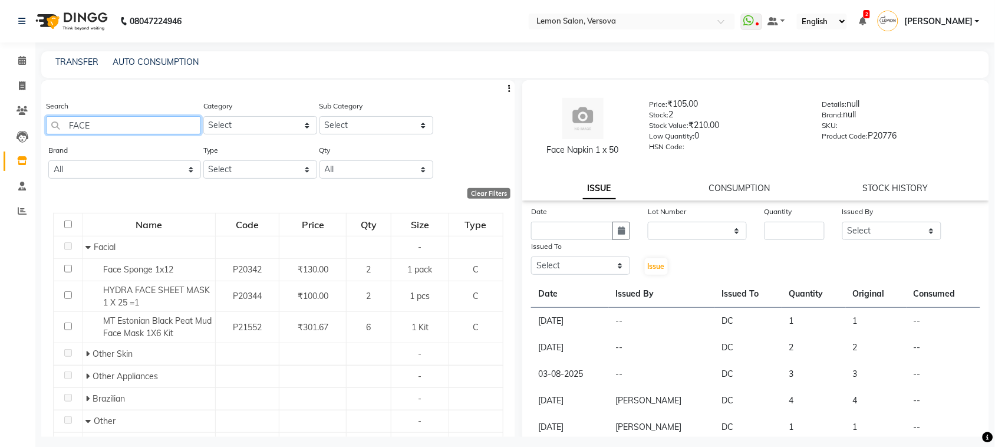
click at [157, 125] on input "FACE" at bounding box center [123, 125] width 155 height 18
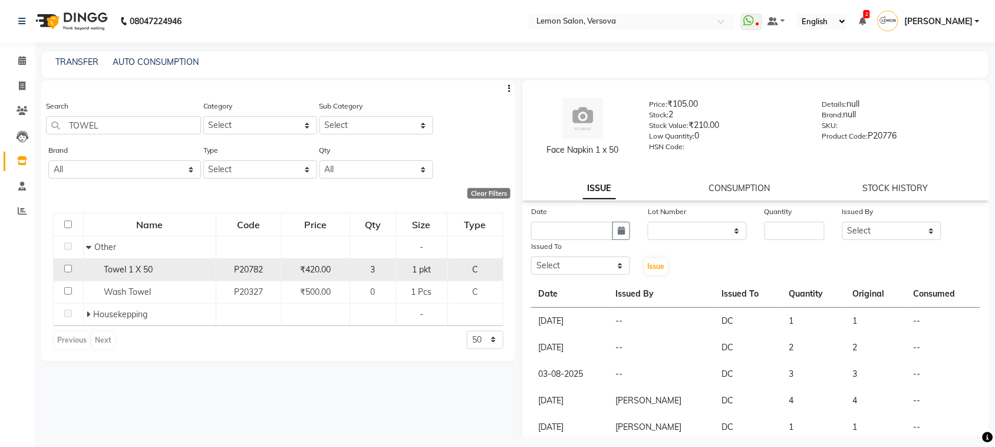
click at [112, 264] on span "Towel 1 X 50" at bounding box center [128, 269] width 49 height 11
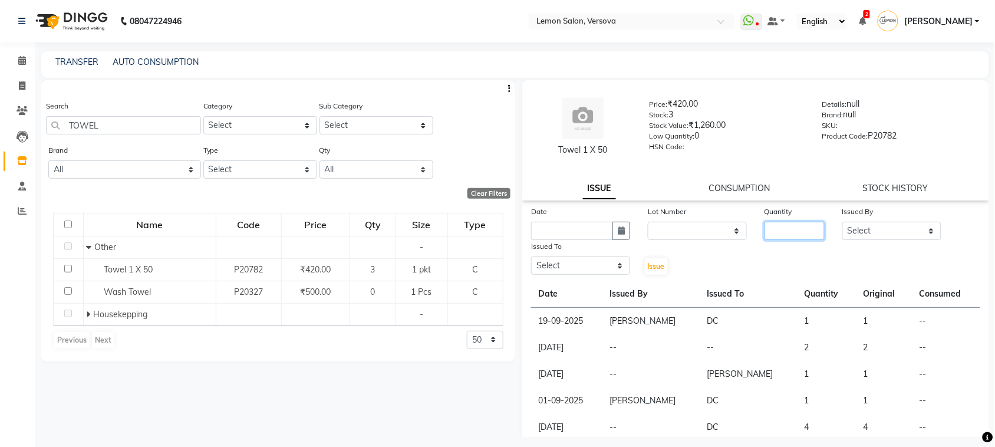
click at [782, 230] on input "number" at bounding box center [794, 231] width 60 height 18
click at [903, 230] on select "Select Alim Shah Asif Salmani DC Kassar Sahil Margaret Marshak D,souza Milind K…" at bounding box center [891, 231] width 99 height 18
click at [842, 222] on select "Select Alim Shah Asif Salmani DC Kassar Sahil Margaret Marshak D,souza Milind K…" at bounding box center [891, 231] width 99 height 18
click at [620, 230] on icon "button" at bounding box center [620, 230] width 7 height 8
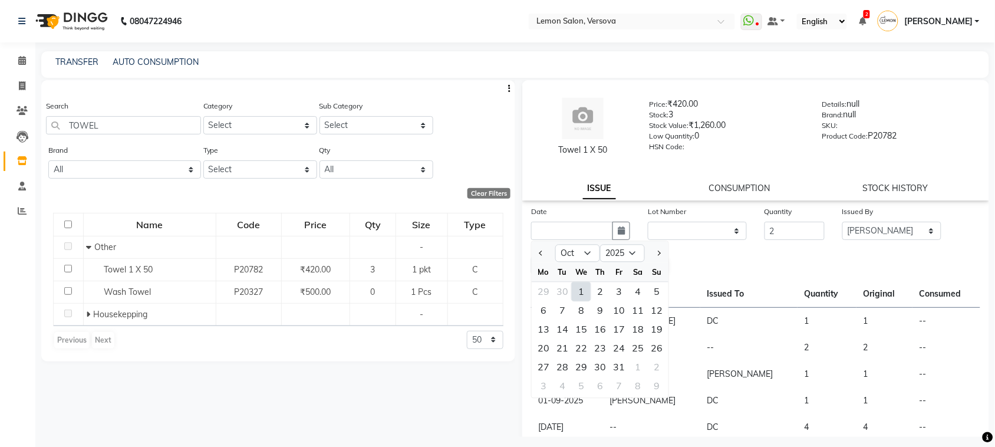
drag, startPoint x: 579, startPoint y: 290, endPoint x: 580, endPoint y: 283, distance: 6.7
click at [580, 289] on div "1" at bounding box center [581, 291] width 19 height 19
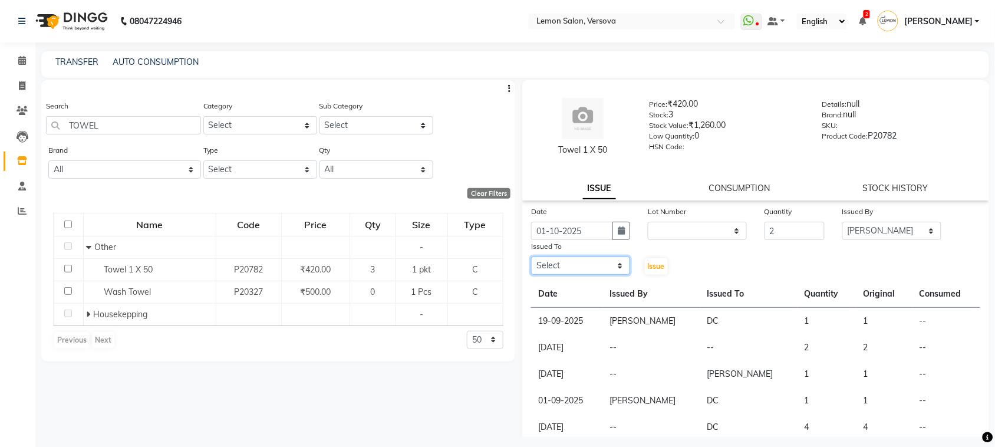
drag, startPoint x: 599, startPoint y: 267, endPoint x: 600, endPoint y: 258, distance: 8.9
click at [599, 267] on select "Select Alim Shah Asif Salmani DC Kassar Sahil Margaret Marshak D,souza Milind K…" at bounding box center [580, 265] width 99 height 18
click at [531, 256] on select "Select Alim Shah Asif Salmani DC Kassar Sahil Margaret Marshak D,souza Milind K…" at bounding box center [580, 265] width 99 height 18
click at [652, 268] on span "Issue" at bounding box center [656, 266] width 17 height 9
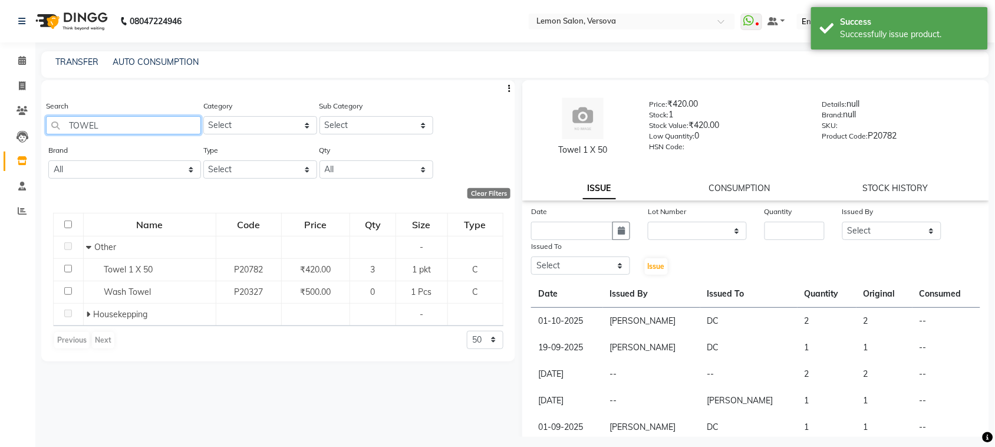
click at [125, 125] on input "TOWEL" at bounding box center [123, 125] width 155 height 18
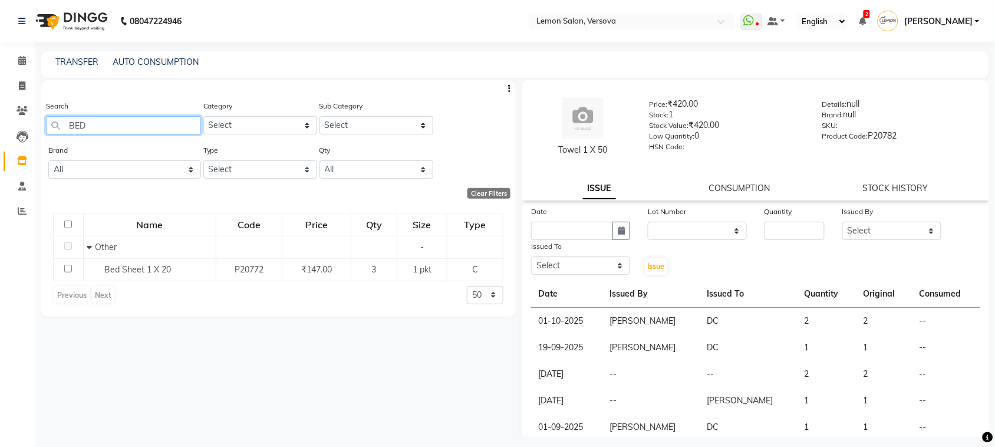
click at [115, 124] on input "BED" at bounding box center [123, 125] width 155 height 18
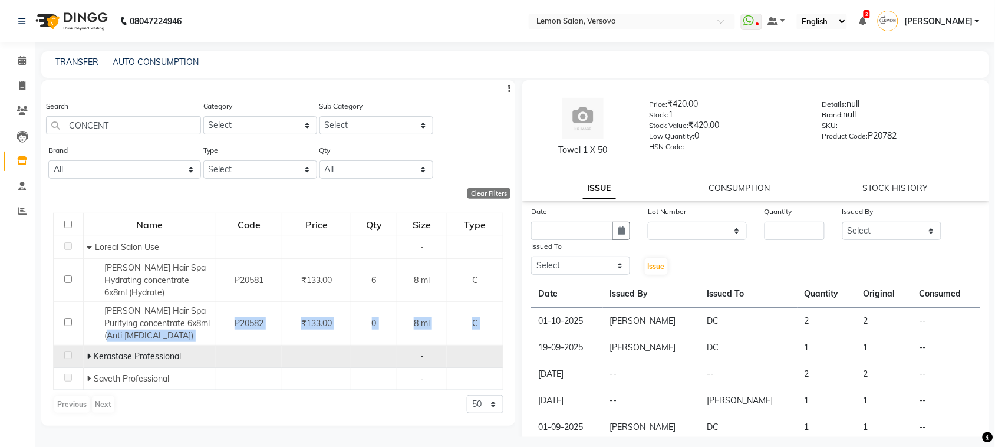
drag, startPoint x: 115, startPoint y: 335, endPoint x: 81, endPoint y: 356, distance: 40.5
click at [82, 356] on tbody "Loreal Salon Use - Lorel Hair Spa Hydrating concentrate 6x8ml (Hydrate) P20581 …" at bounding box center [279, 313] width 450 height 154
click at [87, 355] on icon at bounding box center [89, 356] width 4 height 8
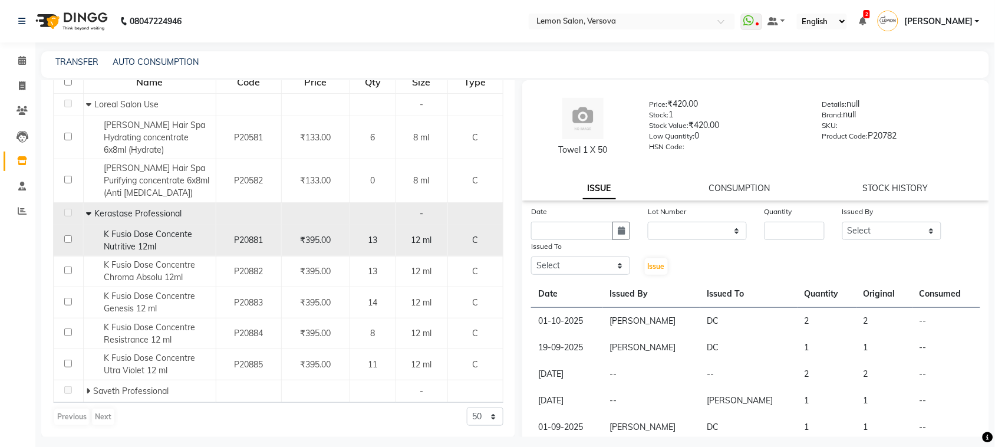
scroll to position [144, 0]
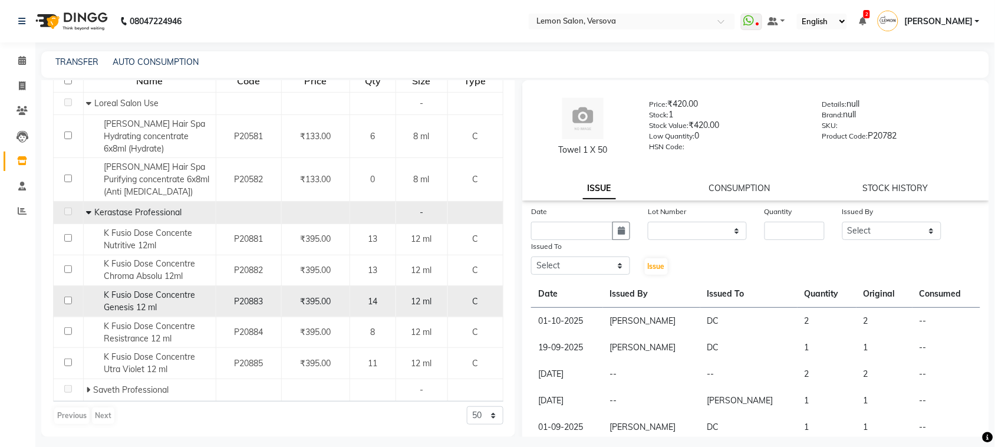
click at [139, 305] on span "K Fusio Dose Concentre Genesis 12 ml" at bounding box center [149, 300] width 91 height 23
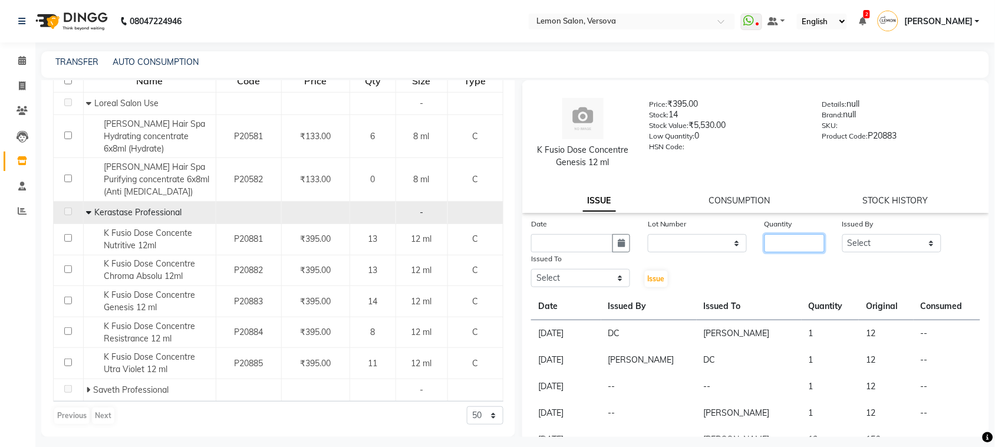
click at [794, 239] on input "number" at bounding box center [794, 243] width 60 height 18
click at [897, 234] on select "Select Alim Shah Asif Salmani DC Kassar Sahil Margaret Marshak D,souza Milind K…" at bounding box center [891, 243] width 99 height 18
click at [842, 234] on select "Select Alim Shah Asif Salmani DC Kassar Sahil Margaret Marshak D,souza Milind K…" at bounding box center [891, 243] width 99 height 18
click at [617, 243] on icon "button" at bounding box center [620, 243] width 7 height 8
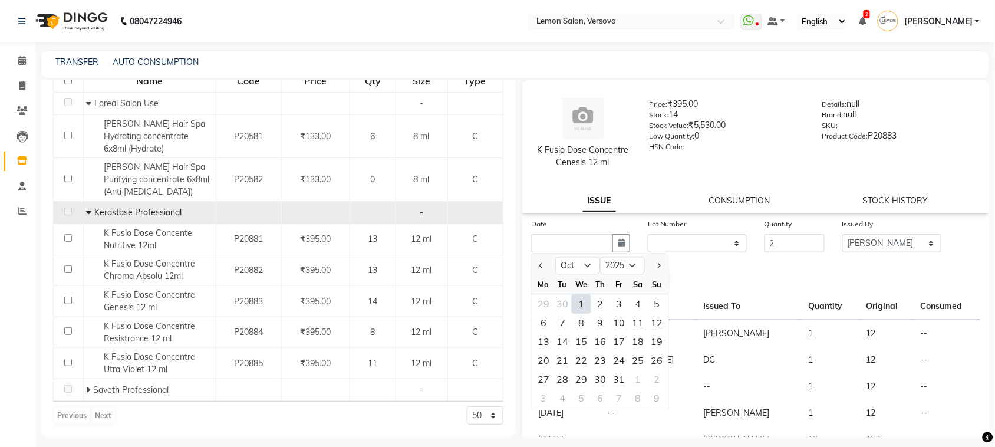
click at [587, 303] on div "1" at bounding box center [581, 304] width 19 height 19
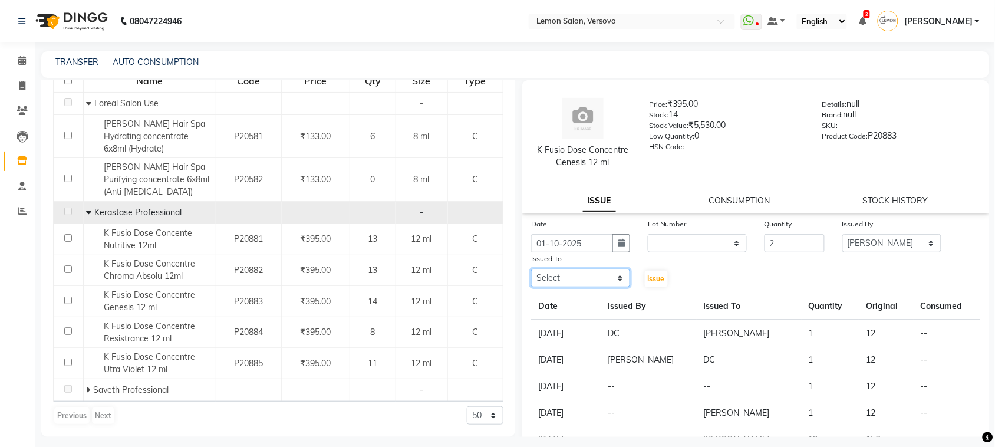
click at [603, 271] on select "Select Alim Shah Asif Salmani DC Kassar Sahil Margaret Marshak D,souza Milind K…" at bounding box center [580, 278] width 99 height 18
click at [531, 269] on select "Select Alim Shah Asif Salmani DC Kassar Sahil Margaret Marshak D,souza Milind K…" at bounding box center [580, 278] width 99 height 18
click at [648, 280] on span "Issue" at bounding box center [656, 278] width 17 height 9
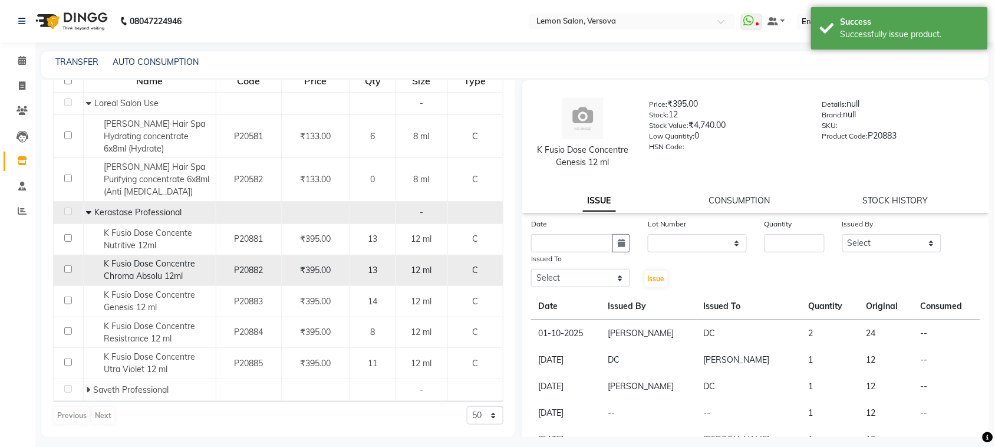
click at [169, 269] on span "K Fusio Dose Concentre Chroma Absolu 12ml" at bounding box center [149, 269] width 91 height 23
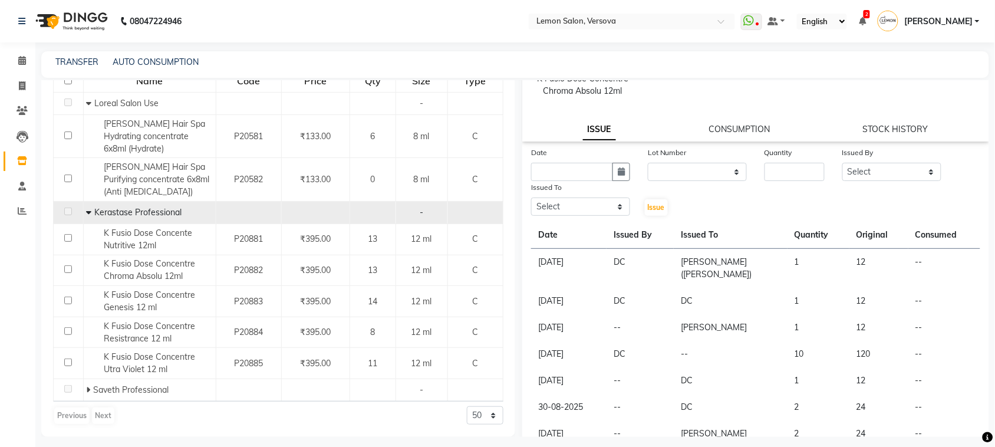
scroll to position [0, 0]
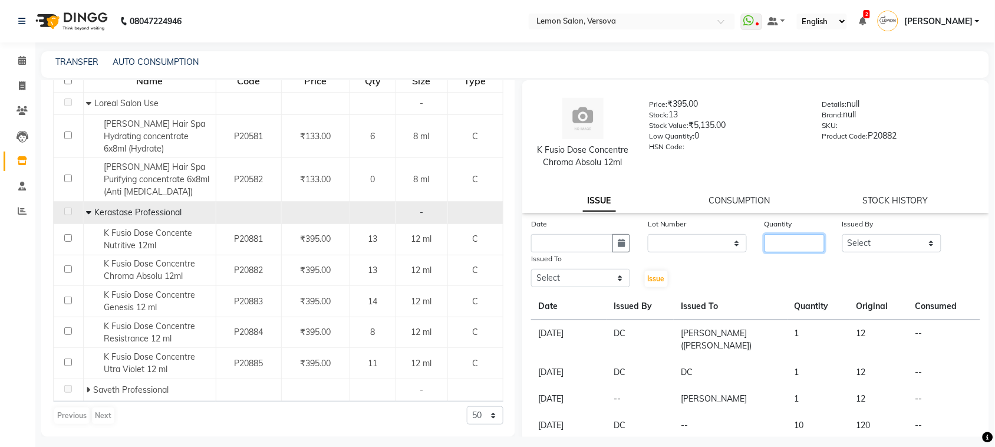
click at [808, 248] on input "number" at bounding box center [794, 243] width 60 height 18
click at [900, 240] on select "Select Alim Shah Asif Salmani DC Kassar Sahil Margaret Marshak D,souza Milind K…" at bounding box center [891, 243] width 99 height 18
click at [842, 234] on select "Select Alim Shah Asif Salmani DC Kassar Sahil Margaret Marshak D,souza Milind K…" at bounding box center [891, 243] width 99 height 18
click at [625, 239] on button "button" at bounding box center [621, 243] width 18 height 18
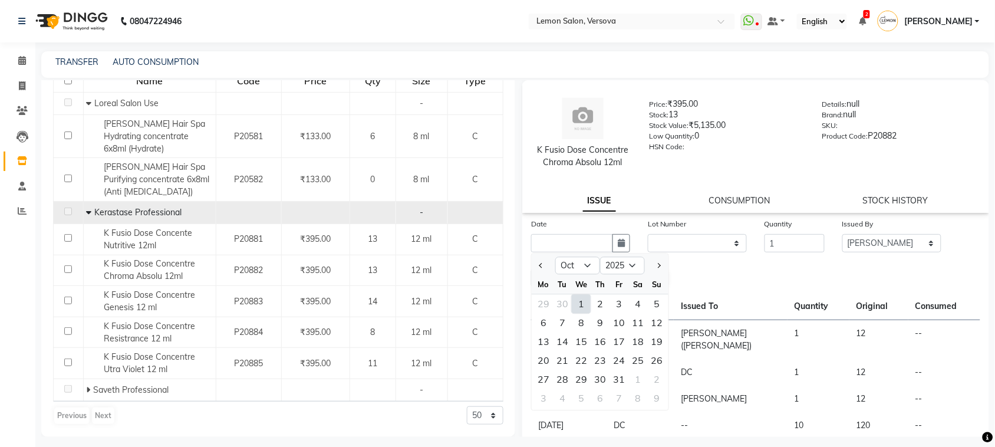
click at [580, 305] on div "1" at bounding box center [581, 304] width 19 height 19
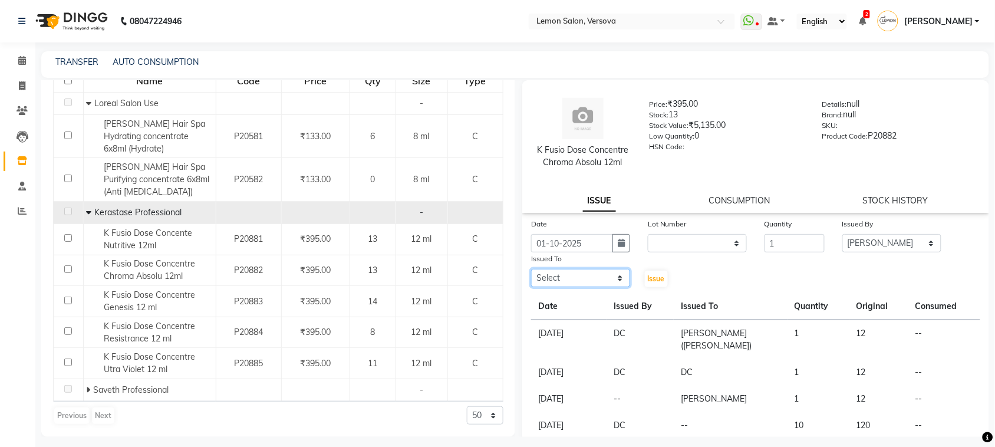
click at [598, 276] on select "Select Alim Shah Asif Salmani DC Kassar Sahil Margaret Marshak D,souza Milind K…" at bounding box center [580, 278] width 99 height 18
click at [531, 269] on select "Select Alim Shah Asif Salmani DC Kassar Sahil Margaret Marshak D,souza Milind K…" at bounding box center [580, 278] width 99 height 18
click at [655, 272] on button "Issue" at bounding box center [656, 278] width 23 height 16
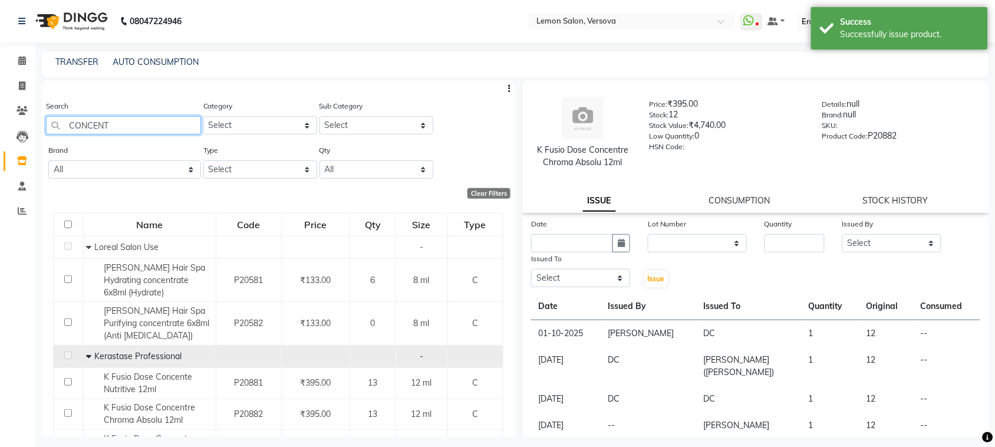
click at [124, 131] on input "CONCENT" at bounding box center [123, 125] width 155 height 18
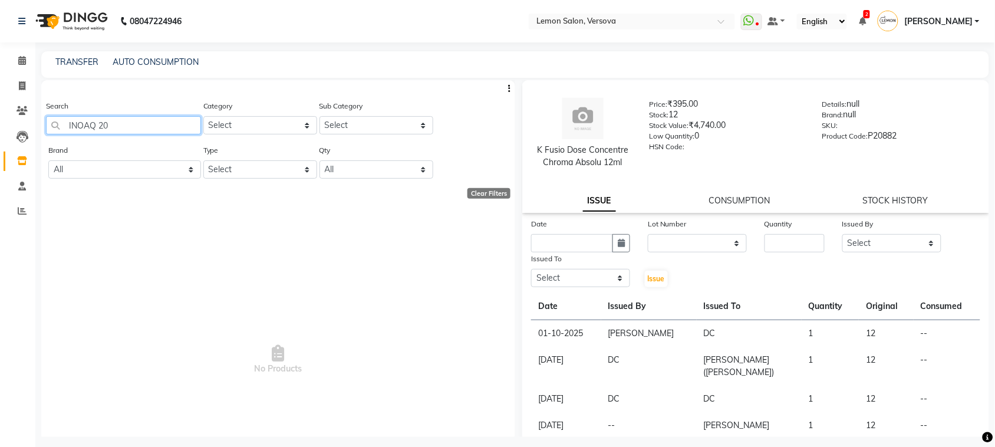
click at [95, 120] on input "INOAQ 20" at bounding box center [123, 125] width 155 height 18
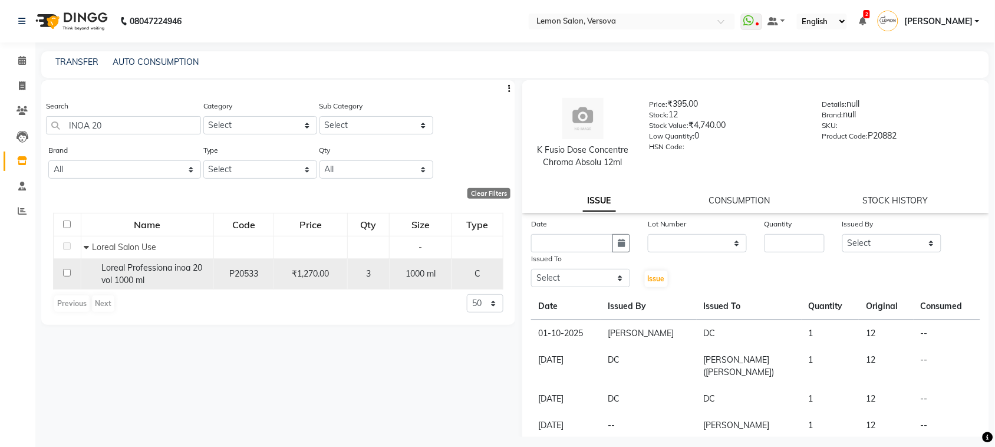
click at [163, 269] on span "Loreal Professiona inoa 20 vol 1000 ml" at bounding box center [151, 273] width 101 height 23
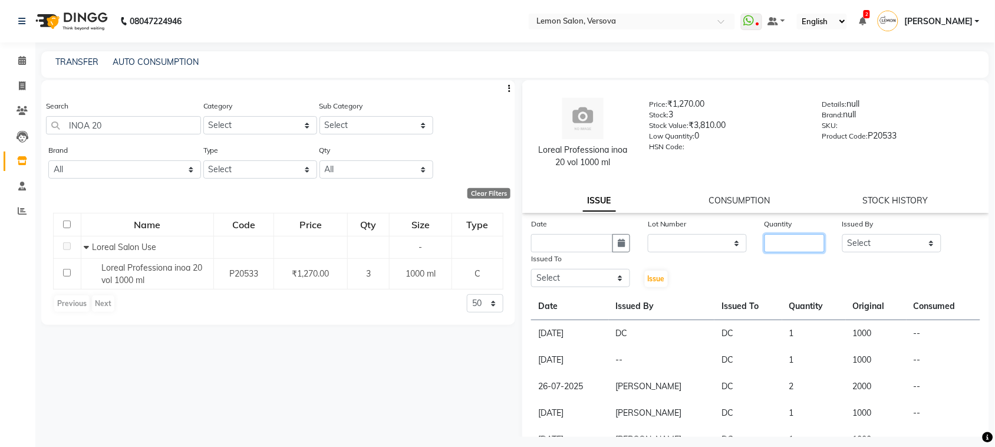
click at [772, 239] on input "number" at bounding box center [794, 243] width 60 height 18
click at [626, 243] on button "button" at bounding box center [621, 243] width 18 height 18
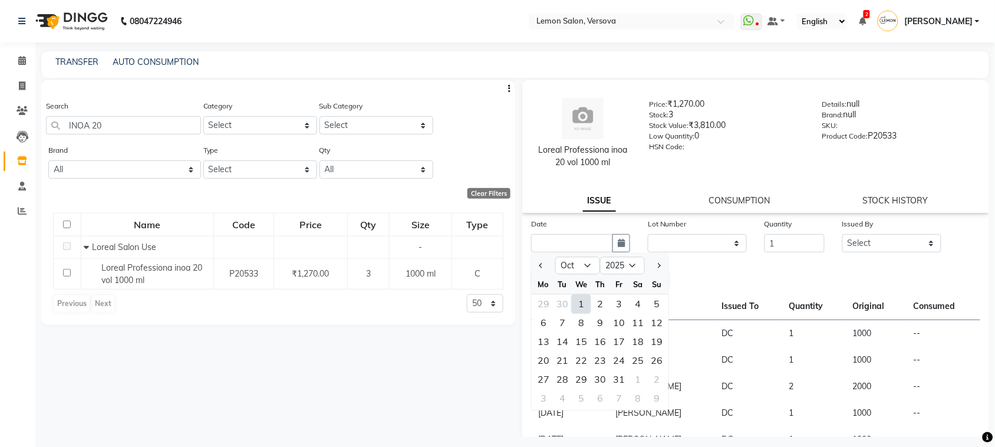
click at [579, 302] on div "1" at bounding box center [581, 304] width 19 height 19
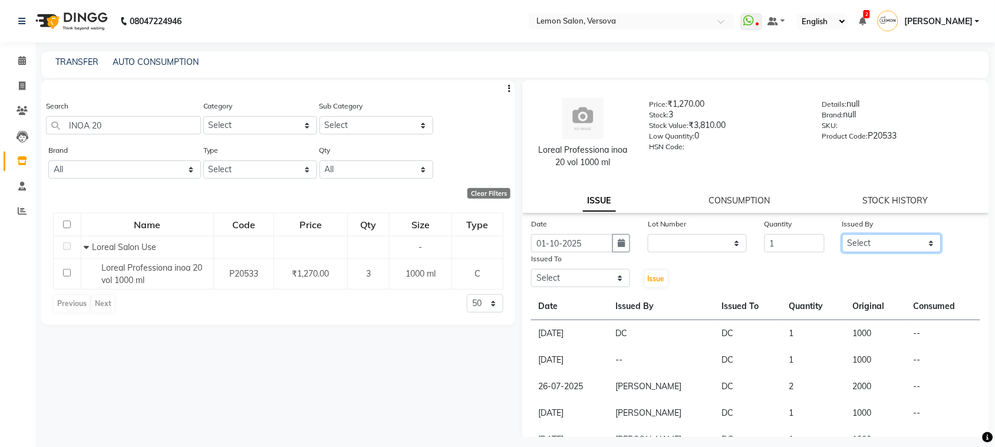
click at [842, 245] on select "Select Alim Shah Asif Salmani DC Kassar Sahil Margaret Marshak D,souza Milind K…" at bounding box center [891, 243] width 99 height 18
click at [842, 234] on select "Select Alim Shah Asif Salmani DC Kassar Sahil Margaret Marshak D,souza Milind K…" at bounding box center [891, 243] width 99 height 18
click at [620, 270] on select "Select Alim Shah Asif Salmani DC Kassar Sahil Margaret Marshak D,souza Milind K…" at bounding box center [580, 278] width 99 height 18
click at [531, 269] on select "Select Alim Shah Asif Salmani DC Kassar Sahil Margaret Marshak D,souza Milind K…" at bounding box center [580, 278] width 99 height 18
click at [661, 282] on button "Issue" at bounding box center [656, 278] width 23 height 16
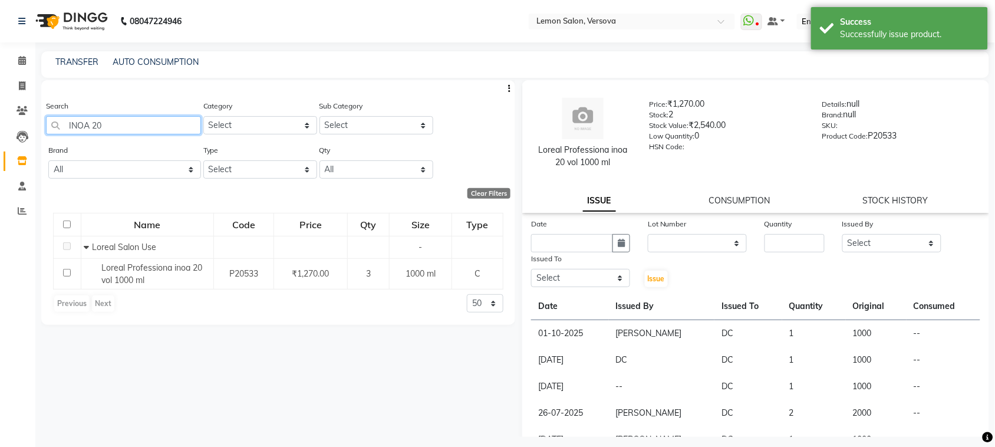
click at [134, 128] on input "INOA 20" at bounding box center [123, 125] width 155 height 18
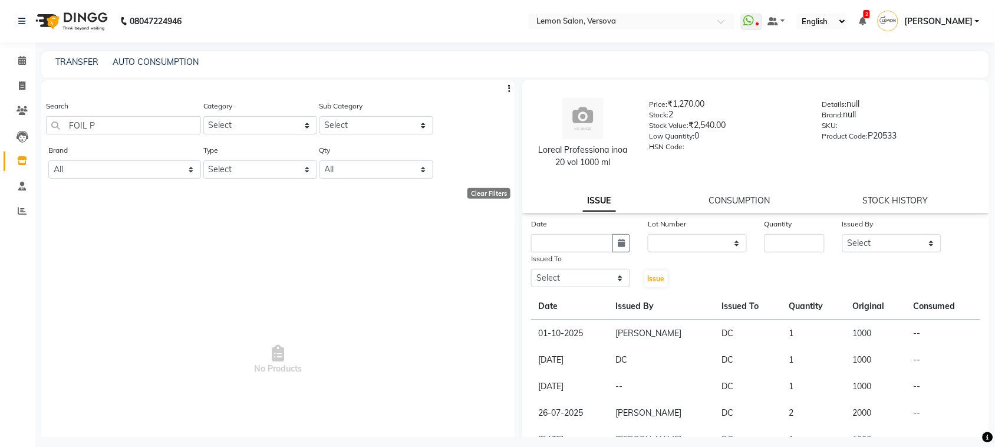
click at [133, 266] on span "No Products" at bounding box center [278, 360] width 450 height 295
click at [189, 117] on input "FOIL P" at bounding box center [123, 125] width 155 height 18
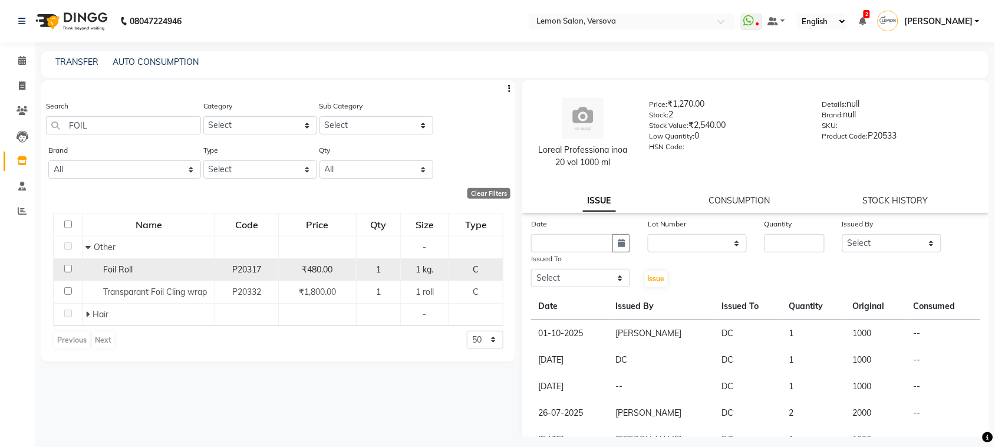
click at [109, 272] on span "Foil Roll" at bounding box center [117, 269] width 29 height 11
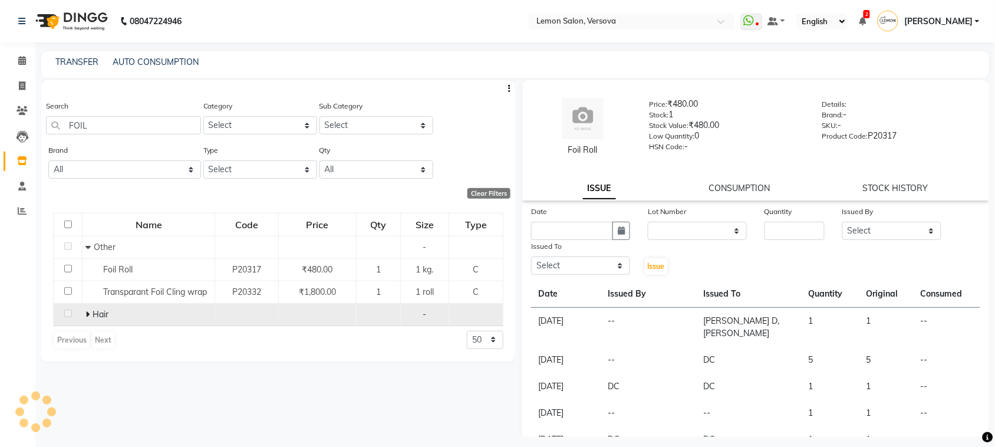
click at [87, 313] on icon at bounding box center [87, 314] width 4 height 8
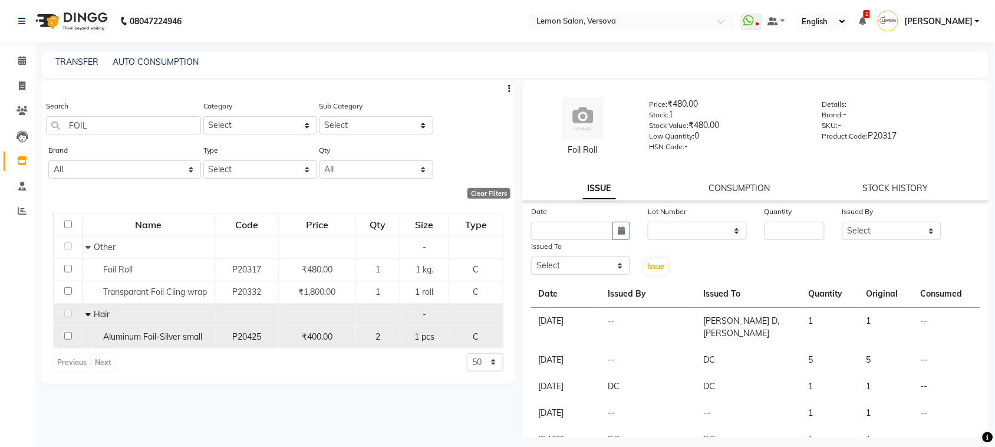
click at [181, 338] on span "Aluminum Foil-Silver small" at bounding box center [152, 336] width 99 height 11
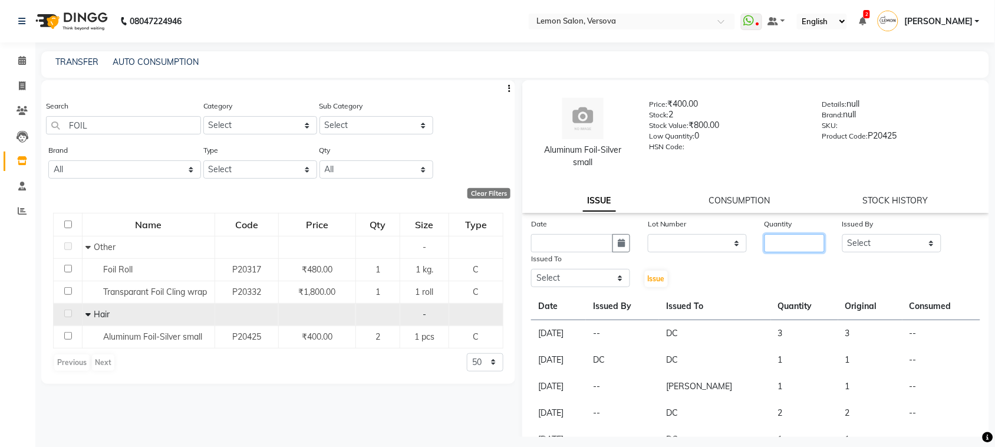
drag, startPoint x: 795, startPoint y: 242, endPoint x: 775, endPoint y: 210, distance: 37.1
click at [795, 239] on input "number" at bounding box center [794, 243] width 60 height 18
click at [617, 246] on icon "button" at bounding box center [620, 243] width 7 height 8
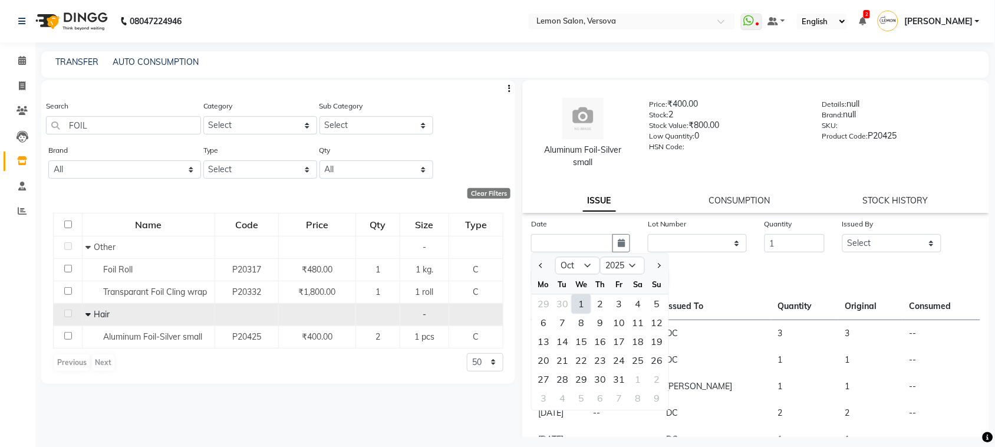
click at [575, 296] on div "1" at bounding box center [581, 304] width 19 height 19
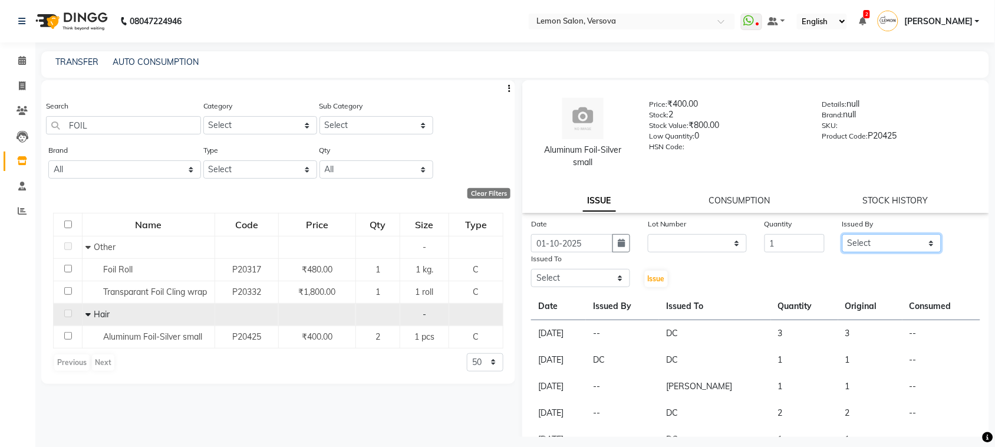
click at [870, 251] on select "Select Alim Shah Asif Salmani DC Kassar Sahil Margaret Marshak D,souza Milind K…" at bounding box center [891, 243] width 99 height 18
click at [842, 234] on select "Select Alim Shah Asif Salmani DC Kassar Sahil Margaret Marshak D,souza Milind K…" at bounding box center [891, 243] width 99 height 18
drag, startPoint x: 554, startPoint y: 275, endPoint x: 556, endPoint y: 268, distance: 7.2
click at [555, 275] on select "Select Alim Shah Asif Salmani DC Kassar Sahil Margaret Marshak D,souza Milind K…" at bounding box center [580, 278] width 99 height 18
click at [531, 269] on select "Select Alim Shah Asif Salmani DC Kassar Sahil Margaret Marshak D,souza Milind K…" at bounding box center [580, 278] width 99 height 18
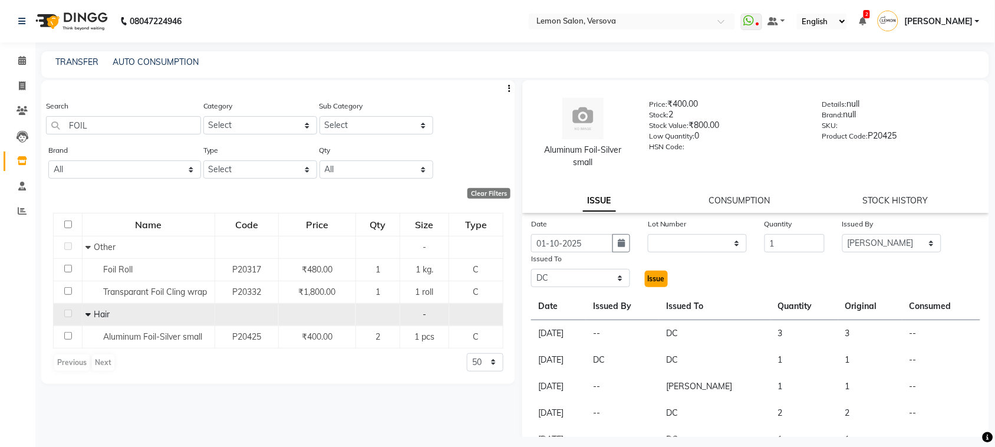
click at [645, 274] on button "Issue" at bounding box center [656, 278] width 23 height 16
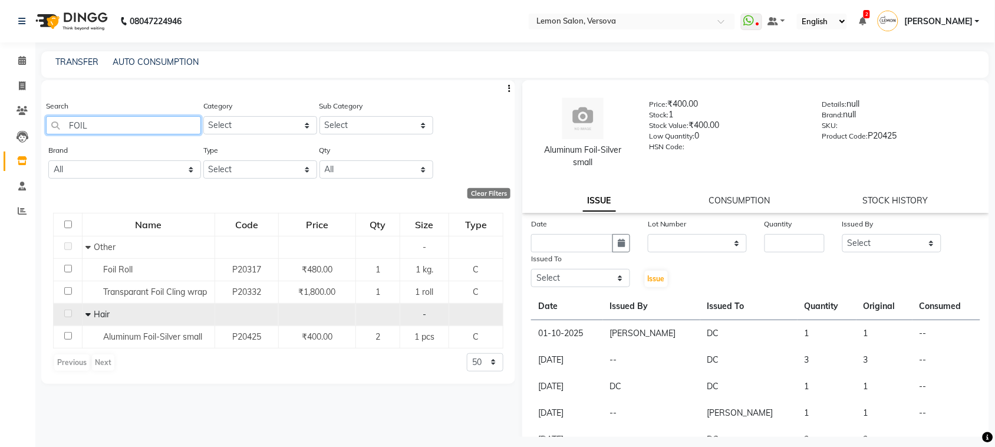
click at [169, 127] on input "FOIL" at bounding box center [123, 125] width 155 height 18
click at [169, 125] on input "FOIL" at bounding box center [123, 125] width 155 height 18
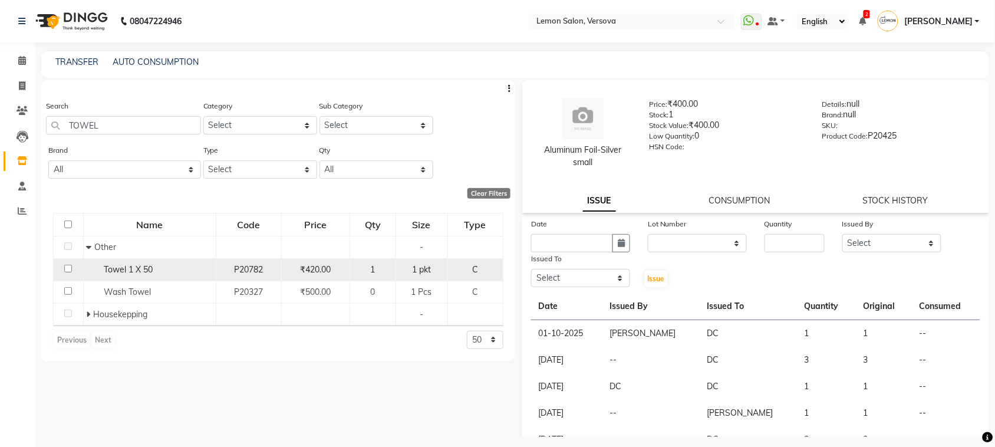
click at [133, 265] on span "Towel 1 X 50" at bounding box center [128, 269] width 49 height 11
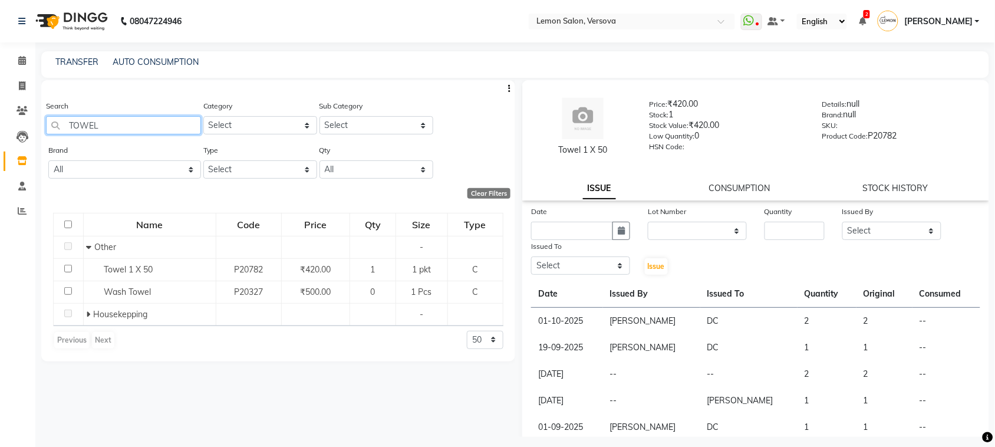
click at [91, 130] on input "TOWEL" at bounding box center [123, 125] width 155 height 18
click at [95, 125] on input "TOWEL" at bounding box center [123, 125] width 155 height 18
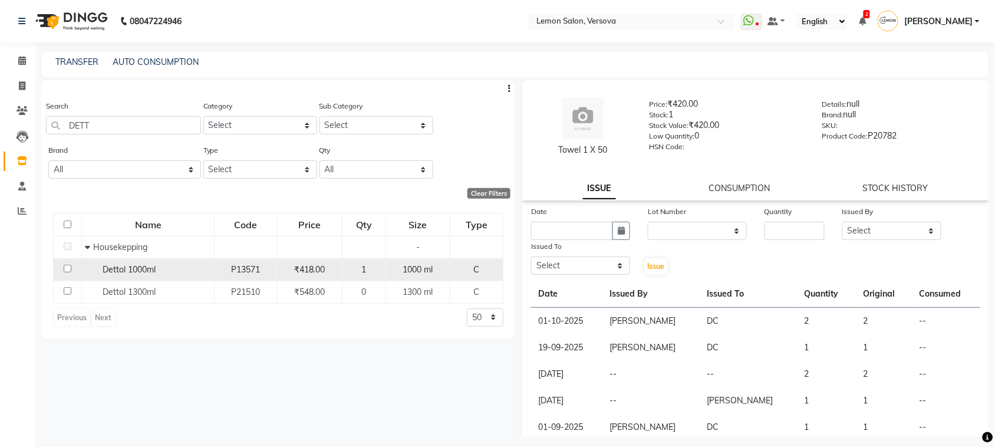
click at [130, 269] on span "Dettol 1000ml" at bounding box center [129, 269] width 53 height 11
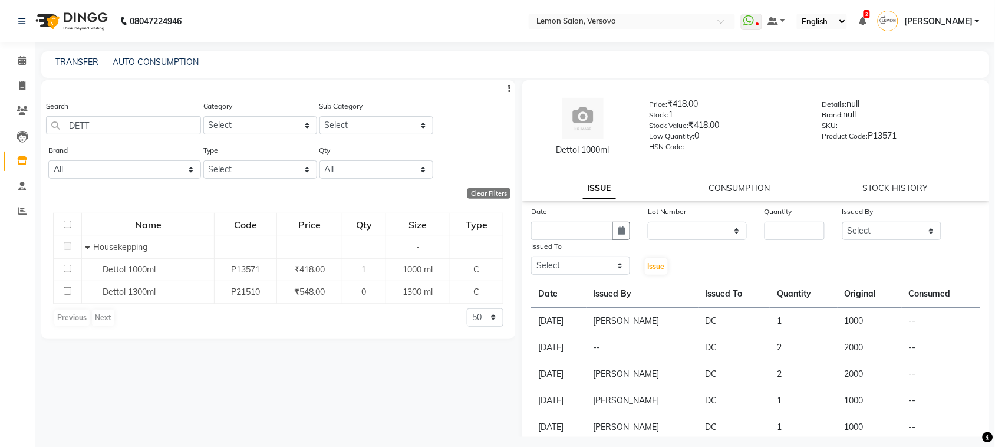
click at [818, 228] on div "Quantity" at bounding box center [794, 222] width 78 height 35
click at [814, 228] on input "number" at bounding box center [794, 231] width 60 height 18
click at [617, 231] on icon "button" at bounding box center [620, 230] width 7 height 8
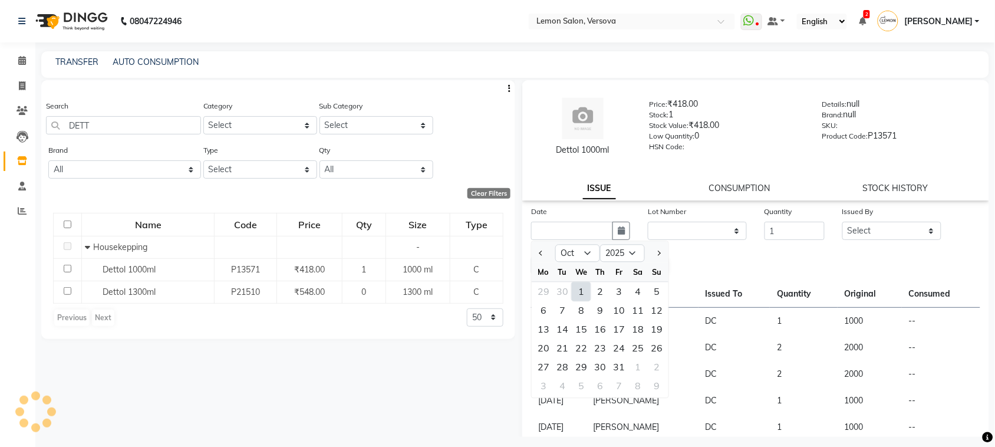
click at [576, 286] on div "1" at bounding box center [581, 291] width 19 height 19
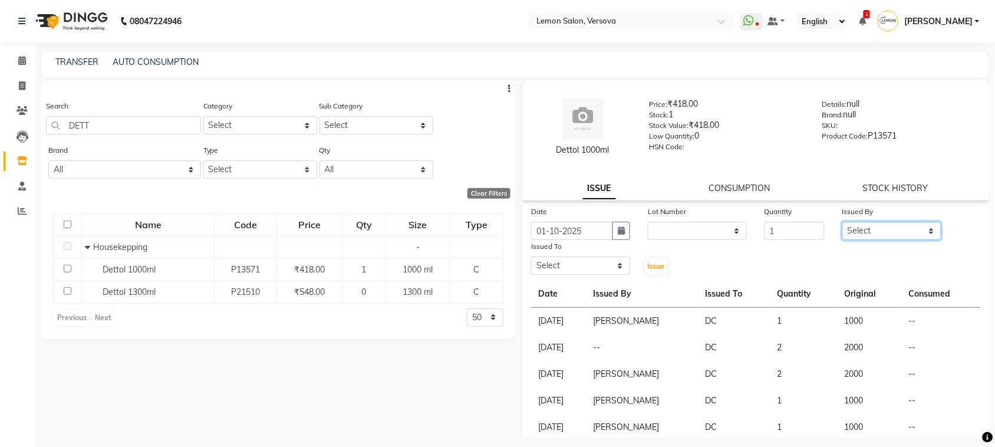
click at [919, 225] on select "Select Alim Shah Asif Salmani DC Kassar Sahil Margaret Marshak D,souza Milind K…" at bounding box center [891, 231] width 99 height 18
click at [842, 222] on select "Select Alim Shah Asif Salmani DC Kassar Sahil Margaret Marshak D,souza Milind K…" at bounding box center [891, 231] width 99 height 18
click at [578, 260] on select "Select Alim Shah Asif Salmani DC Kassar Sahil Margaret Marshak D,souza Milind K…" at bounding box center [580, 265] width 99 height 18
click at [531, 256] on select "Select Alim Shah Asif Salmani DC Kassar Sahil Margaret Marshak D,souza Milind K…" at bounding box center [580, 265] width 99 height 18
click at [662, 272] on button "Issue" at bounding box center [656, 266] width 23 height 16
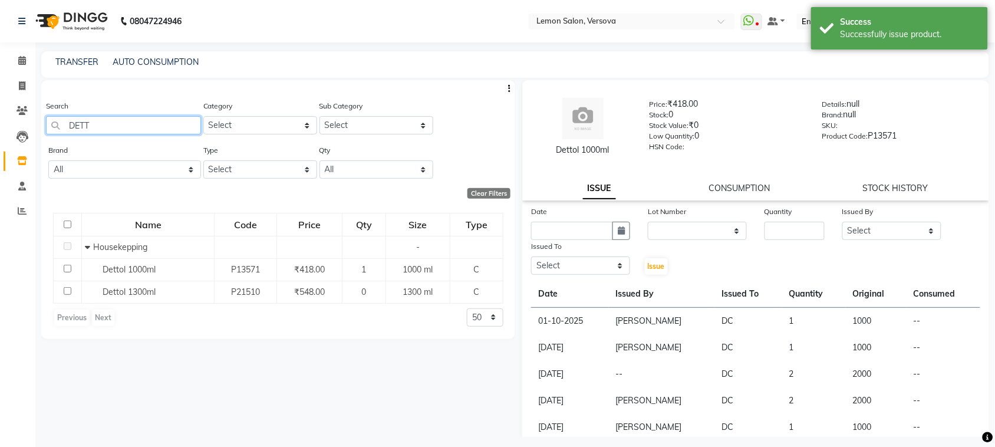
click at [171, 124] on input "DETT" at bounding box center [123, 125] width 155 height 18
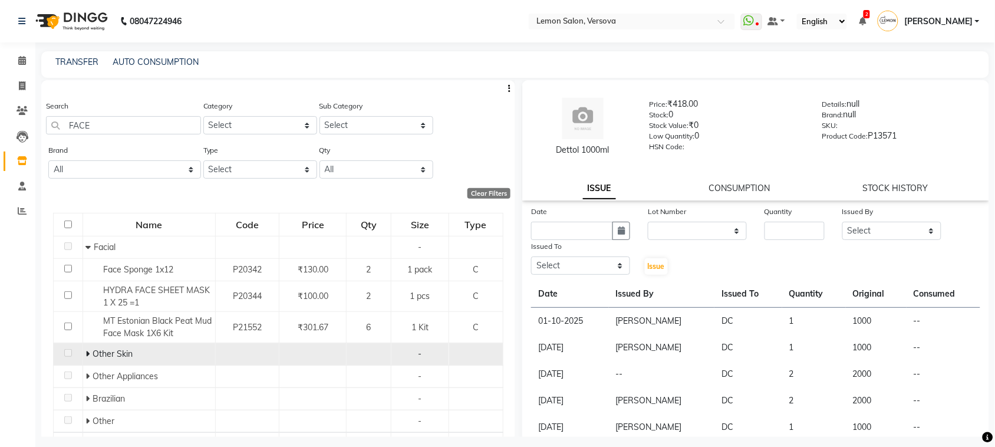
click at [88, 351] on icon at bounding box center [87, 353] width 4 height 8
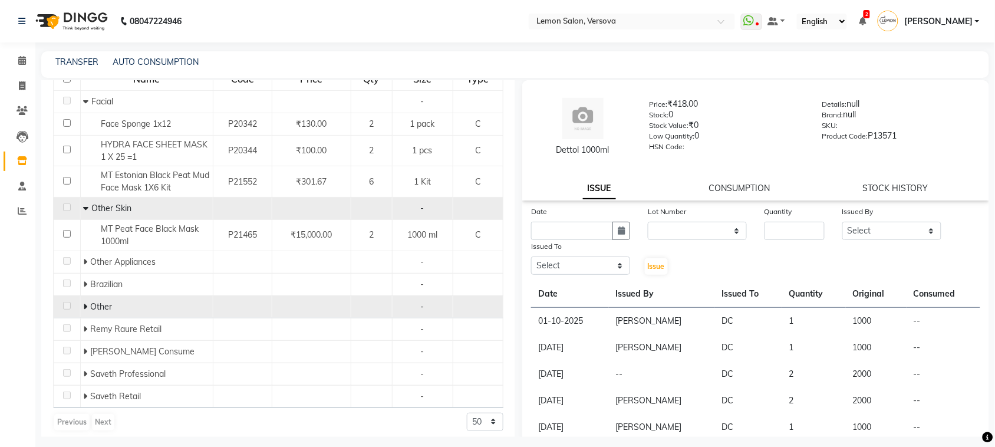
scroll to position [147, 0]
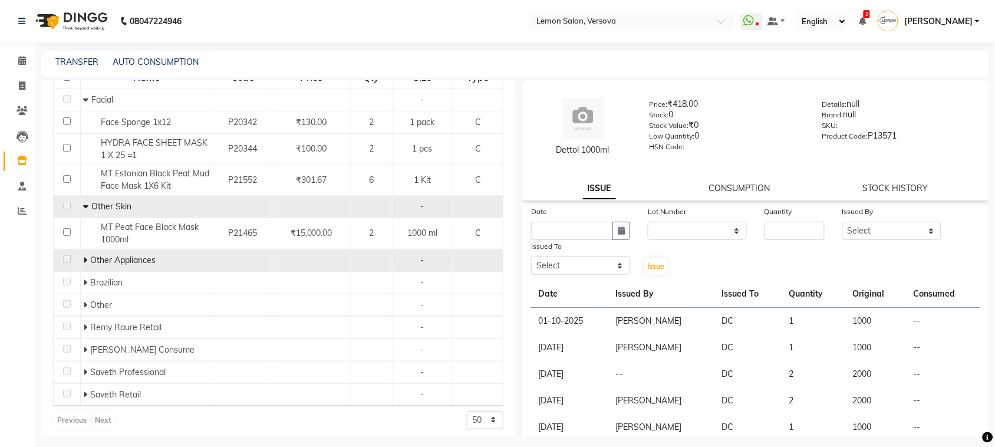
click at [83, 257] on icon at bounding box center [85, 260] width 4 height 8
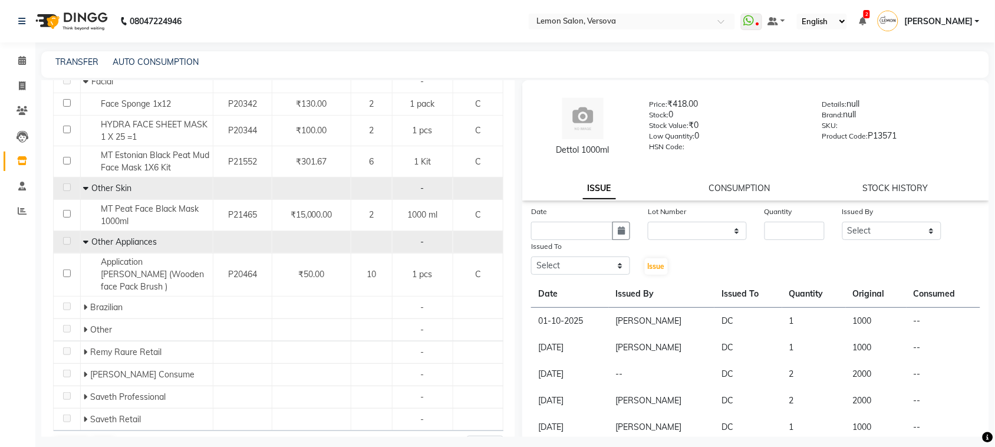
scroll to position [183, 0]
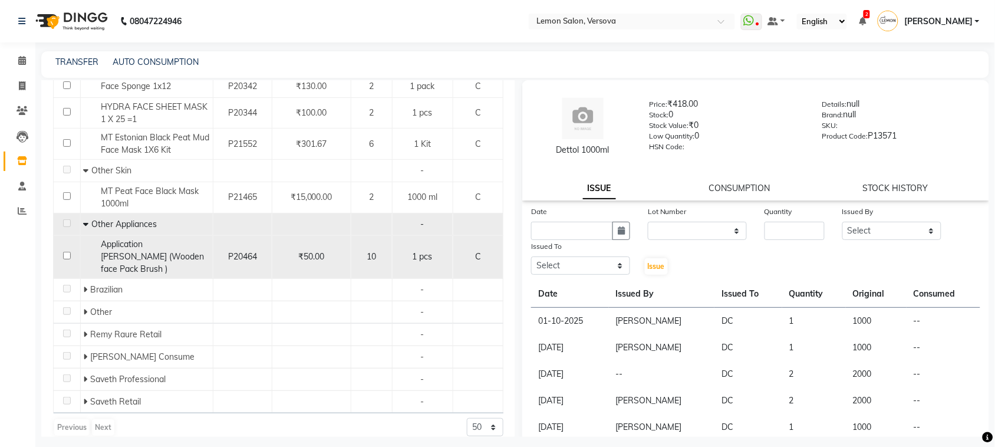
click at [131, 246] on span "Application Bush (Wooden face Pack Brush )" at bounding box center [152, 256] width 103 height 35
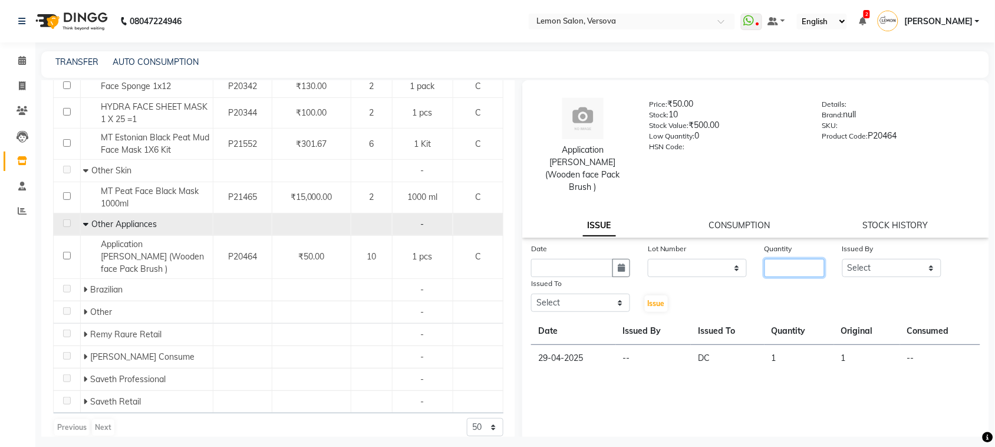
click at [781, 259] on input "number" at bounding box center [794, 268] width 60 height 18
click at [626, 259] on button "button" at bounding box center [621, 268] width 18 height 18
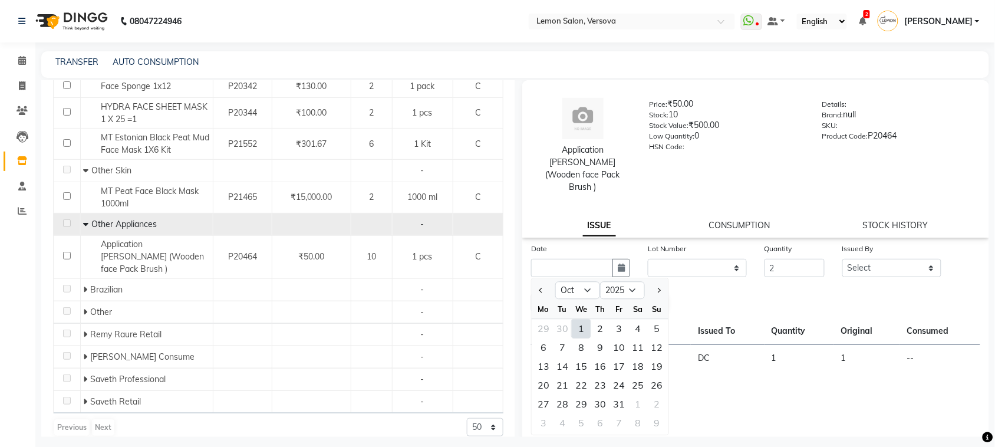
click at [579, 319] on div "1" at bounding box center [581, 328] width 19 height 19
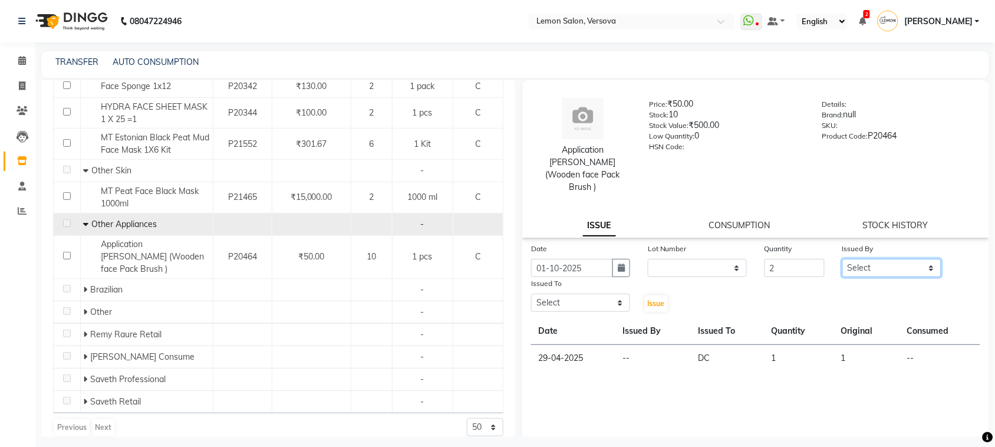
click at [884, 259] on select "Select Alim Shah Asif Salmani DC Kassar Sahil Margaret Marshak D,souza Milind K…" at bounding box center [891, 268] width 99 height 18
click at [842, 259] on select "Select Alim Shah Asif Salmani DC Kassar Sahil Margaret Marshak D,souza Milind K…" at bounding box center [891, 268] width 99 height 18
drag, startPoint x: 611, startPoint y: 290, endPoint x: 613, endPoint y: 280, distance: 9.6
click at [611, 293] on select "Select Alim Shah Asif Salmani DC Kassar Sahil Margaret Marshak D,souza Milind K…" at bounding box center [580, 302] width 99 height 18
click at [531, 293] on select "Select Alim Shah Asif Salmani DC Kassar Sahil Margaret Marshak D,souza Milind K…" at bounding box center [580, 302] width 99 height 18
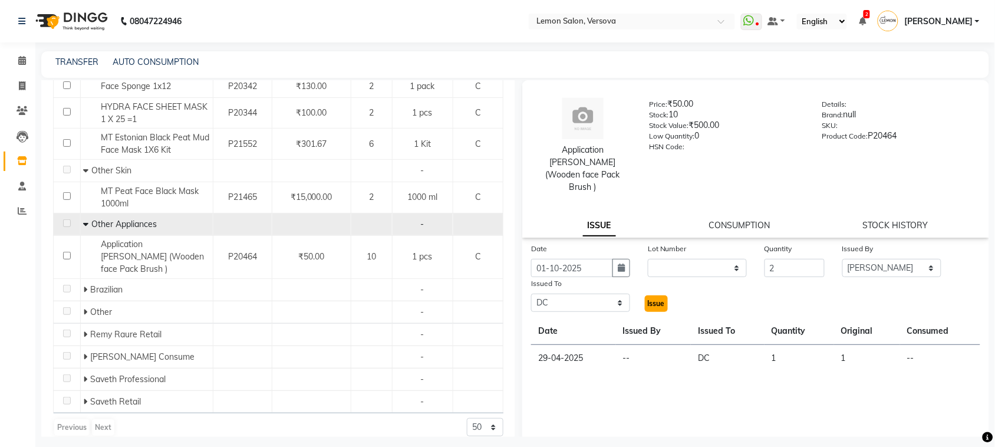
click at [648, 299] on span "Issue" at bounding box center [656, 303] width 17 height 9
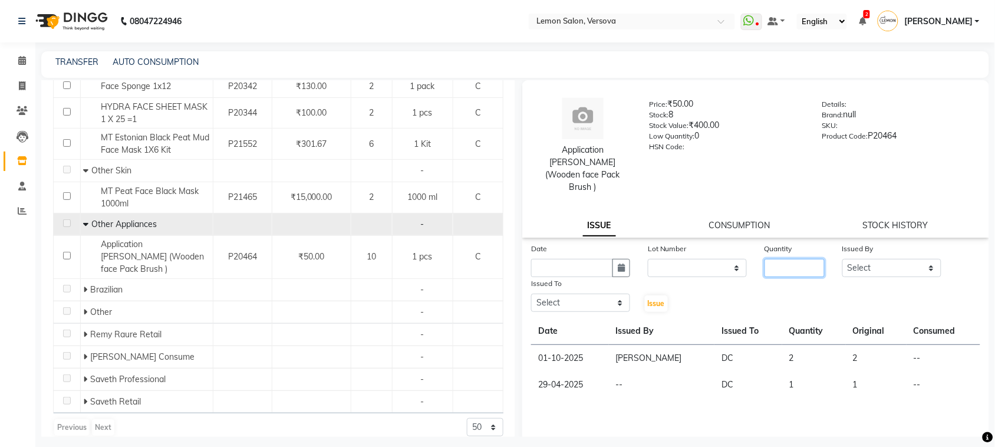
click at [810, 259] on input "number" at bounding box center [794, 268] width 60 height 18
click at [873, 259] on select "Select Alim Shah Asif Salmani DC Kassar Sahil Margaret Marshak D,souza Milind K…" at bounding box center [891, 268] width 99 height 18
click at [842, 259] on select "Select Alim Shah Asif Salmani DC Kassar Sahil Margaret Marshak D,souza Milind K…" at bounding box center [891, 268] width 99 height 18
click at [607, 293] on select "Select Alim Shah Asif Salmani DC Kassar Sahil Margaret Marshak D,souza Milind K…" at bounding box center [580, 302] width 99 height 18
click at [531, 293] on select "Select Alim Shah Asif Salmani DC Kassar Sahil Margaret Marshak D,souza Milind K…" at bounding box center [580, 302] width 99 height 18
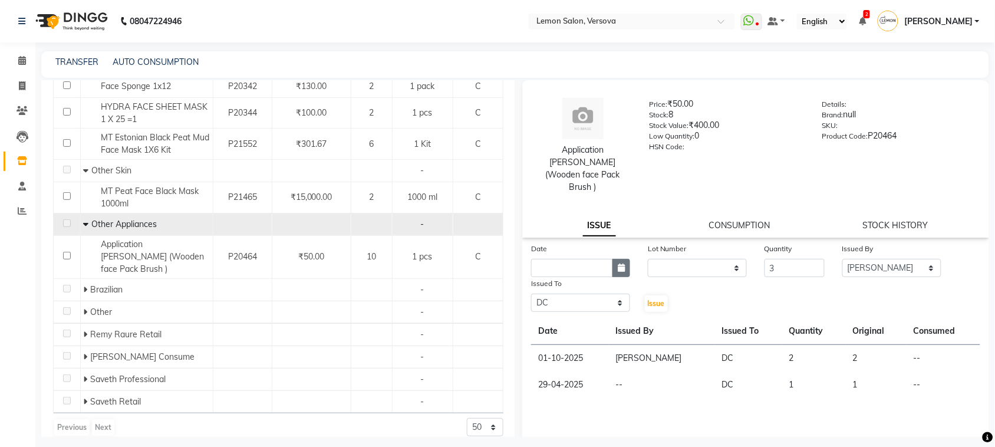
click at [612, 259] on button "button" at bounding box center [621, 268] width 18 height 18
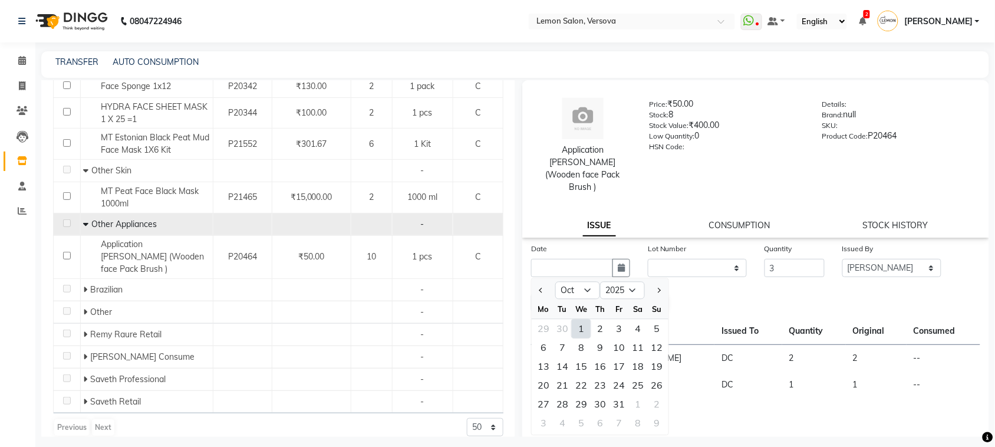
click at [587, 319] on div "1" at bounding box center [581, 328] width 19 height 19
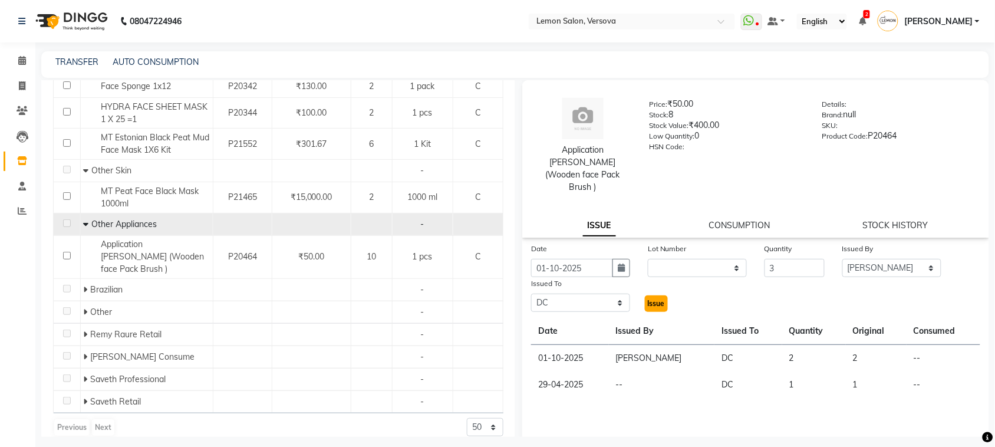
click at [653, 298] on button "Issue" at bounding box center [656, 303] width 23 height 16
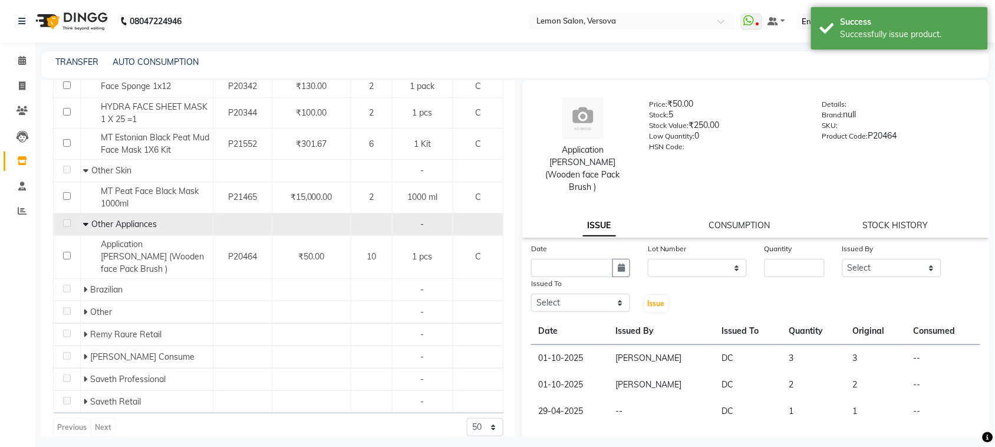
click at [911, 220] on link "STOCK HISTORY" at bounding box center [895, 225] width 65 height 11
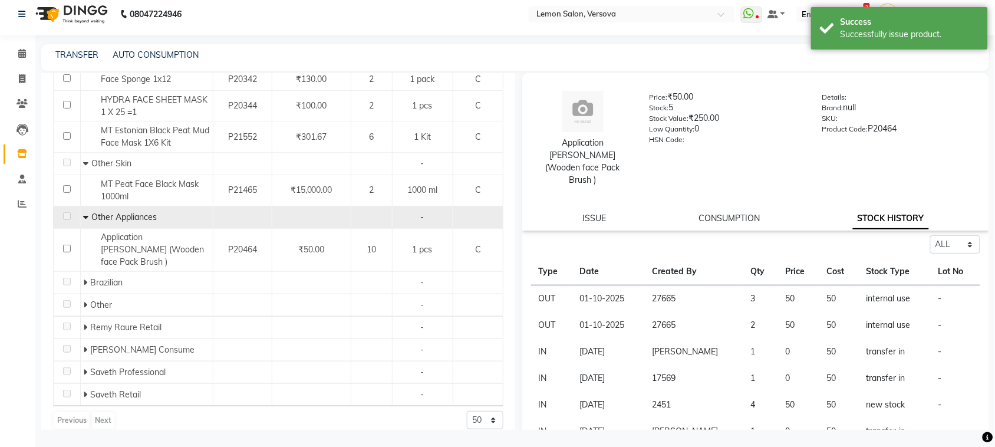
scroll to position [0, 0]
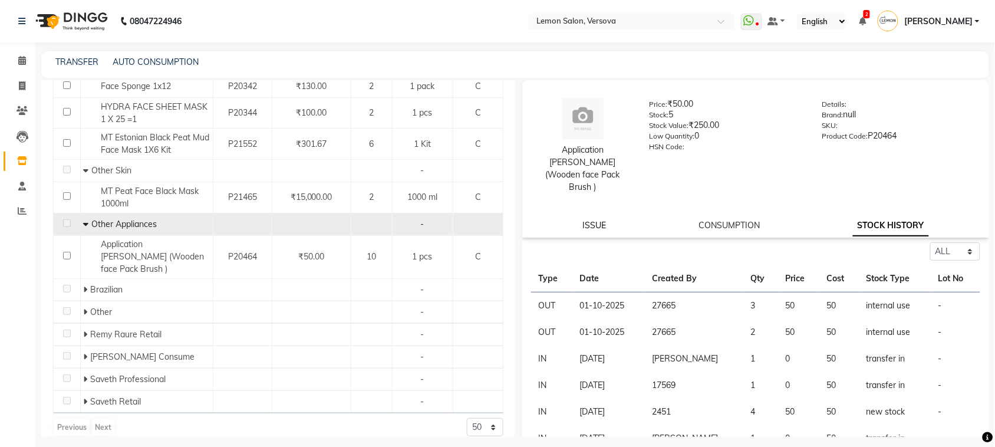
click at [601, 220] on link "ISSUE" at bounding box center [595, 225] width 24 height 11
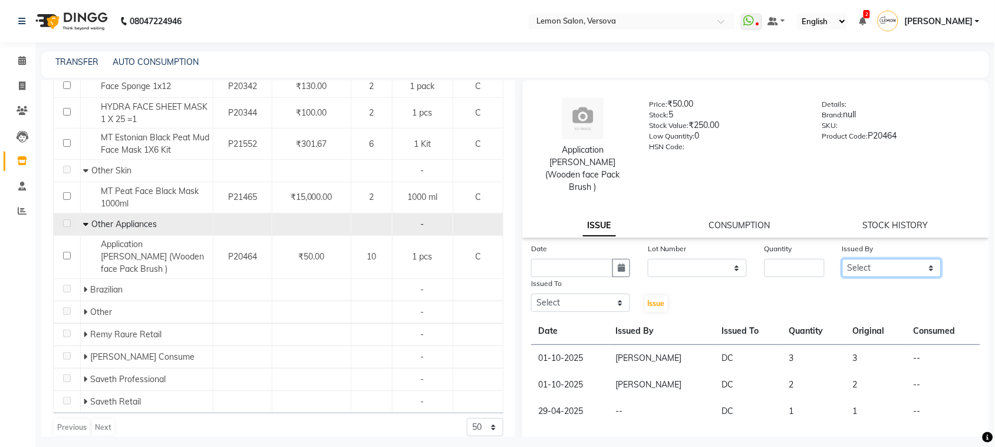
click at [897, 259] on select "Select Alim Shah Asif Salmani DC Kassar Sahil Margaret Marshak D,souza Milind K…" at bounding box center [891, 268] width 99 height 18
click at [842, 259] on select "Select Alim Shah Asif Salmani DC Kassar Sahil Margaret Marshak D,souza Milind K…" at bounding box center [891, 268] width 99 height 18
click at [567, 293] on select "Select Alim Shah Asif Salmani DC Kassar Sahil Margaret Marshak D,souza Milind K…" at bounding box center [580, 302] width 99 height 18
click at [531, 293] on select "Select Alim Shah Asif Salmani DC Kassar Sahil Margaret Marshak D,souza Milind K…" at bounding box center [580, 302] width 99 height 18
click at [617, 263] on icon "button" at bounding box center [620, 267] width 7 height 8
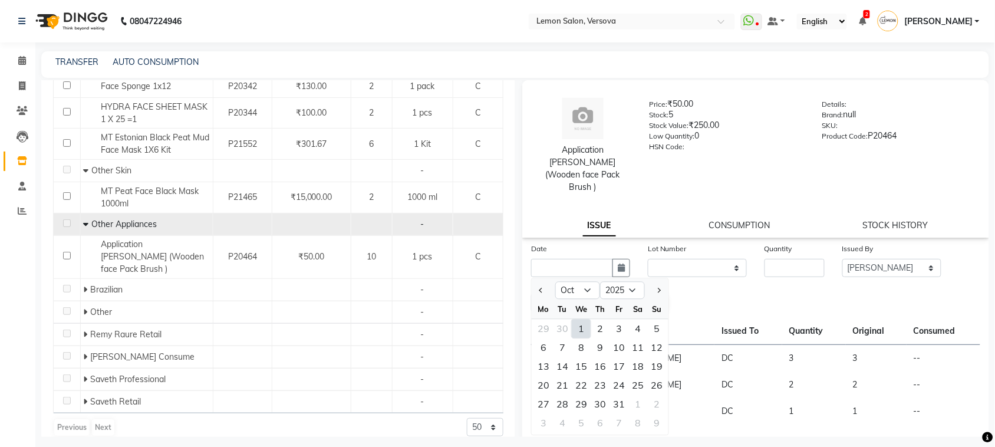
click at [586, 319] on div "1" at bounding box center [581, 328] width 19 height 19
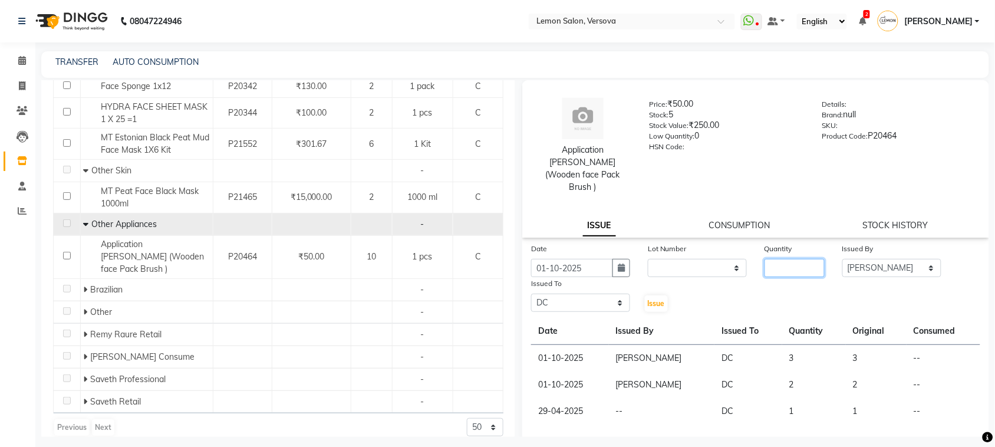
click at [771, 260] on input "number" at bounding box center [794, 268] width 60 height 18
click at [648, 299] on span "Issue" at bounding box center [656, 303] width 17 height 9
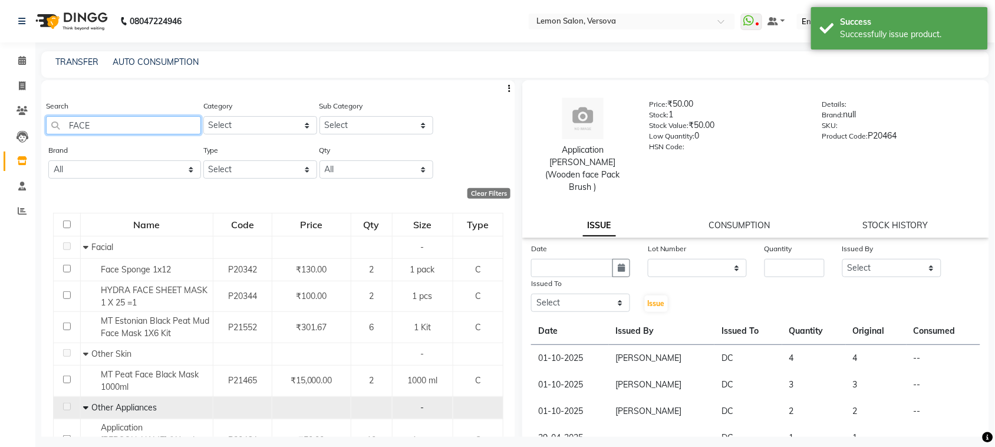
click at [98, 128] on input "FACE" at bounding box center [123, 125] width 155 height 18
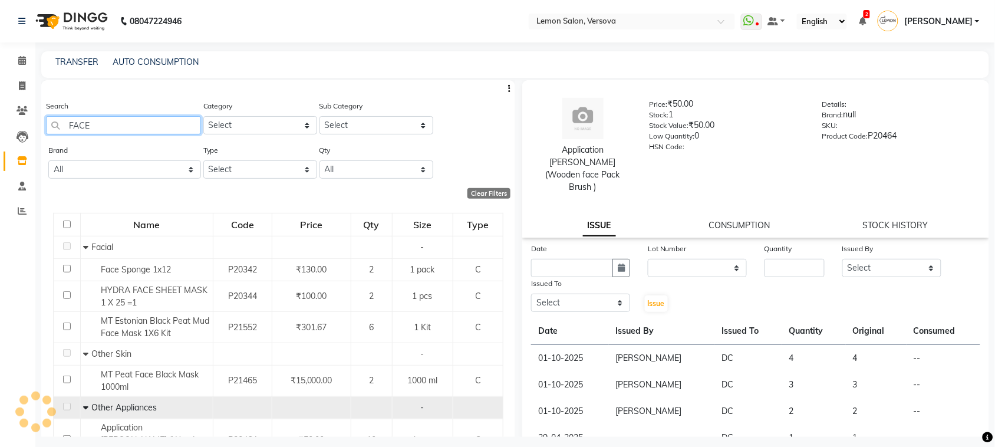
click at [160, 127] on input "FACE" at bounding box center [123, 125] width 155 height 18
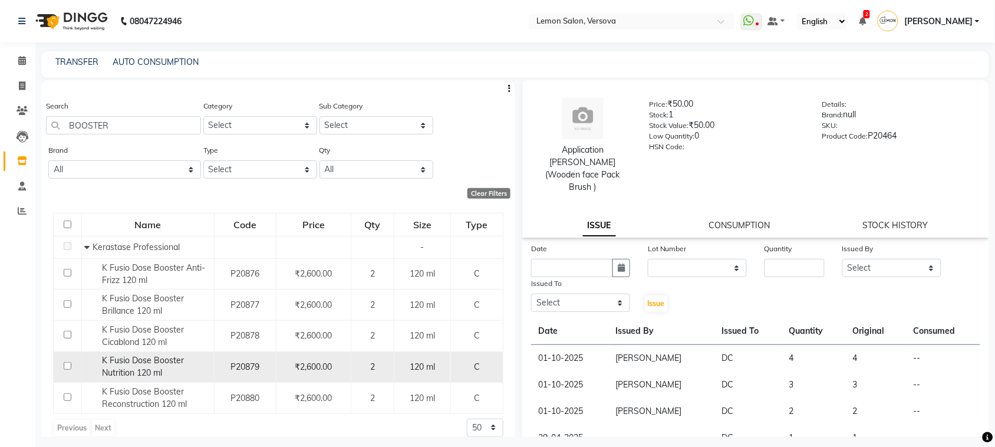
click at [136, 369] on span "K Fusio Dose Booster Nutrition 120 ml" at bounding box center [144, 366] width 82 height 23
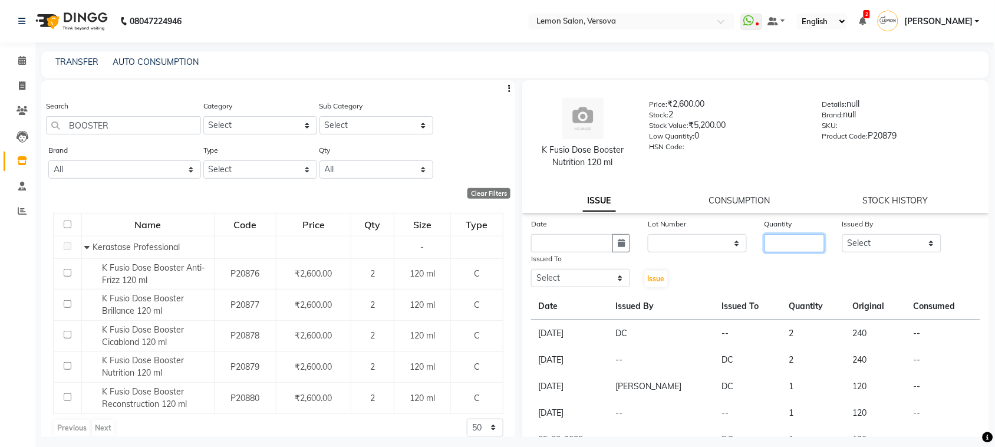
click at [777, 246] on input "number" at bounding box center [794, 243] width 60 height 18
click at [891, 234] on select "Select Alim Shah Asif Salmani DC Kassar Sahil Margaret Marshak D,souza Milind K…" at bounding box center [891, 243] width 99 height 18
click at [842, 234] on select "Select Alim Shah Asif Salmani DC Kassar Sahil Margaret Marshak D,souza Milind K…" at bounding box center [891, 243] width 99 height 18
click at [625, 242] on button "button" at bounding box center [621, 243] width 18 height 18
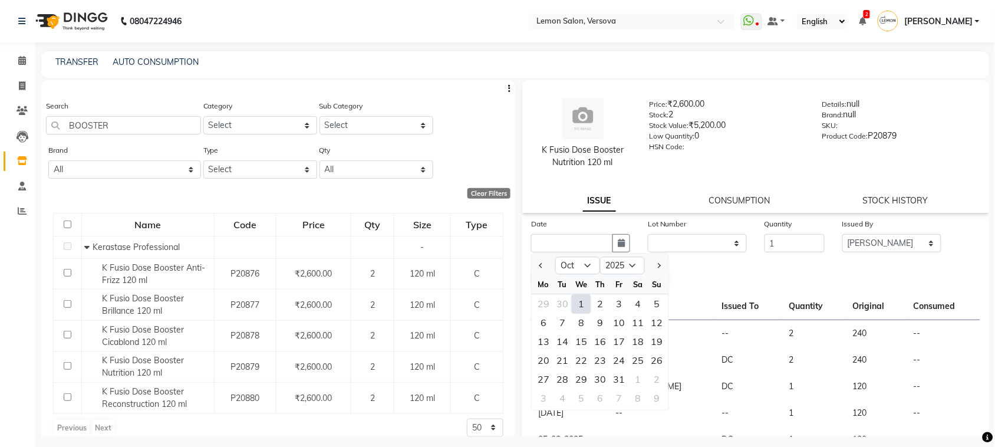
click at [586, 302] on div "1" at bounding box center [581, 304] width 19 height 19
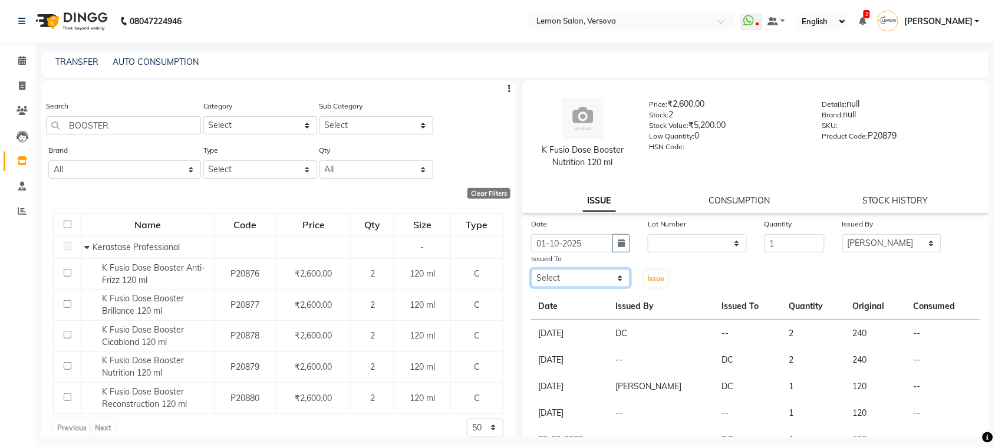
drag, startPoint x: 599, startPoint y: 283, endPoint x: 596, endPoint y: 269, distance: 15.0
click at [599, 280] on select "Select Alim Shah Asif Salmani DC Kassar Sahil Margaret Marshak D,souza Milind K…" at bounding box center [580, 278] width 99 height 18
click at [531, 269] on select "Select Alim Shah Asif Salmani DC Kassar Sahil Margaret Marshak D,souza Milind K…" at bounding box center [580, 278] width 99 height 18
click at [648, 274] on span "Issue" at bounding box center [656, 278] width 17 height 9
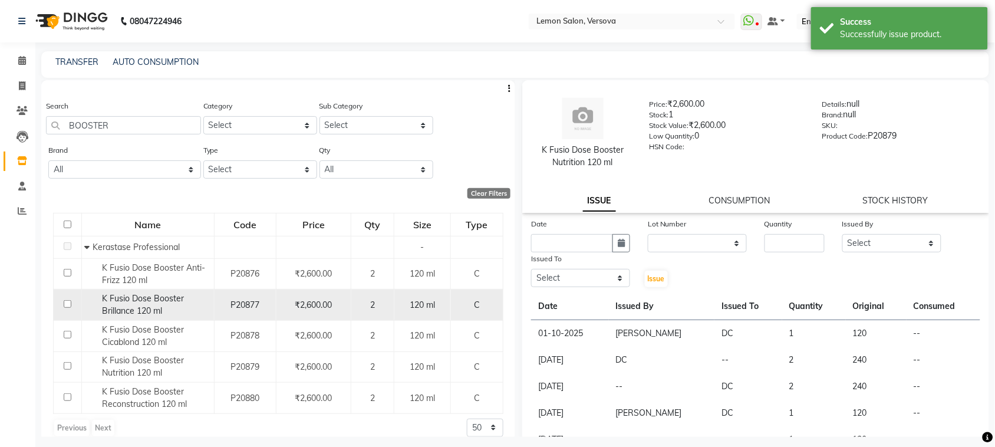
scroll to position [12, 0]
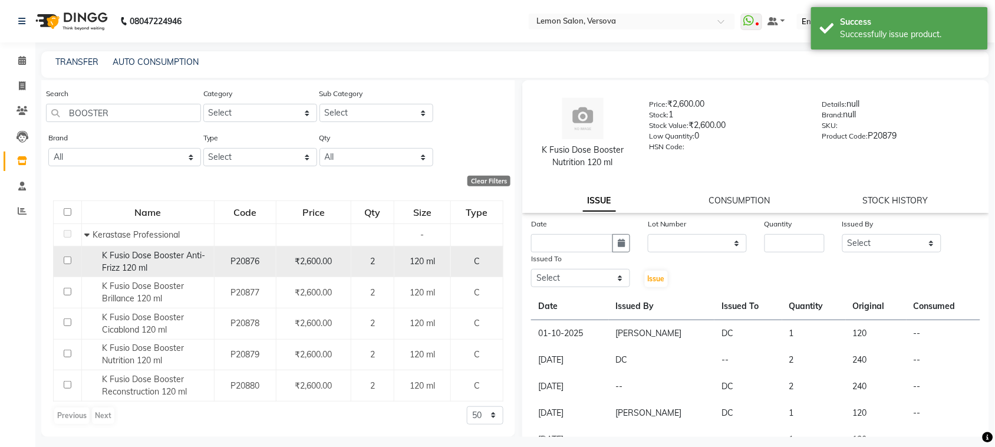
click at [156, 266] on div "K Fusio Dose Booster Anti-Frizz 120 ml" at bounding box center [148, 261] width 126 height 25
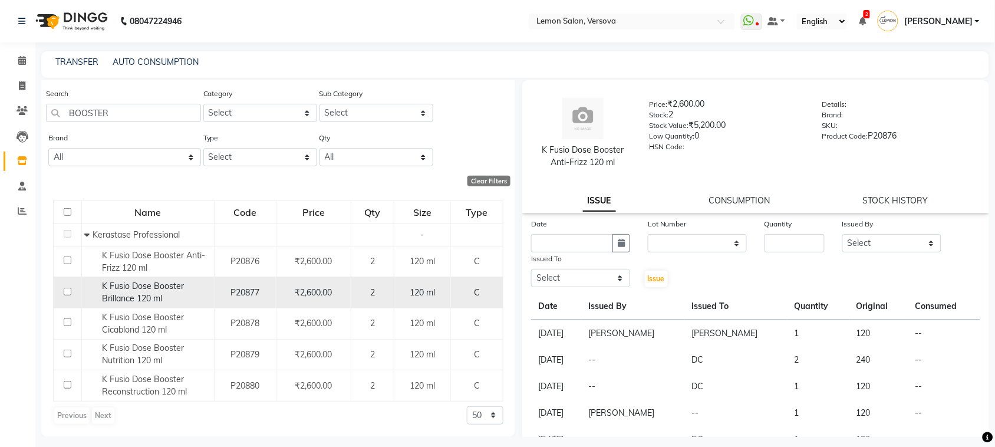
click at [166, 292] on div "K Fusio Dose Booster Brillance 120 ml" at bounding box center [148, 292] width 126 height 25
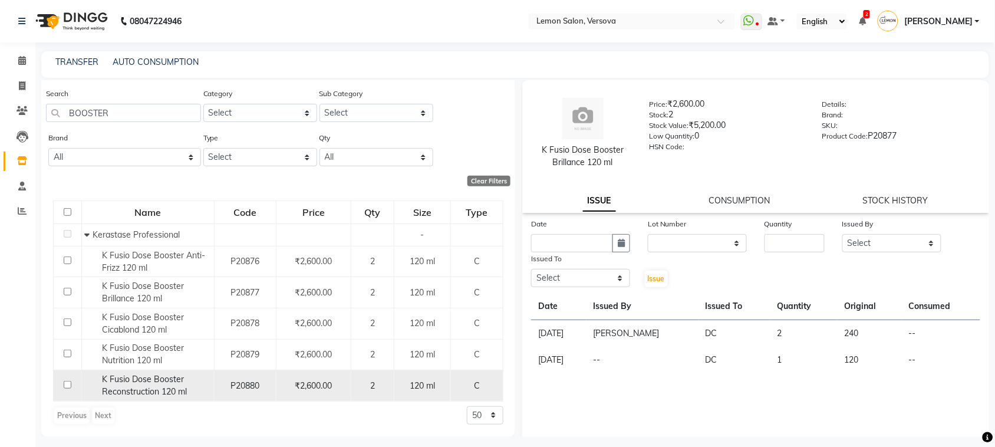
click at [156, 381] on span "K Fusio Dose Booster Reconstruction 120 ml" at bounding box center [145, 385] width 85 height 23
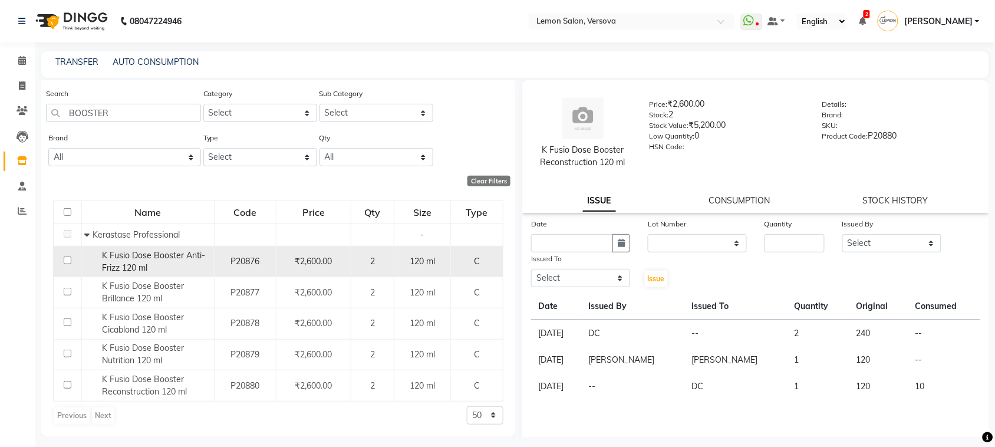
click at [173, 258] on span "K Fusio Dose Booster Anti-Frizz 120 ml" at bounding box center [154, 261] width 103 height 23
click at [146, 260] on span "K Fusio Dose Booster Anti-Frizz 120 ml" at bounding box center [154, 261] width 103 height 23
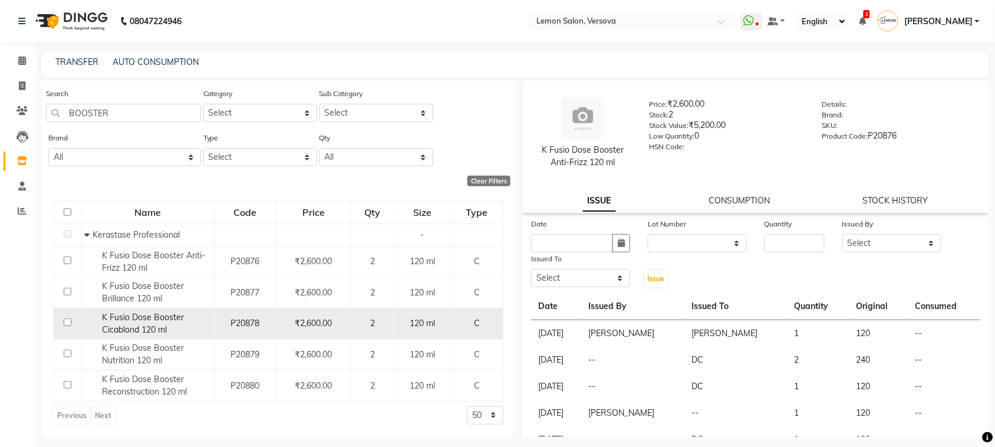
click at [160, 323] on span "K Fusio Dose Booster Cicablond 120 ml" at bounding box center [144, 323] width 82 height 23
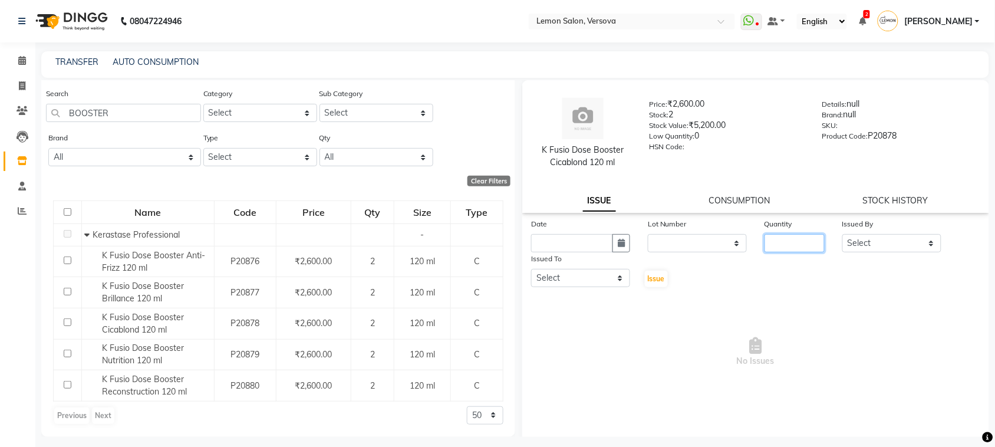
click at [784, 246] on input "number" at bounding box center [794, 243] width 60 height 18
click at [620, 243] on icon "button" at bounding box center [620, 243] width 7 height 8
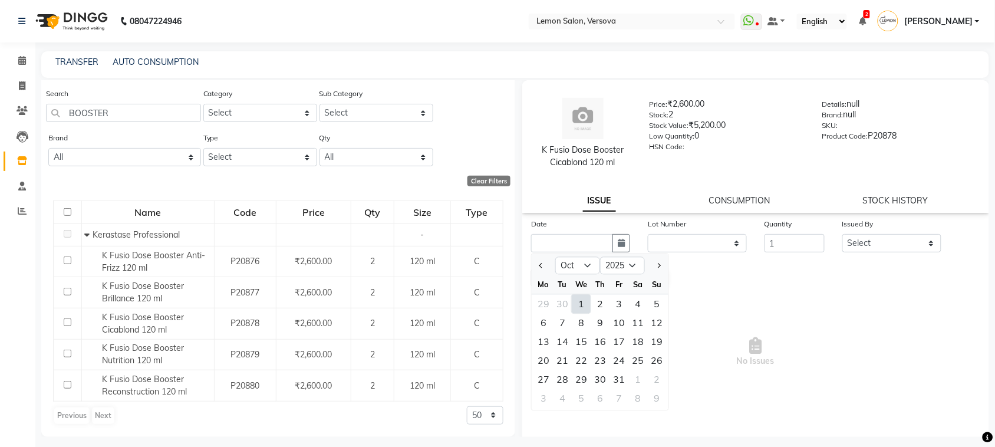
click at [581, 309] on div "1" at bounding box center [581, 304] width 19 height 19
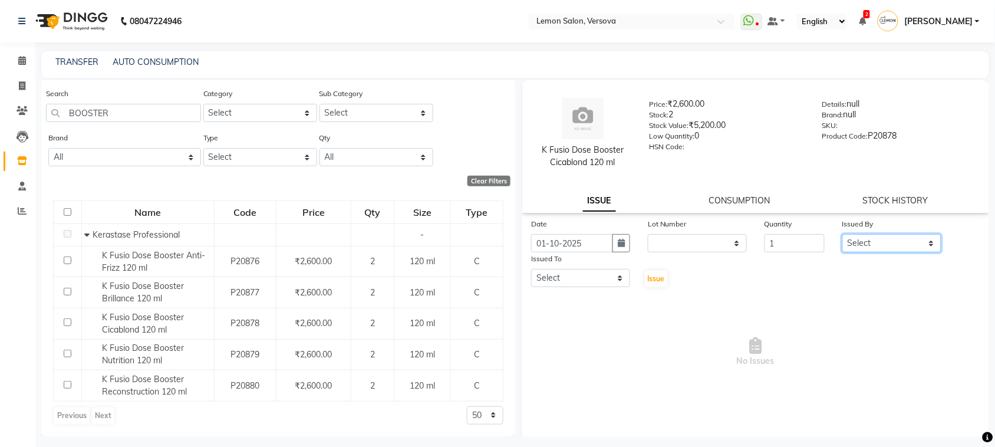
click at [863, 239] on select "Select Alim Shah Asif Salmani DC Kassar Sahil Margaret Marshak D,souza Milind K…" at bounding box center [891, 243] width 99 height 18
click at [842, 234] on select "Select Alim Shah Asif Salmani DC Kassar Sahil Margaret Marshak D,souza Milind K…" at bounding box center [891, 243] width 99 height 18
click at [593, 271] on select "Select Alim Shah Asif Salmani DC Kassar Sahil Margaret Marshak D,souza Milind K…" at bounding box center [580, 278] width 99 height 18
click at [531, 269] on select "Select Alim Shah Asif Salmani DC Kassar Sahil Margaret Marshak D,souza Milind K…" at bounding box center [580, 278] width 99 height 18
click at [906, 239] on select "Select Alim Shah Asif Salmani DC Kassar Sahil Margaret Marshak D,souza Milind K…" at bounding box center [891, 243] width 99 height 18
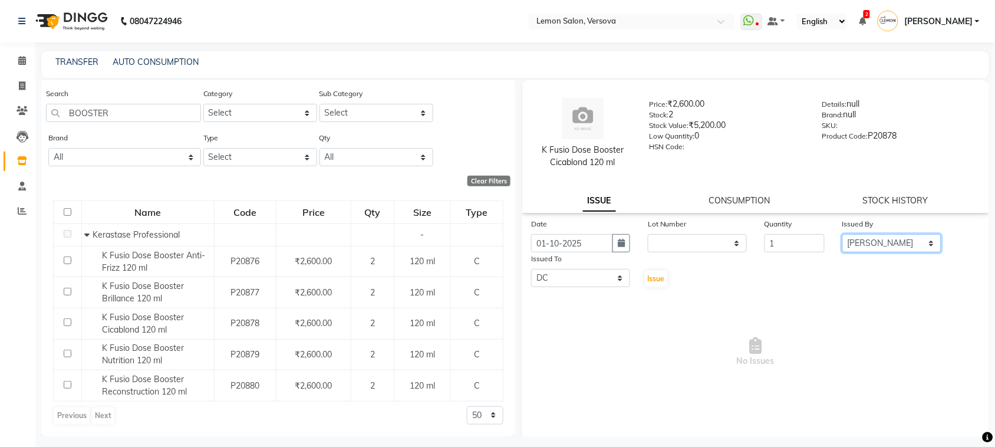
click at [842, 234] on select "Select Alim Shah Asif Salmani DC Kassar Sahil Margaret Marshak D,souza Milind K…" at bounding box center [891, 243] width 99 height 18
click at [554, 276] on select "Select Alim Shah Asif Salmani DC Kassar Sahil Margaret Marshak D,souza Milind K…" at bounding box center [580, 278] width 99 height 18
drag, startPoint x: 666, startPoint y: 277, endPoint x: 655, endPoint y: 281, distance: 11.4
click at [666, 278] on div "Issue" at bounding box center [658, 270] width 39 height 36
click at [645, 283] on button "Issue" at bounding box center [656, 278] width 23 height 16
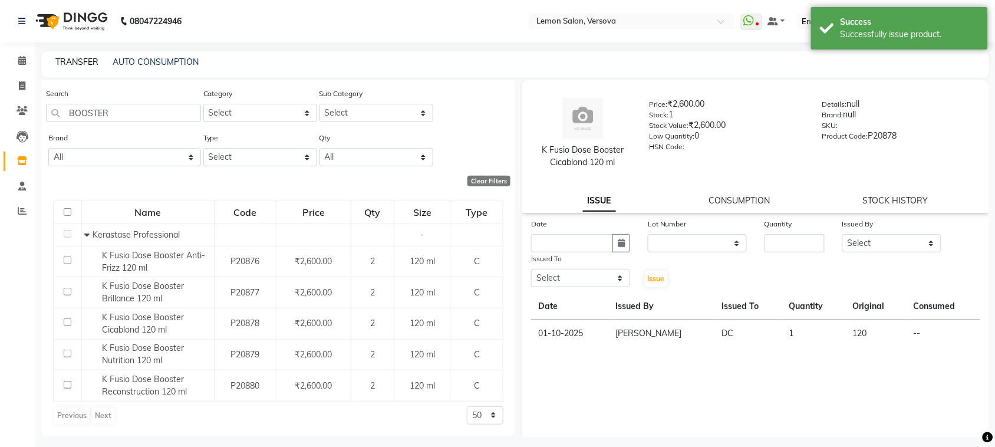
click at [61, 59] on link "TRANSFER" at bounding box center [76, 62] width 43 height 11
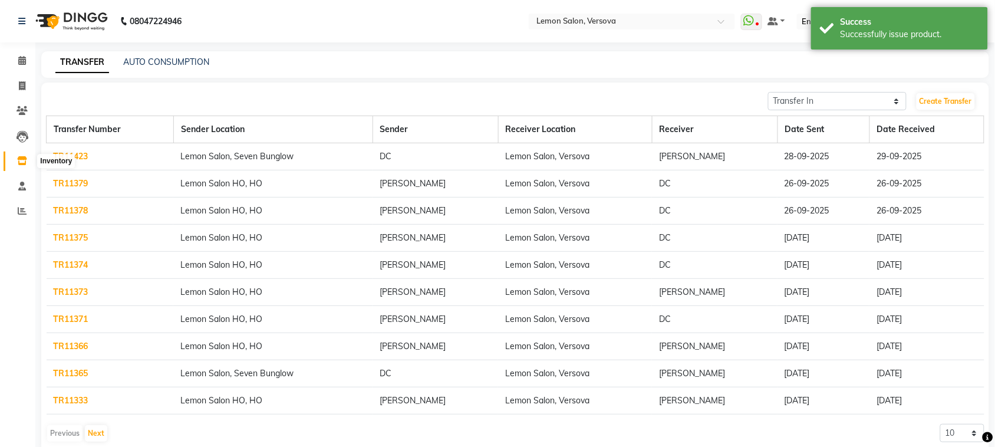
click at [17, 157] on icon at bounding box center [22, 160] width 10 height 9
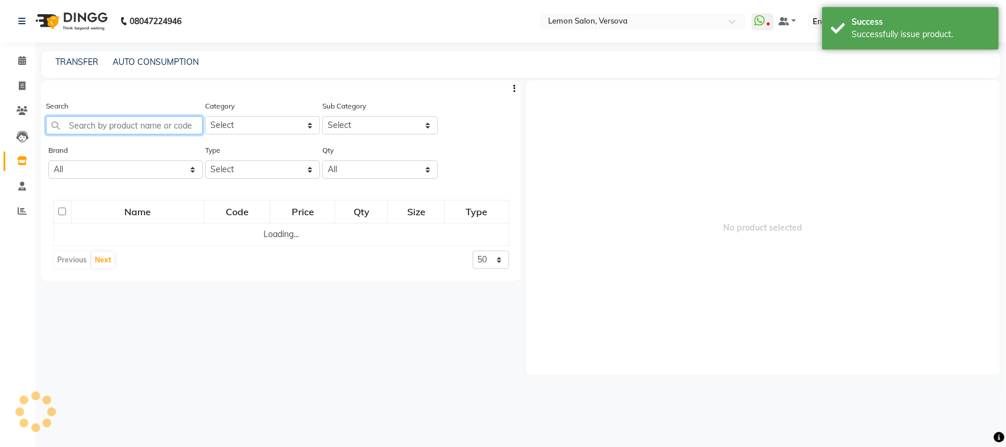
click at [150, 118] on input "text" at bounding box center [124, 125] width 157 height 18
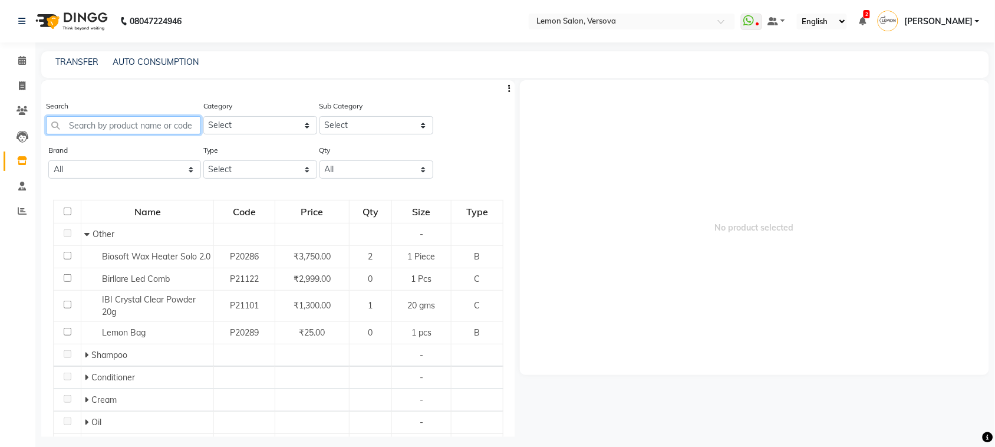
click at [181, 125] on input "text" at bounding box center [123, 125] width 155 height 18
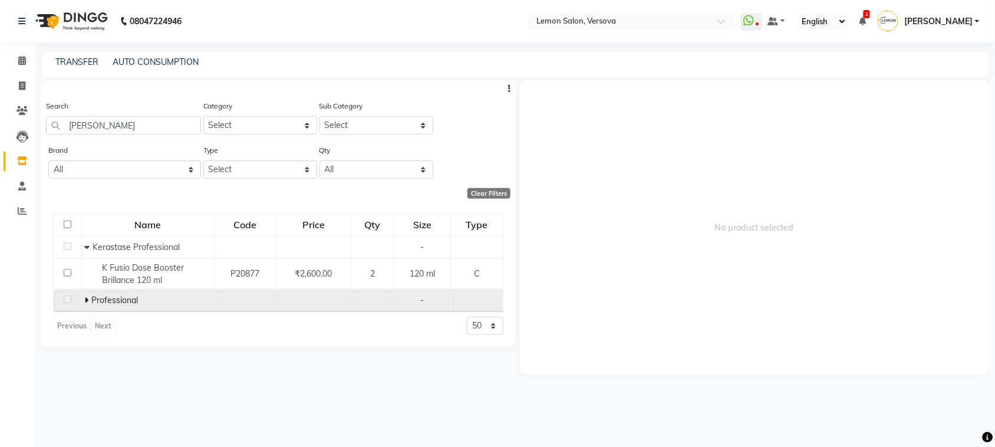
click at [85, 301] on icon at bounding box center [87, 300] width 4 height 8
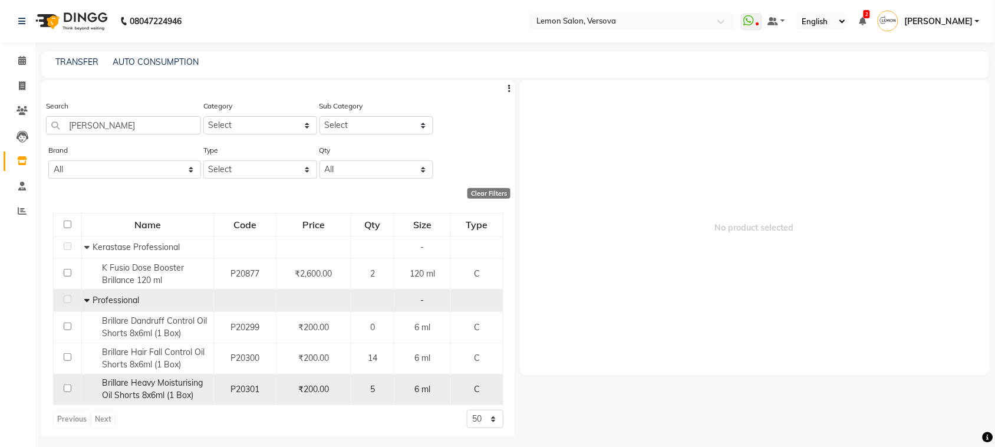
click at [163, 392] on span "Brillare Heavy Moisturising Oil Shorts 8x6ml (1 Box)" at bounding box center [153, 388] width 101 height 23
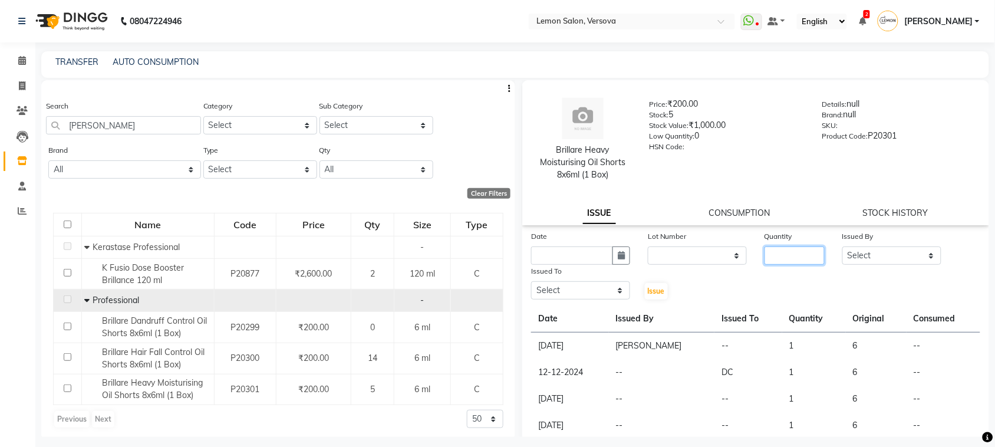
click at [787, 255] on input "number" at bounding box center [794, 255] width 60 height 18
click at [893, 258] on select "Select Alim Shah Asif Salmani DC Kassar Sahil Margaret Marshak D,souza Milind K…" at bounding box center [891, 255] width 99 height 18
click at [842, 246] on select "Select Alim Shah Asif Salmani DC Kassar Sahil Margaret Marshak D,souza Milind K…" at bounding box center [891, 255] width 99 height 18
click at [612, 260] on button "button" at bounding box center [621, 255] width 18 height 18
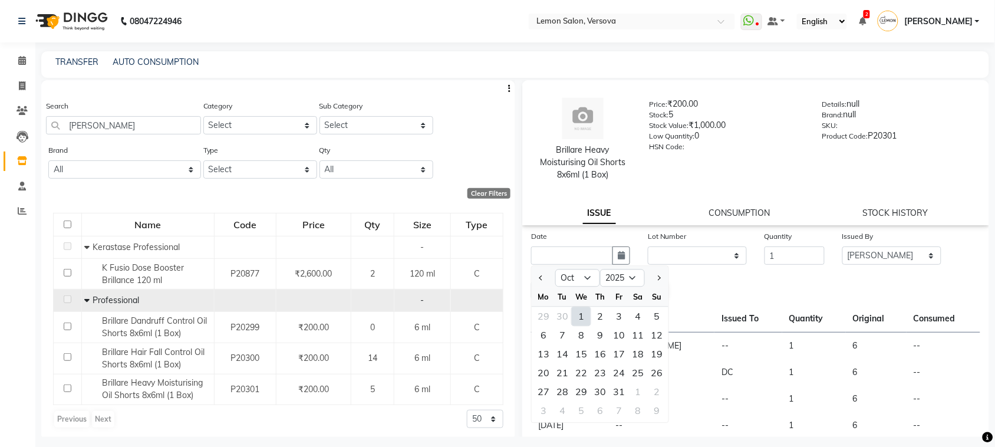
click at [587, 311] on div "1" at bounding box center [581, 316] width 19 height 19
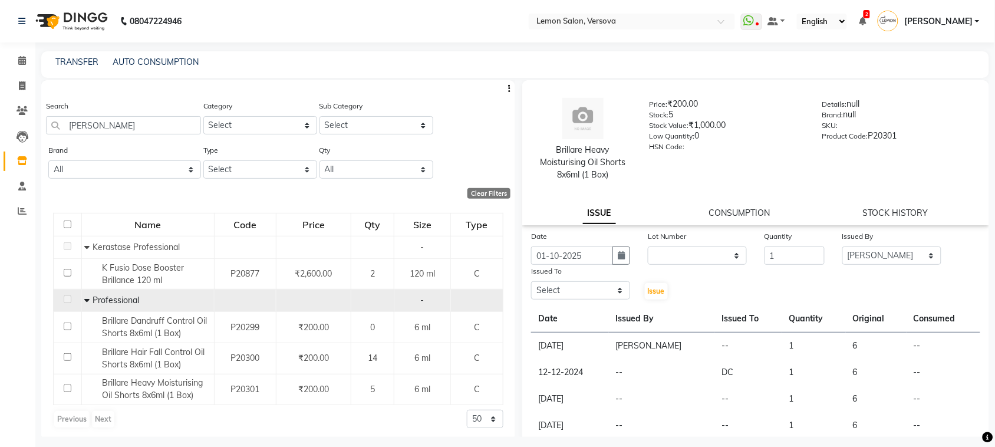
click at [629, 287] on div "Issued To Select Alim Shah Asif Salmani DC Kassar Sahil Margaret Marshak D,souz…" at bounding box center [580, 283] width 117 height 36
drag, startPoint x: 572, startPoint y: 289, endPoint x: 569, endPoint y: 282, distance: 8.0
click at [572, 289] on select "Select Alim Shah Asif Salmani DC Kassar Sahil Margaret Marshak D,souza Milind K…" at bounding box center [580, 290] width 99 height 18
click at [531, 281] on select "Select Alim Shah Asif Salmani DC Kassar Sahil Margaret Marshak D,souza Milind K…" at bounding box center [580, 290] width 99 height 18
drag, startPoint x: 903, startPoint y: 250, endPoint x: 902, endPoint y: 243, distance: 7.7
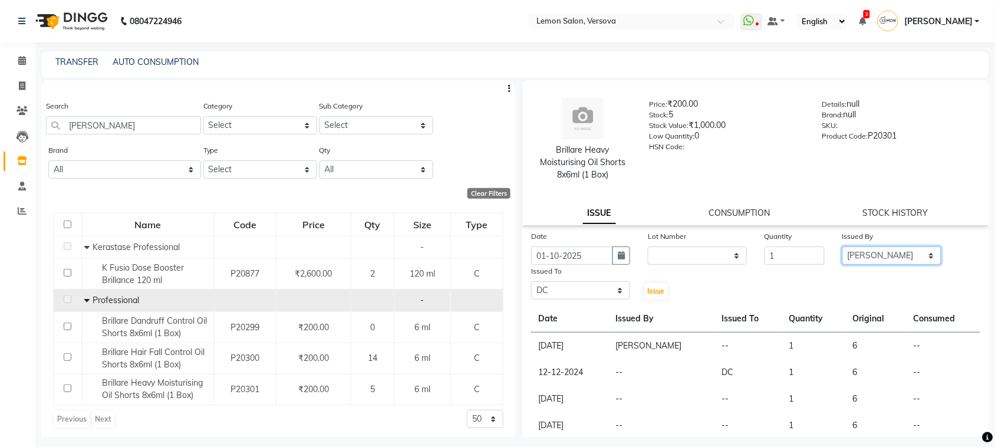
click at [902, 243] on div "Issued By Select Alim Shah Asif Salmani DC Kassar Sahil Margaret Marshak D,souz…" at bounding box center [891, 247] width 117 height 35
click at [842, 246] on select "Select Alim Shah Asif Salmani DC Kassar Sahil Margaret Marshak D,souza Milind K…" at bounding box center [891, 255] width 99 height 18
click at [653, 287] on span "Issue" at bounding box center [656, 290] width 17 height 9
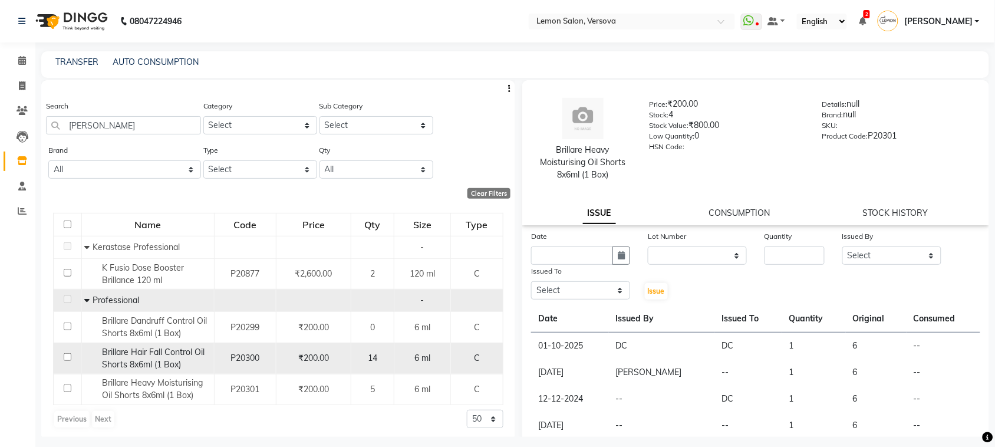
click at [171, 359] on span "Brillare Hair Fall Control Oil Shorts 8x6ml (1 Box)" at bounding box center [154, 357] width 103 height 23
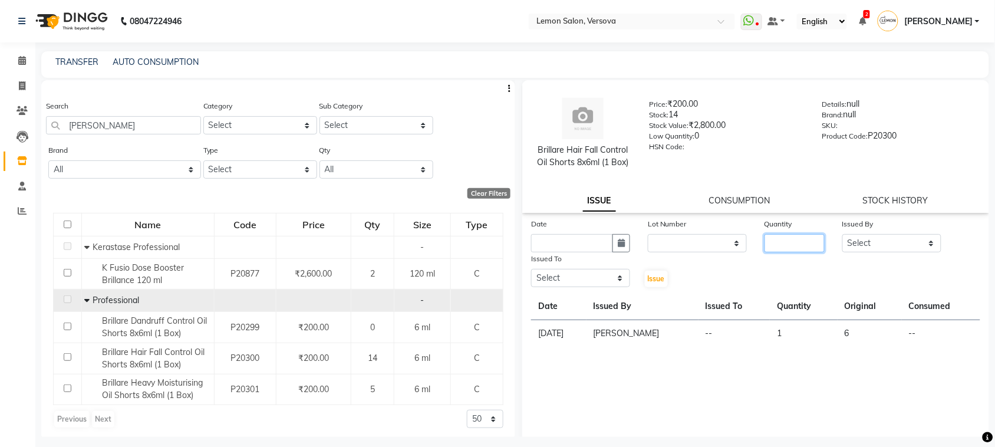
click at [790, 235] on input "number" at bounding box center [794, 243] width 60 height 18
click at [912, 237] on select "Select Alim Shah Asif Salmani DC Kassar Sahil Margaret Marshak D,souza Milind K…" at bounding box center [891, 243] width 99 height 18
click at [842, 234] on select "Select Alim Shah Asif Salmani DC Kassar Sahil Margaret Marshak D,souza Milind K…" at bounding box center [891, 243] width 99 height 18
click at [620, 246] on icon "button" at bounding box center [620, 243] width 7 height 8
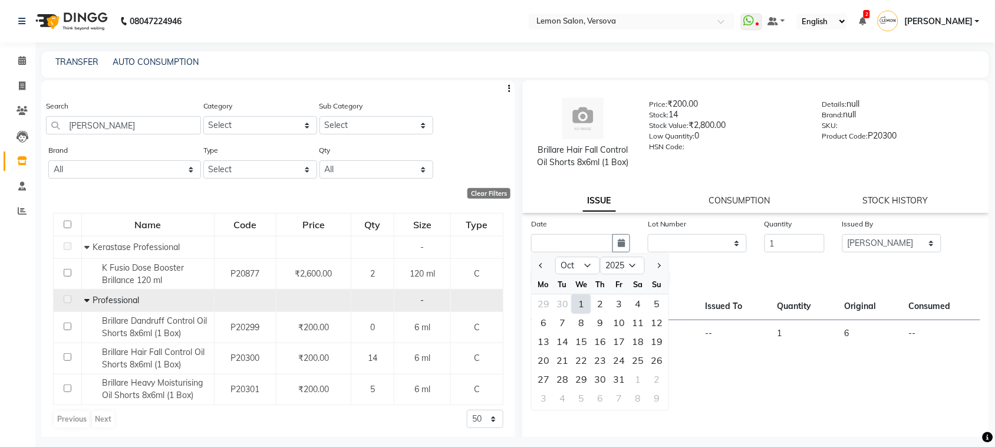
click at [583, 307] on div "1" at bounding box center [581, 304] width 19 height 19
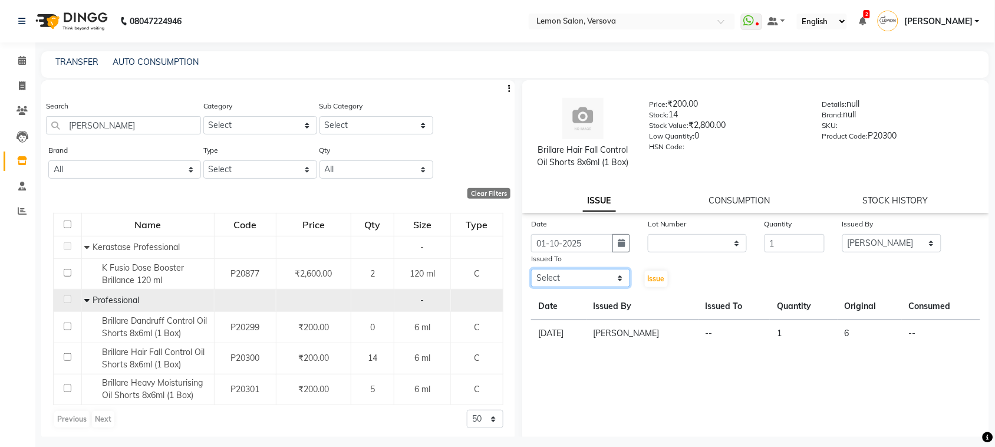
drag, startPoint x: 607, startPoint y: 279, endPoint x: 607, endPoint y: 269, distance: 10.0
click at [607, 279] on select "Select Alim Shah Asif Salmani DC Kassar Sahil Margaret Marshak D,souza Milind K…" at bounding box center [580, 278] width 99 height 18
click at [531, 269] on select "Select Alim Shah Asif Salmani DC Kassar Sahil Margaret Marshak D,souza Milind K…" at bounding box center [580, 278] width 99 height 18
click at [903, 245] on select "Select Alim Shah Asif Salmani DC Kassar Sahil Margaret Marshak D,souza Milind K…" at bounding box center [891, 243] width 99 height 18
click at [842, 234] on select "Select Alim Shah Asif Salmani DC Kassar Sahil Margaret Marshak D,souza Milind K…" at bounding box center [891, 243] width 99 height 18
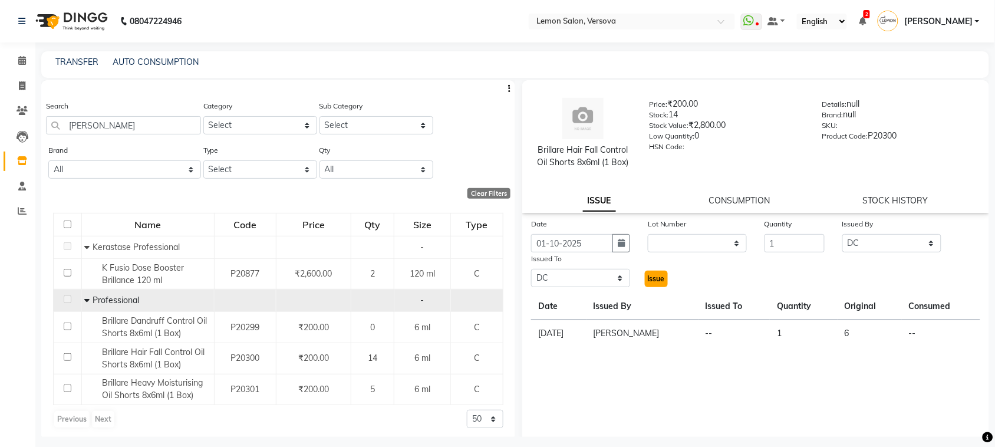
click at [650, 275] on span "Issue" at bounding box center [656, 278] width 17 height 9
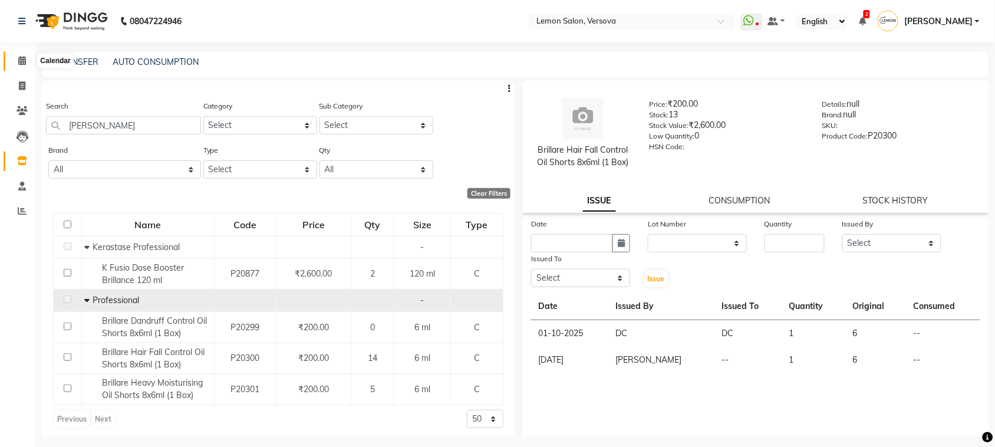
click at [22, 61] on icon at bounding box center [22, 60] width 8 height 9
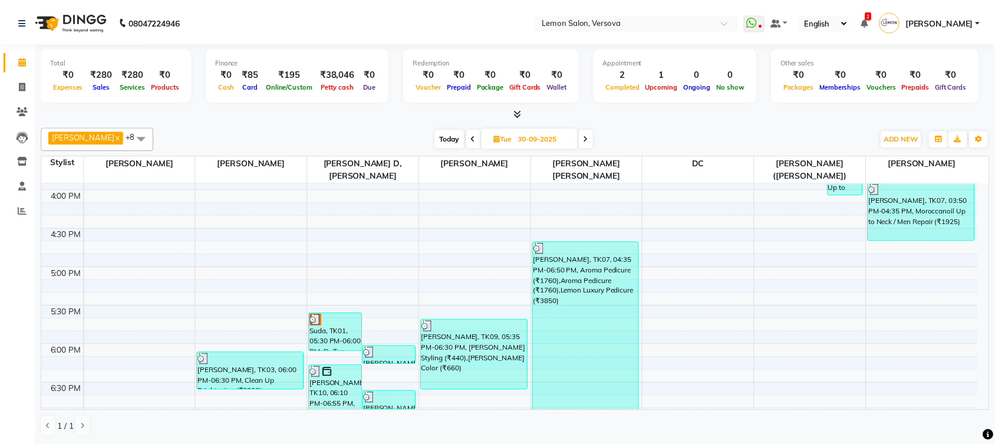
scroll to position [516, 0]
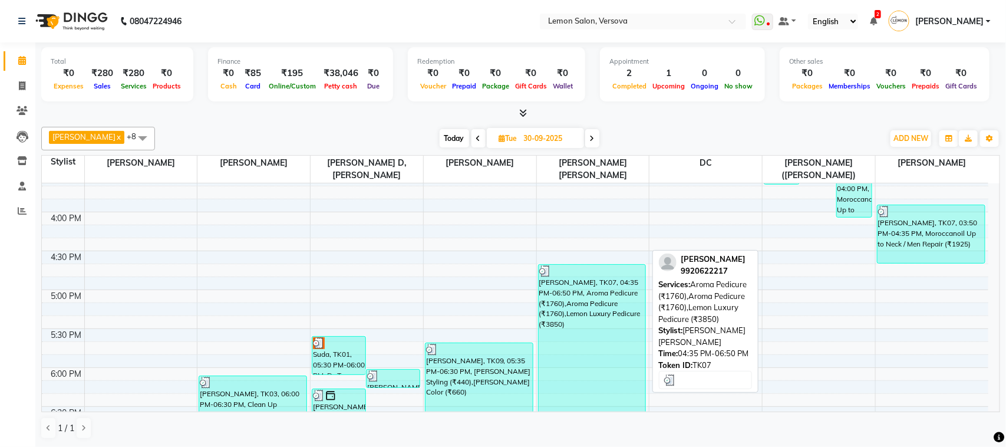
click at [579, 310] on div "[PERSON_NAME], TK07, 04:35 PM-06:50 PM, Aroma Pedicure (₹1760),Aroma Pedicure (…" at bounding box center [592, 352] width 107 height 175
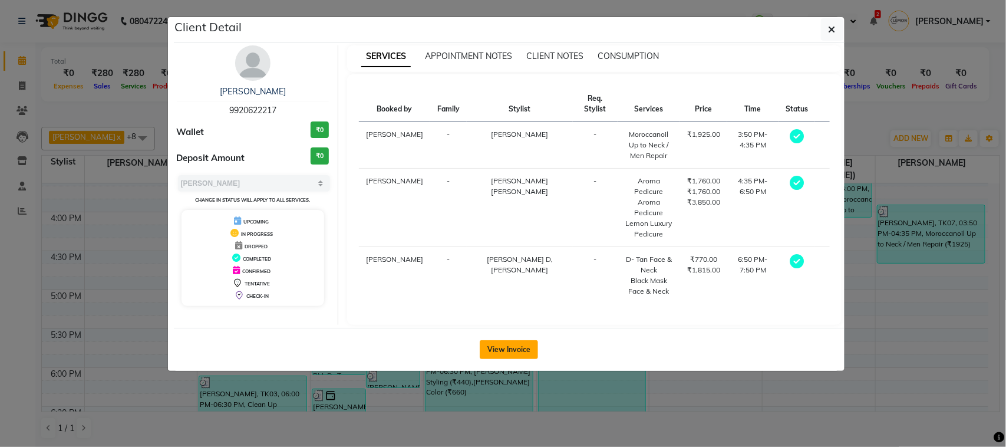
click at [507, 340] on button "View Invoice" at bounding box center [509, 349] width 58 height 19
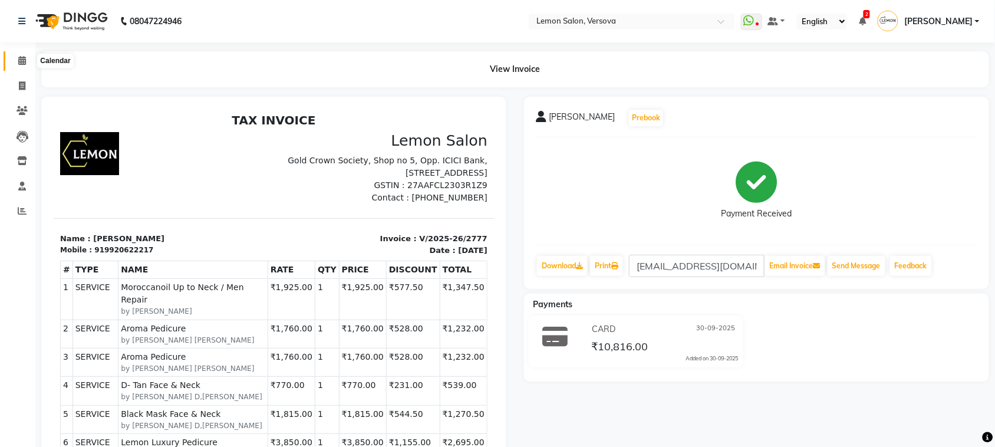
click at [18, 58] on icon at bounding box center [22, 60] width 8 height 9
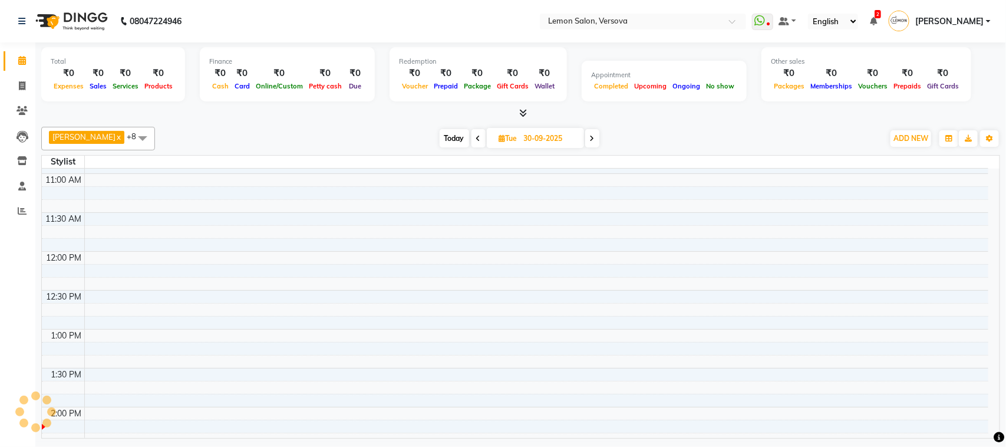
scroll to position [368, 0]
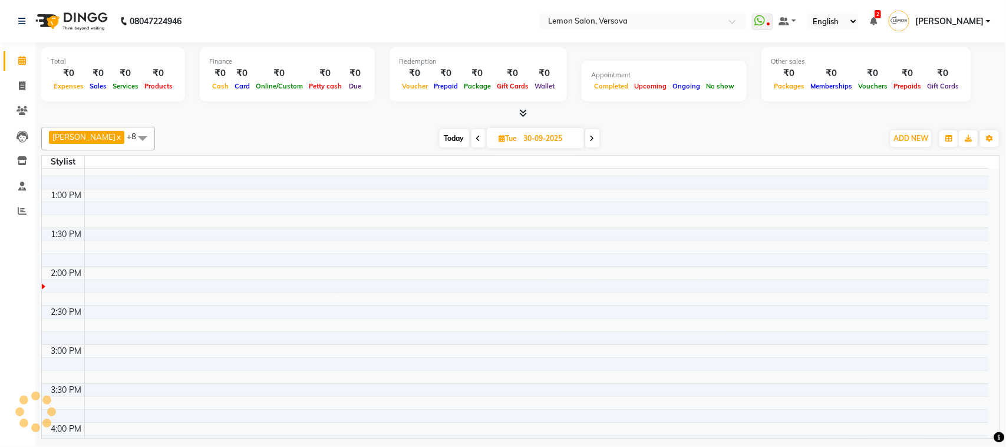
click at [440, 138] on span "Today" at bounding box center [454, 138] width 29 height 18
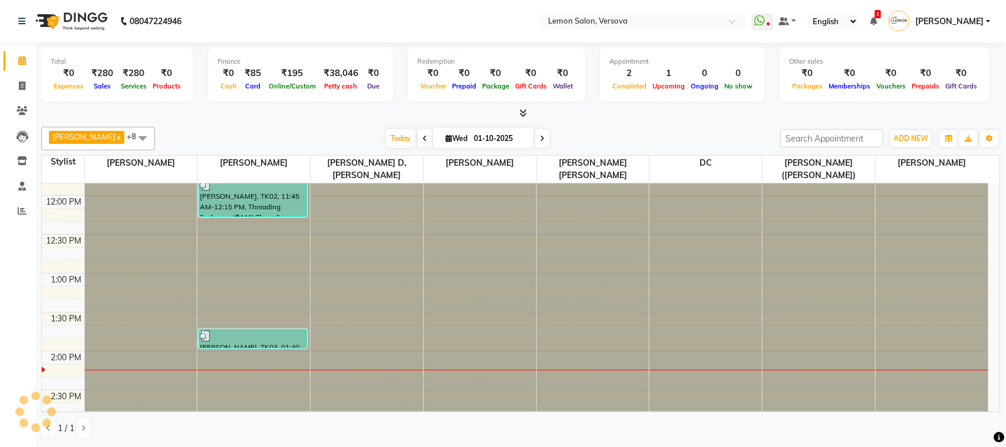
scroll to position [393, 0]
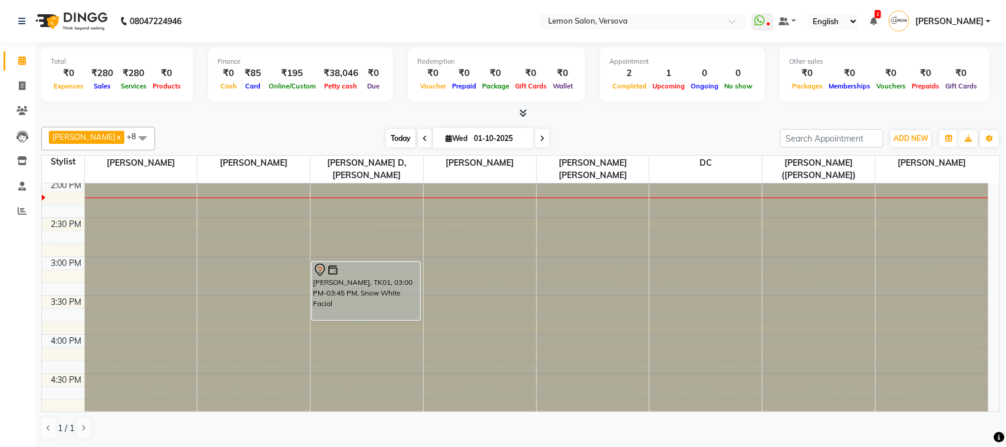
click at [399, 130] on span "Today" at bounding box center [400, 138] width 29 height 18
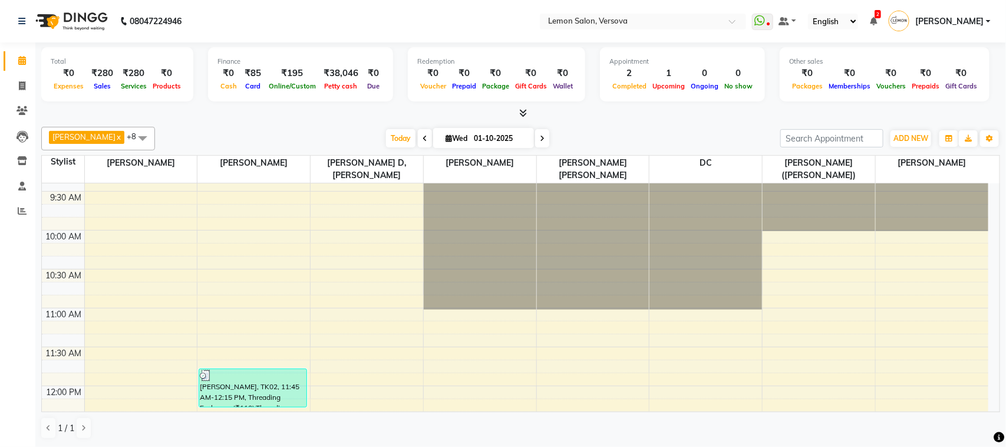
scroll to position [25, 0]
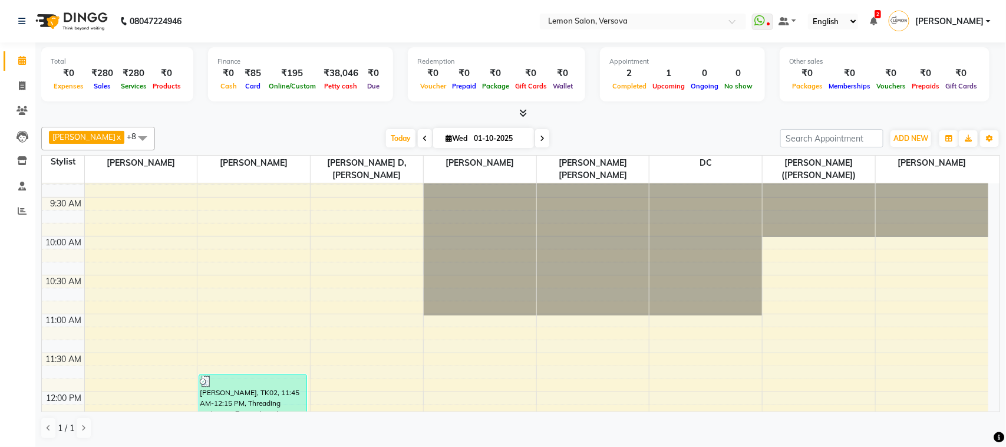
click at [418, 136] on span at bounding box center [425, 138] width 14 height 18
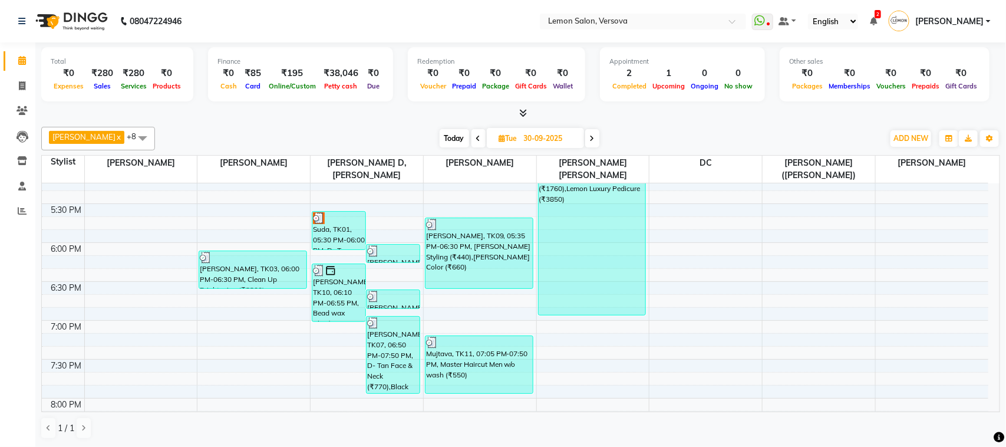
scroll to position [639, 0]
click at [590, 136] on icon at bounding box center [592, 138] width 5 height 7
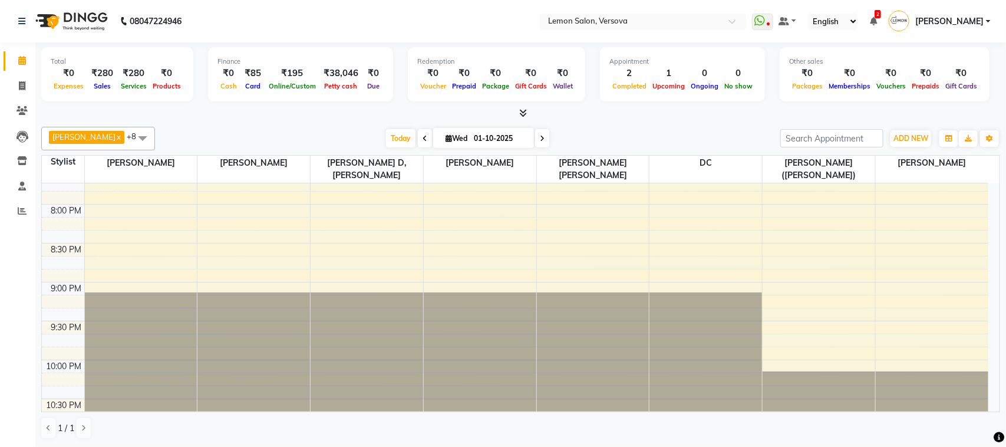
scroll to position [860, 0]
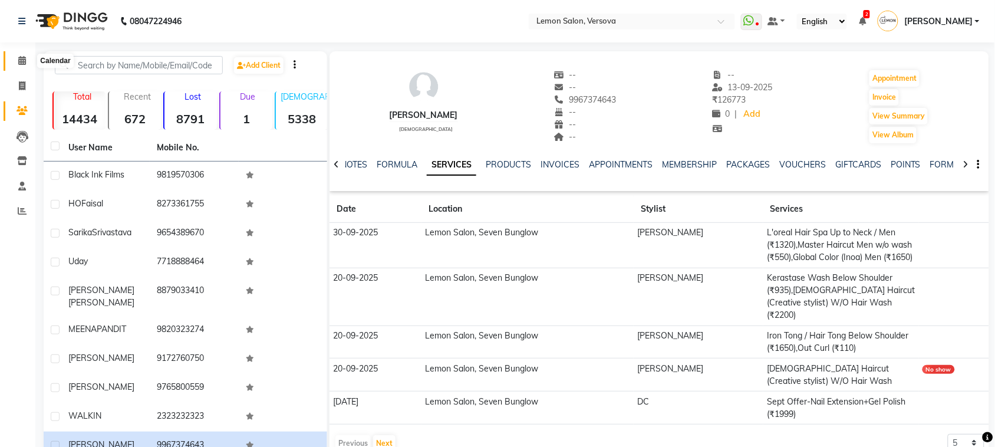
click at [18, 57] on icon at bounding box center [22, 60] width 8 height 9
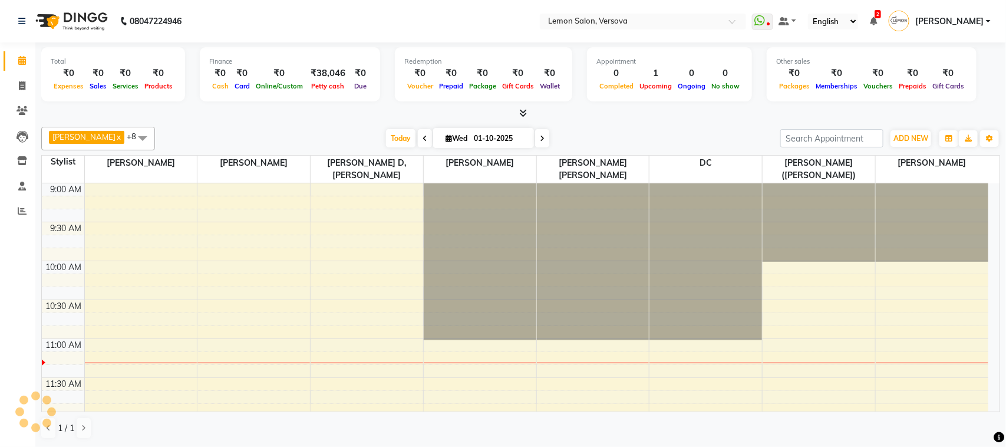
scroll to position [157, 0]
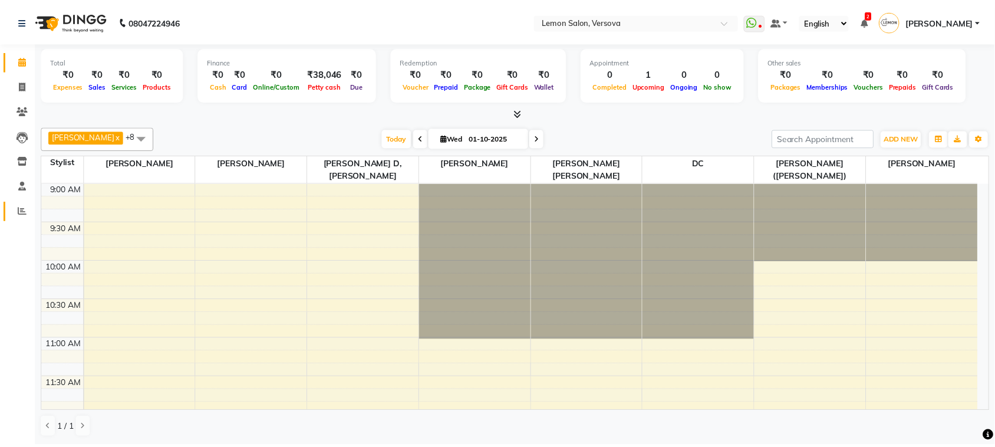
scroll to position [157, 0]
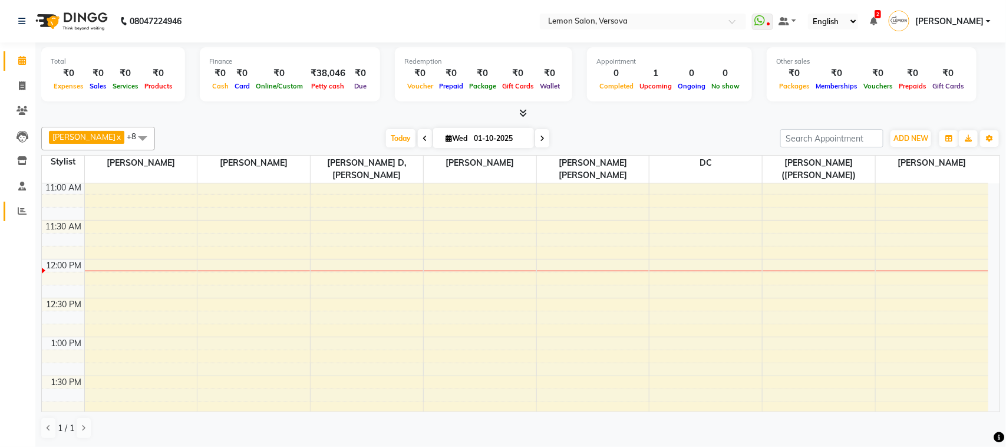
click at [8, 213] on link "Reports" at bounding box center [18, 211] width 28 height 19
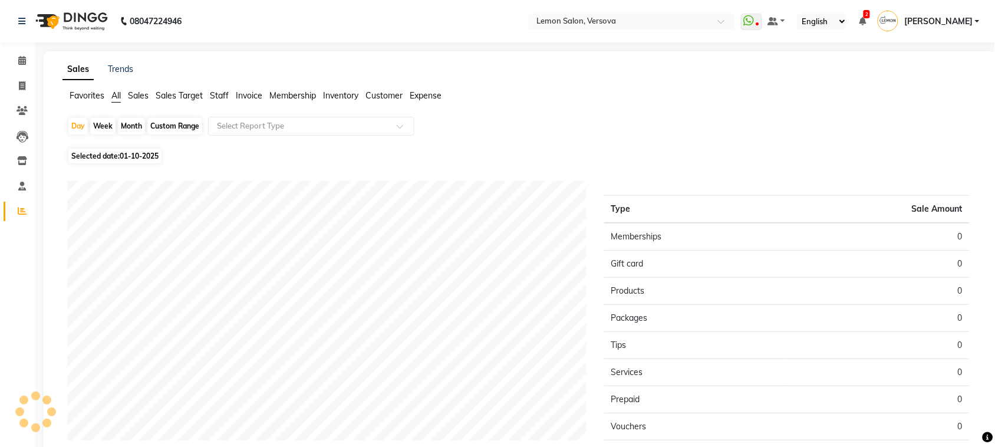
click at [136, 118] on div "Month" at bounding box center [131, 126] width 27 height 16
select select "10"
select select "2025"
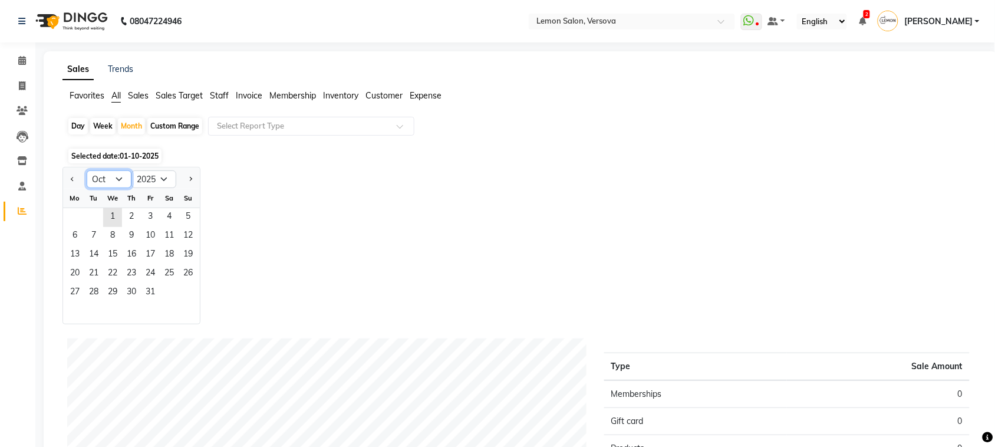
click at [118, 177] on select "Jan Feb Mar Apr May Jun Jul Aug Sep Oct Nov Dec" at bounding box center [109, 179] width 45 height 18
select select "9"
click at [87, 171] on select "Jan Feb Mar Apr May Jun Jul Aug Sep Oct Nov Dec" at bounding box center [109, 179] width 45 height 18
click at [215, 91] on span "Staff" at bounding box center [219, 95] width 19 height 11
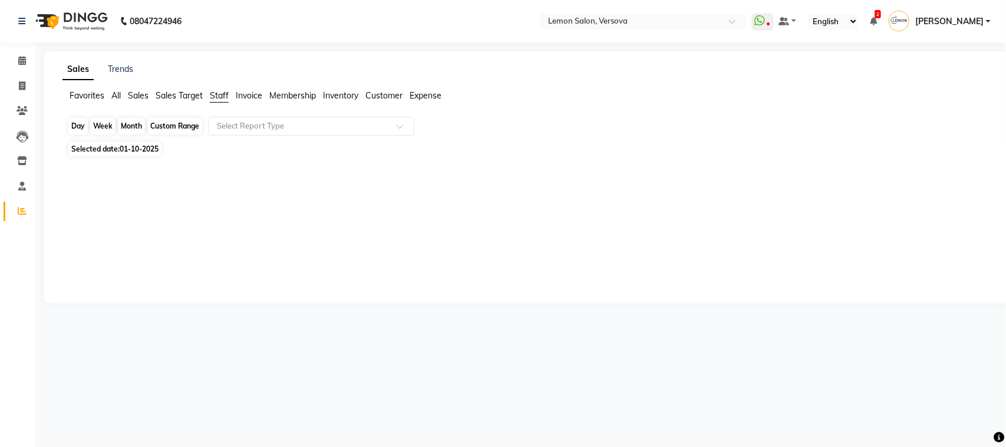
click at [128, 125] on div "Month" at bounding box center [131, 126] width 27 height 16
select select "10"
select select "2025"
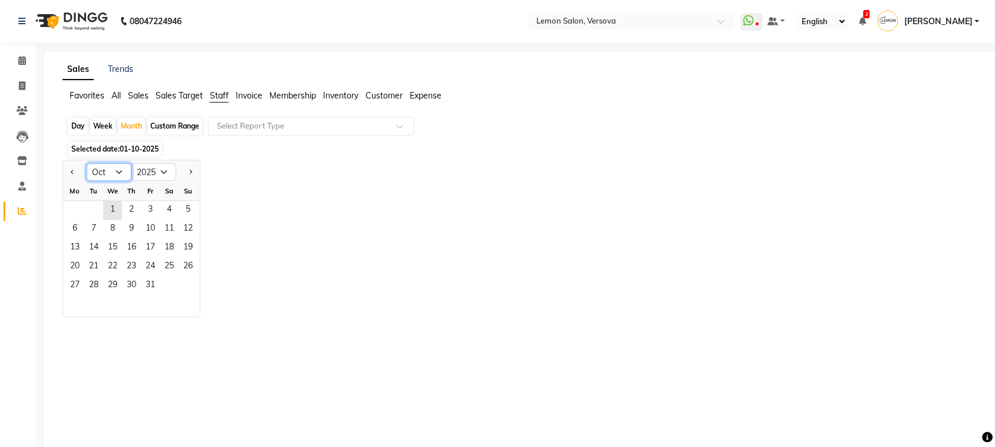
click at [98, 163] on select "Jan Feb Mar Apr May Jun Jul Aug Sep Oct Nov Dec" at bounding box center [109, 172] width 45 height 18
select select "9"
click at [87, 164] on select "Jan Feb Mar Apr May Jun Jul Aug Sep Oct Nov Dec" at bounding box center [109, 172] width 45 height 18
click at [69, 205] on span "1" at bounding box center [74, 210] width 19 height 19
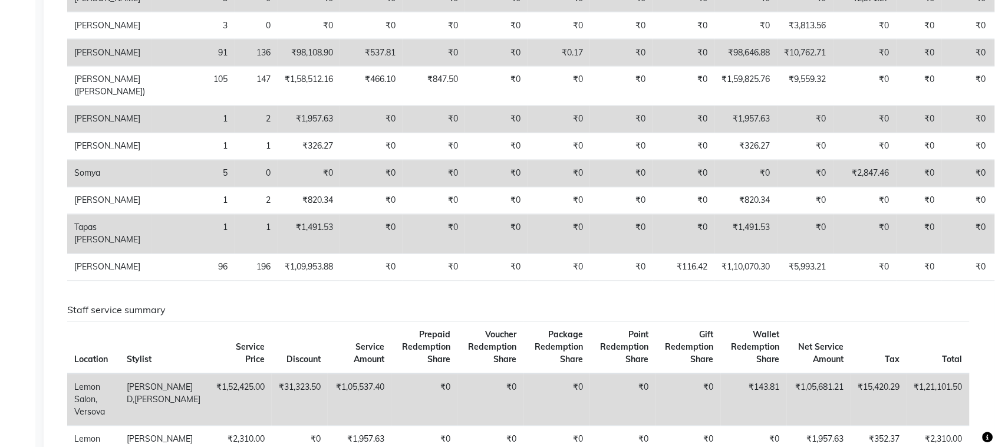
scroll to position [589, 0]
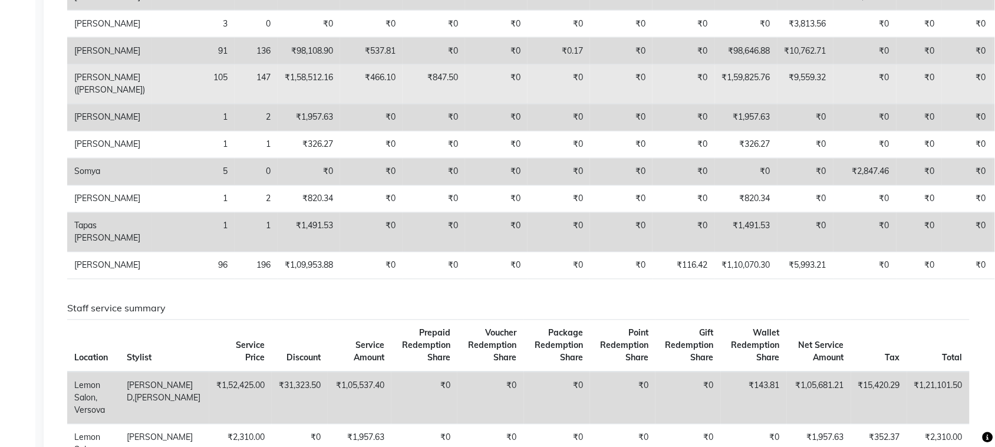
click at [715, 104] on td "₹1,59,825.76" at bounding box center [746, 84] width 62 height 39
click at [777, 104] on td "₹9,559.32" at bounding box center [805, 84] width 56 height 39
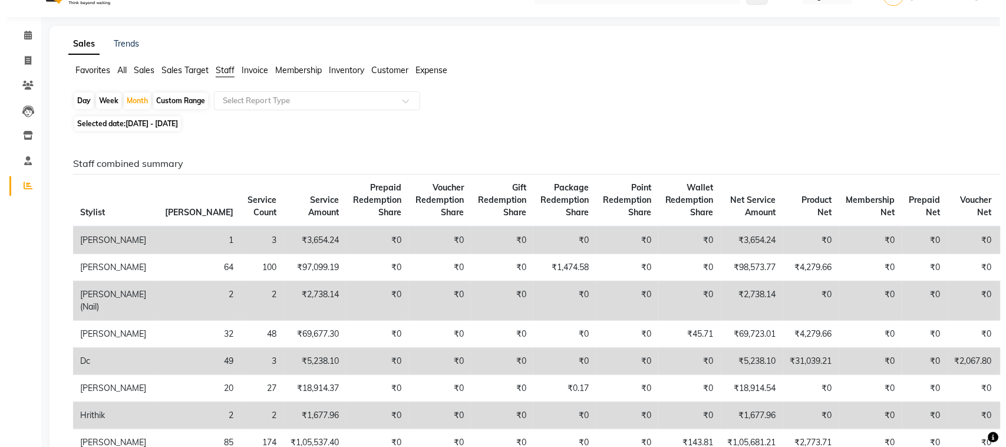
scroll to position [0, 0]
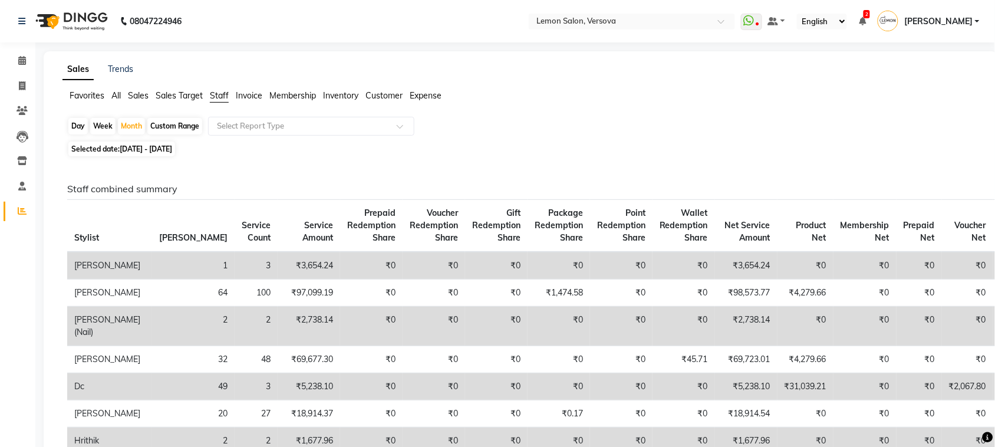
drag, startPoint x: 13, startPoint y: 47, endPoint x: 0, endPoint y: 42, distance: 14.0
click at [21, 59] on icon at bounding box center [22, 60] width 8 height 9
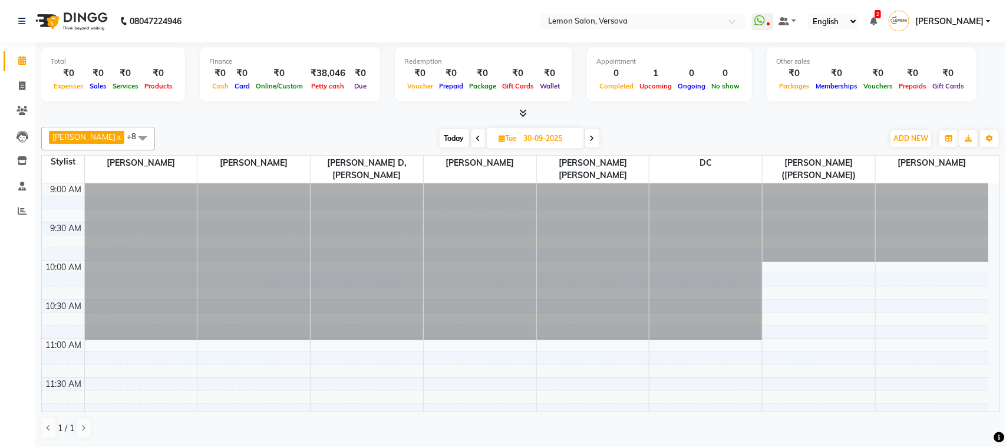
click at [440, 139] on span "Today" at bounding box center [454, 138] width 29 height 18
type input "01-10-2025"
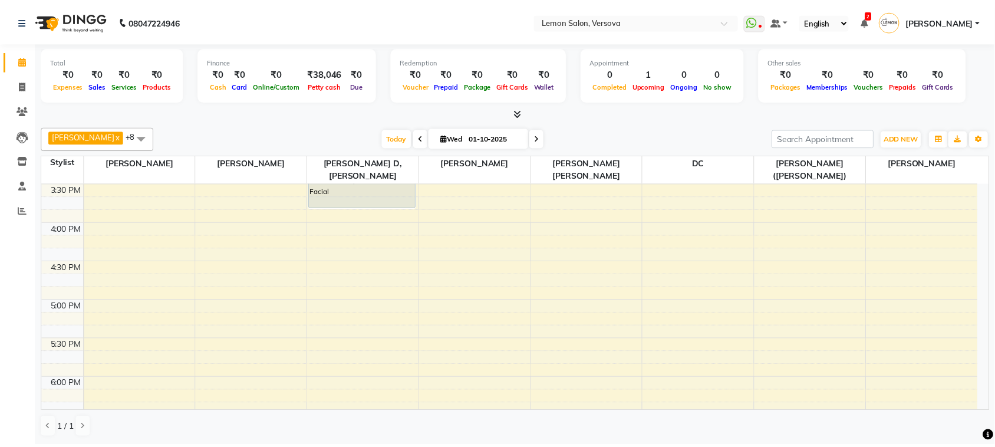
scroll to position [531, 0]
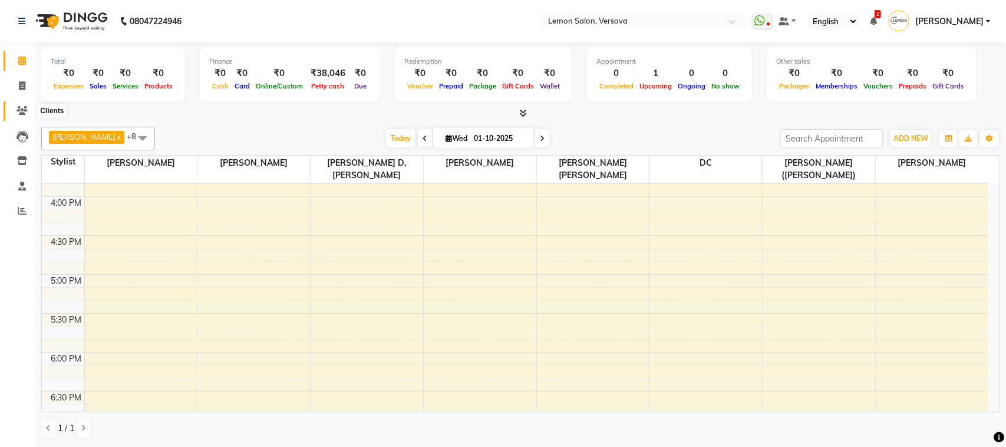
click at [15, 112] on span at bounding box center [22, 111] width 21 height 14
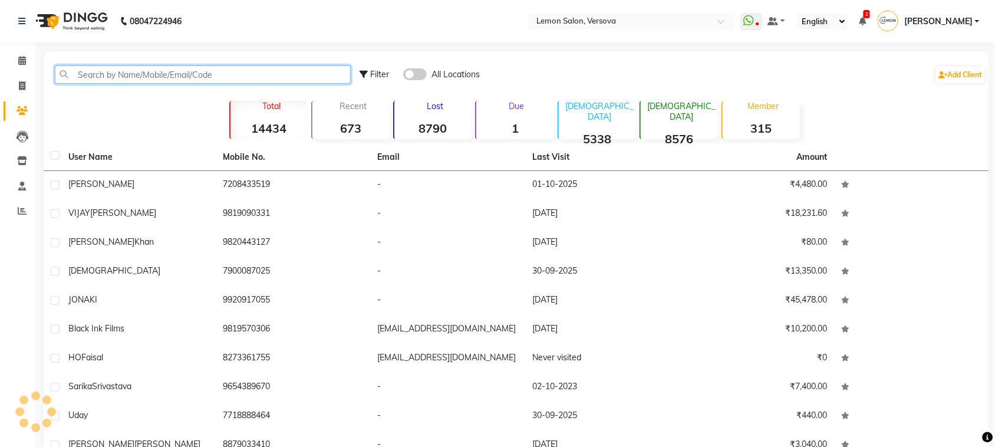
click at [205, 70] on input "text" at bounding box center [203, 74] width 296 height 18
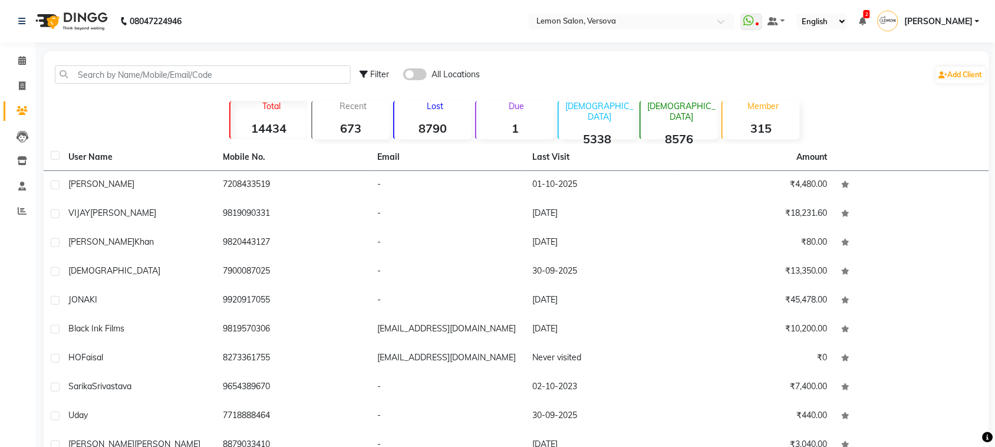
click at [224, 80] on input "text" at bounding box center [203, 74] width 296 height 18
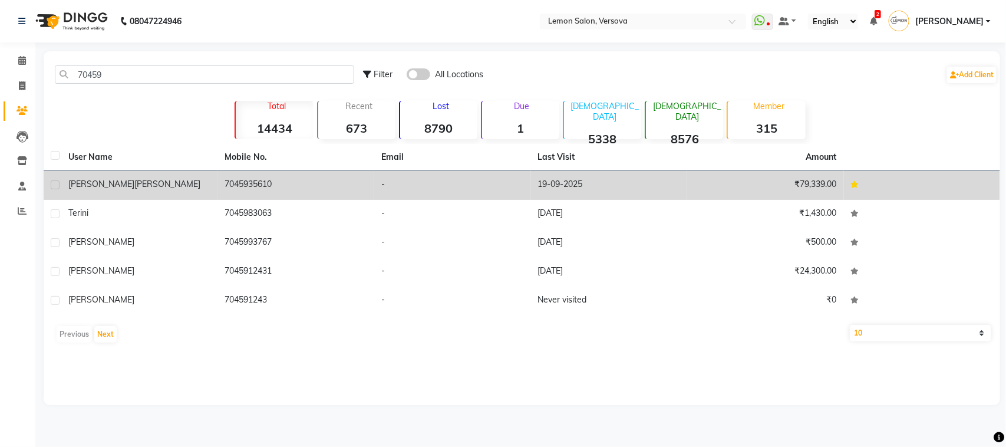
type input "70459"
click at [180, 184] on div "[PERSON_NAME]" at bounding box center [139, 184] width 143 height 12
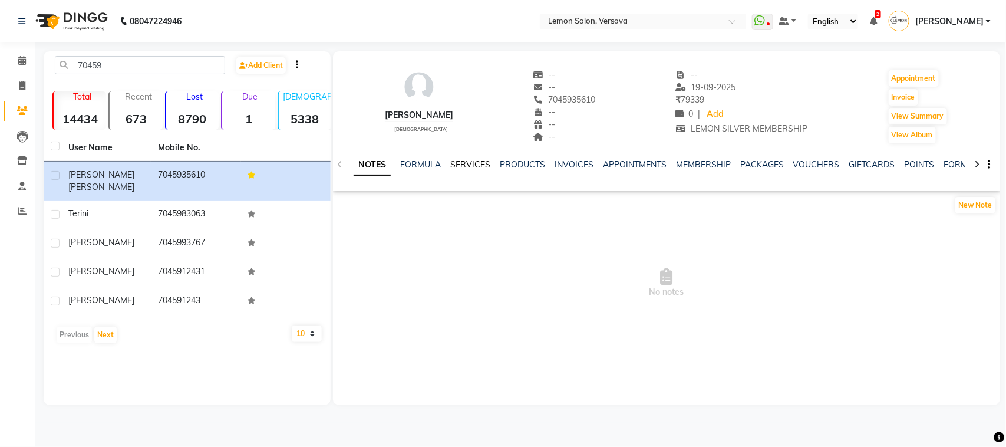
click at [468, 165] on link "SERVICES" at bounding box center [470, 164] width 40 height 11
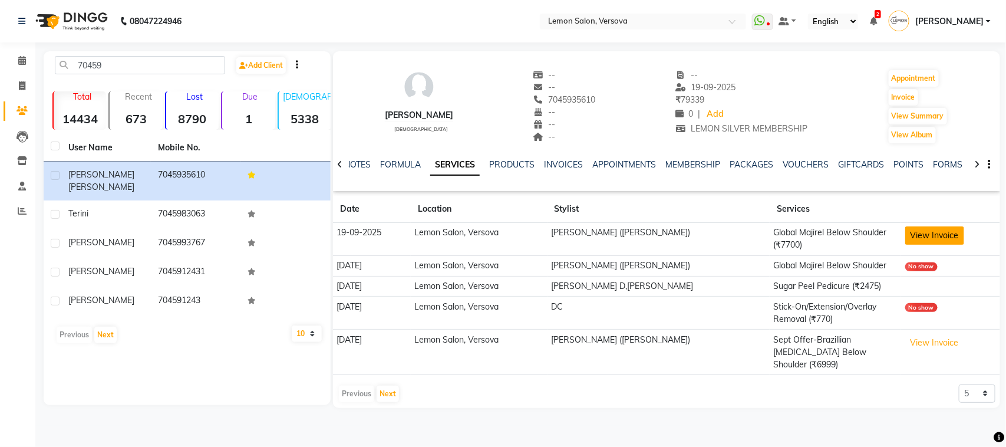
click at [923, 235] on button "View Invoice" at bounding box center [934, 235] width 59 height 18
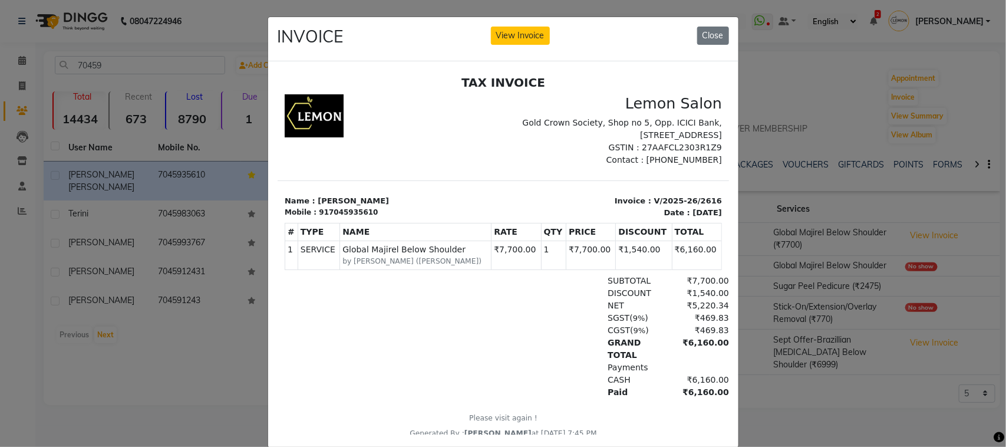
click at [346, 212] on div "917045935610" at bounding box center [347, 211] width 59 height 11
copy div "917045935610"
click at [146, 131] on ngb-modal-window "INVOICE View Invoice Close" at bounding box center [503, 223] width 1006 height 447
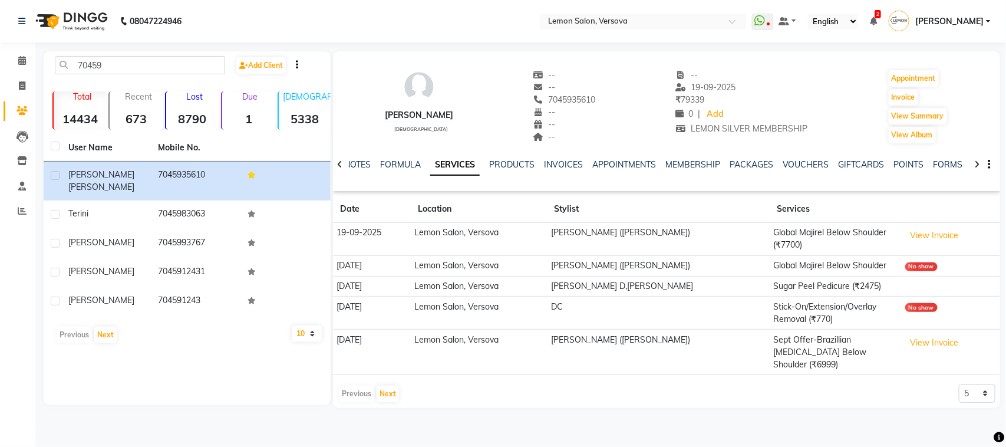
click at [580, 95] on span "7045935610" at bounding box center [564, 99] width 62 height 11
copy span "7045935610"
click at [18, 64] on icon at bounding box center [22, 60] width 8 height 9
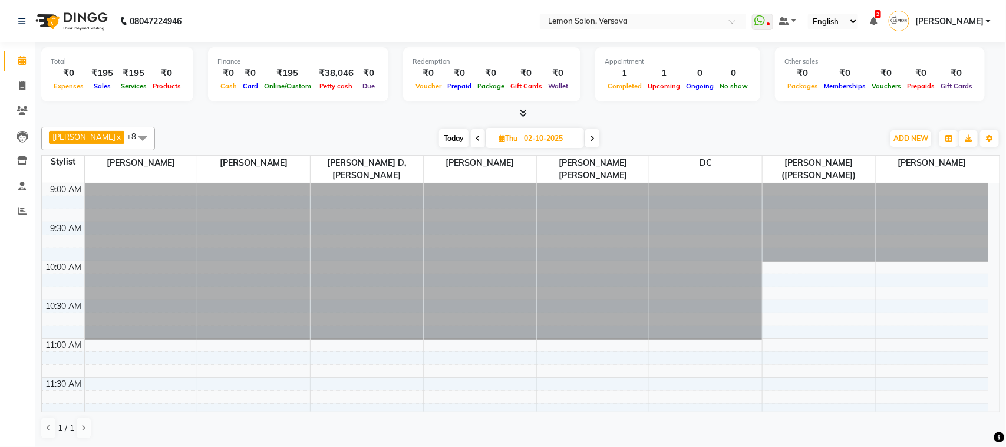
click at [439, 140] on span "Today" at bounding box center [453, 138] width 29 height 18
type input "01-10-2025"
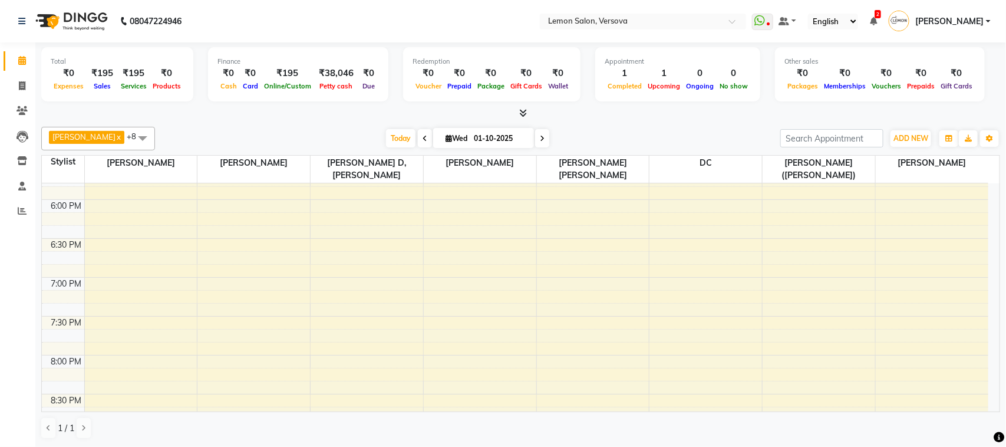
scroll to position [610, 0]
click at [811, 200] on div "9:00 AM 9:30 AM 10:00 AM 10:30 AM 11:00 AM 11:30 AM 12:00 PM 12:30 PM 1:00 PM 1…" at bounding box center [515, 117] width 946 height 1088
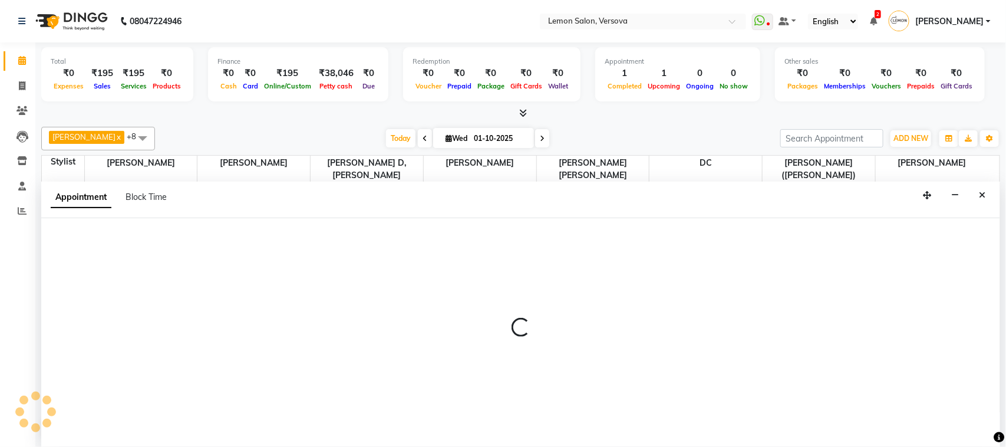
select select "20640"
select select "1020"
select select "tentative"
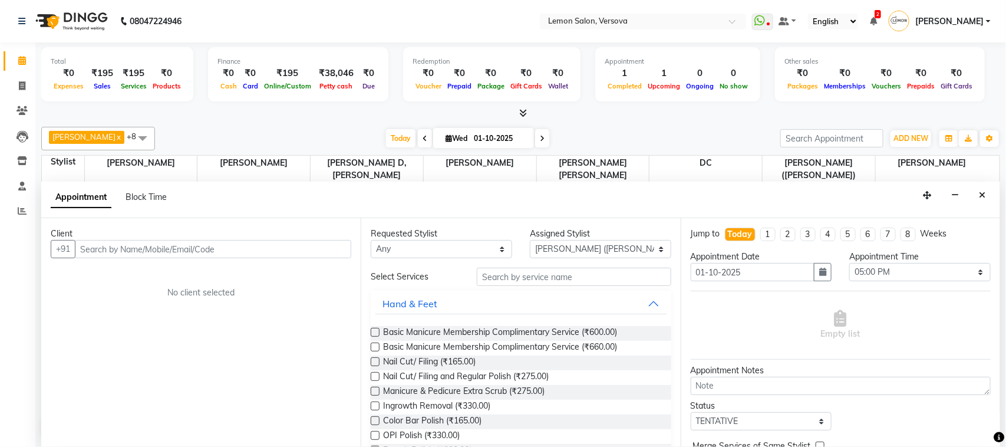
click at [196, 246] on input "text" at bounding box center [213, 249] width 276 height 18
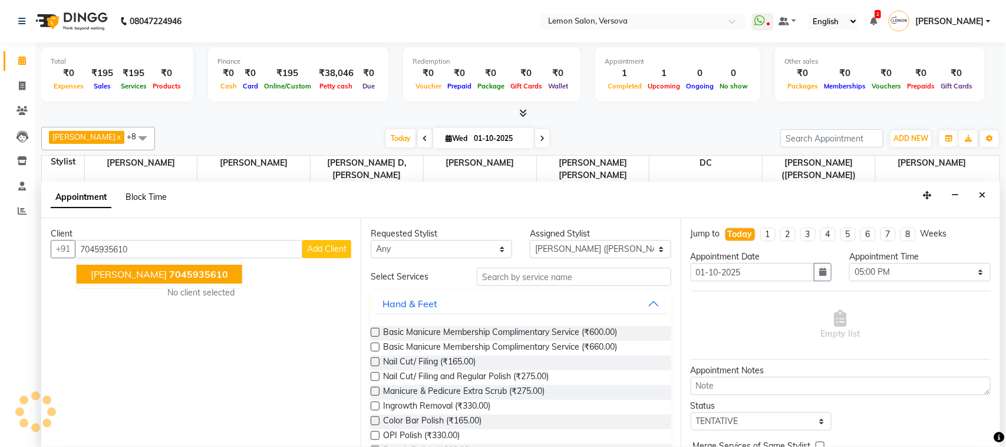
type input "7045935610"
click at [158, 199] on span "Block Time" at bounding box center [145, 196] width 41 height 11
select select "20640"
select select "1020"
select select "1035"
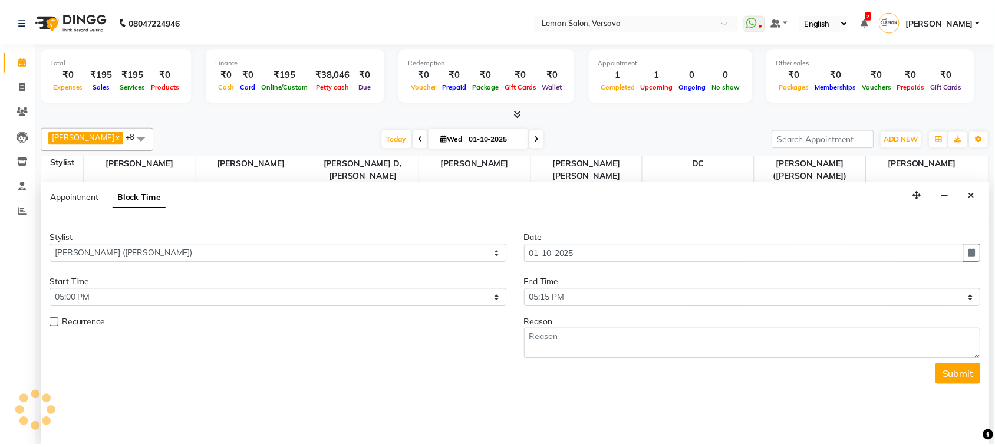
scroll to position [315, 0]
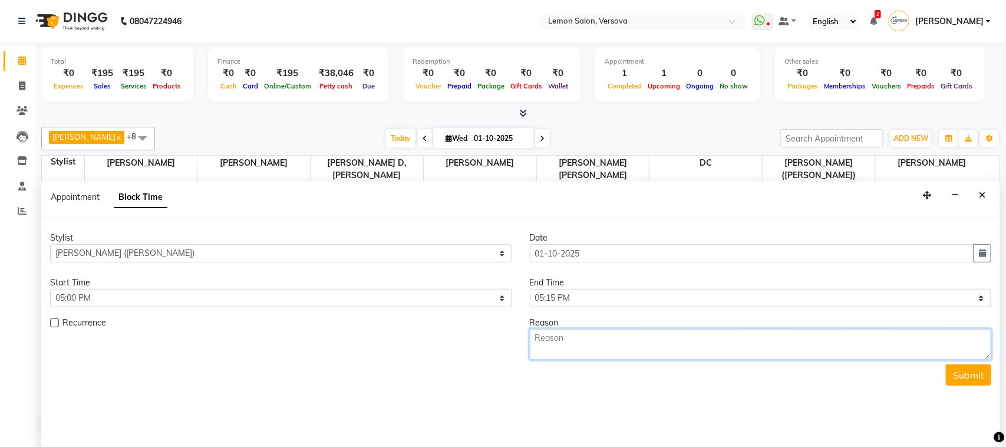
click at [570, 346] on textarea at bounding box center [761, 344] width 462 height 31
paste textarea "7045935610"
type textarea "7045935610"
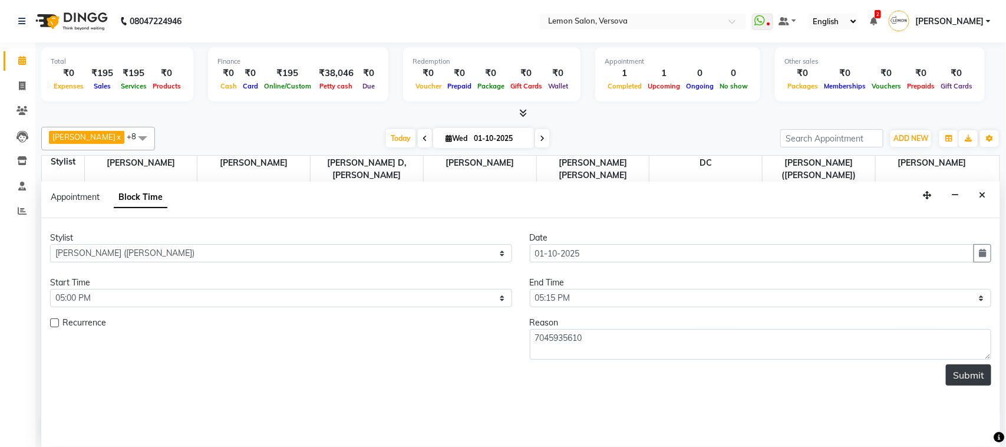
click at [960, 382] on button "Submit" at bounding box center [968, 374] width 45 height 21
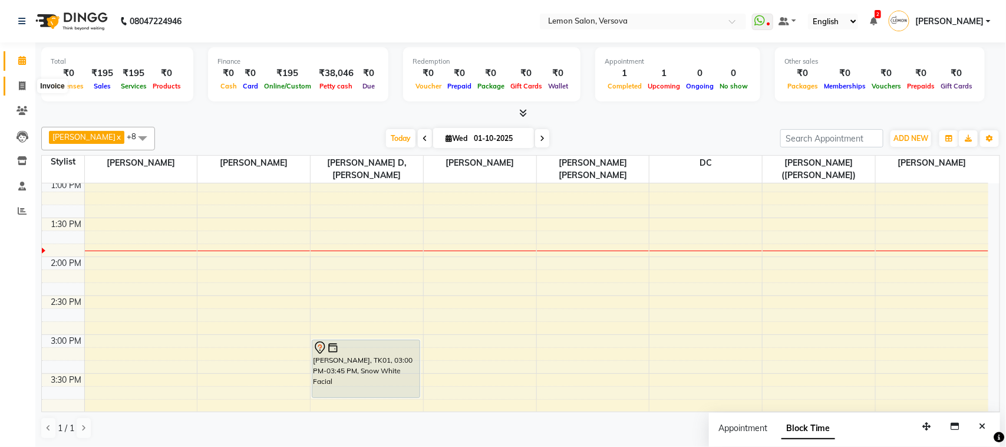
click at [27, 84] on span at bounding box center [22, 87] width 21 height 14
select select "service"
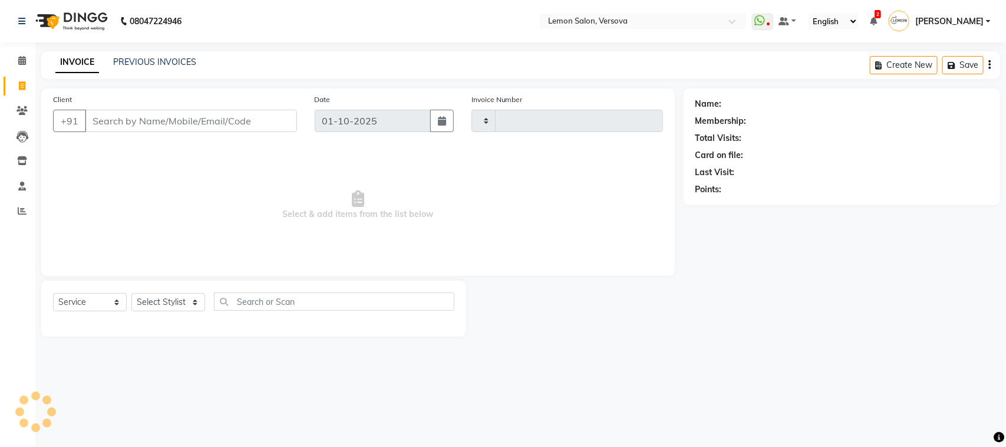
type input "2786"
select select "564"
click at [143, 115] on input "Client" at bounding box center [191, 121] width 212 height 22
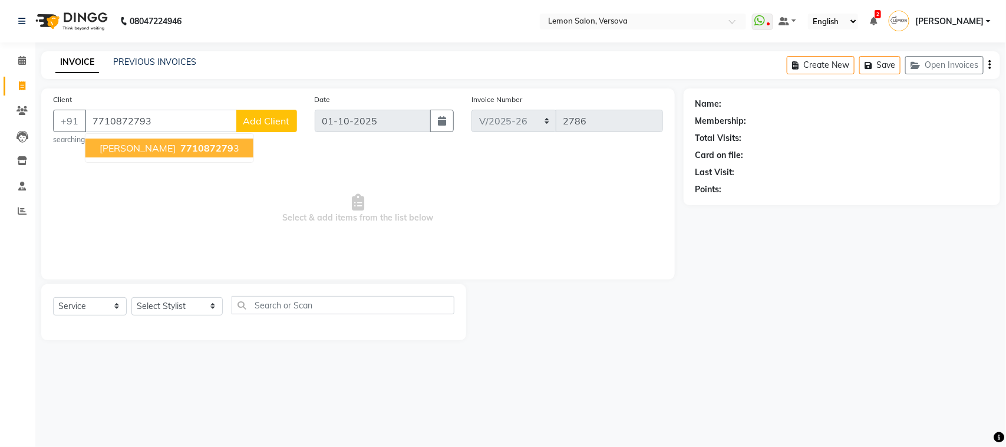
type input "7710872793"
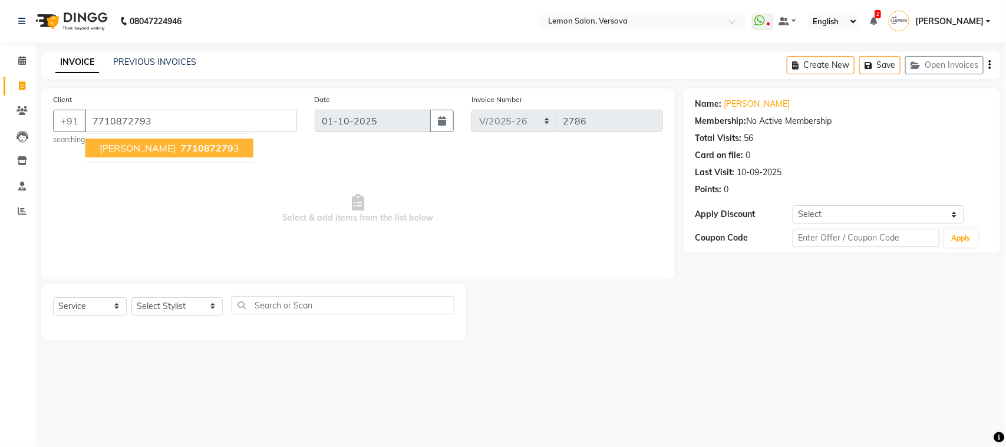
click at [232, 151] on button "RABIYA HAYAT 771087279 3" at bounding box center [169, 147] width 168 height 19
drag, startPoint x: 160, startPoint y: 318, endPoint x: 164, endPoint y: 230, distance: 87.9
click at [160, 317] on div "Select Service Product Membership Package Voucher Prepaid Gift Card Select Styl…" at bounding box center [253, 310] width 401 height 28
click at [173, 316] on div "Select Service Product Membership Package Voucher Prepaid Gift Card Select Styl…" at bounding box center [253, 310] width 401 height 28
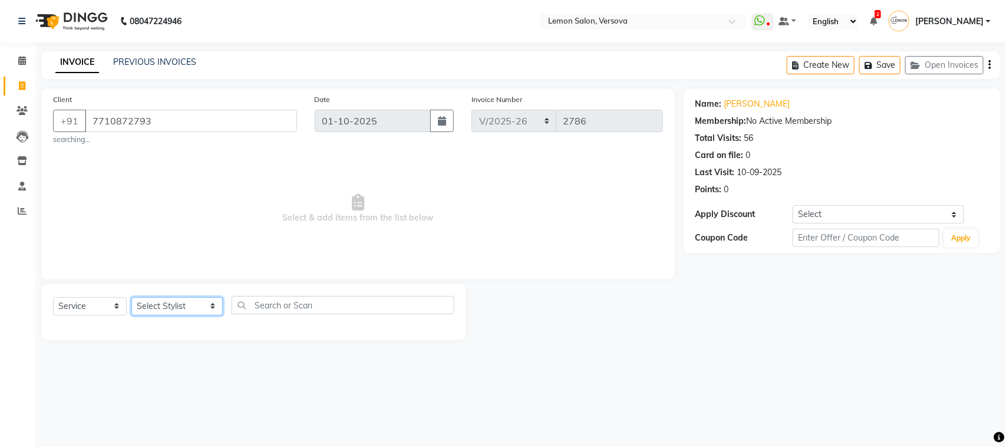
click at [169, 311] on select "Select Stylist Alim Shah Asif Salmani DC Kassar Sahil Margaret Marshak D,souza …" at bounding box center [176, 306] width 91 height 18
select select "7408"
click at [131, 297] on select "Select Stylist Alim Shah Asif Salmani DC Kassar Sahil Margaret Marshak D,souza …" at bounding box center [176, 306] width 91 height 18
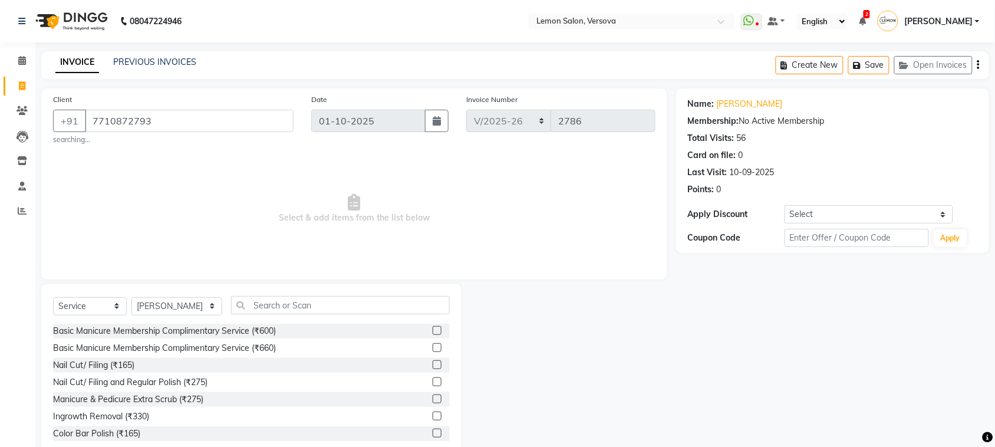
click at [266, 314] on div "Select Service Product Membership Package Voucher Prepaid Gift Card Select Styl…" at bounding box center [251, 310] width 397 height 28
click at [266, 313] on input "text" at bounding box center [340, 305] width 219 height 18
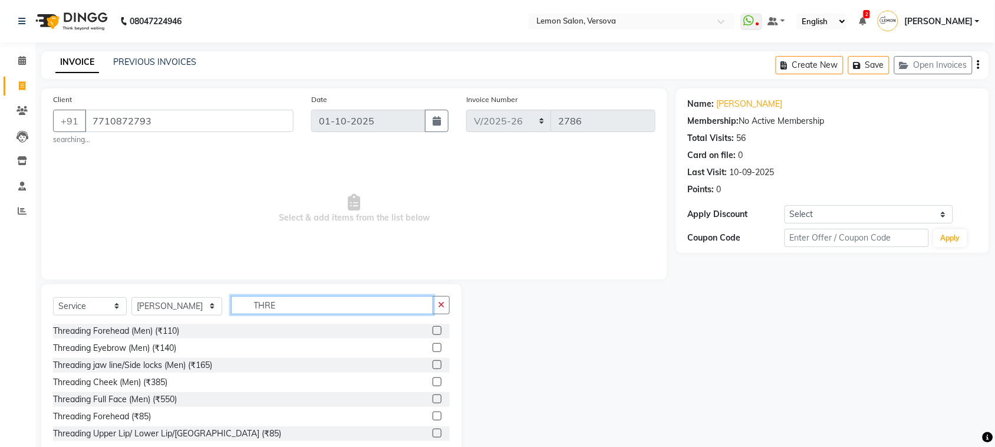
scroll to position [74, 0]
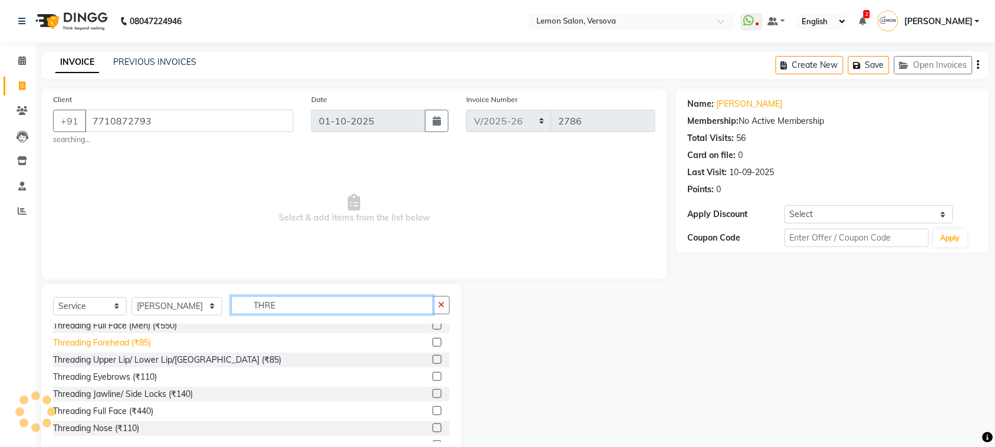
type input "THRE"
click at [134, 345] on div "Threading Forehead (₹85)" at bounding box center [102, 342] width 98 height 12
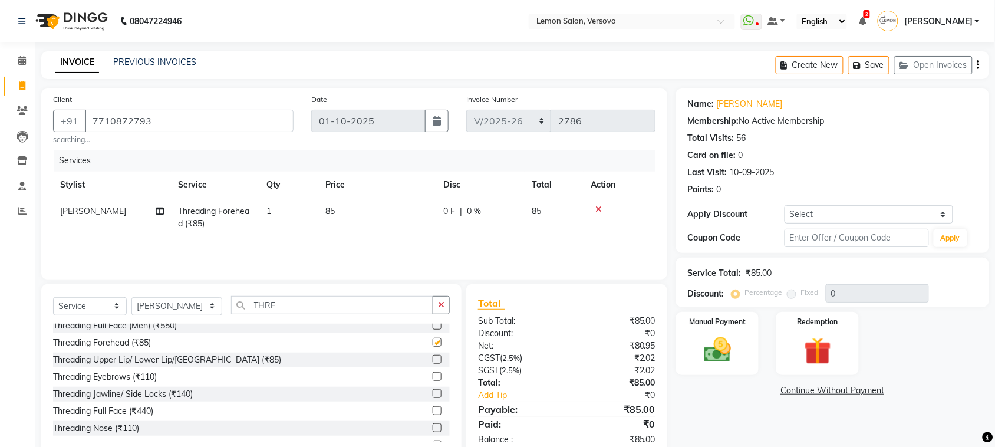
checkbox input "false"
click at [725, 344] on img at bounding box center [717, 349] width 46 height 32
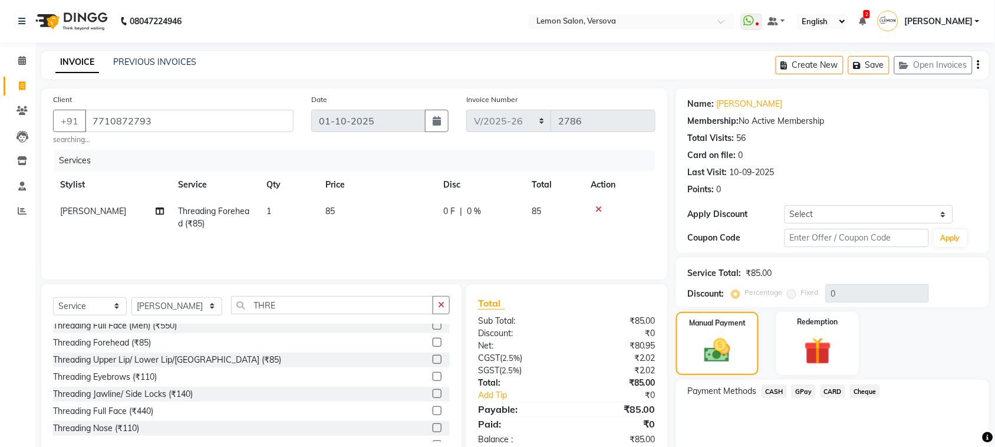
click at [833, 390] on span "CARD" at bounding box center [832, 391] width 25 height 14
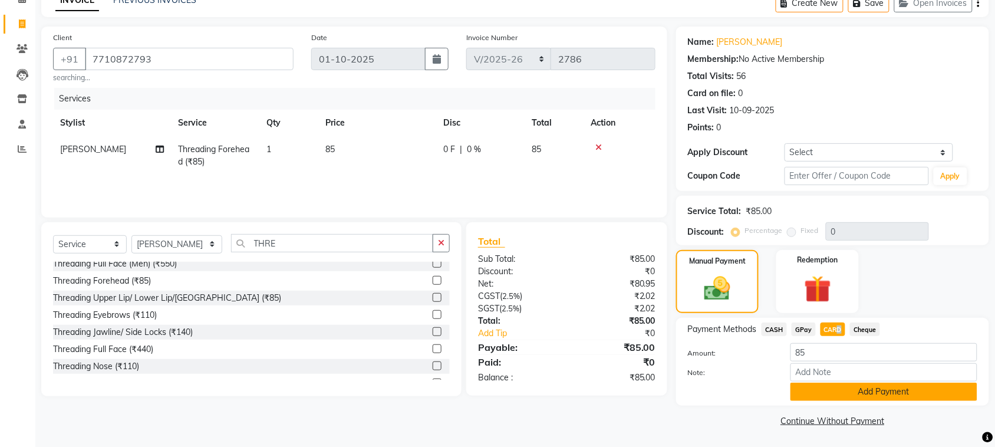
click at [865, 395] on button "Add Payment" at bounding box center [883, 391] width 187 height 18
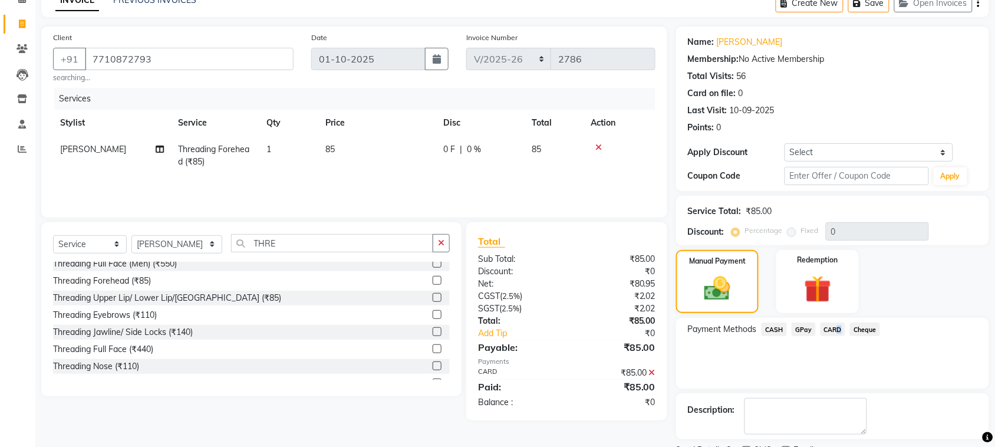
scroll to position [113, 0]
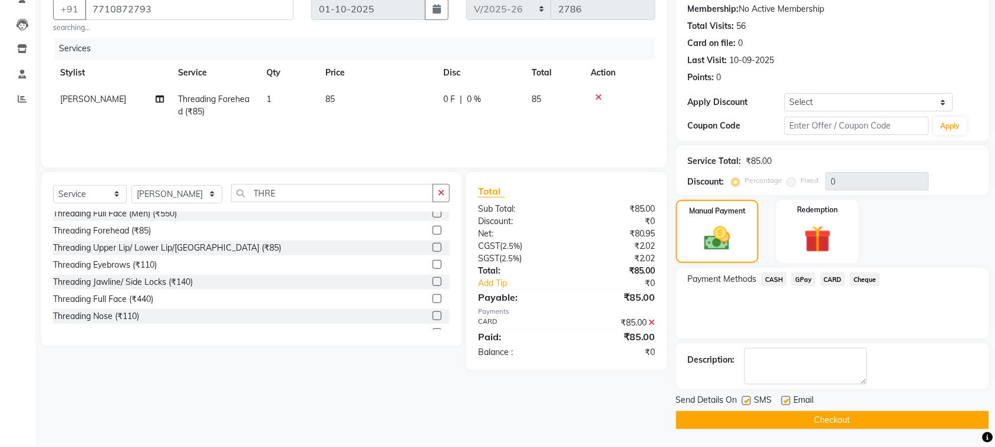
click at [747, 401] on label at bounding box center [746, 400] width 9 height 9
click at [747, 401] on input "checkbox" at bounding box center [746, 401] width 8 height 8
checkbox input "false"
click at [785, 399] on label at bounding box center [785, 400] width 9 height 9
click at [785, 399] on input "checkbox" at bounding box center [785, 401] width 8 height 8
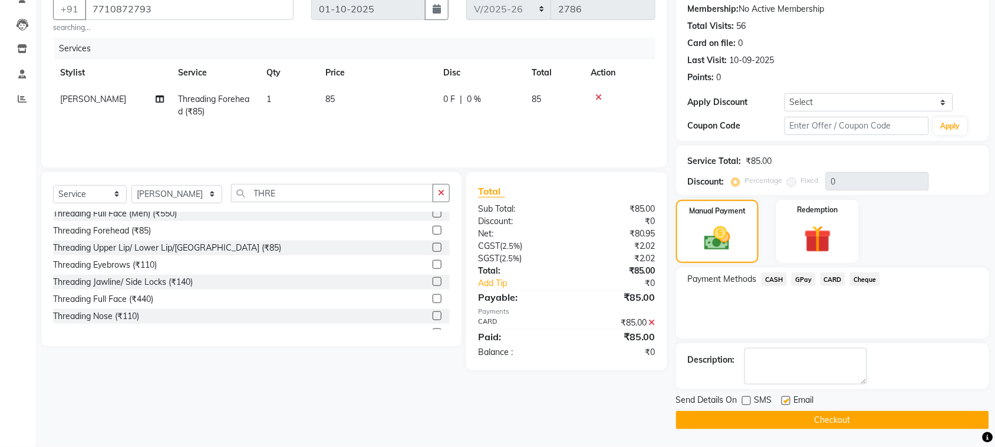
checkbox input "false"
click at [788, 421] on button "Checkout" at bounding box center [832, 420] width 313 height 18
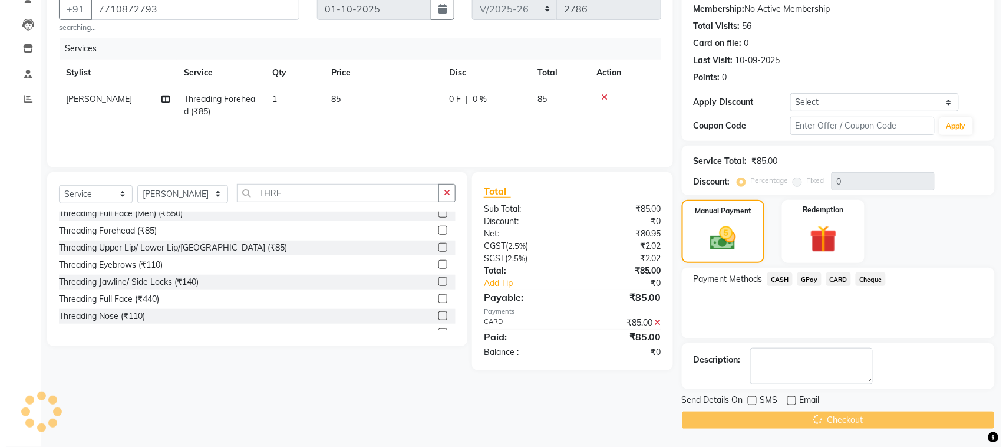
scroll to position [0, 0]
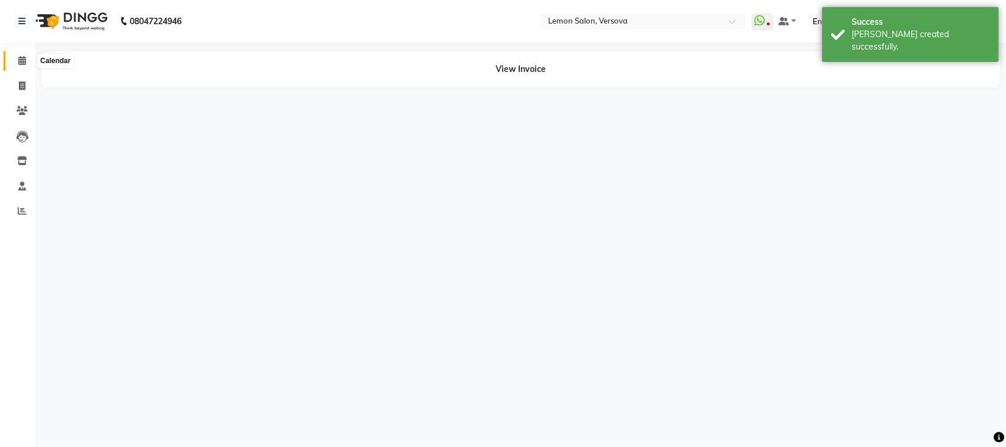
click at [25, 62] on span at bounding box center [22, 61] width 21 height 14
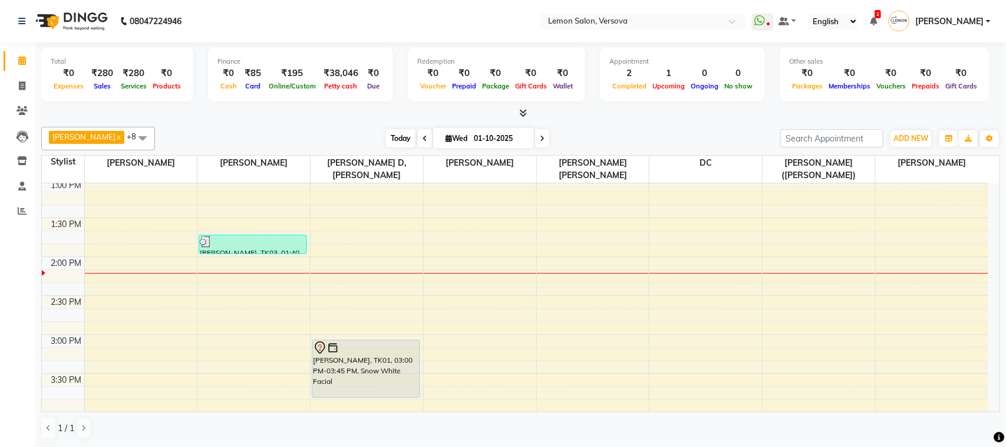
click at [386, 136] on span "Today" at bounding box center [400, 138] width 29 height 18
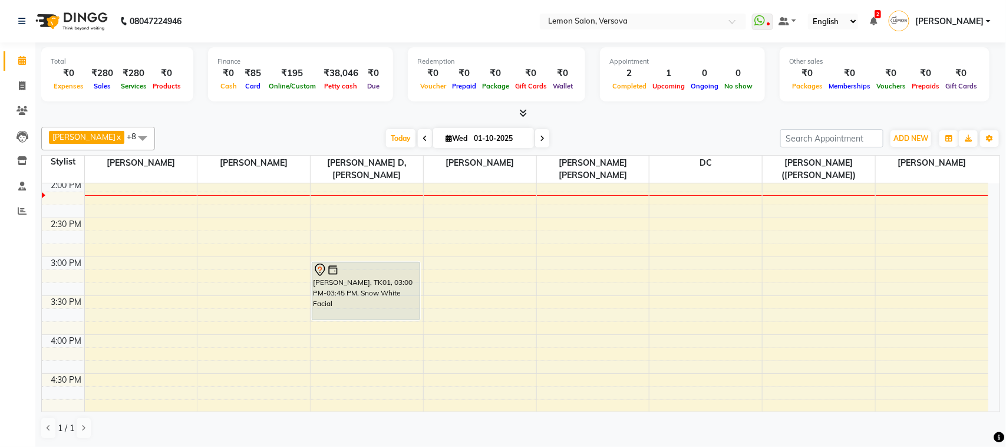
click at [422, 136] on icon at bounding box center [424, 138] width 5 height 7
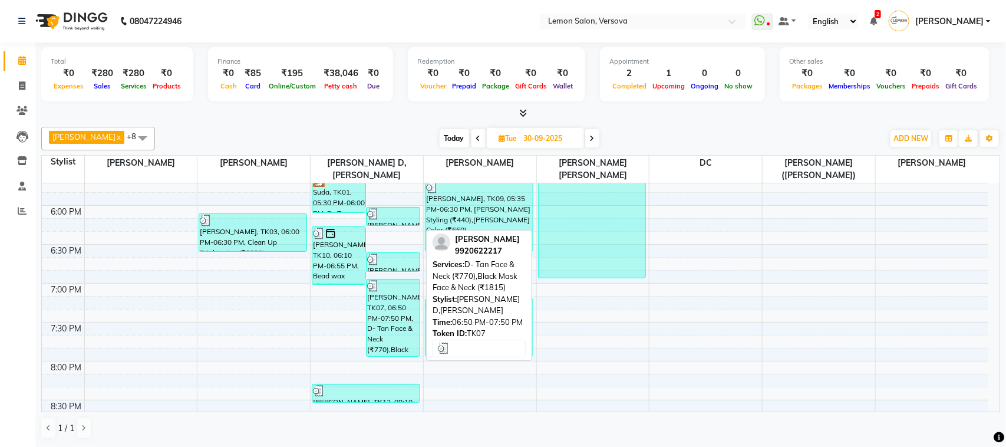
scroll to position [639, 0]
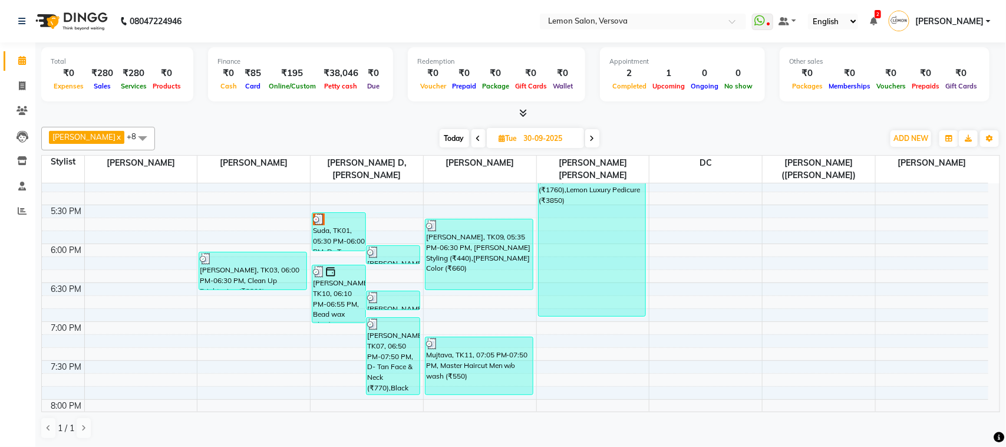
click at [440, 139] on span "Today" at bounding box center [454, 138] width 29 height 18
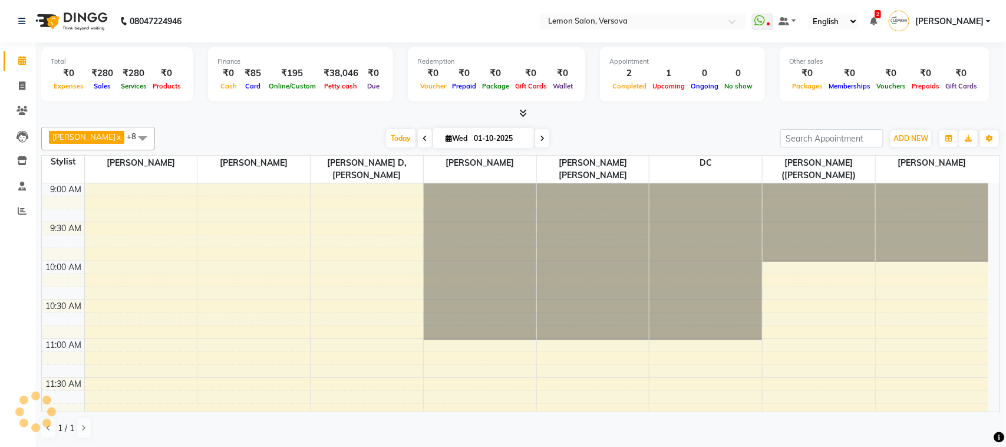
scroll to position [393, 0]
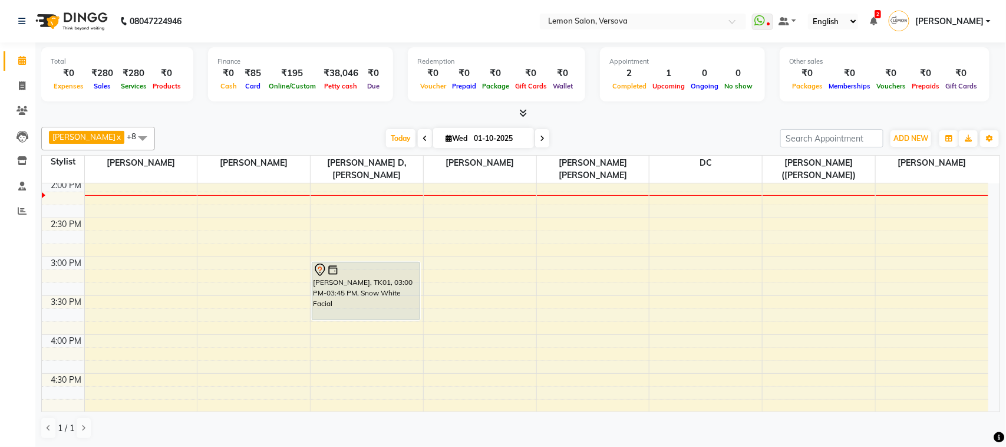
click at [418, 137] on span at bounding box center [425, 138] width 14 height 18
type input "30-09-2025"
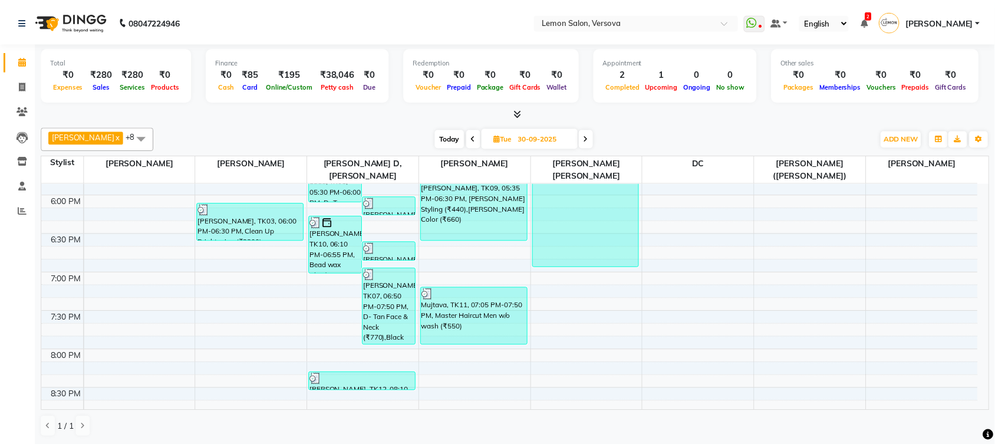
scroll to position [688, 0]
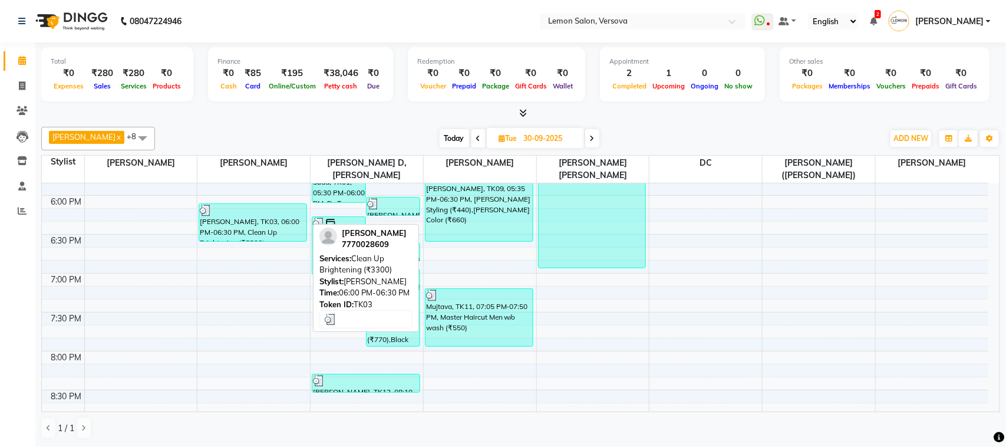
click at [242, 213] on div "[PERSON_NAME], TK03, 06:00 PM-06:30 PM, Clean Up Brightening (₹3300)" at bounding box center [252, 222] width 107 height 37
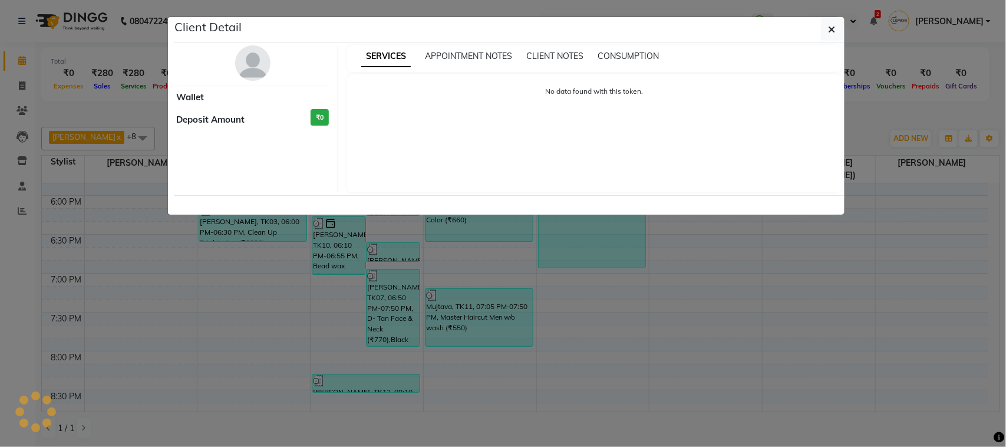
select select "3"
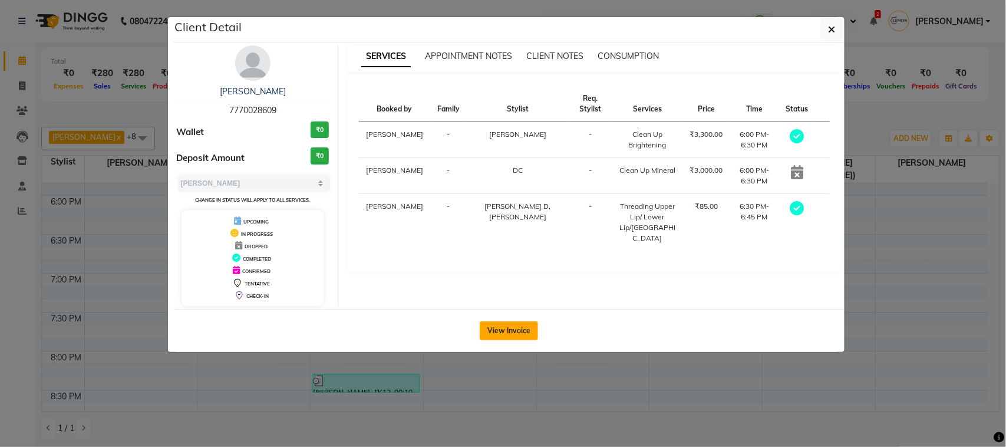
click at [511, 331] on button "View Invoice" at bounding box center [509, 330] width 58 height 19
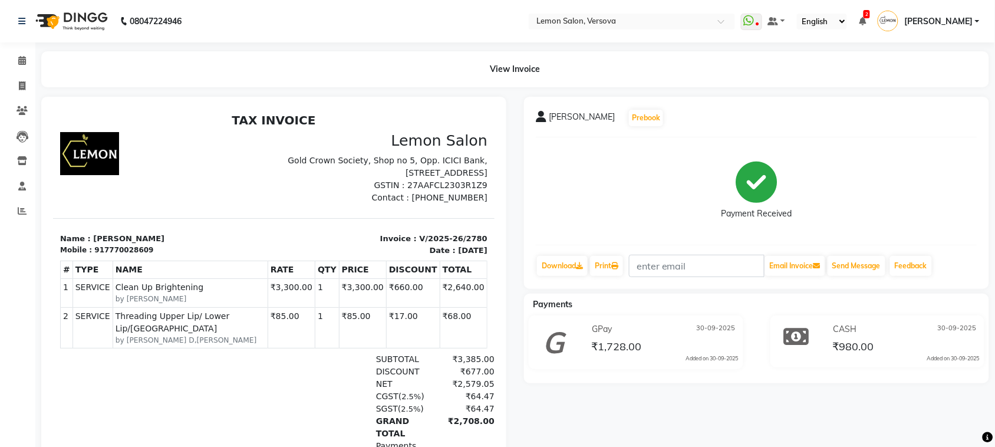
click at [428, 233] on p "Invoice : V/2025-26/2780" at bounding box center [383, 238] width 207 height 12
copy div "Invoice : V/2025-26/2780"
click at [404, 234] on p "Invoice : V/2025-26/2780" at bounding box center [383, 238] width 207 height 12
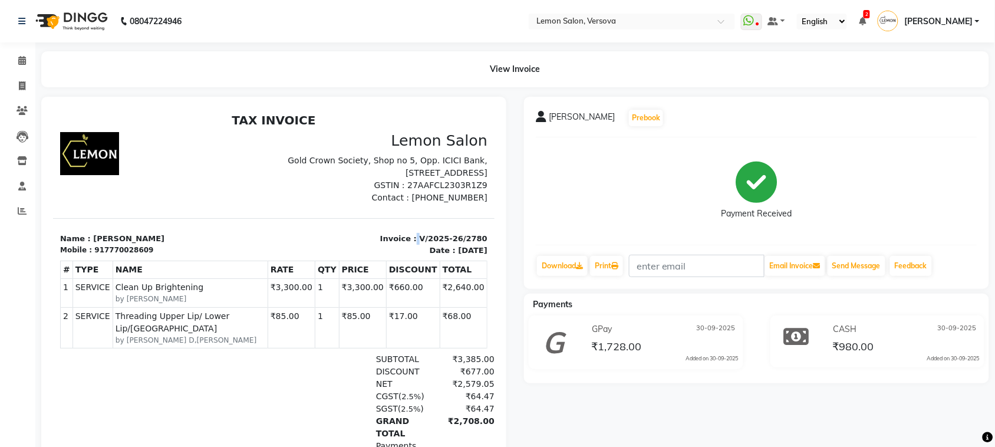
click at [404, 234] on p "Invoice : V/2025-26/2780" at bounding box center [383, 238] width 207 height 12
click at [12, 62] on span at bounding box center [22, 61] width 21 height 14
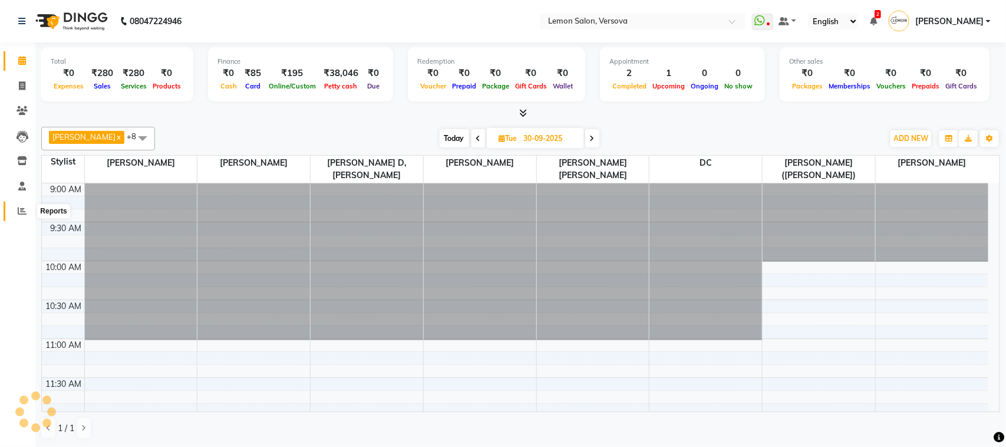
click at [29, 208] on span at bounding box center [22, 211] width 21 height 14
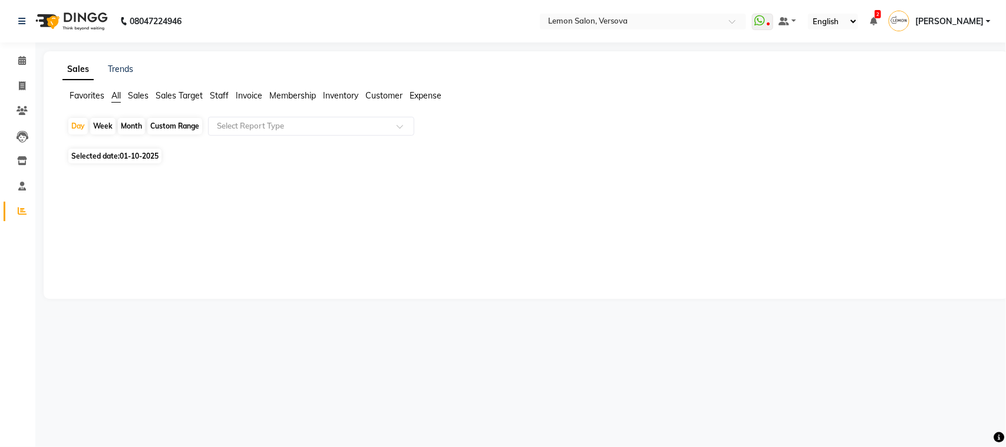
click at [143, 125] on div "Month" at bounding box center [131, 126] width 27 height 16
select select "10"
select select "2025"
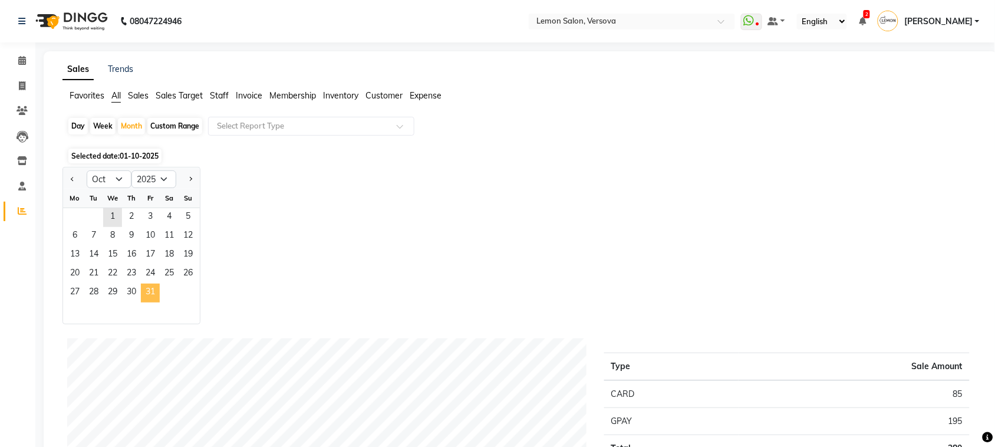
click at [150, 295] on span "31" at bounding box center [150, 292] width 19 height 19
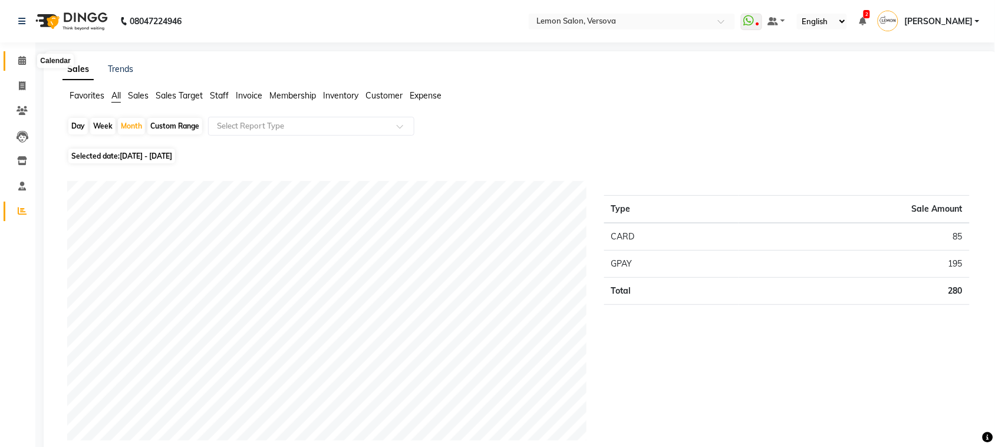
click at [24, 62] on icon at bounding box center [22, 60] width 8 height 9
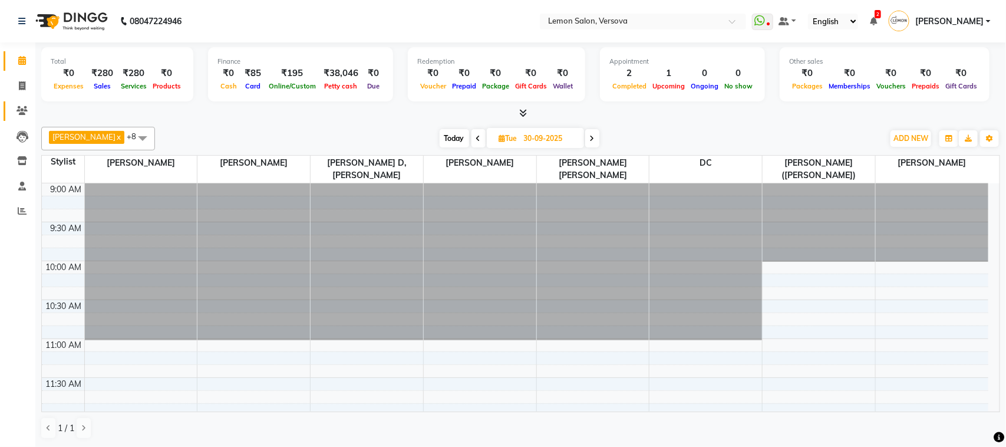
click at [25, 108] on icon at bounding box center [21, 110] width 11 height 9
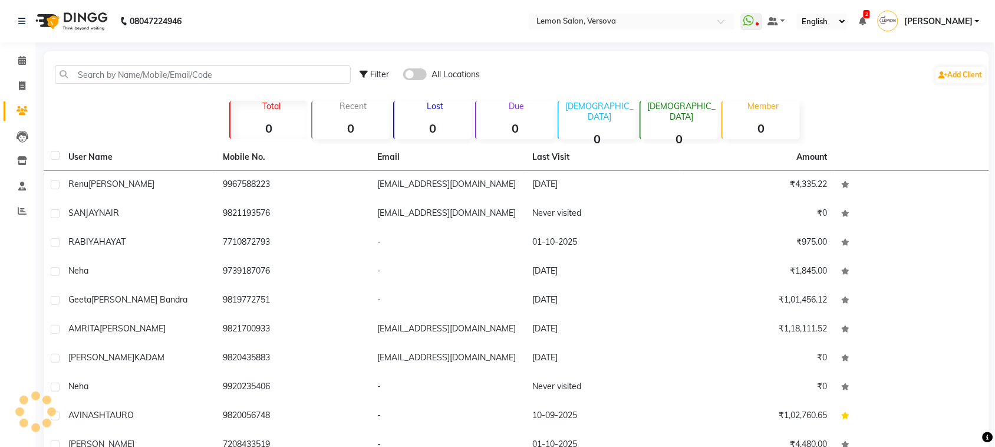
click at [49, 93] on div "Filter All Locations Add Client Total 0 Recent 0 Lost 0 Due 0 [DEMOGRAPHIC_DATA…" at bounding box center [516, 271] width 945 height 441
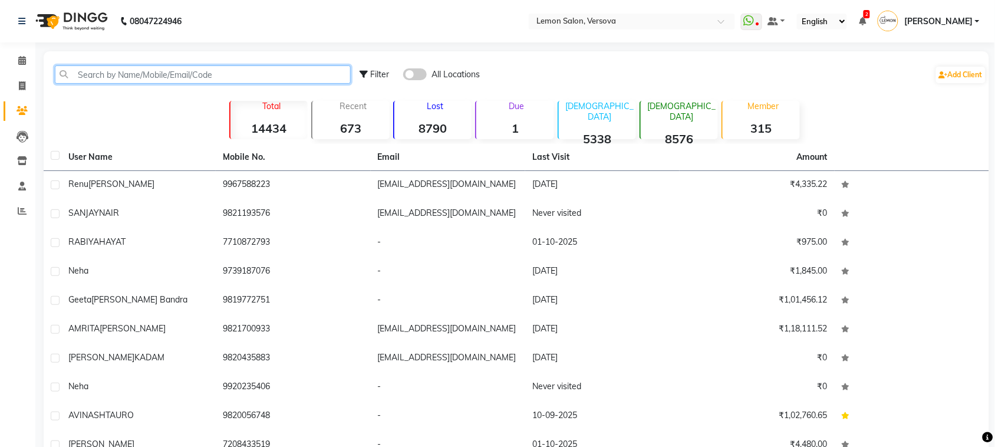
click at [95, 78] on input "text" at bounding box center [203, 74] width 296 height 18
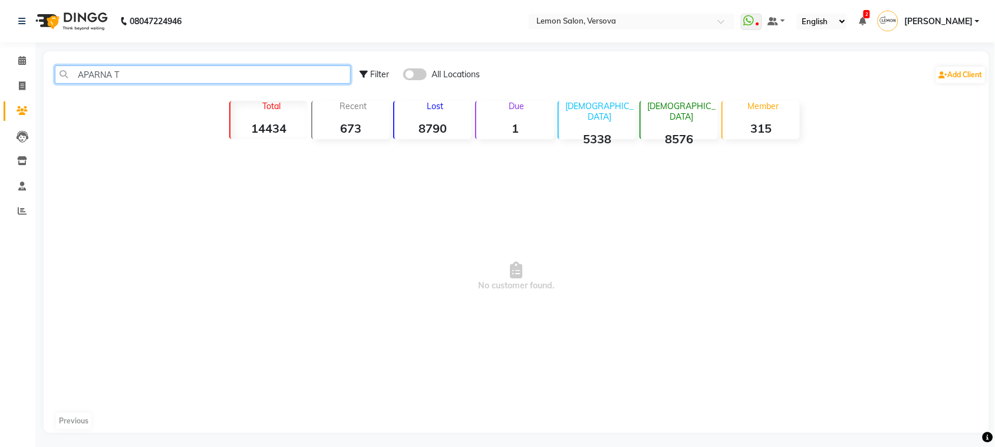
type input "APARNA T"
click at [418, 74] on span at bounding box center [415, 74] width 24 height 12
click at [403, 76] on input "checkbox" at bounding box center [403, 76] width 0 height 0
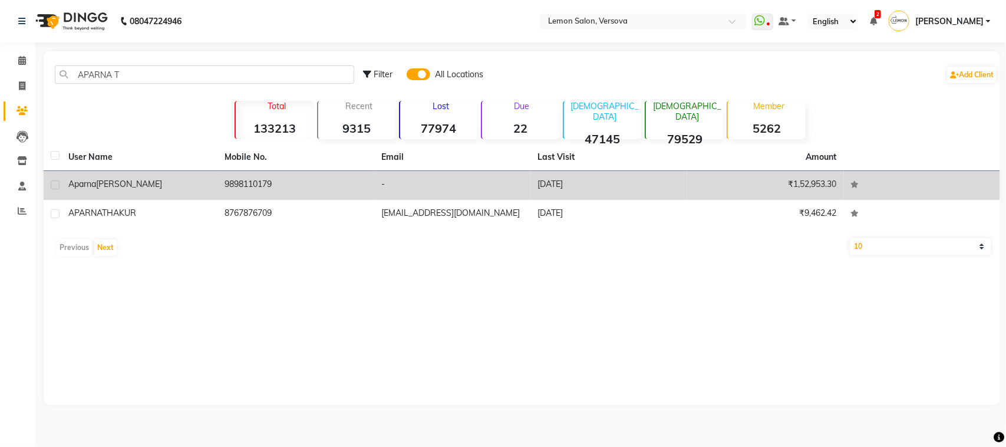
click at [224, 184] on td "9898110179" at bounding box center [296, 185] width 157 height 29
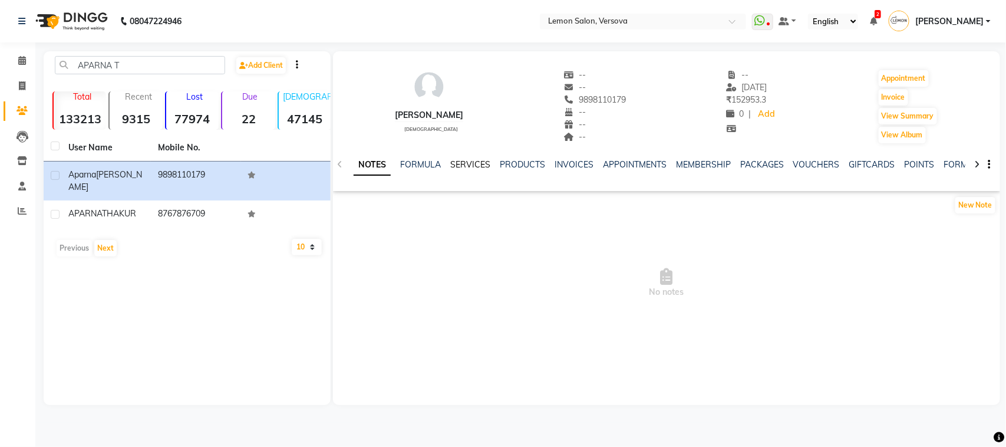
click at [464, 164] on link "SERVICES" at bounding box center [470, 164] width 40 height 11
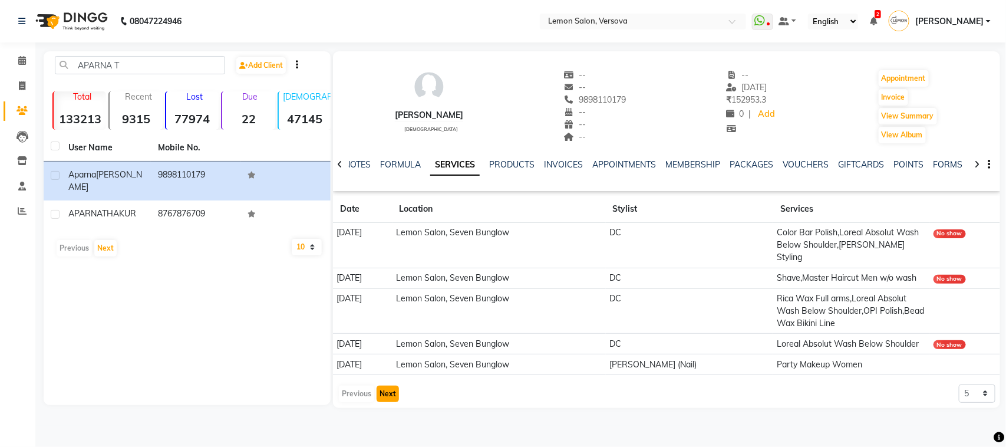
click at [379, 385] on button "Next" at bounding box center [387, 393] width 22 height 16
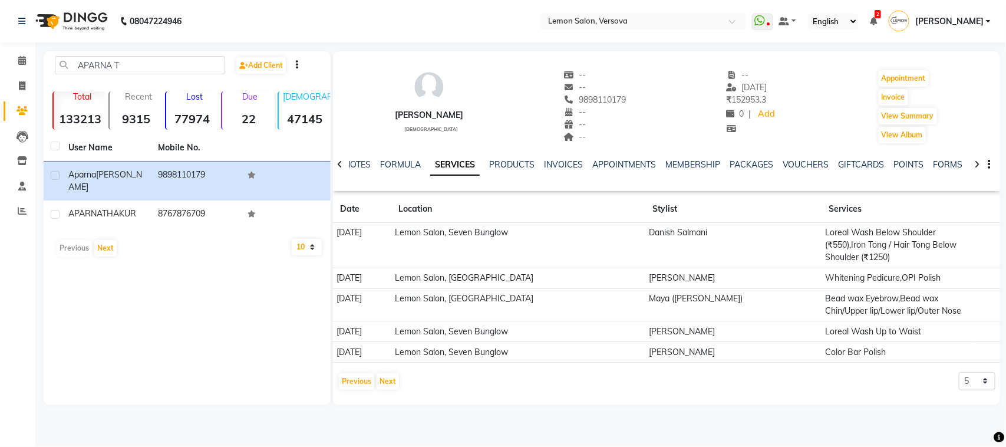
click at [399, 72] on div "[PERSON_NAME] [DEMOGRAPHIC_DATA]" at bounding box center [429, 106] width 68 height 75
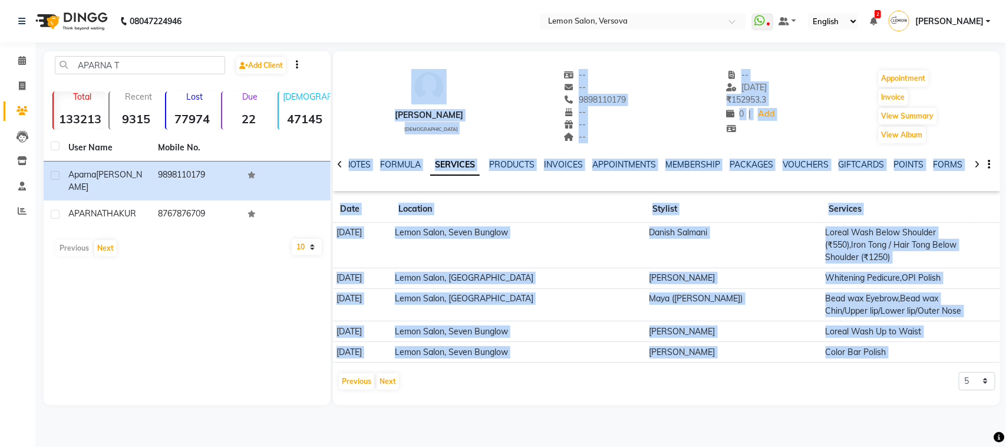
drag, startPoint x: 399, startPoint y: 72, endPoint x: 681, endPoint y: 370, distance: 409.3
click at [681, 370] on div "[PERSON_NAME] [DEMOGRAPHIC_DATA] -- -- 9898110179 -- -- -- -- [DATE] ₹ 152953.3…" at bounding box center [666, 223] width 667 height 344
click at [375, 92] on div "[PERSON_NAME] [DEMOGRAPHIC_DATA] -- -- 9898110179 -- -- -- -- [DATE] ₹ 152953.3…" at bounding box center [666, 100] width 667 height 87
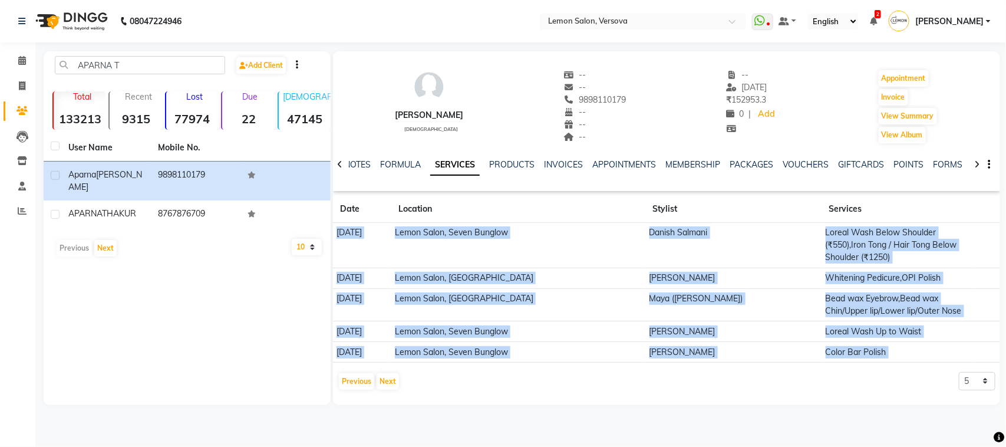
drag, startPoint x: 338, startPoint y: 224, endPoint x: 833, endPoint y: 372, distance: 516.4
click at [833, 372] on app-client-history "Date Location Stylist Services [DATE] Lemon Salon, Seven Bunglow Danish Salmani…" at bounding box center [666, 293] width 667 height 195
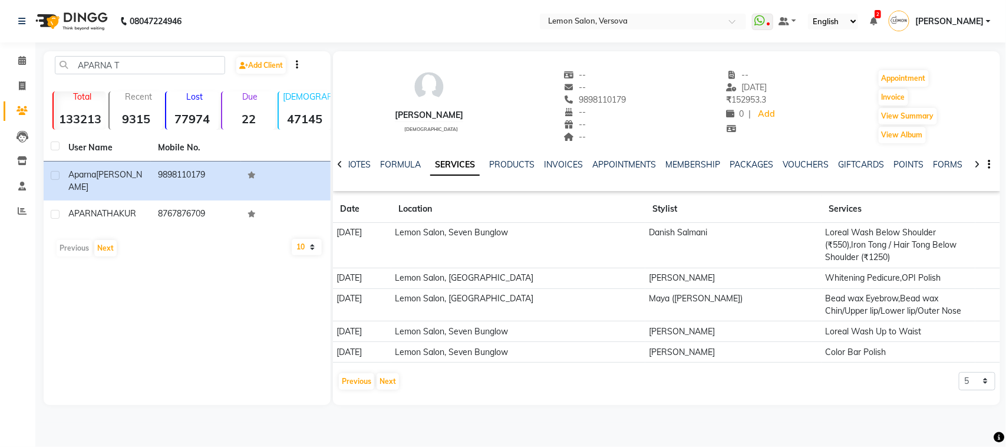
click at [366, 94] on div "[PERSON_NAME] [DEMOGRAPHIC_DATA] -- -- 9898110179 -- -- -- -- [DATE] ₹ 152953.3…" at bounding box center [666, 100] width 667 height 87
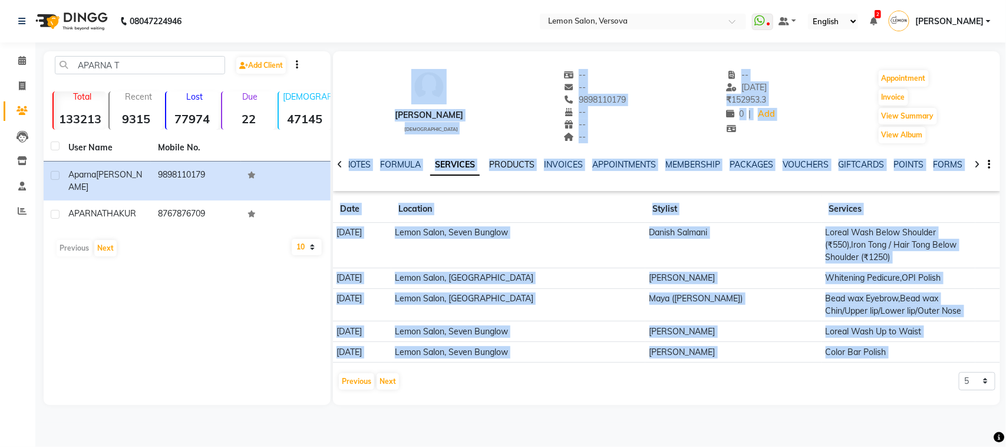
drag, startPoint x: 373, startPoint y: 80, endPoint x: 526, endPoint y: 166, distance: 175.4
click at [937, 383] on div "[PERSON_NAME] [DEMOGRAPHIC_DATA] -- -- 9898110179 -- -- -- -- [DATE] ₹ 152953.3…" at bounding box center [666, 223] width 667 height 344
click at [382, 125] on div "[PERSON_NAME] [DEMOGRAPHIC_DATA] -- -- 9898110179 -- -- -- -- [DATE] ₹ 152953.3…" at bounding box center [666, 100] width 667 height 87
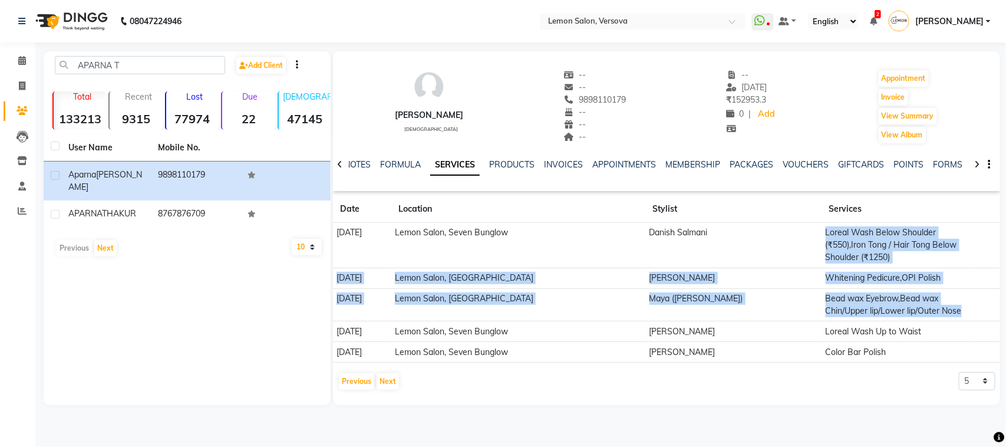
drag, startPoint x: 792, startPoint y: 264, endPoint x: 990, endPoint y: 319, distance: 205.4
click at [990, 319] on tbody "[DATE] Lemon Salon, Seven Bunglow Danish Salmani Loreal Wash Below Shoulder (₹5…" at bounding box center [666, 293] width 667 height 140
click at [752, 292] on td "Maya ([PERSON_NAME])" at bounding box center [733, 304] width 176 height 33
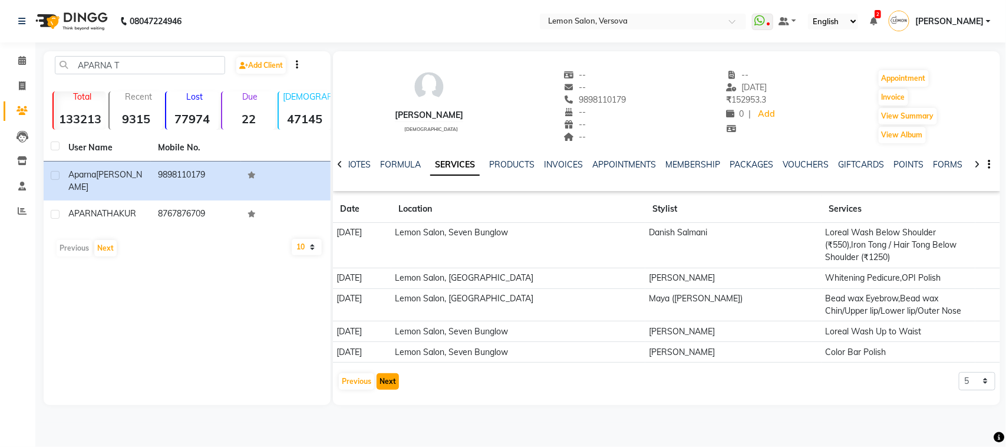
click at [393, 381] on button "Next" at bounding box center [387, 381] width 22 height 16
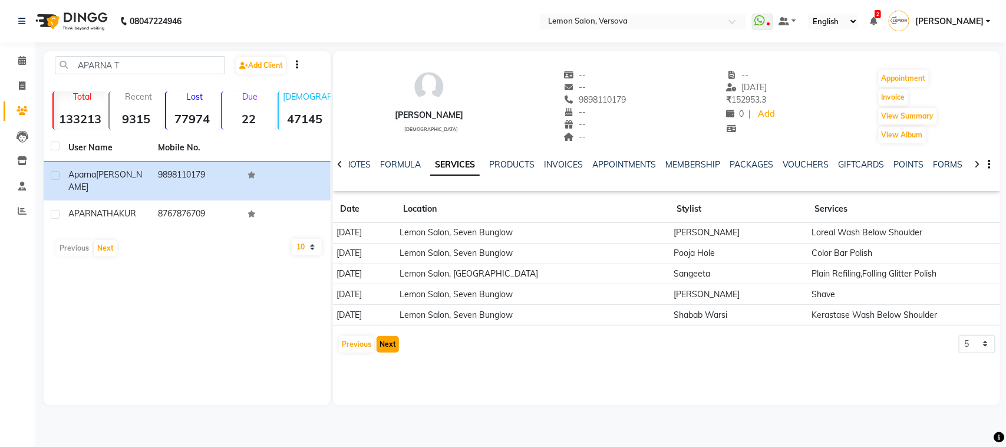
click at [394, 348] on button "Next" at bounding box center [387, 344] width 22 height 16
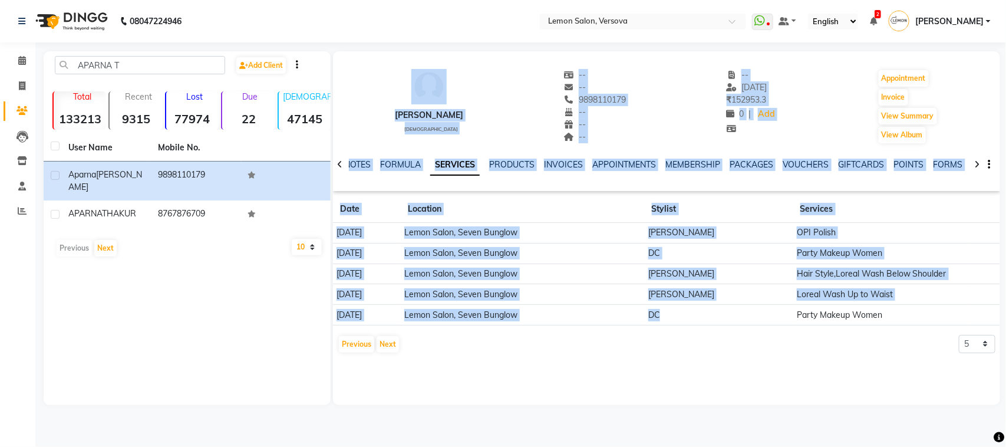
drag, startPoint x: 362, startPoint y: 80, endPoint x: 685, endPoint y: 319, distance: 401.4
click at [685, 319] on div "[PERSON_NAME] [DEMOGRAPHIC_DATA] -- -- 9898110179 -- -- -- -- [DATE] ₹ 152953.3…" at bounding box center [666, 204] width 667 height 307
click at [502, 113] on div "[PERSON_NAME] [DEMOGRAPHIC_DATA] -- -- 9898110179 -- -- -- -- [DATE] ₹ 152953.3…" at bounding box center [666, 100] width 667 height 87
drag, startPoint x: 375, startPoint y: 92, endPoint x: 867, endPoint y: 407, distance: 583.5
click at [867, 407] on main "APARNA T Add Client Total 133213 Recent 9315 Lost 77974 Due 22 [DEMOGRAPHIC_DAT…" at bounding box center [520, 236] width 970 height 371
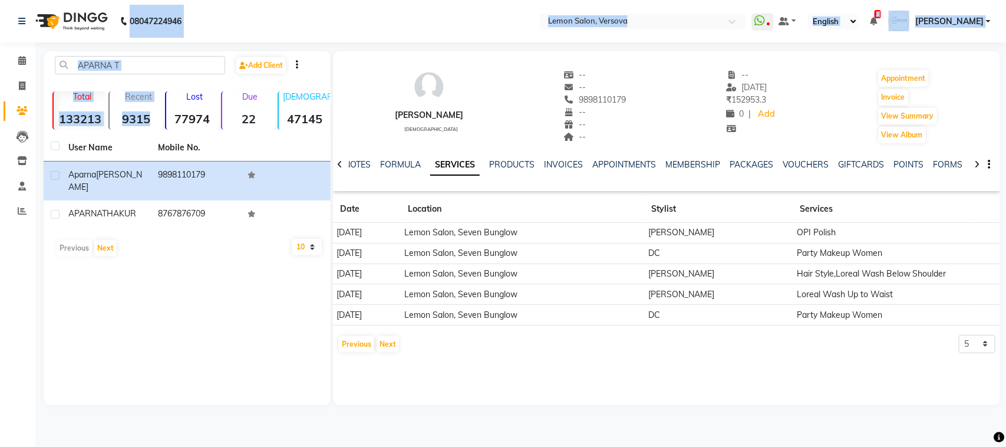
drag, startPoint x: 125, startPoint y: 19, endPoint x: 148, endPoint y: 120, distance: 103.5
click at [148, 120] on app-home "[PHONE_NUMBER] Need Help? Call us on 08047224946 Select Location × Lemon Salon,…" at bounding box center [503, 211] width 1006 height 422
click at [151, 71] on input "APARNA T" at bounding box center [140, 65] width 170 height 18
click at [51, 54] on div "APARNA T Add Client Total 133213 Recent 9315 Lost 77974 Due 22 [DEMOGRAPHIC_DAT…" at bounding box center [187, 228] width 287 height 354
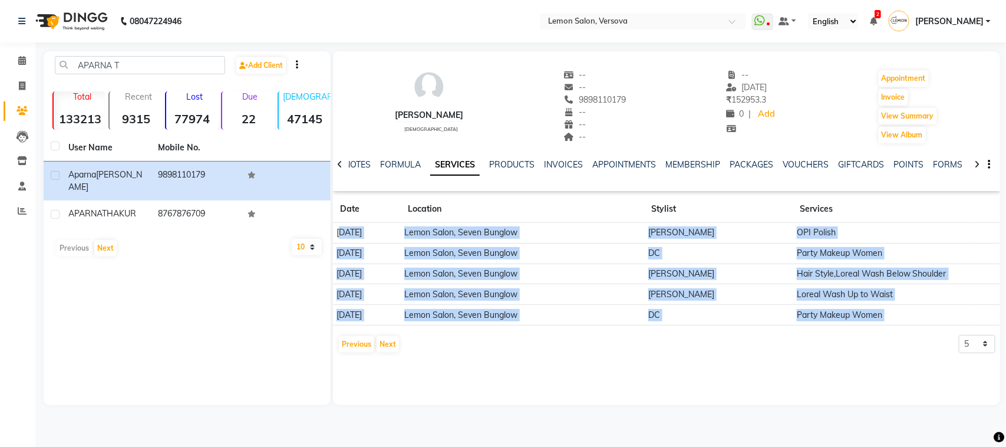
drag, startPoint x: 340, startPoint y: 229, endPoint x: 640, endPoint y: 409, distance: 350.2
click at [640, 409] on main "APARNA T Add Client Total 133213 Recent 9315 Lost 77974 Due 22 [DEMOGRAPHIC_DAT…" at bounding box center [520, 236] width 970 height 371
drag, startPoint x: 335, startPoint y: 231, endPoint x: 688, endPoint y: 349, distance: 372.1
click at [688, 349] on app-client-history "Date Location Stylist Services [DATE] Lemon Salon, [GEOGRAPHIC_DATA] [PERSON_NA…" at bounding box center [666, 275] width 667 height 158
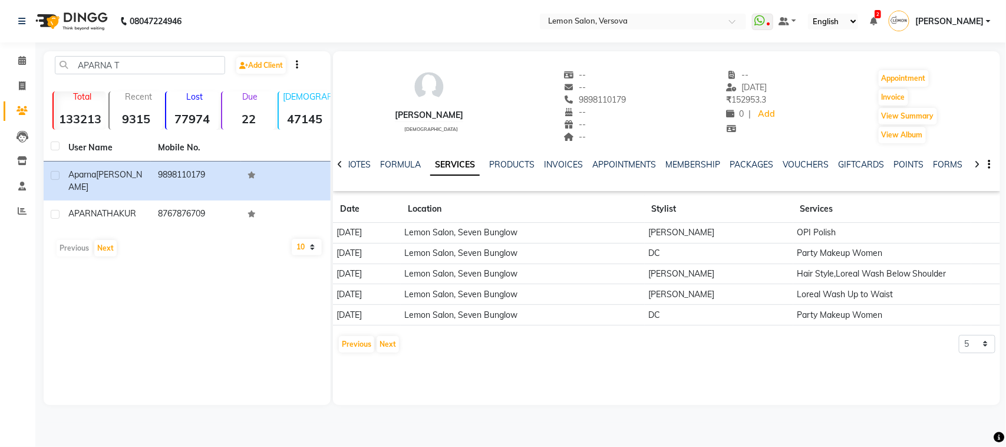
click at [398, 83] on div "[PERSON_NAME] [DEMOGRAPHIC_DATA]" at bounding box center [429, 106] width 68 height 75
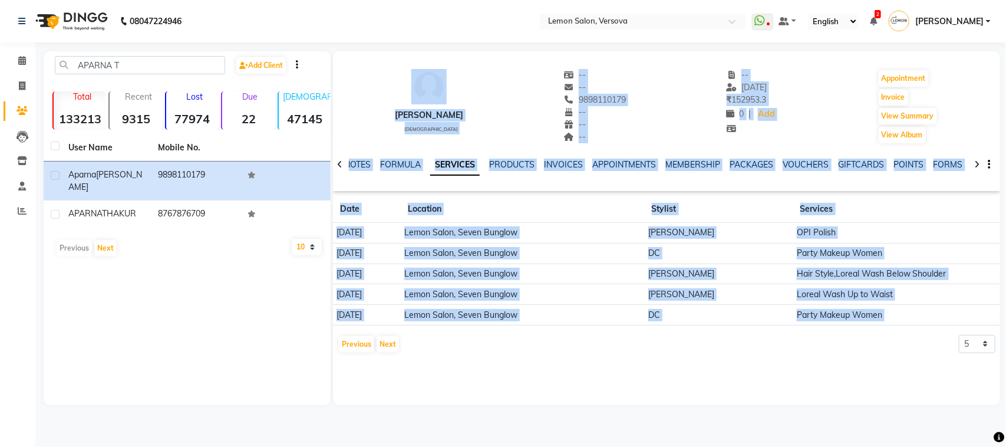
drag, startPoint x: 1005, startPoint y: 78, endPoint x: 989, endPoint y: 428, distance: 351.0
click at [989, 428] on div "08047224946 Select Location × Lemon Salon, Versova WhatsApp Status ✕ Status: Di…" at bounding box center [503, 223] width 1006 height 447
click at [693, 164] on link "MEMBERSHIP" at bounding box center [692, 164] width 55 height 11
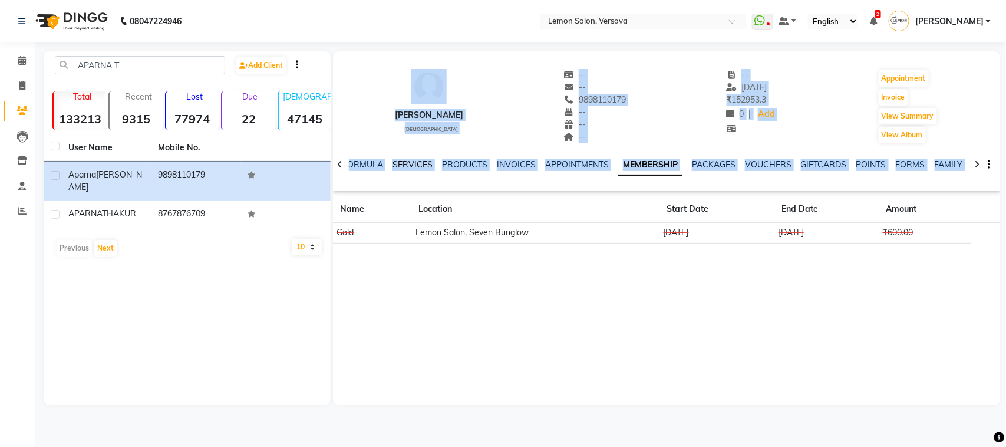
click at [417, 160] on link "SERVICES" at bounding box center [412, 164] width 40 height 11
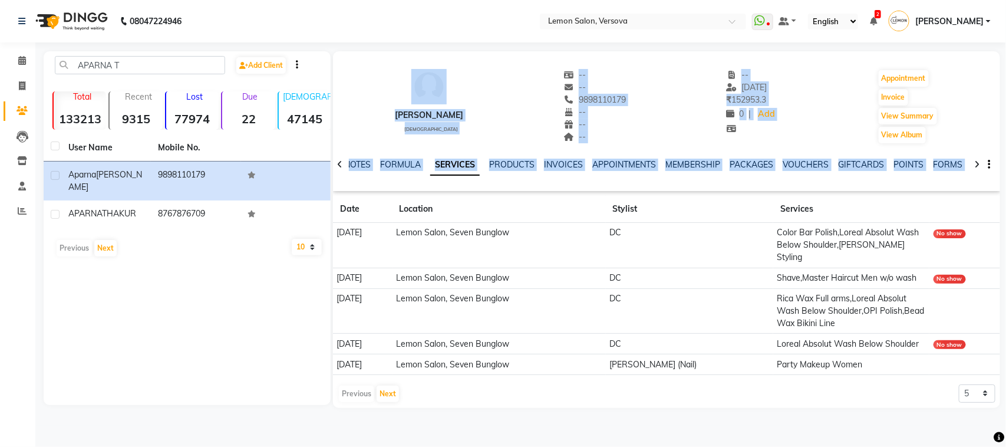
click at [389, 80] on div "[PERSON_NAME] [DEMOGRAPHIC_DATA] -- -- 9898110179 -- -- -- -- [DATE] ₹ 152953.3…" at bounding box center [666, 100] width 667 height 87
drag, startPoint x: 387, startPoint y: 80, endPoint x: 689, endPoint y: 230, distance: 337.5
click at [689, 230] on div "[PERSON_NAME] [DEMOGRAPHIC_DATA] -- -- 9898110179 -- -- -- -- [DATE] ₹ 152953.3…" at bounding box center [666, 229] width 667 height 356
click at [338, 234] on td "[DATE]" at bounding box center [363, 245] width 60 height 45
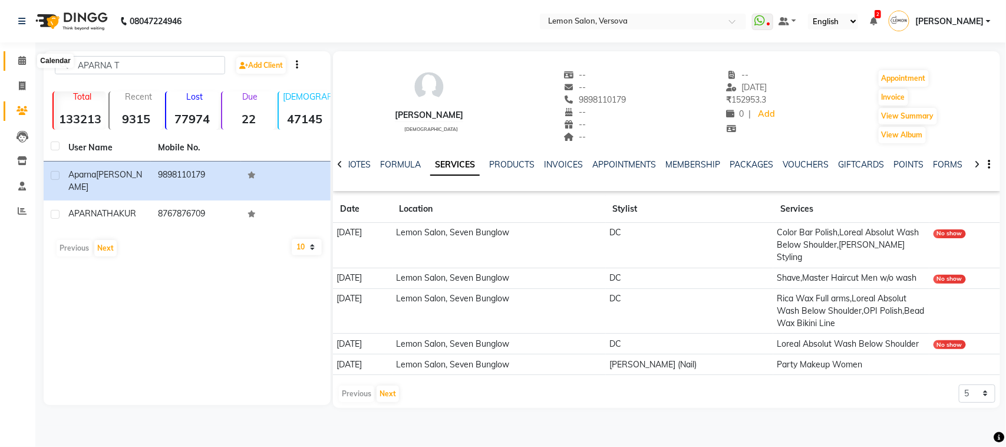
click at [21, 54] on span at bounding box center [22, 61] width 21 height 14
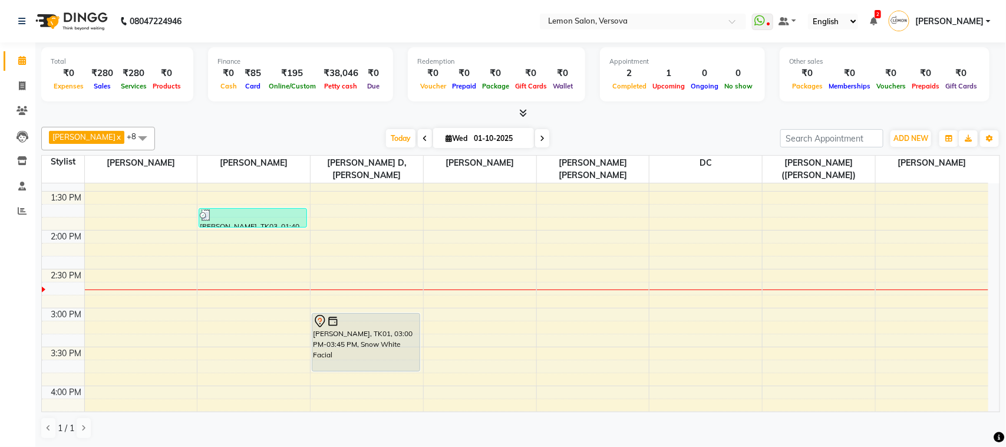
scroll to position [349, 0]
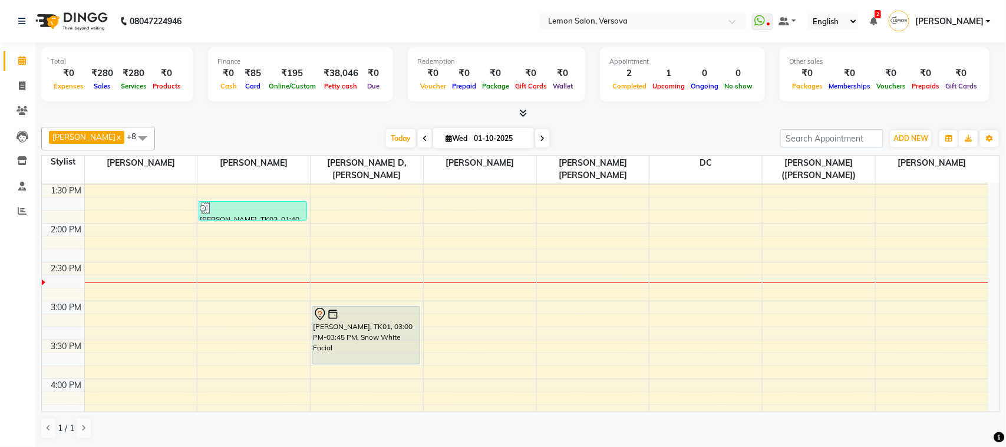
click at [19, 68] on link "Calendar" at bounding box center [18, 60] width 28 height 19
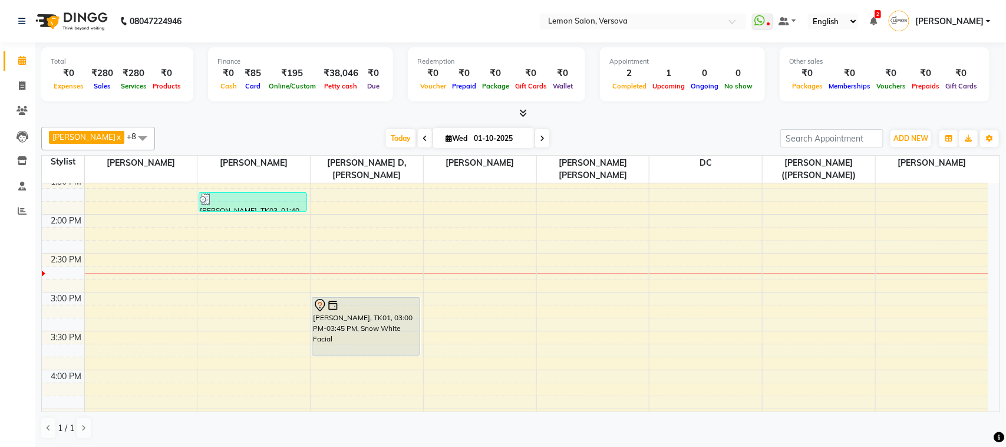
scroll to position [346, 0]
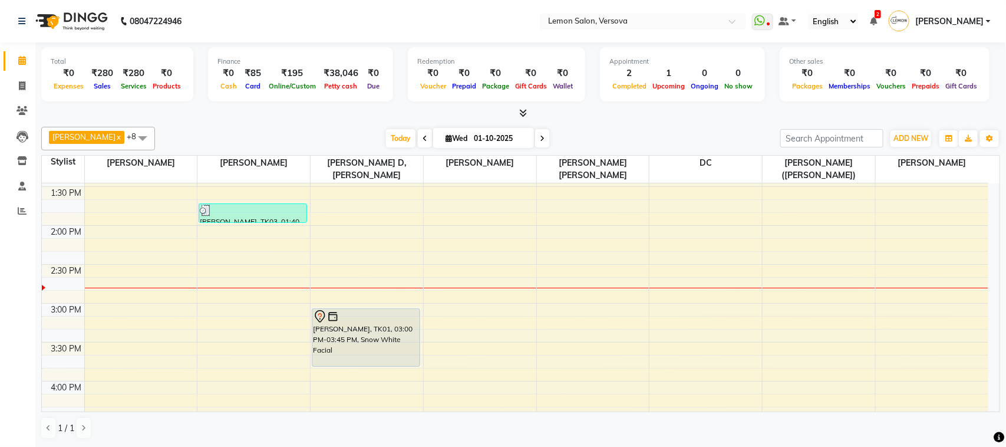
click at [953, 21] on span "[PERSON_NAME]" at bounding box center [949, 21] width 68 height 12
click at [923, 77] on link "Sign out" at bounding box center [930, 84] width 108 height 18
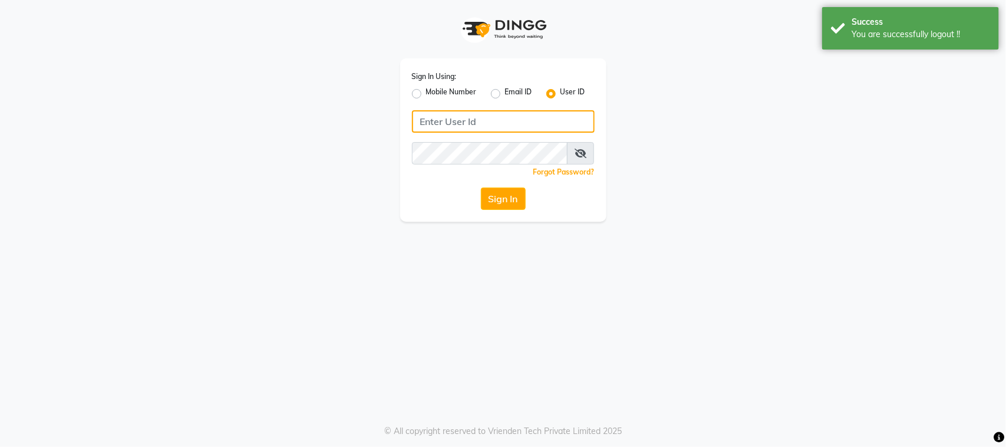
type input "9167849534"
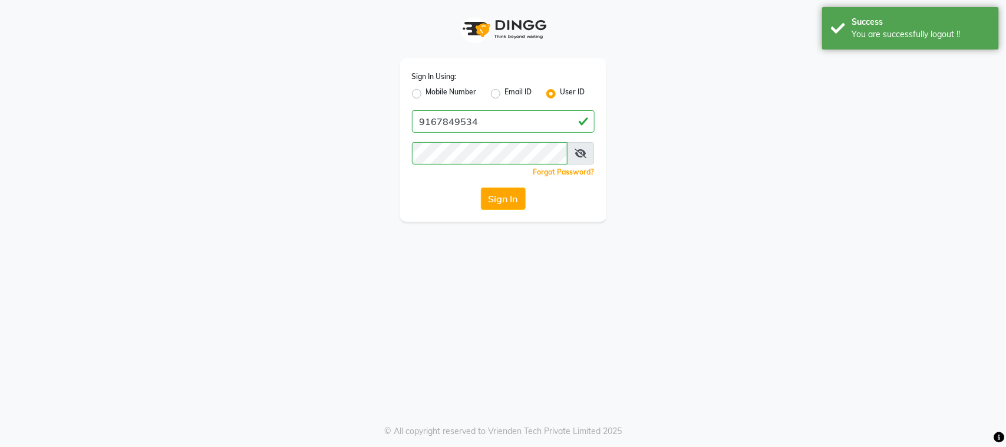
click at [470, 92] on label "Mobile Number" at bounding box center [451, 94] width 51 height 14
click at [434, 92] on input "Mobile Number" at bounding box center [430, 91] width 8 height 8
radio input "true"
radio input "false"
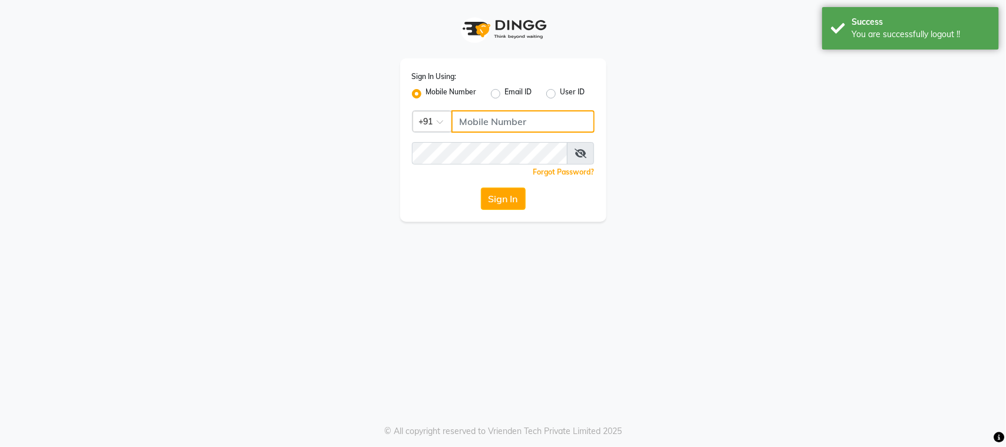
click at [495, 124] on input "Username" at bounding box center [522, 121] width 143 height 22
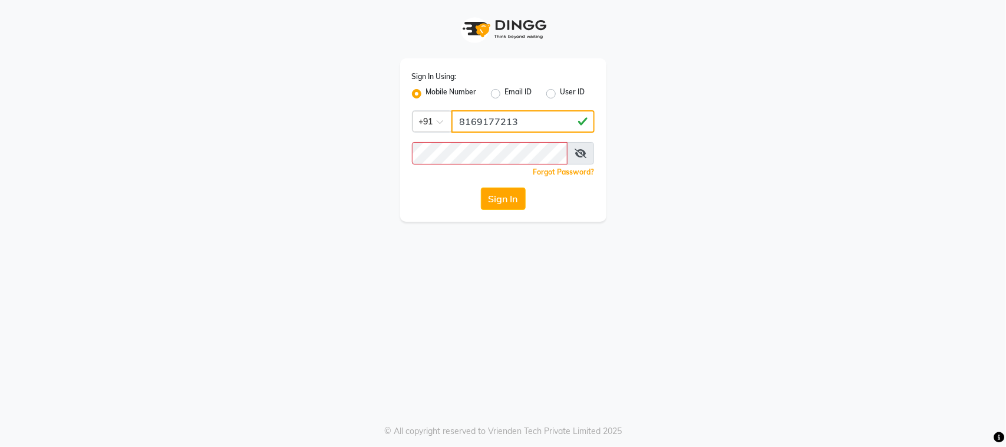
type input "8169177213"
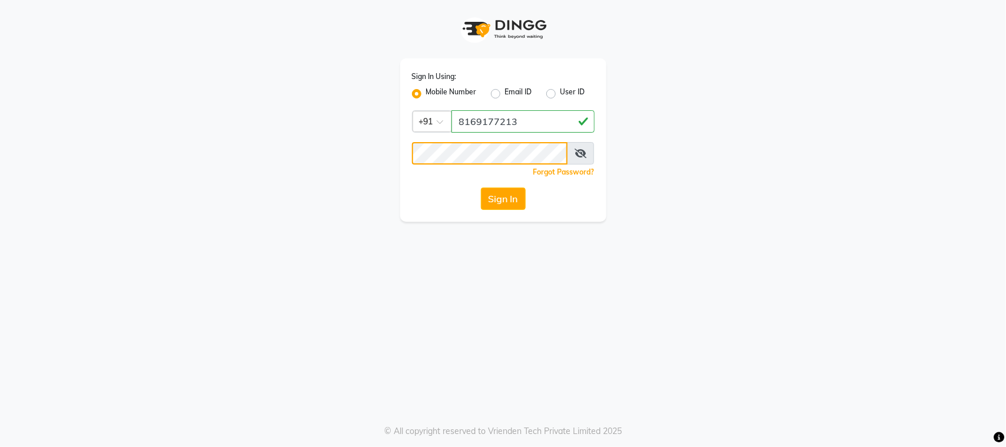
click at [481, 187] on button "Sign In" at bounding box center [503, 198] width 45 height 22
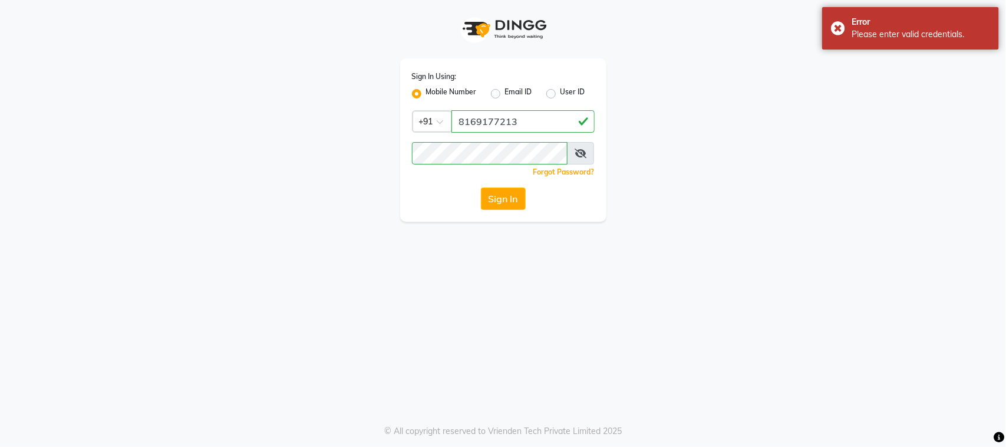
click at [577, 152] on icon at bounding box center [580, 152] width 12 height 9
click at [481, 187] on button "Sign In" at bounding box center [503, 198] width 45 height 22
